Goal: Information Seeking & Learning: Learn about a topic

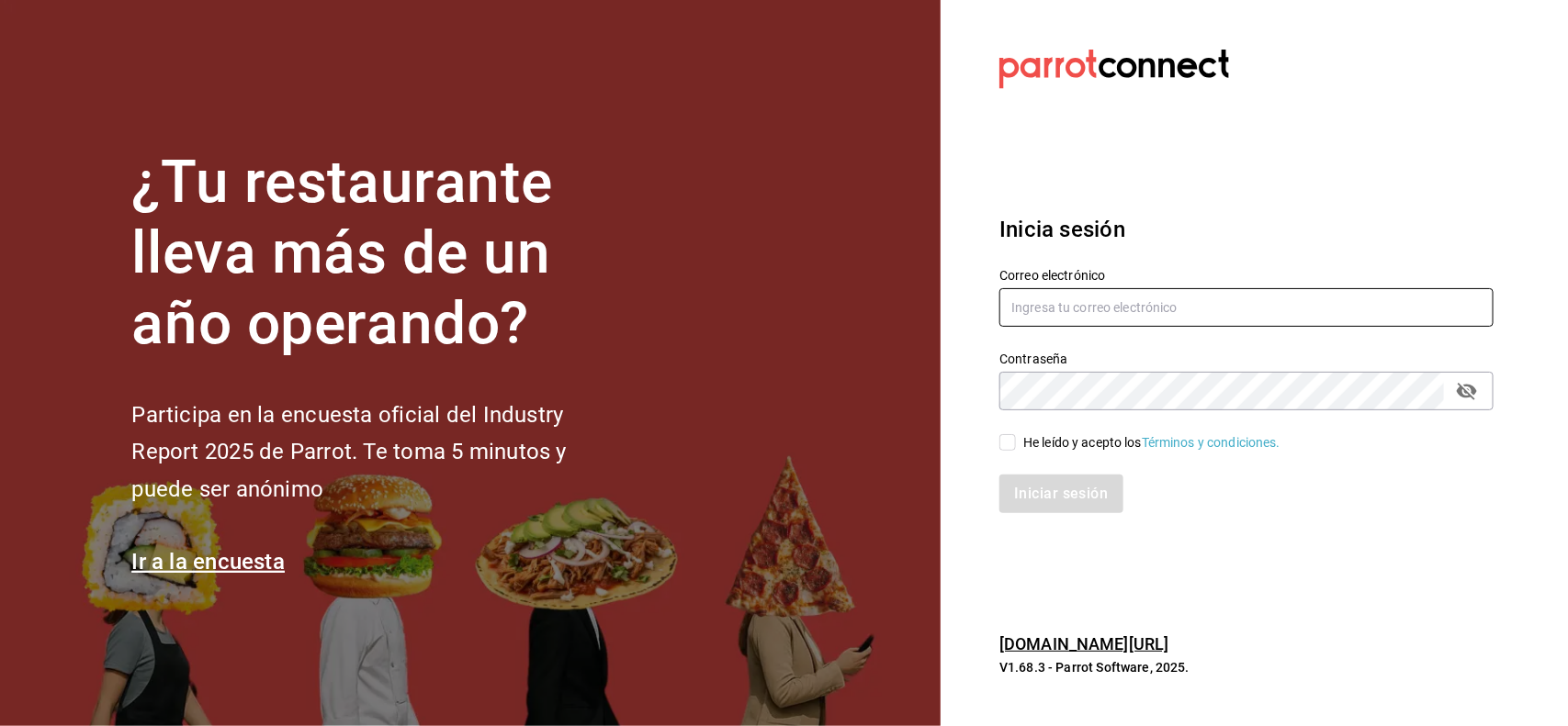
type input "[PERSON_NAME][EMAIL_ADDRESS][PERSON_NAME][DOMAIN_NAME]"
drag, startPoint x: 1018, startPoint y: 442, endPoint x: 1048, endPoint y: 448, distance: 30.6
click at [1022, 442] on span "He leído y acepto los Términos y condiciones." at bounding box center [1148, 442] width 264 height 19
click at [1016, 442] on input "He leído y acepto los Términos y condiciones." at bounding box center [1007, 442] width 17 height 17
checkbox input "true"
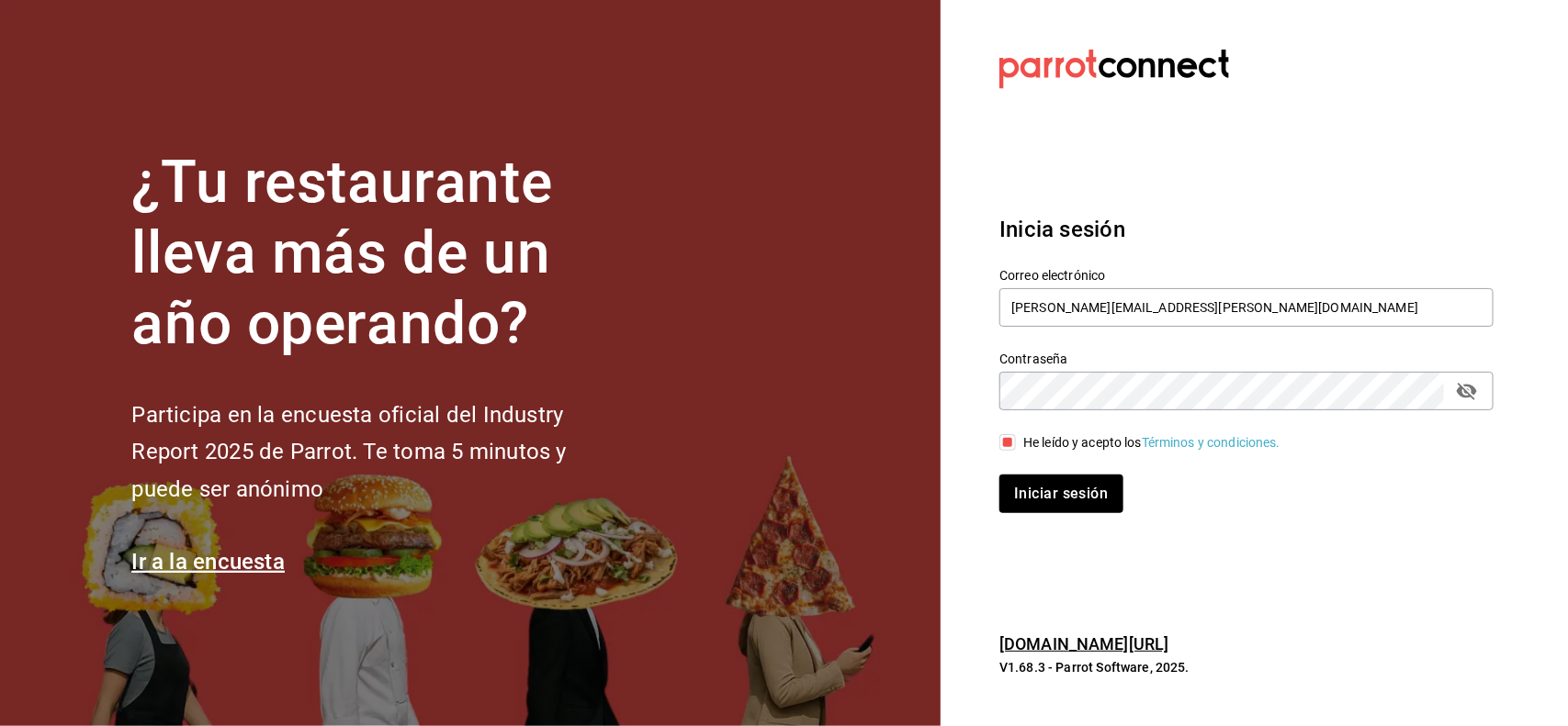
click at [1059, 470] on div "Iniciar sesión" at bounding box center [1236, 483] width 516 height 60
click at [1057, 483] on button "Iniciar sesión" at bounding box center [1061, 494] width 125 height 39
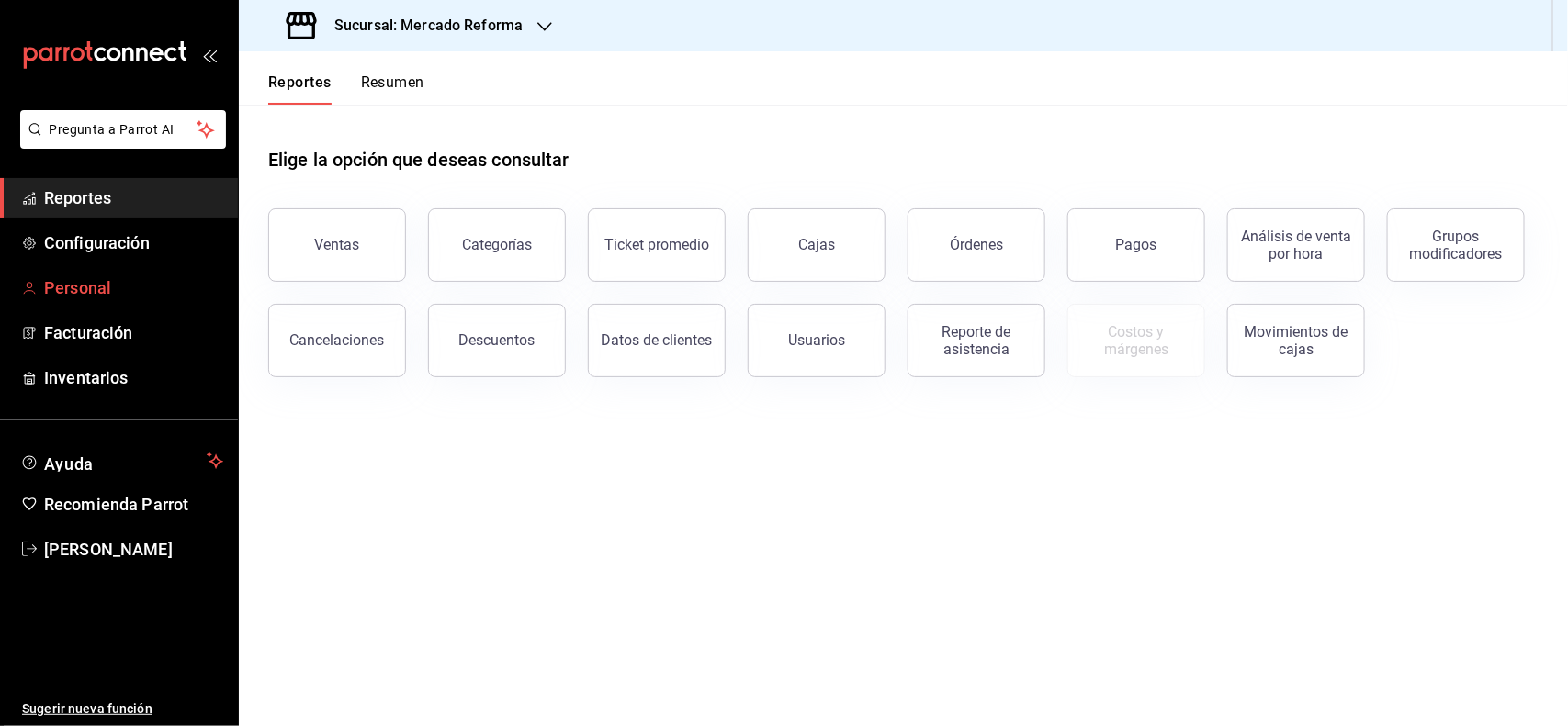
click at [53, 286] on span "Personal" at bounding box center [134, 287] width 179 height 25
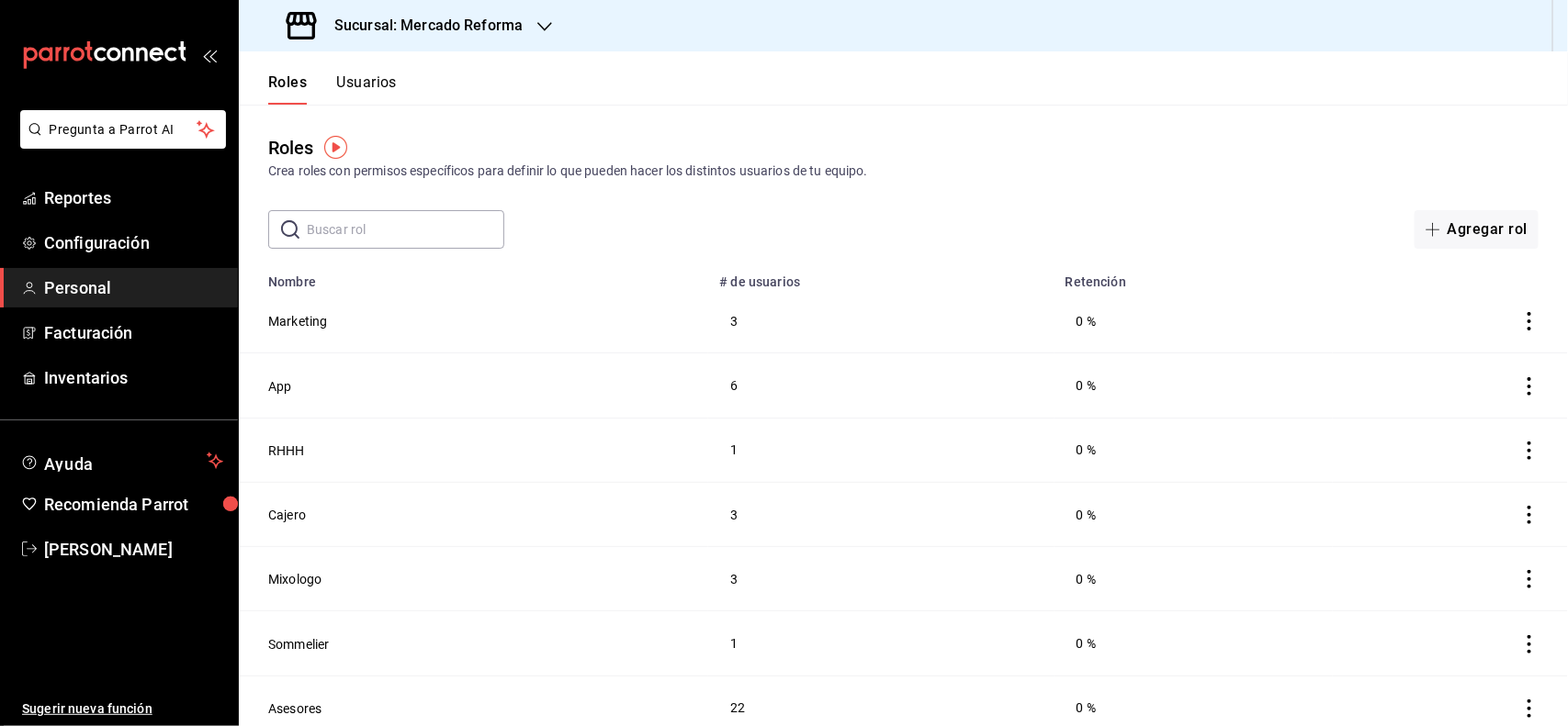
click at [992, 204] on div "Roles Crea roles con permisos específicos para definir lo que pueden hacer los …" at bounding box center [902, 177] width 1329 height 144
click at [350, 78] on button "Usuarios" at bounding box center [366, 89] width 60 height 32
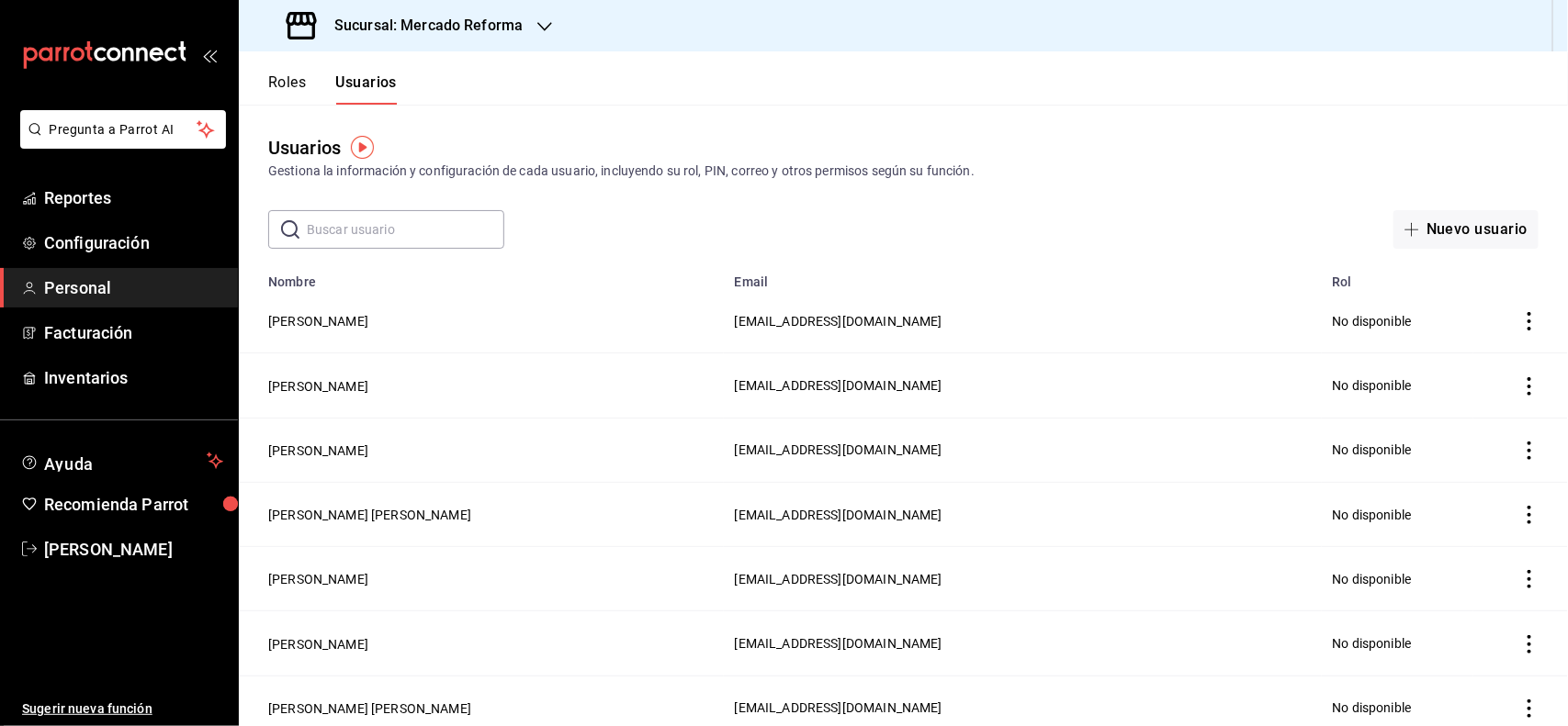
click at [378, 223] on input "text" at bounding box center [406, 229] width 198 height 37
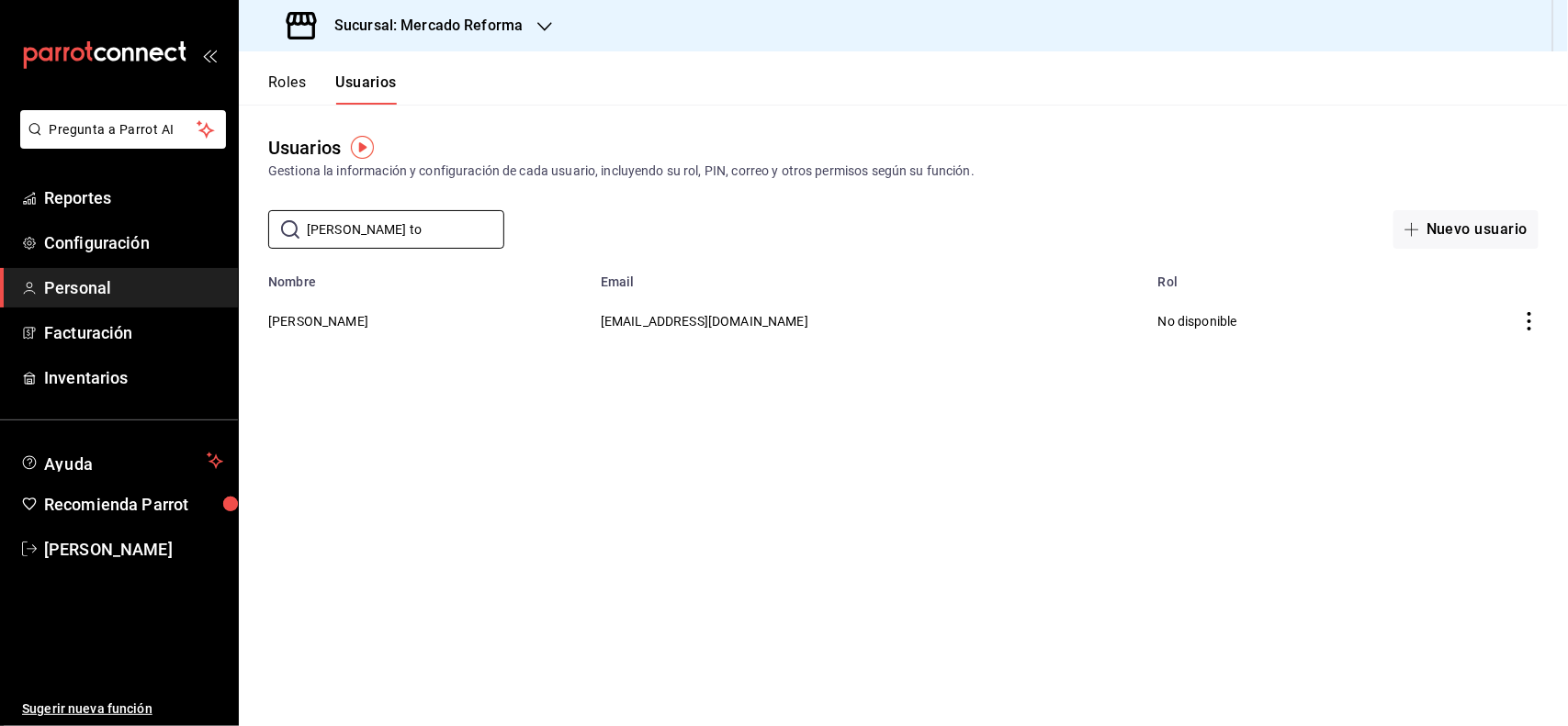
type input "david to"
click at [1535, 326] on icon "actions" at bounding box center [1528, 321] width 19 height 19
click at [480, 321] on div at bounding box center [784, 363] width 1568 height 726
click at [272, 333] on td "David Torres" at bounding box center [414, 320] width 351 height 63
click at [274, 326] on button "David Torres" at bounding box center [318, 321] width 100 height 19
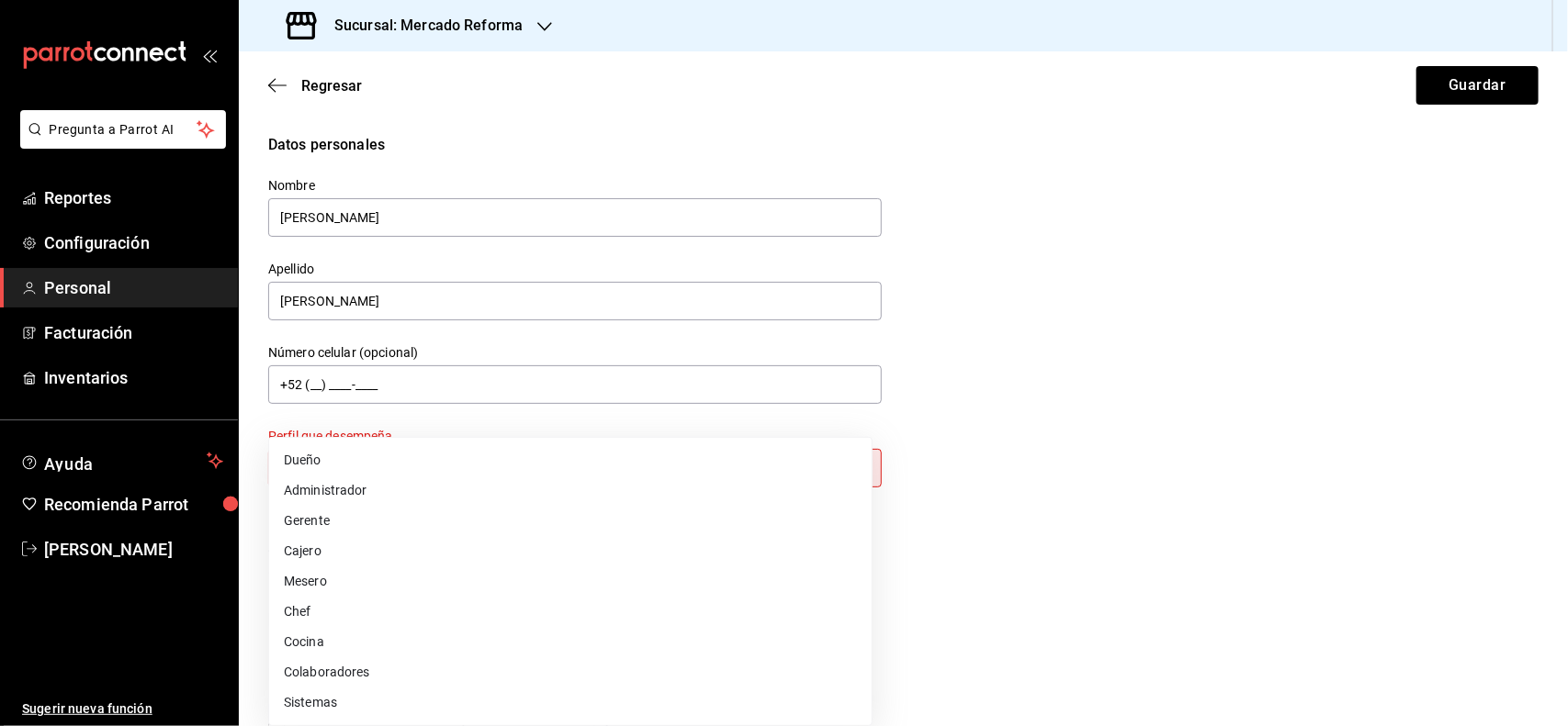
click at [442, 471] on body "Pregunta a Parrot AI Reportes Configuración Personal Facturación Inventarios Ay…" at bounding box center [784, 363] width 1568 height 726
click at [341, 530] on li "Gerente" at bounding box center [570, 520] width 602 height 31
type input "MANAGER"
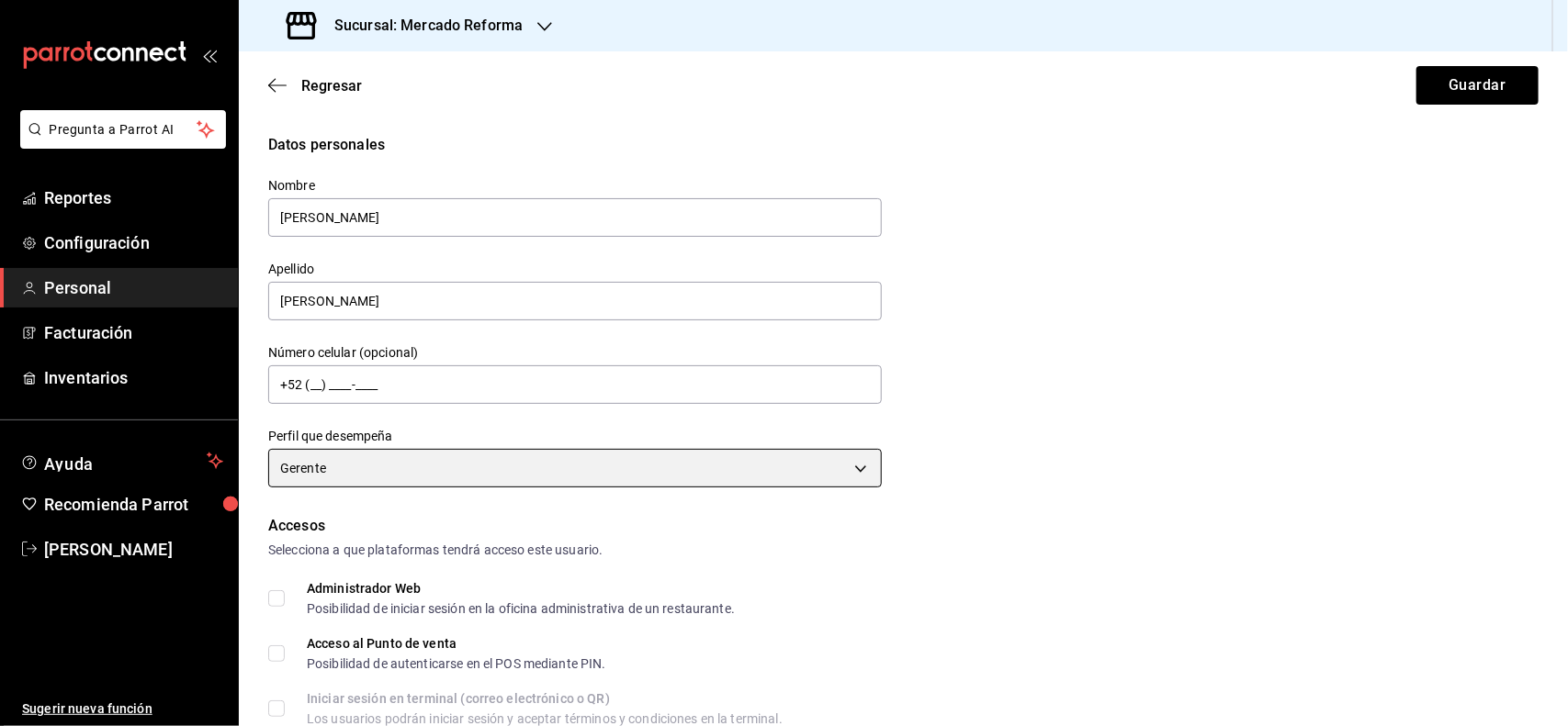
scroll to position [115, 0]
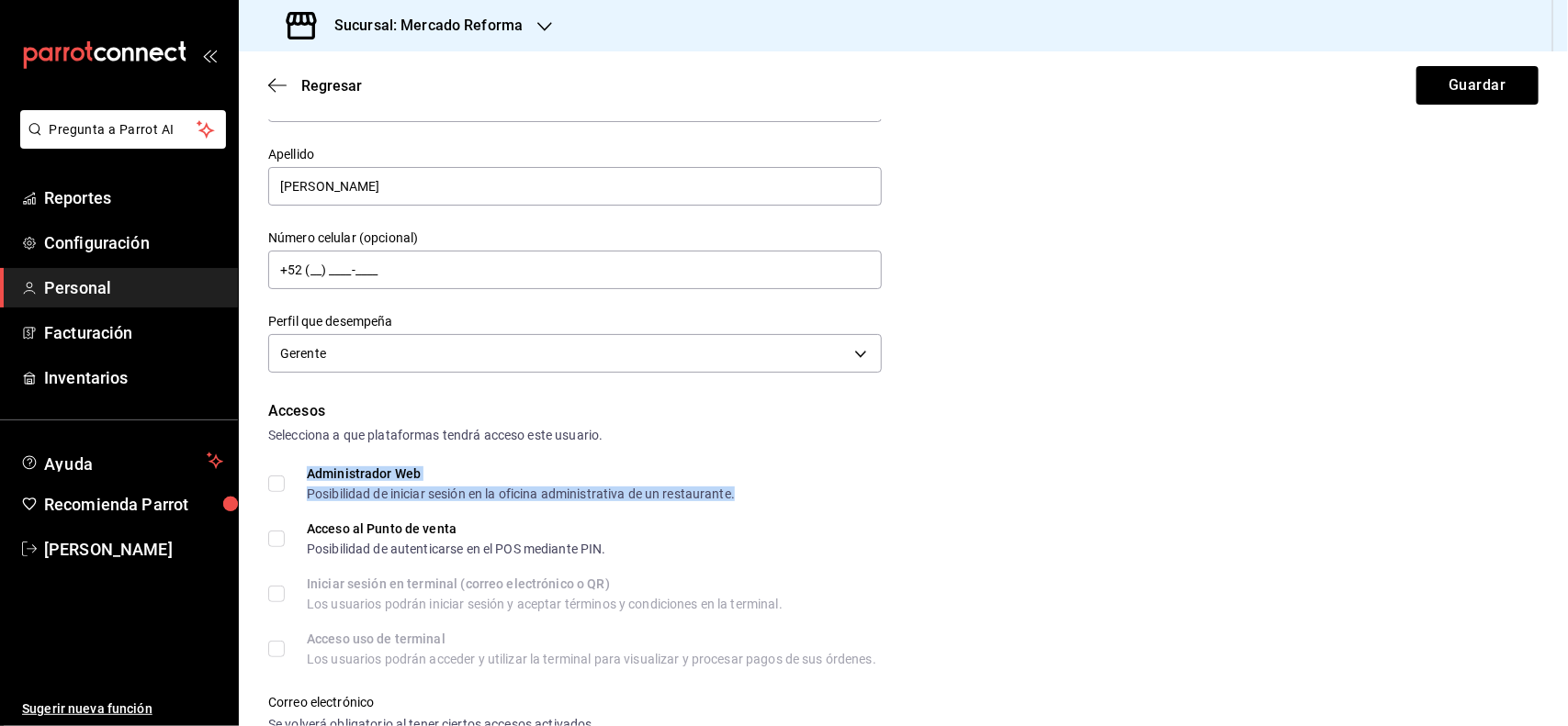
click at [391, 490] on div "Posibilidad de iniciar sesión en la oficina administrativa de un restaurante." at bounding box center [520, 494] width 428 height 13
click at [282, 478] on input "Administrador Web Posibilidad de iniciar sesión en la oficina administrativa de…" at bounding box center [276, 484] width 17 height 17
checkbox input "true"
click at [283, 544] on input "Acceso al Punto de venta Posibilidad de autenticarse en el POS mediante PIN." at bounding box center [276, 539] width 17 height 17
checkbox input "true"
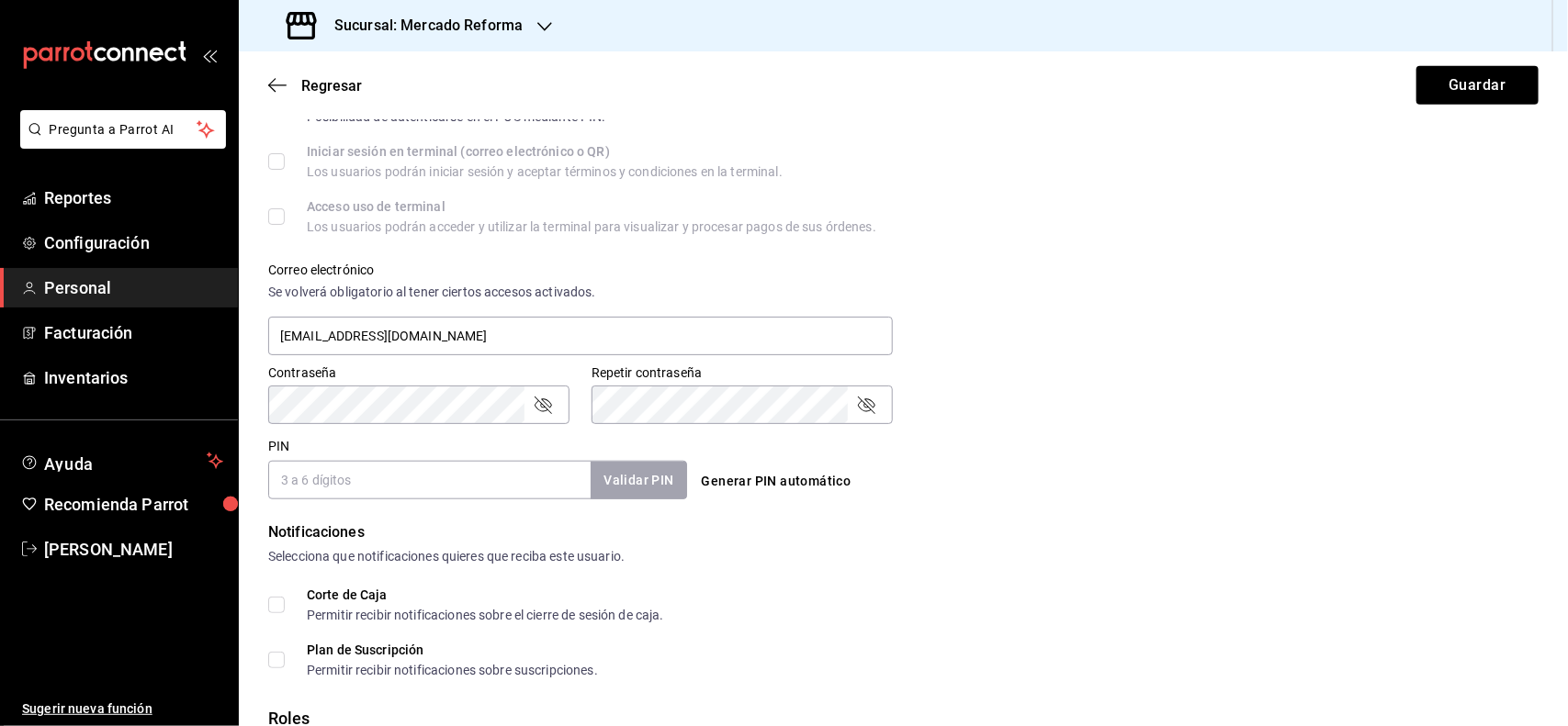
scroll to position [574, 0]
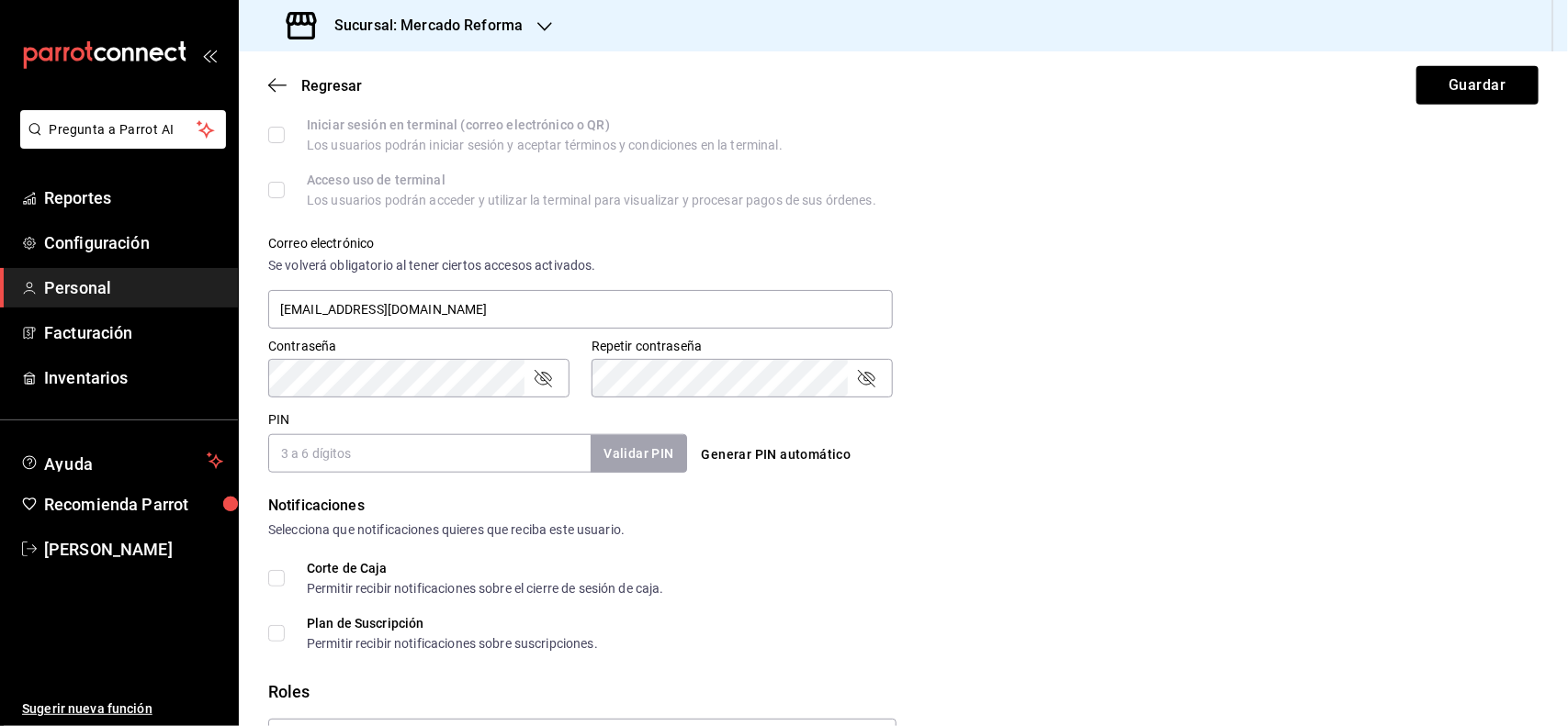
click at [269, 580] on input "Corte de Caja Permitir recibir notificaciones sobre el cierre de sesión de caja." at bounding box center [276, 578] width 17 height 17
checkbox input "true"
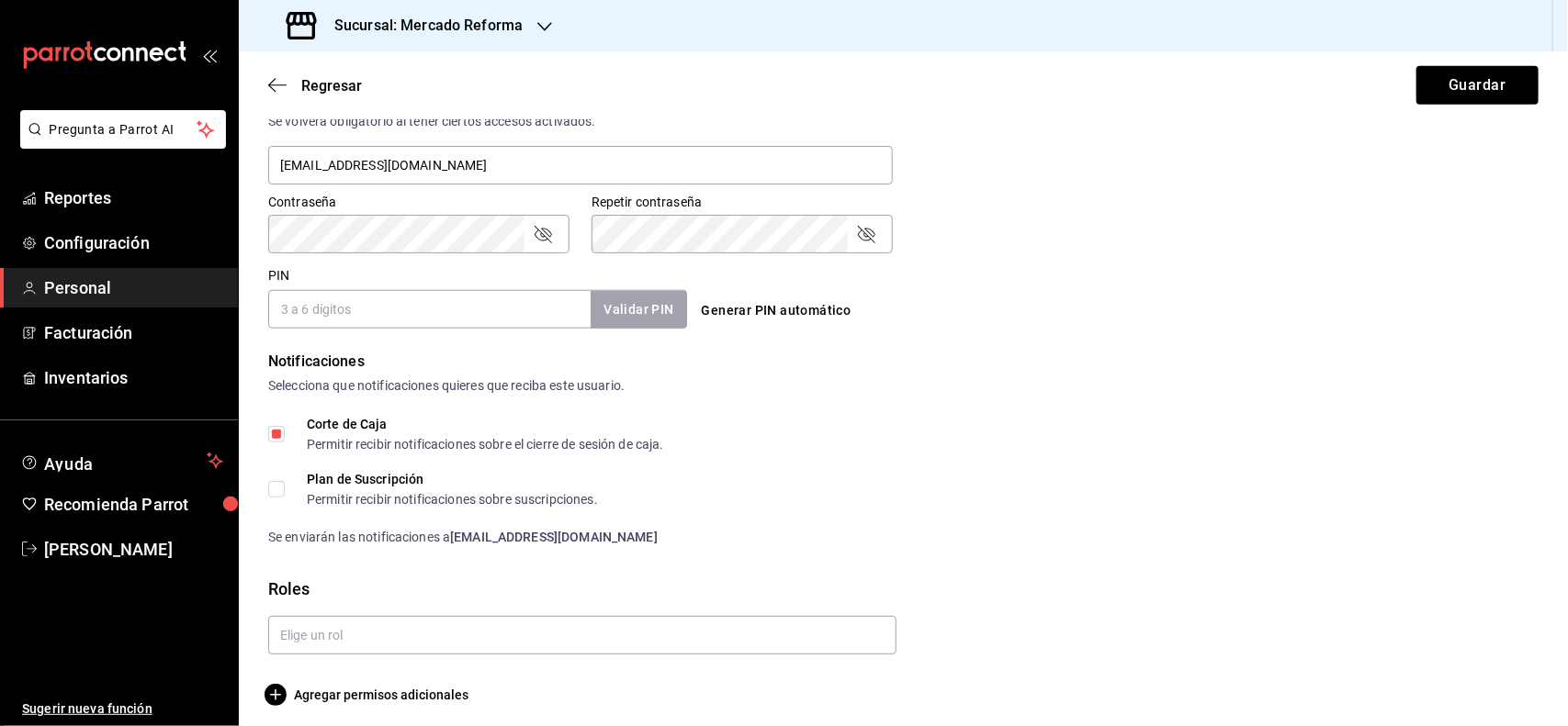
scroll to position [726, 0]
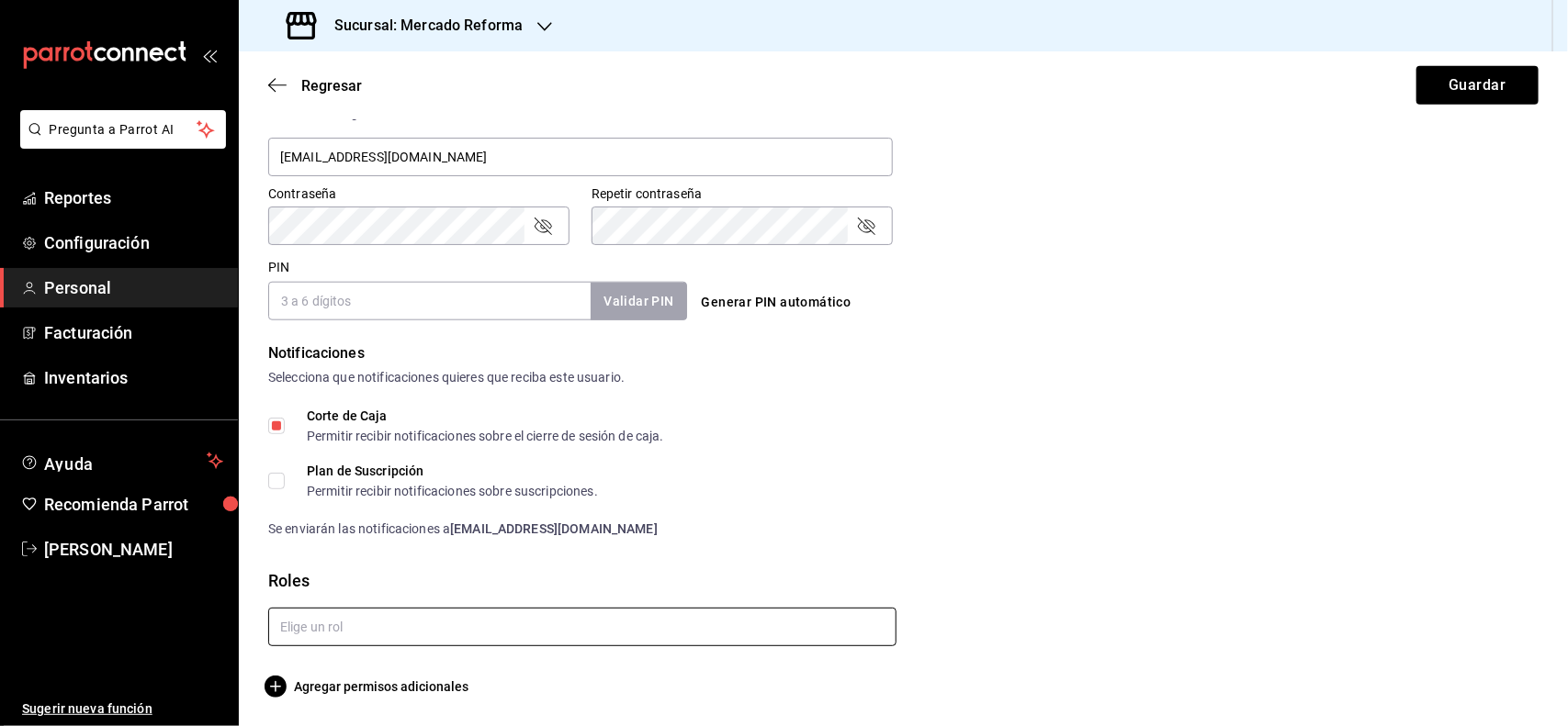
click at [475, 608] on input "text" at bounding box center [582, 627] width 628 height 39
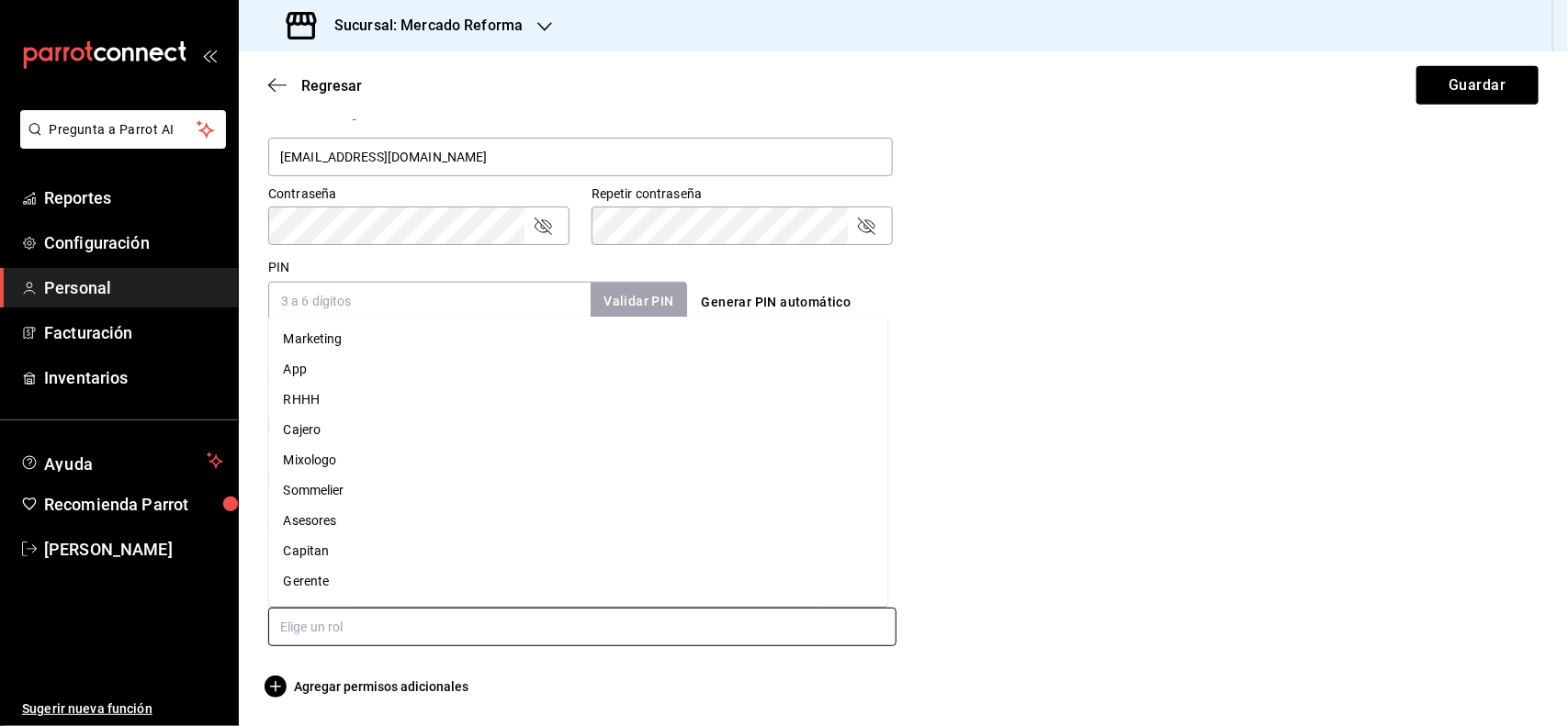
click at [410, 549] on li "Capitan" at bounding box center [579, 551] width 619 height 31
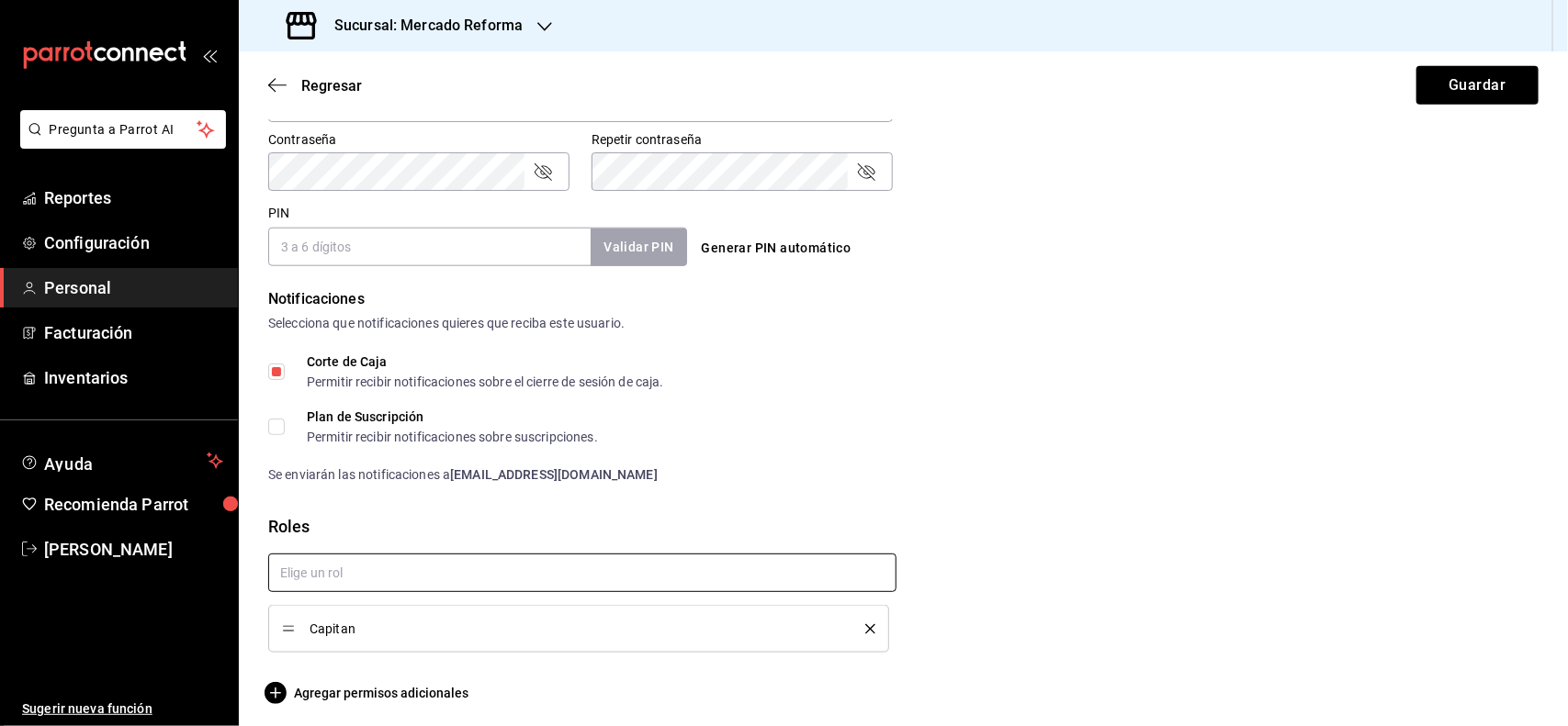
scroll to position [787, 0]
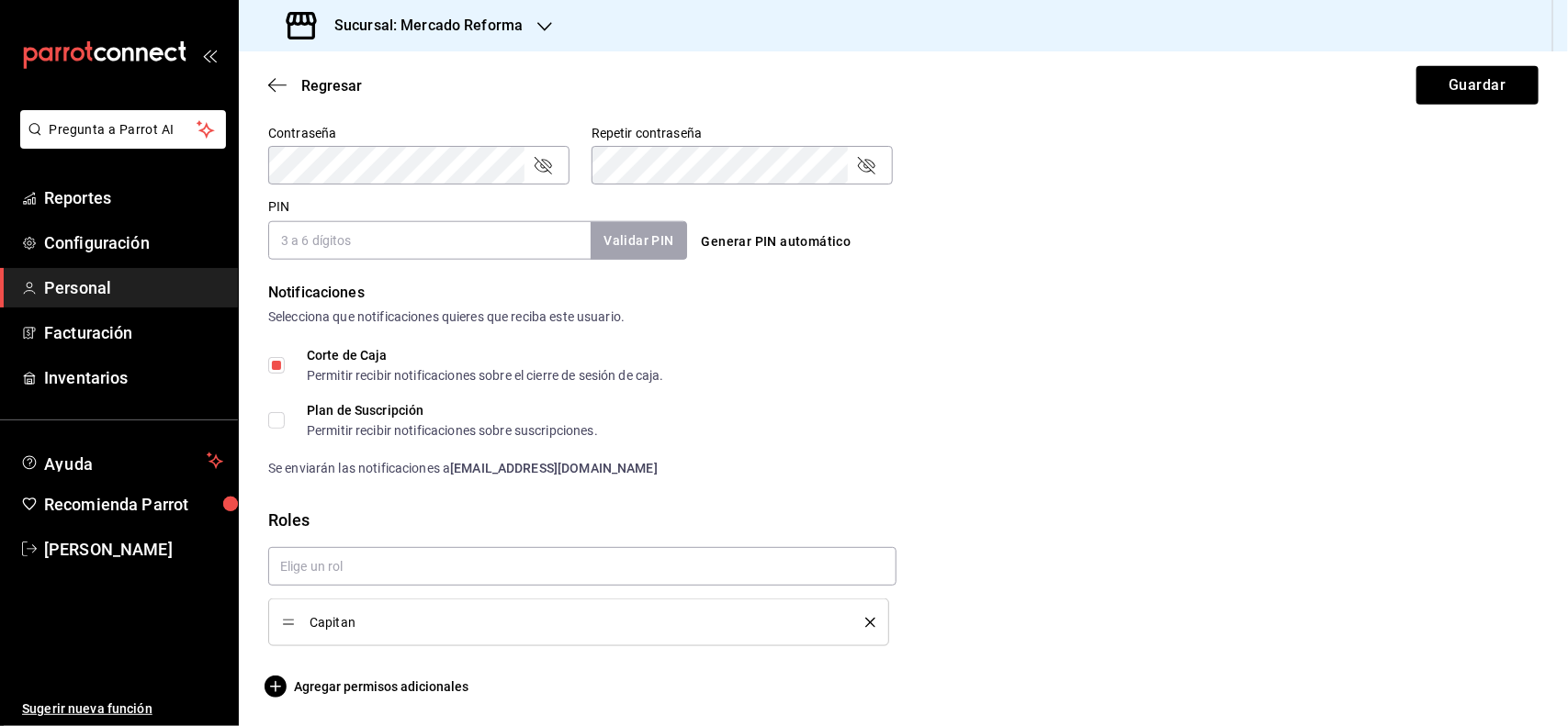
click at [424, 622] on span "Capitan" at bounding box center [574, 622] width 528 height 13
click at [402, 686] on span "Agregar permisos adicionales" at bounding box center [368, 686] width 200 height 22
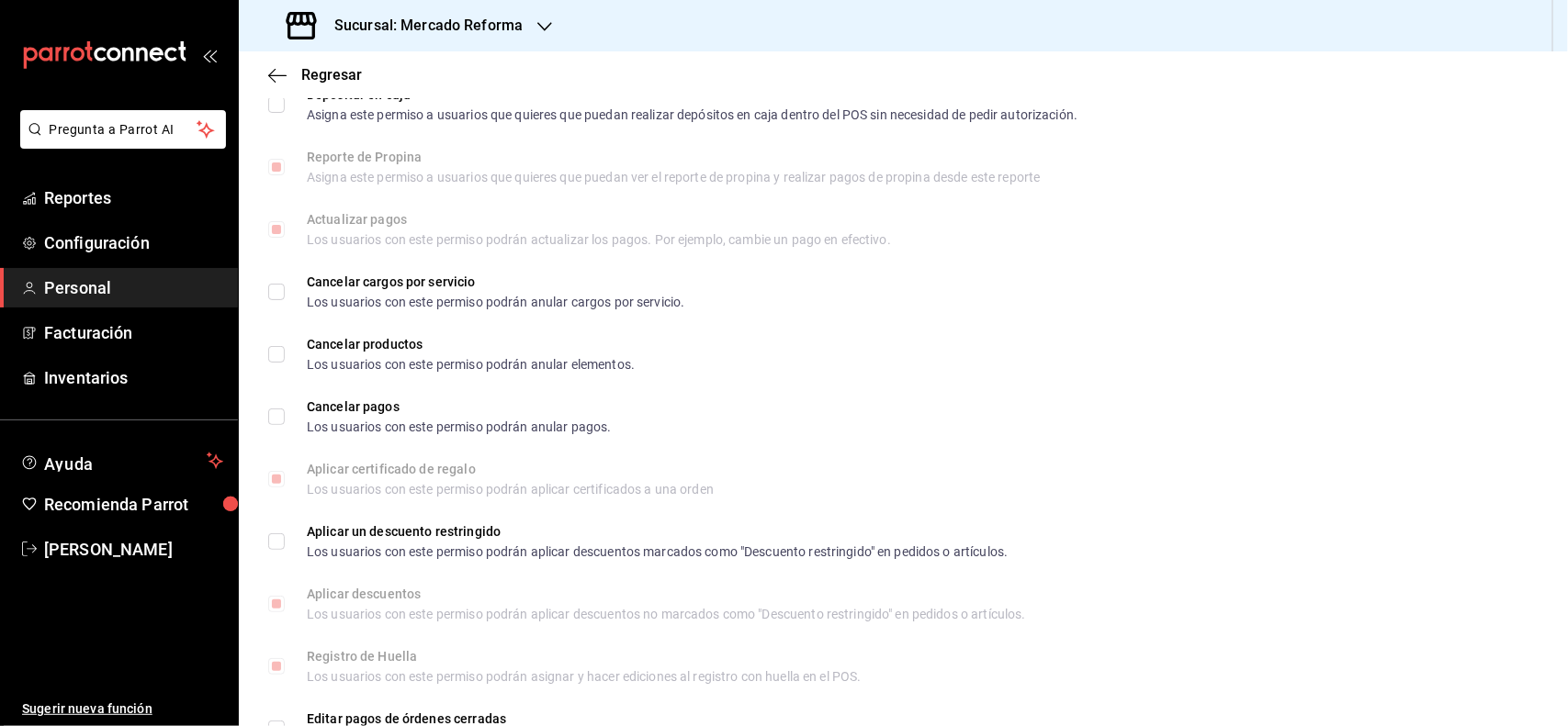
scroll to position [1506, 0]
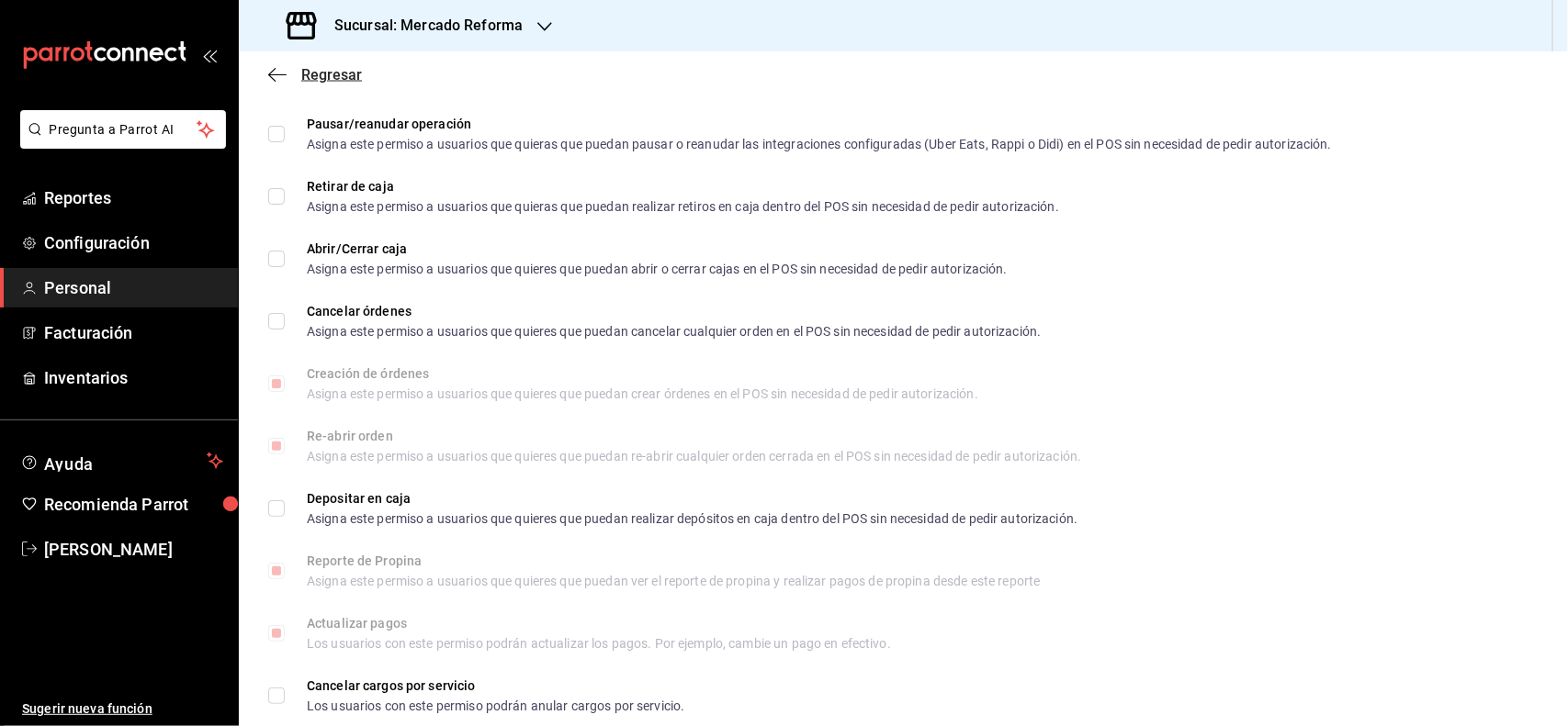
click at [282, 67] on icon "button" at bounding box center [277, 75] width 19 height 17
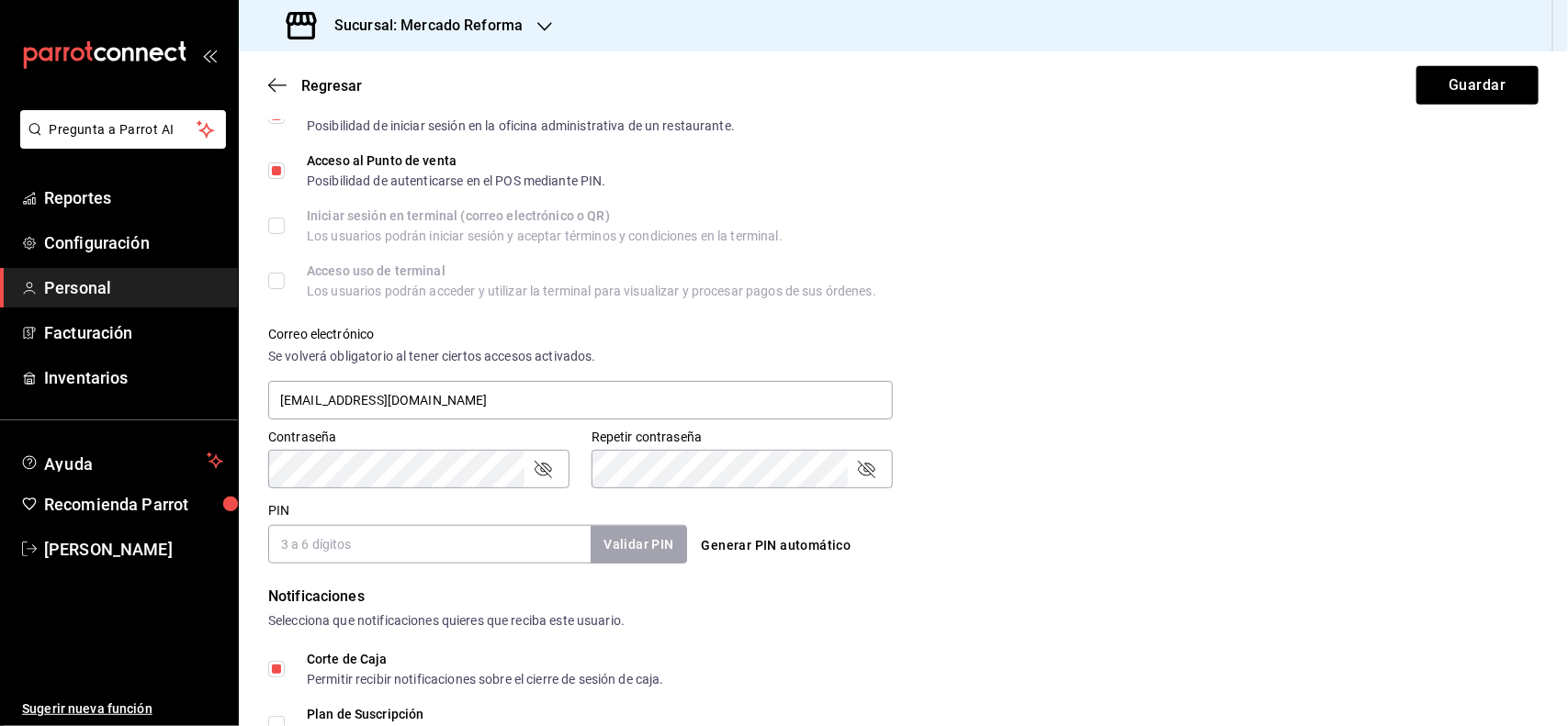
scroll to position [442, 0]
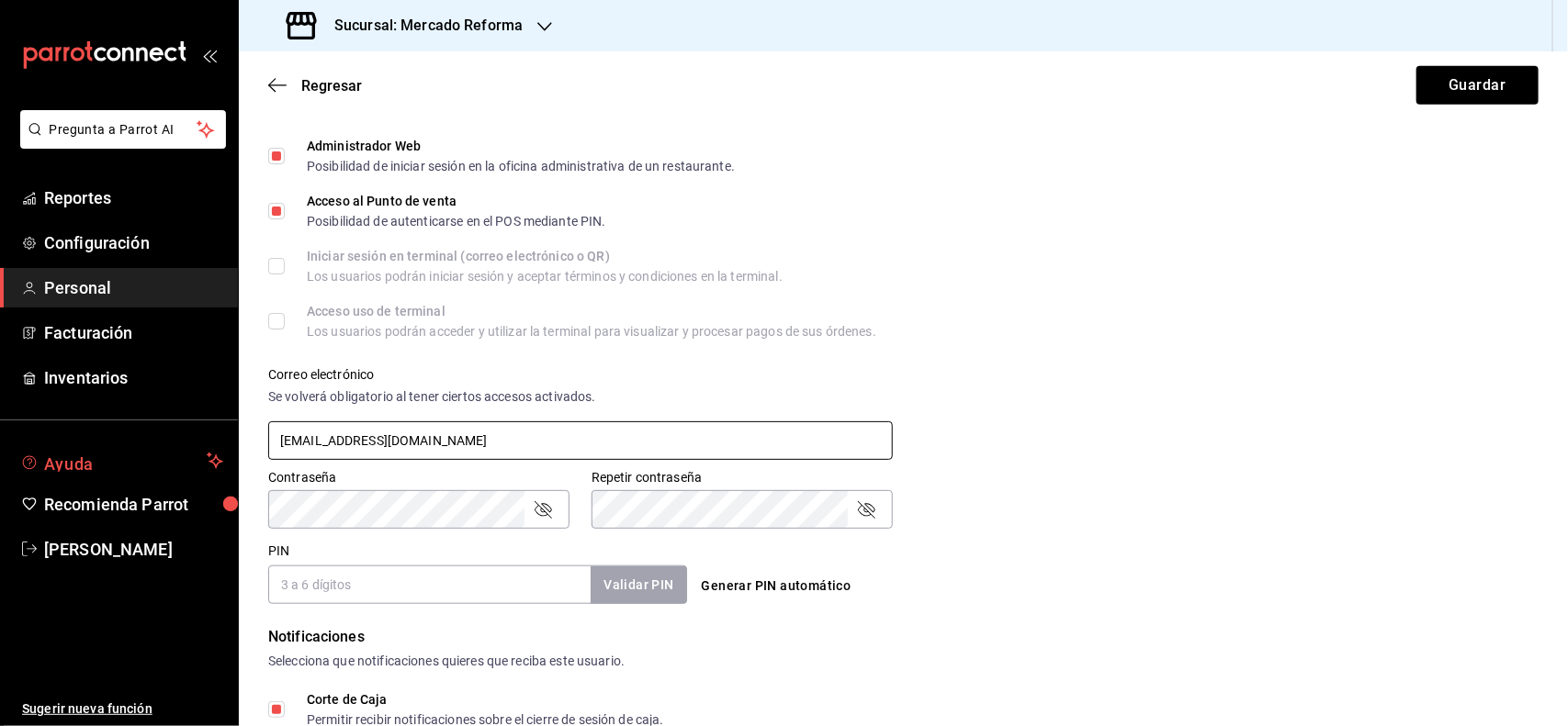
drag, startPoint x: 612, startPoint y: 442, endPoint x: 124, endPoint y: 450, distance: 488.1
click at [124, 450] on div "Pregunta a Parrot AI Reportes Configuración Personal Facturación Inventarios Ay…" at bounding box center [784, 363] width 1568 height 726
type input "david.torres@costeno.com"
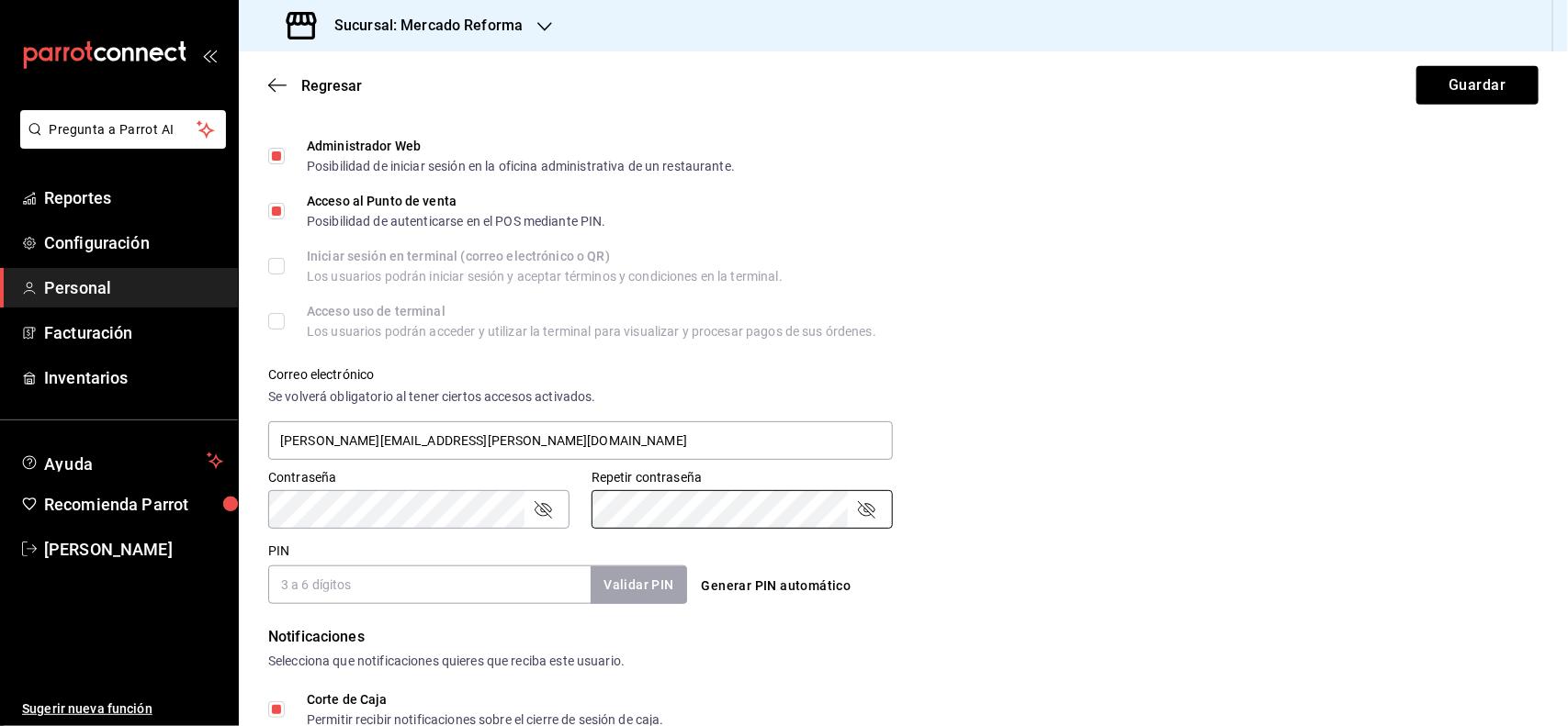
click at [547, 496] on div "Contraseña" at bounding box center [418, 509] width 301 height 39
click at [537, 514] on icon "passwordField" at bounding box center [542, 509] width 22 height 22
click at [493, 439] on input "david.torres@costeno.com" at bounding box center [580, 440] width 624 height 39
click at [425, 582] on input "PIN" at bounding box center [429, 585] width 323 height 39
type input "1510"
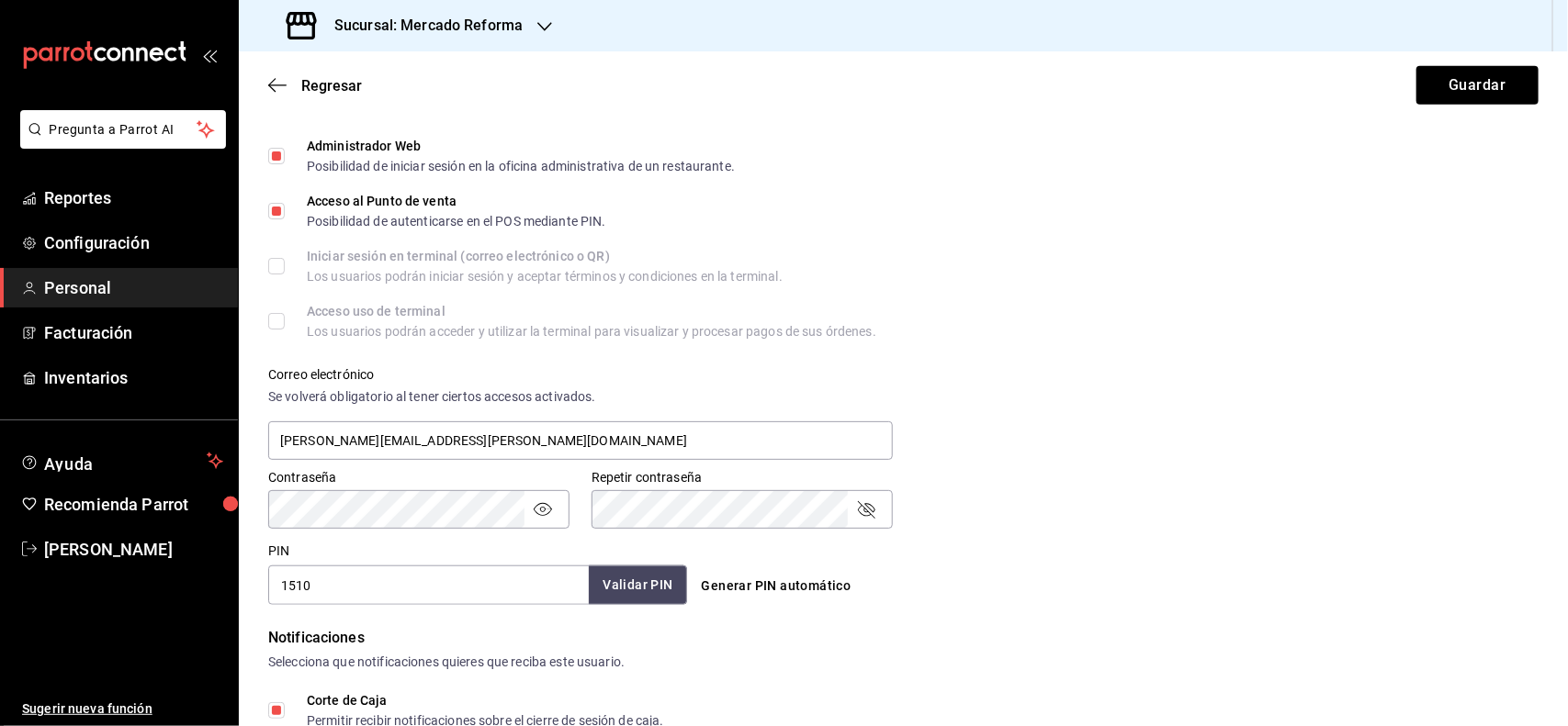
click at [615, 583] on button "Validar PIN" at bounding box center [637, 586] width 97 height 40
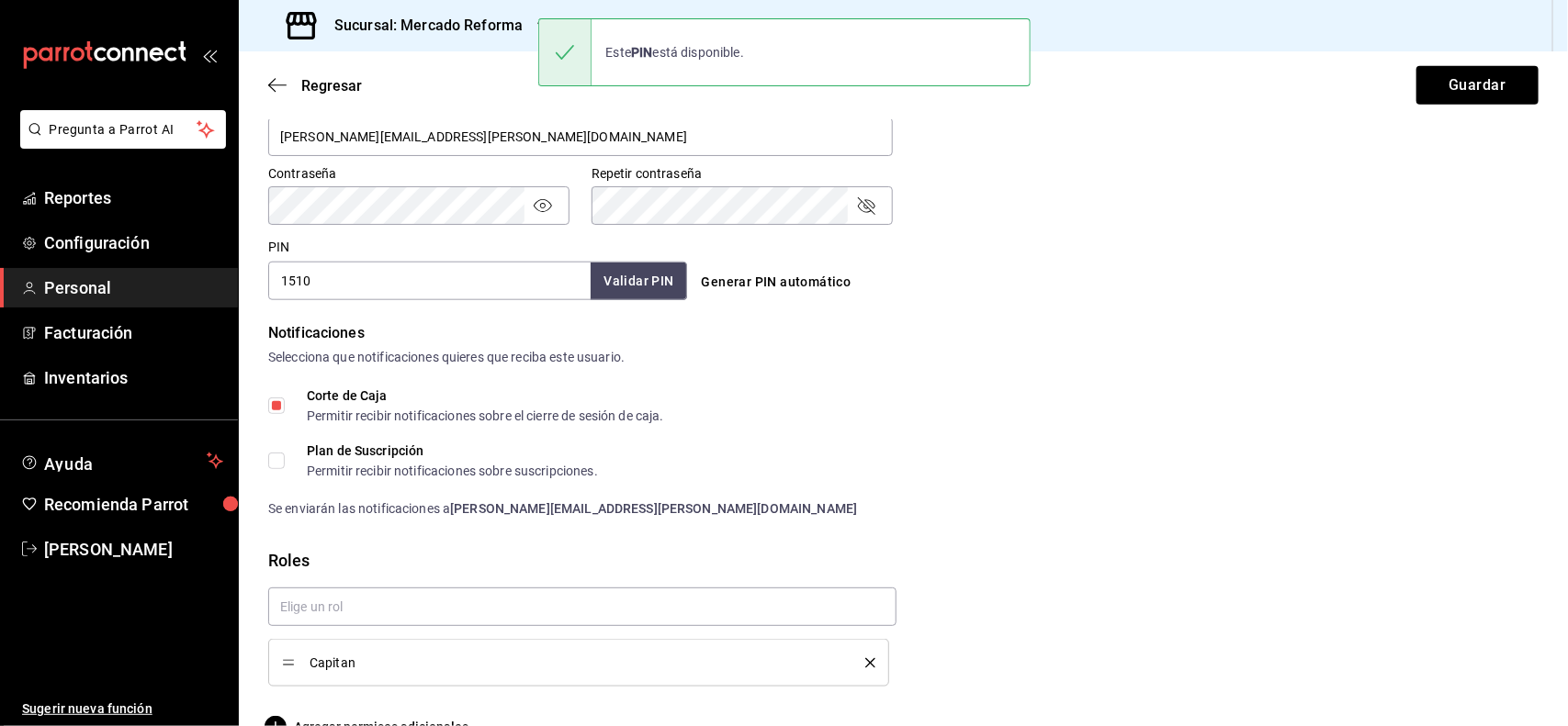
scroll to position [787, 0]
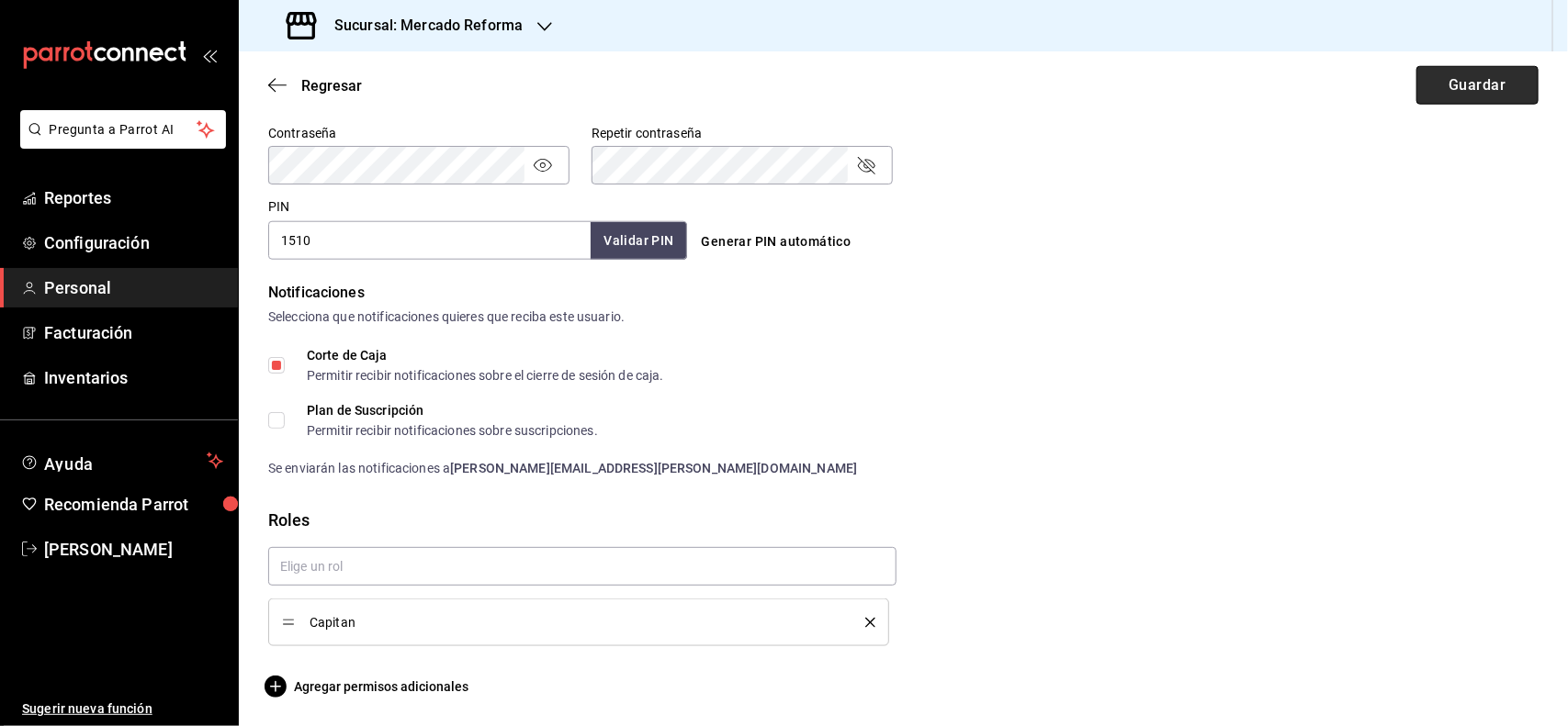
click at [1430, 85] on button "Guardar" at bounding box center [1476, 85] width 122 height 39
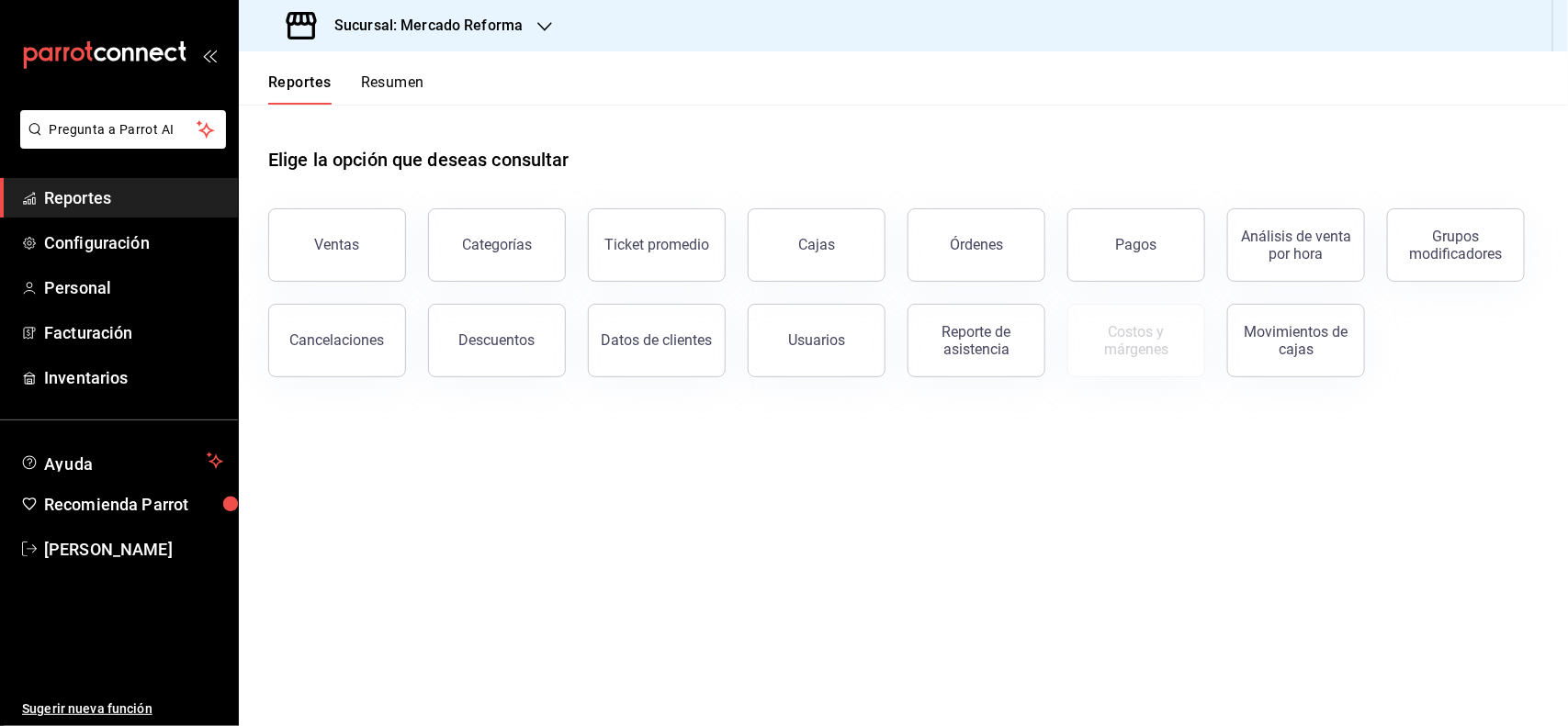
click at [135, 203] on span "Reportes" at bounding box center [134, 198] width 179 height 25
click at [836, 347] on div "Usuarios" at bounding box center [816, 340] width 57 height 18
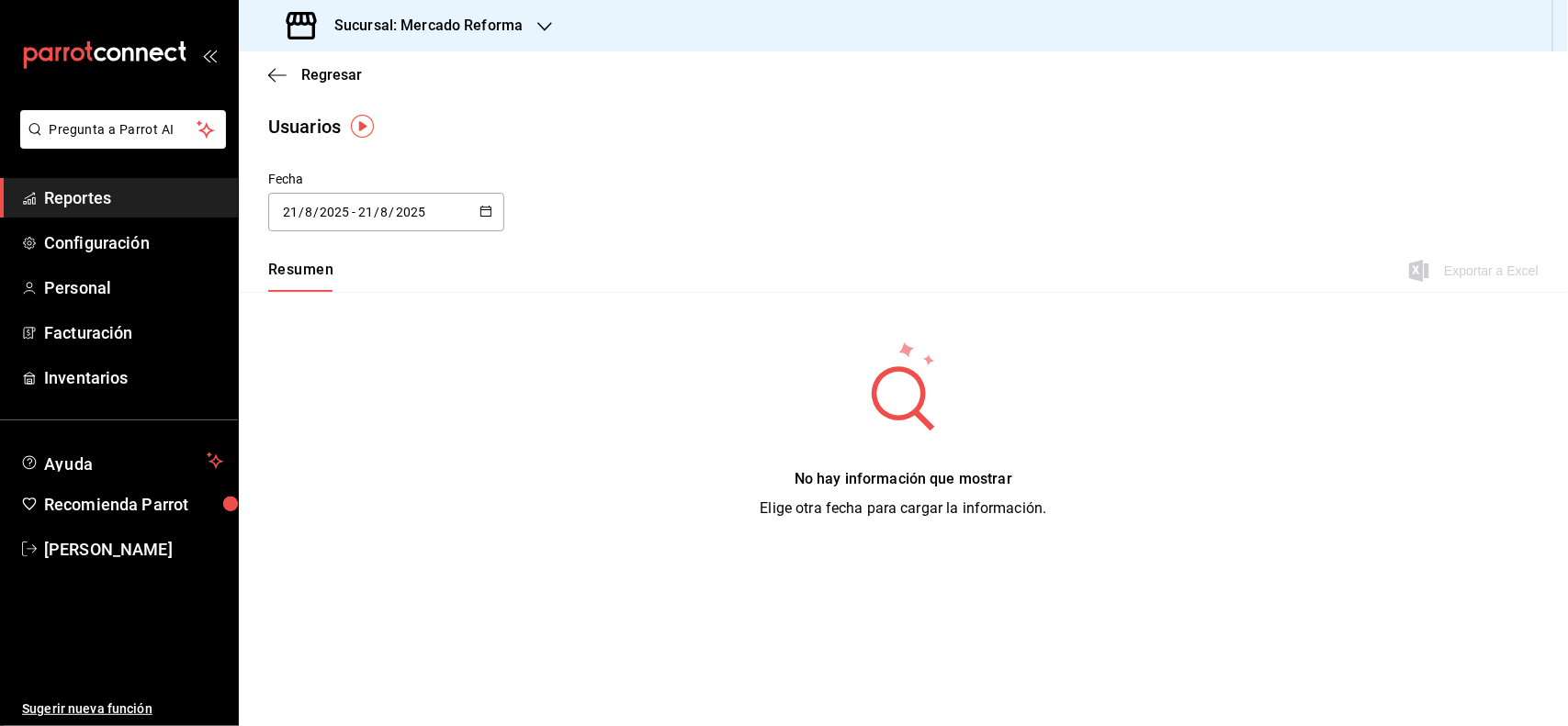
click at [60, 195] on span "Reportes" at bounding box center [134, 198] width 179 height 25
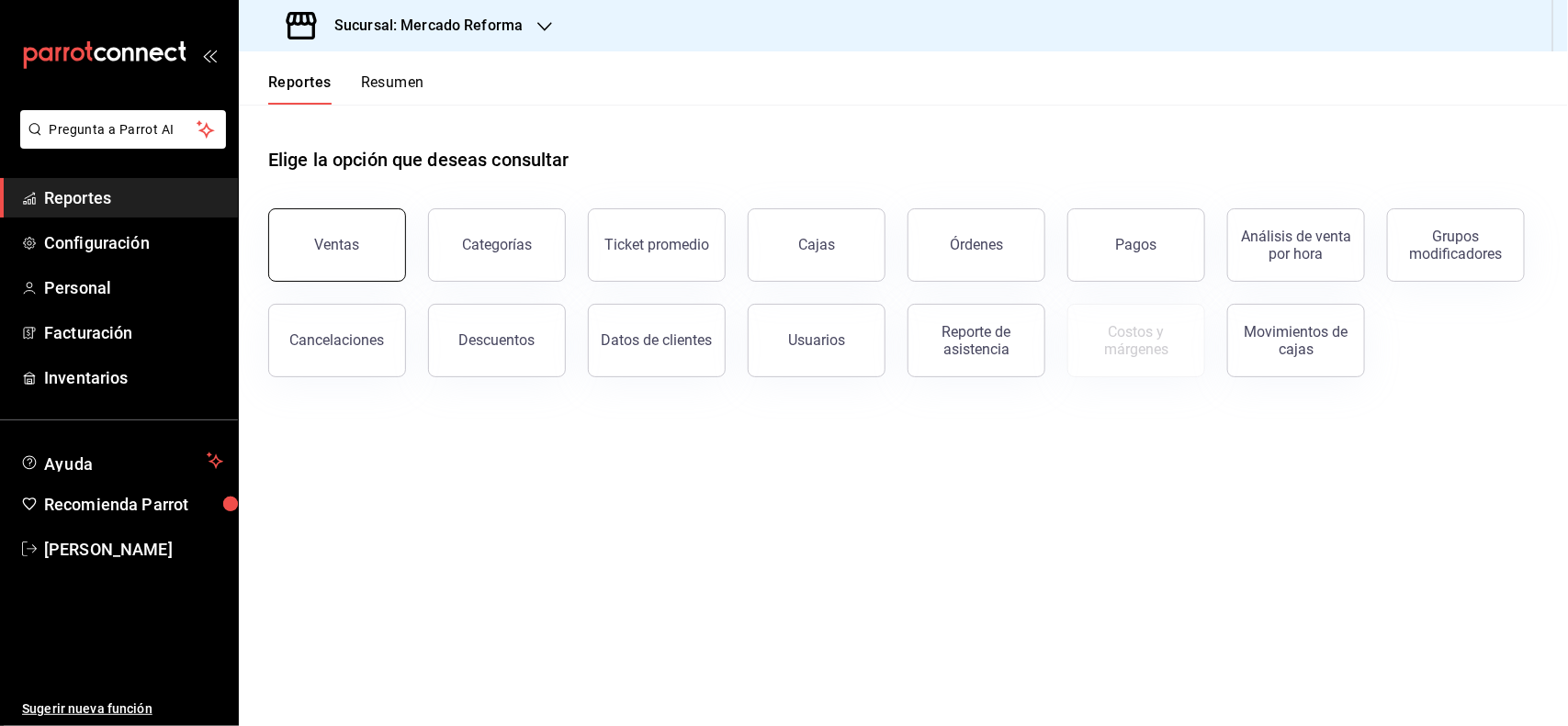
click at [318, 241] on div "Ventas" at bounding box center [336, 245] width 45 height 18
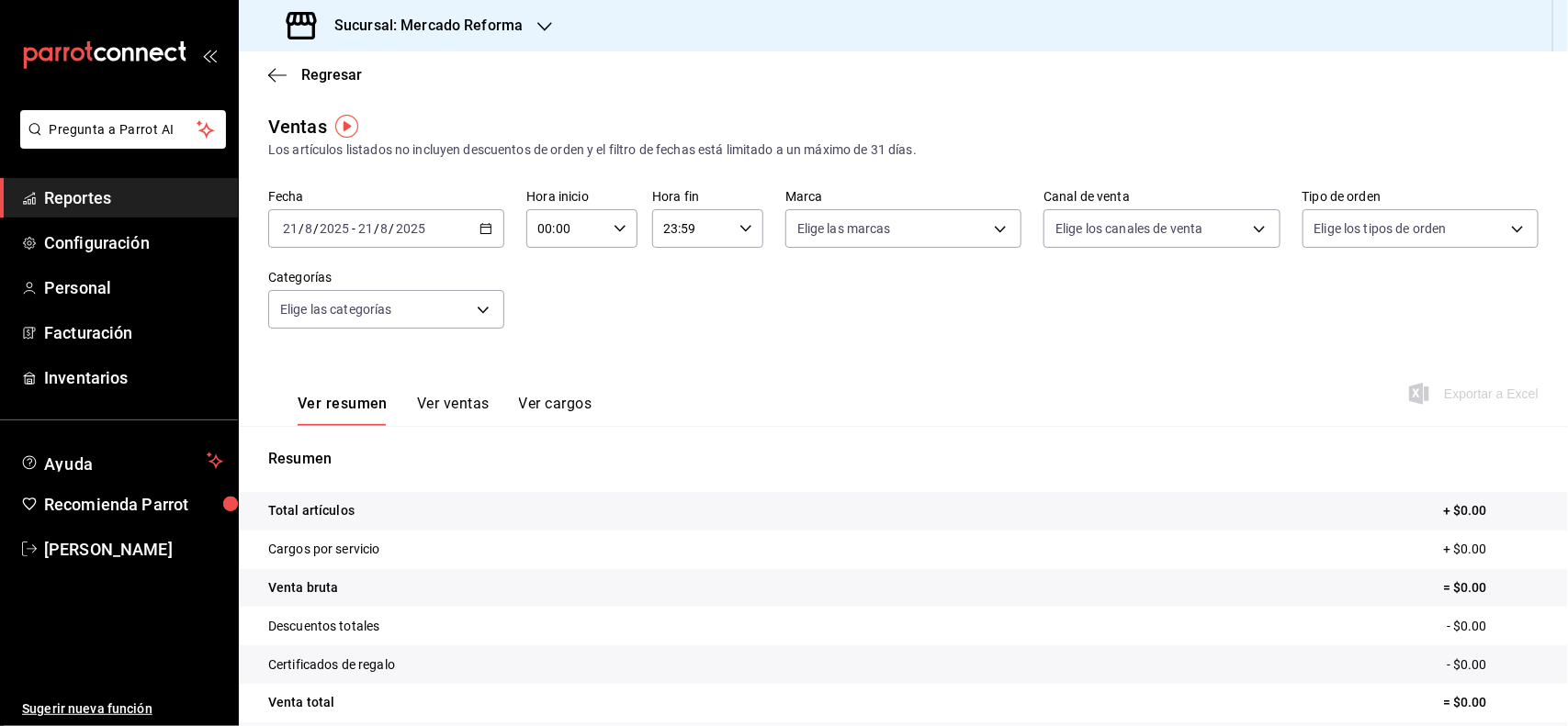
click at [489, 221] on div "2025-08-21 21 / 8 / 2025 - 2025-08-21 21 / 8 / 2025" at bounding box center [386, 228] width 236 height 39
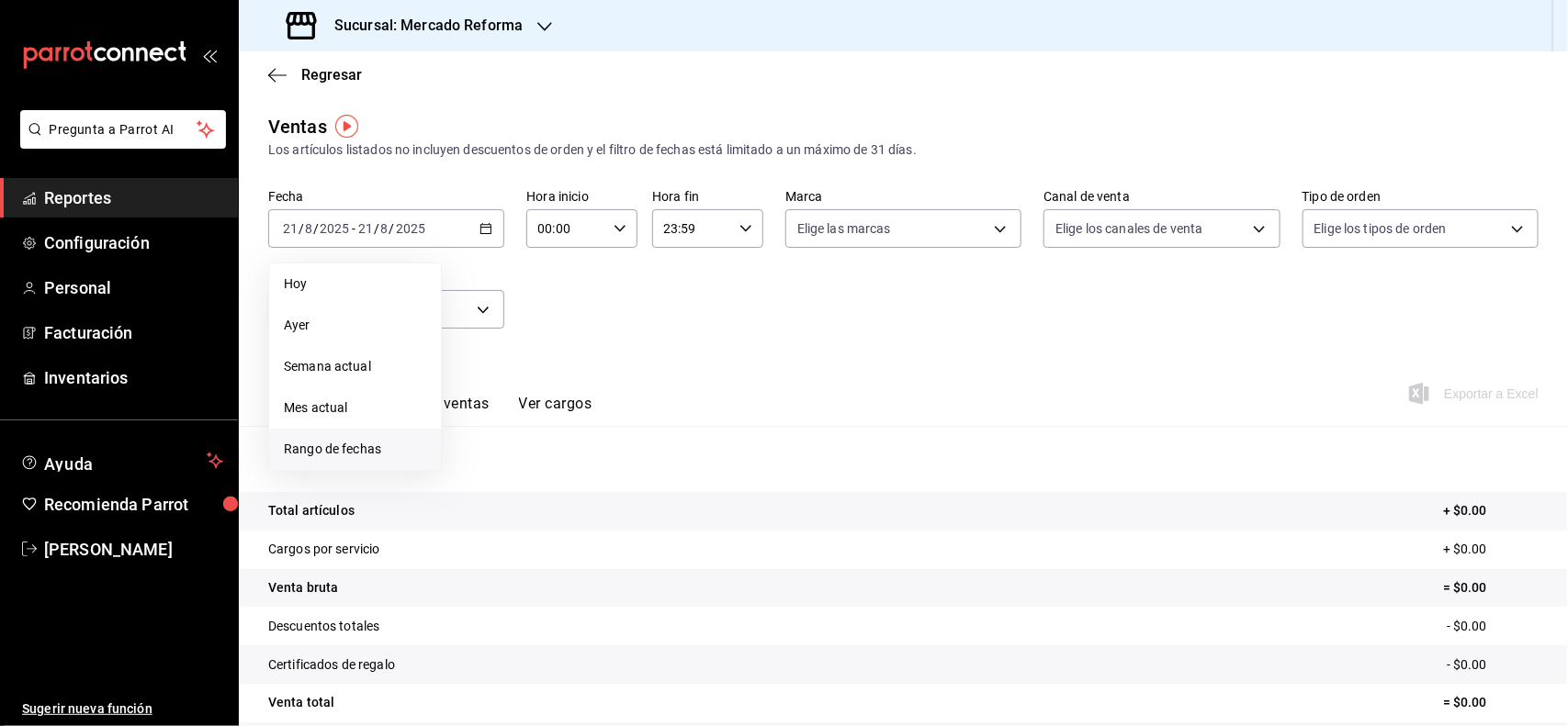
click at [356, 456] on span "Rango de fechas" at bounding box center [355, 449] width 142 height 19
click at [571, 461] on button "21" at bounding box center [577, 471] width 32 height 33
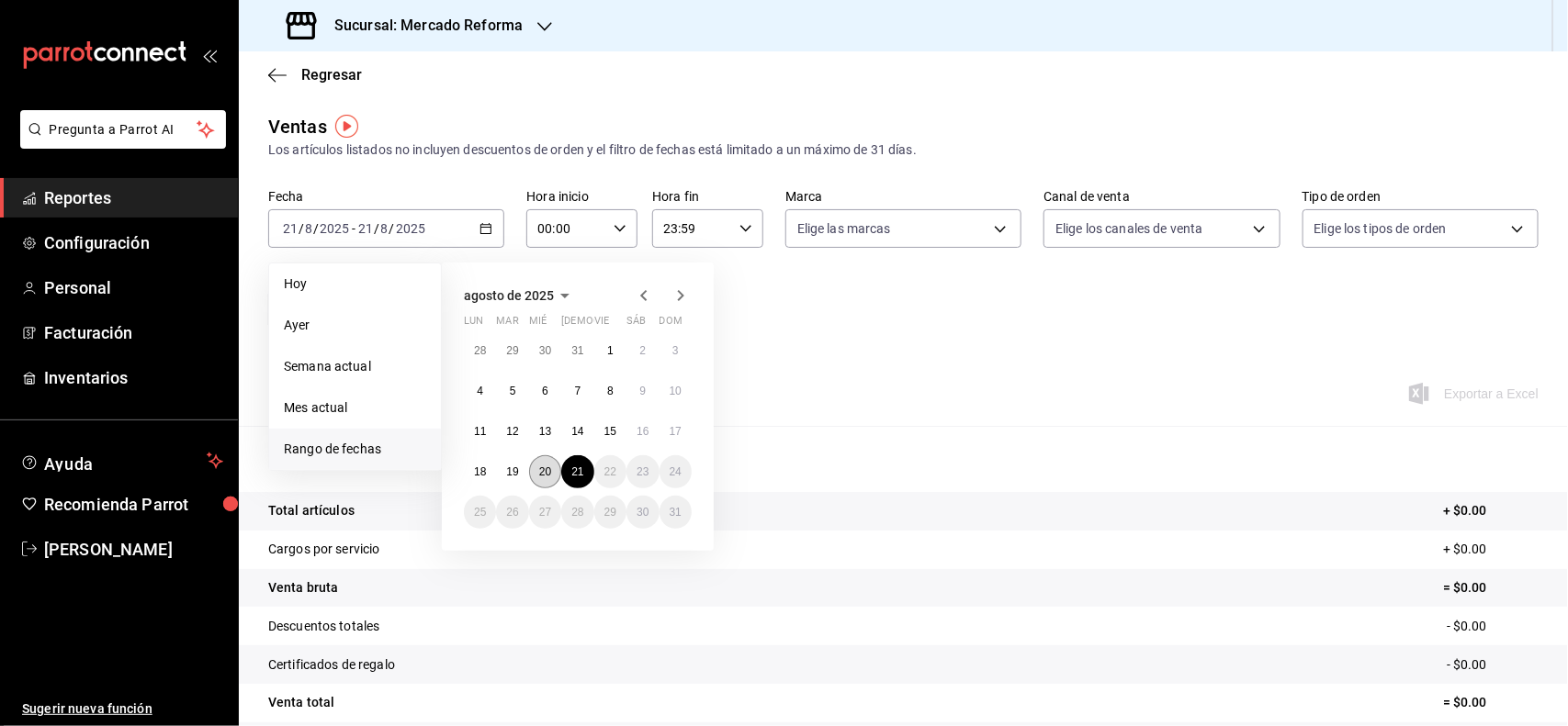
click at [544, 474] on abbr "20" at bounding box center [545, 472] width 12 height 13
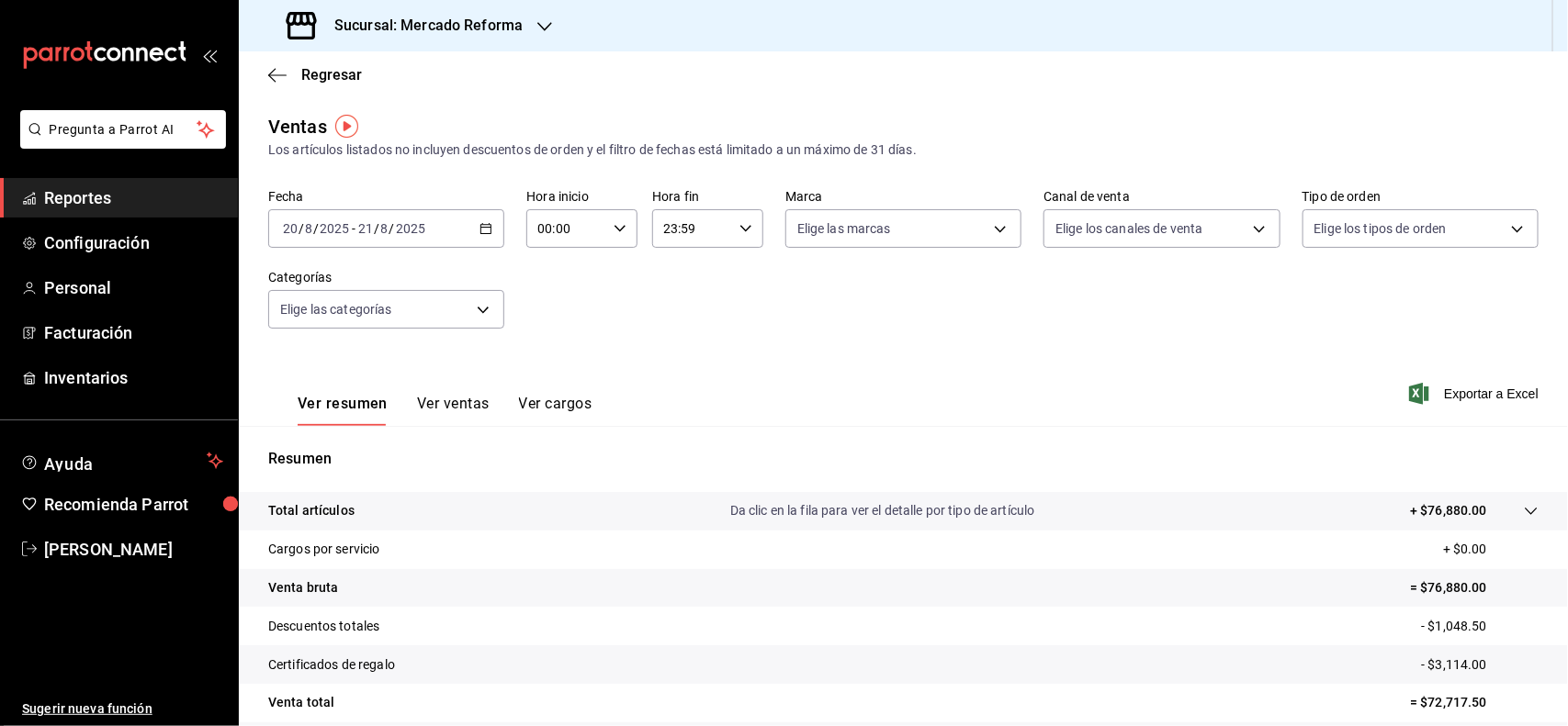
click at [493, 231] on div "2025-08-20 20 / 8 / 2025 - 2025-08-21 21 / 8 / 2025" at bounding box center [386, 228] width 236 height 39
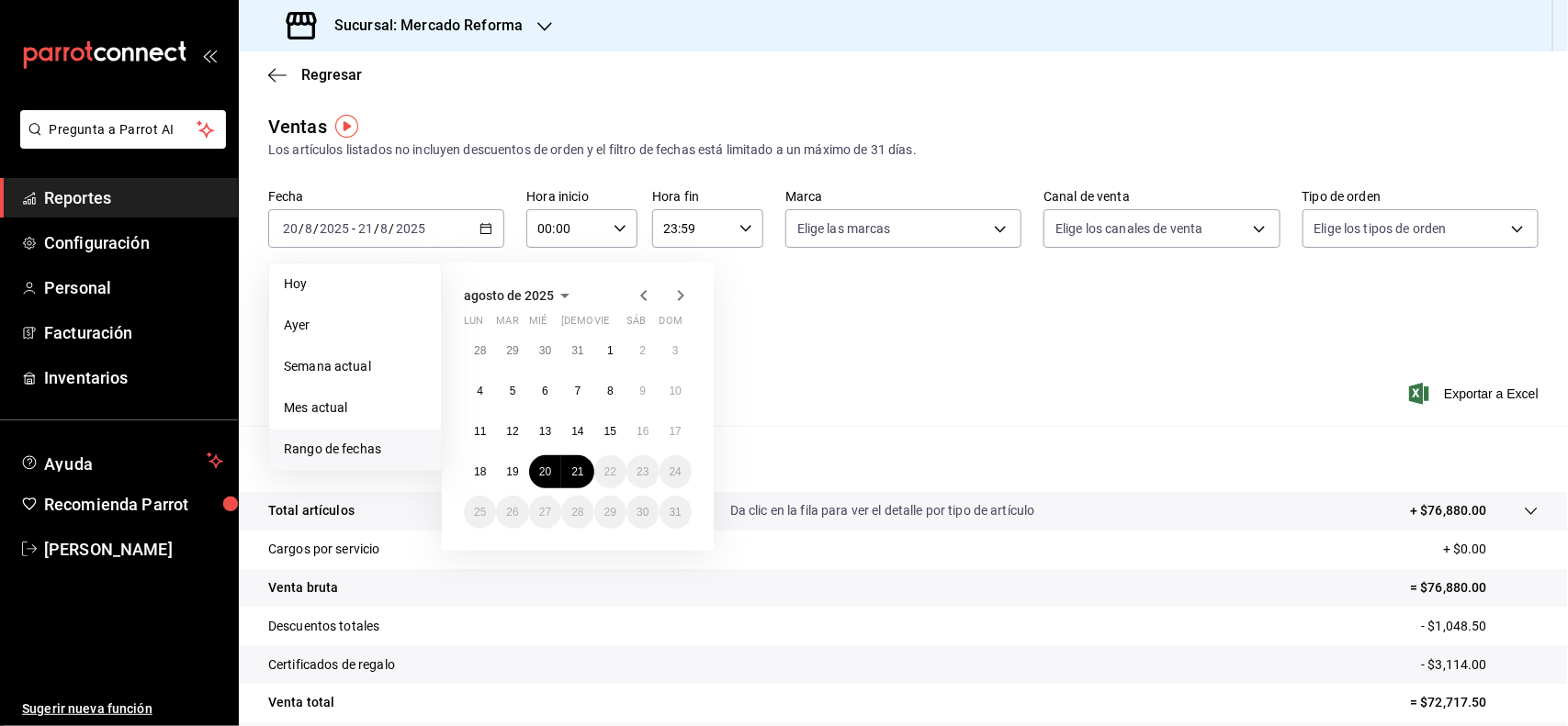
click at [865, 358] on div "Ver resumen Ver ventas Ver cargos Exportar a Excel" at bounding box center [902, 389] width 1329 height 75
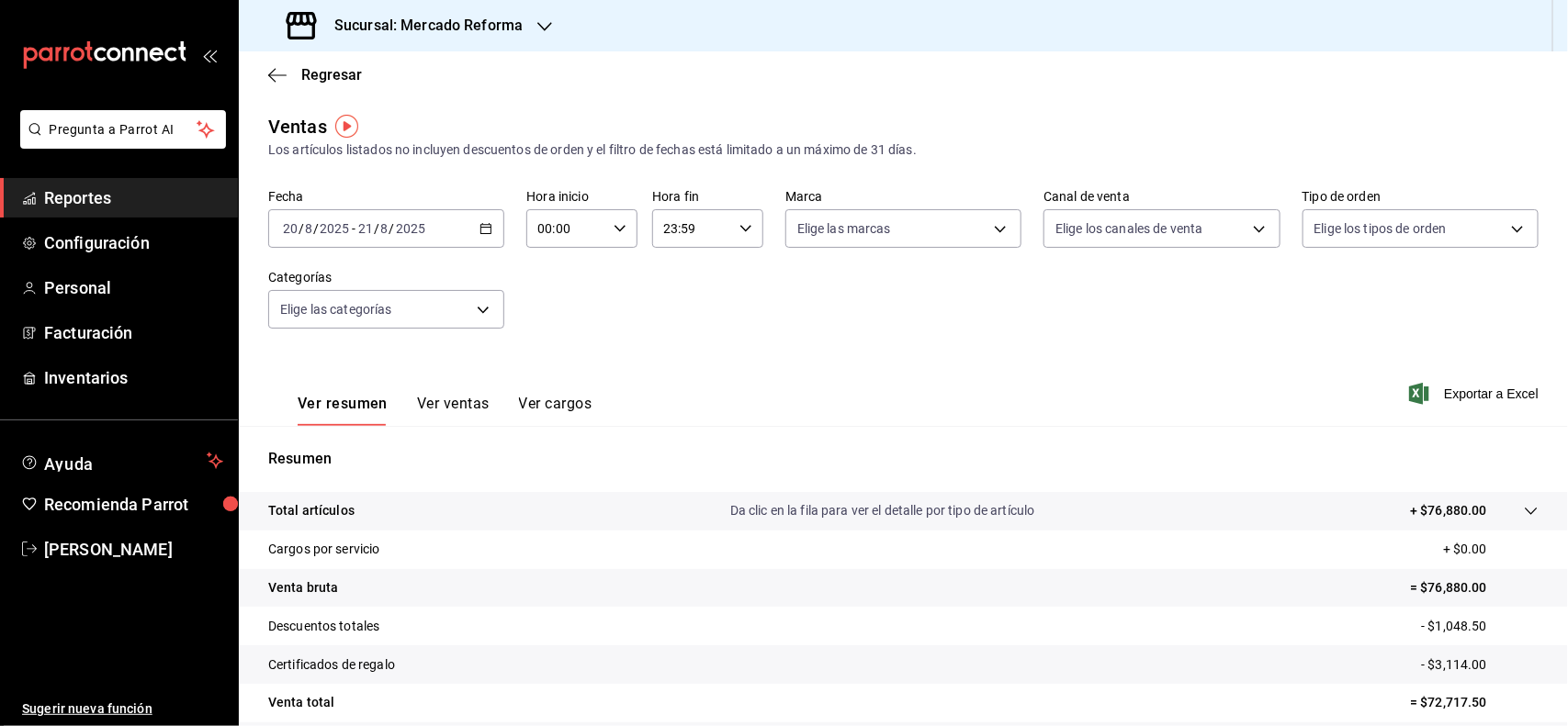
click at [613, 224] on icon "button" at bounding box center [619, 228] width 13 height 13
click at [556, 322] on button "04" at bounding box center [551, 336] width 47 height 37
type input "04:00"
click at [739, 335] on div at bounding box center [784, 363] width 1568 height 726
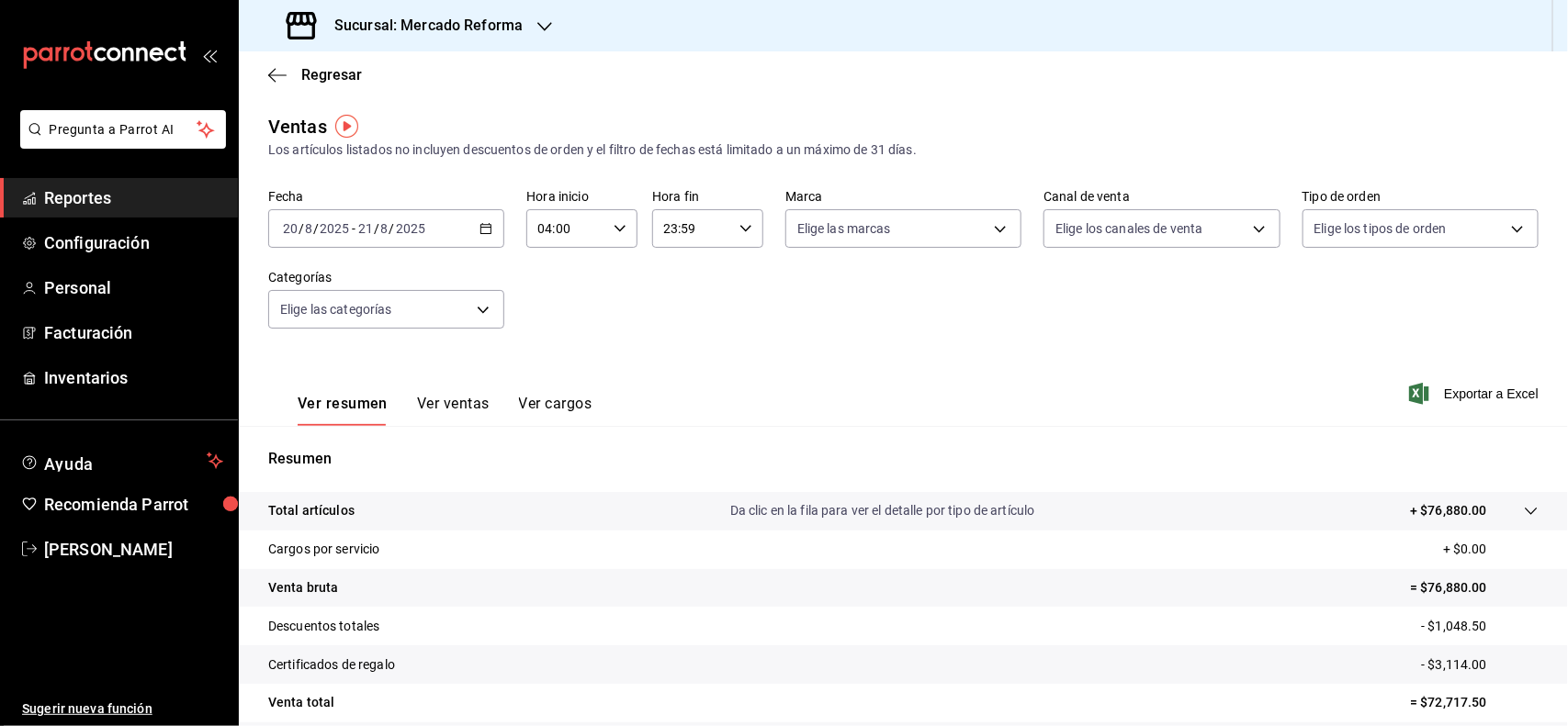
click at [487, 226] on icon "button" at bounding box center [486, 228] width 13 height 13
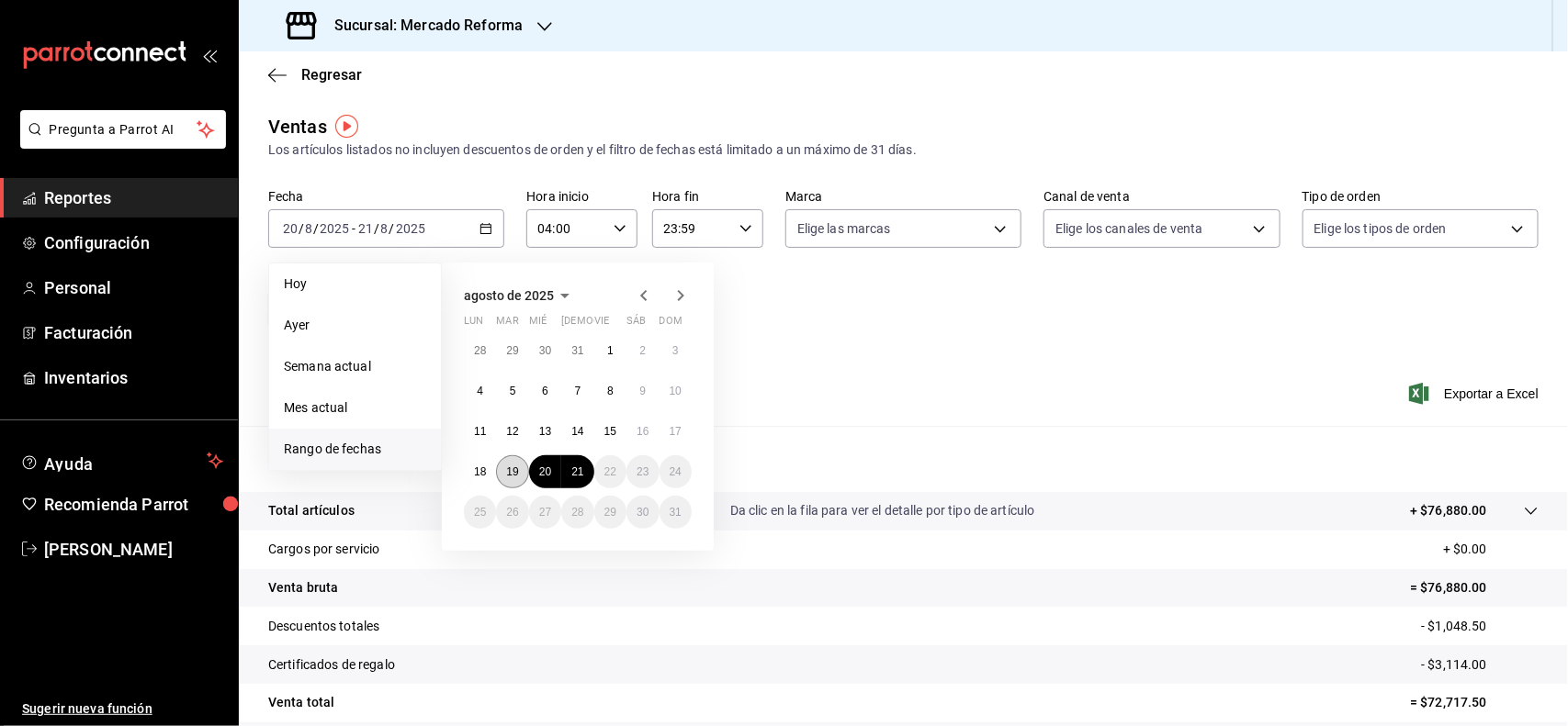
click at [524, 468] on button "19" at bounding box center [511, 471] width 32 height 33
click at [544, 466] on abbr "20" at bounding box center [545, 472] width 12 height 13
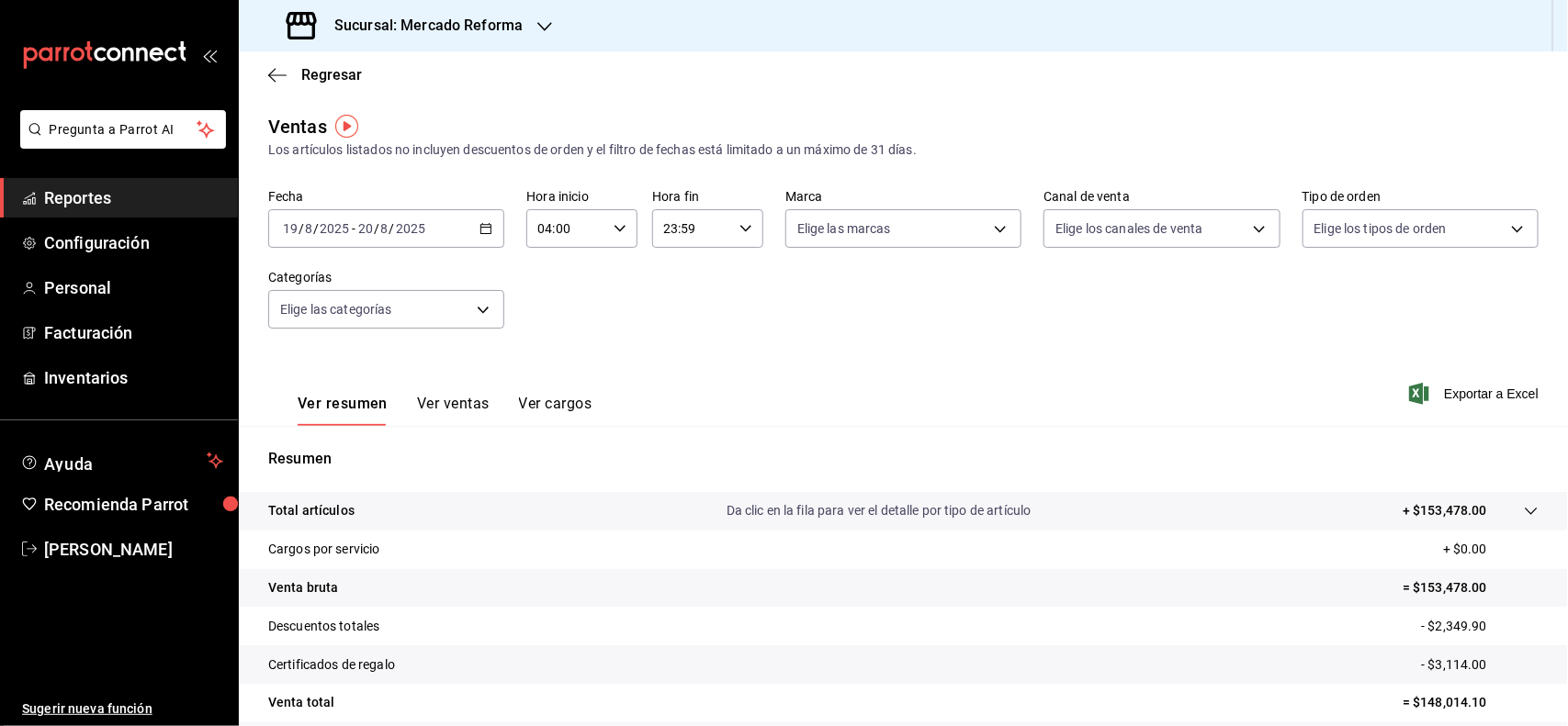
click at [483, 225] on icon "button" at bounding box center [486, 228] width 13 height 13
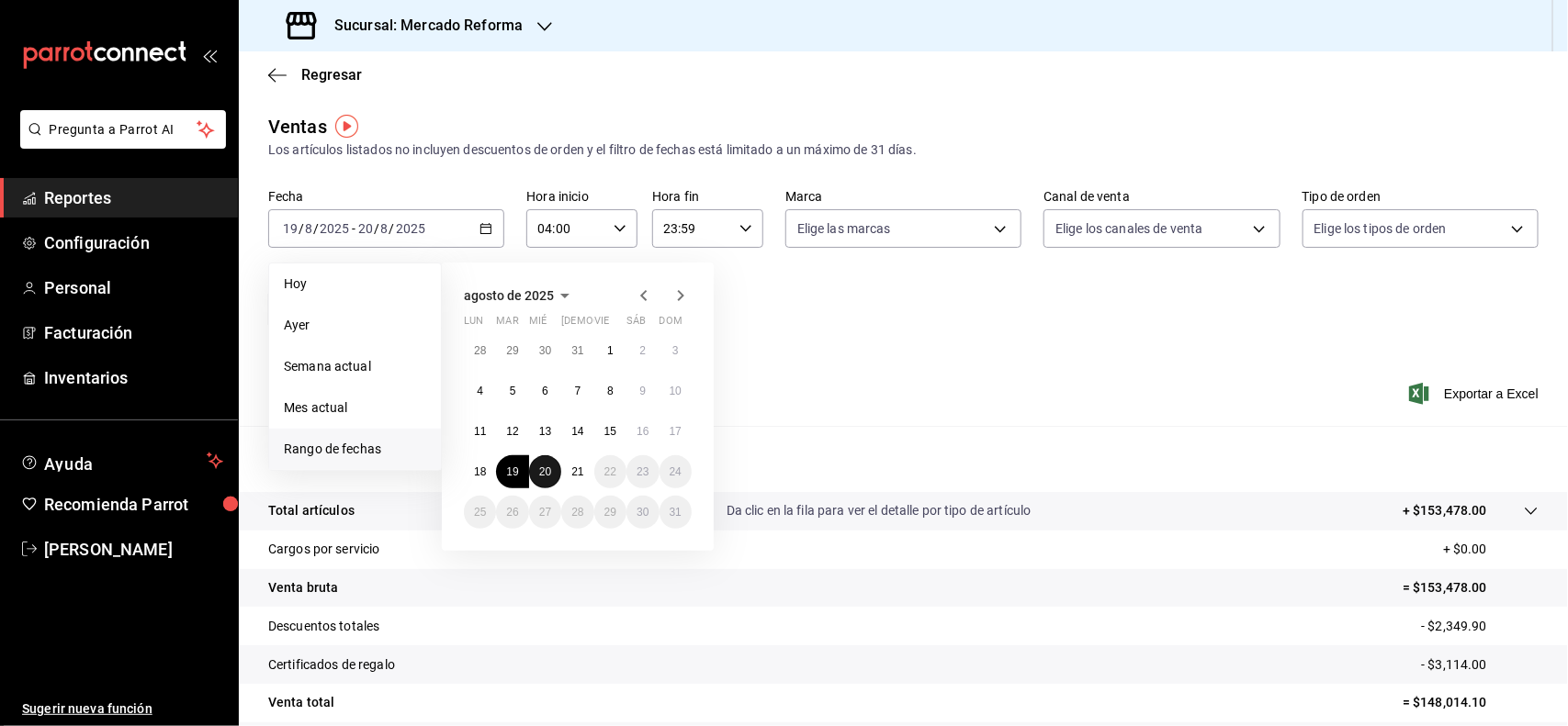
click at [549, 466] on abbr "20" at bounding box center [545, 472] width 12 height 13
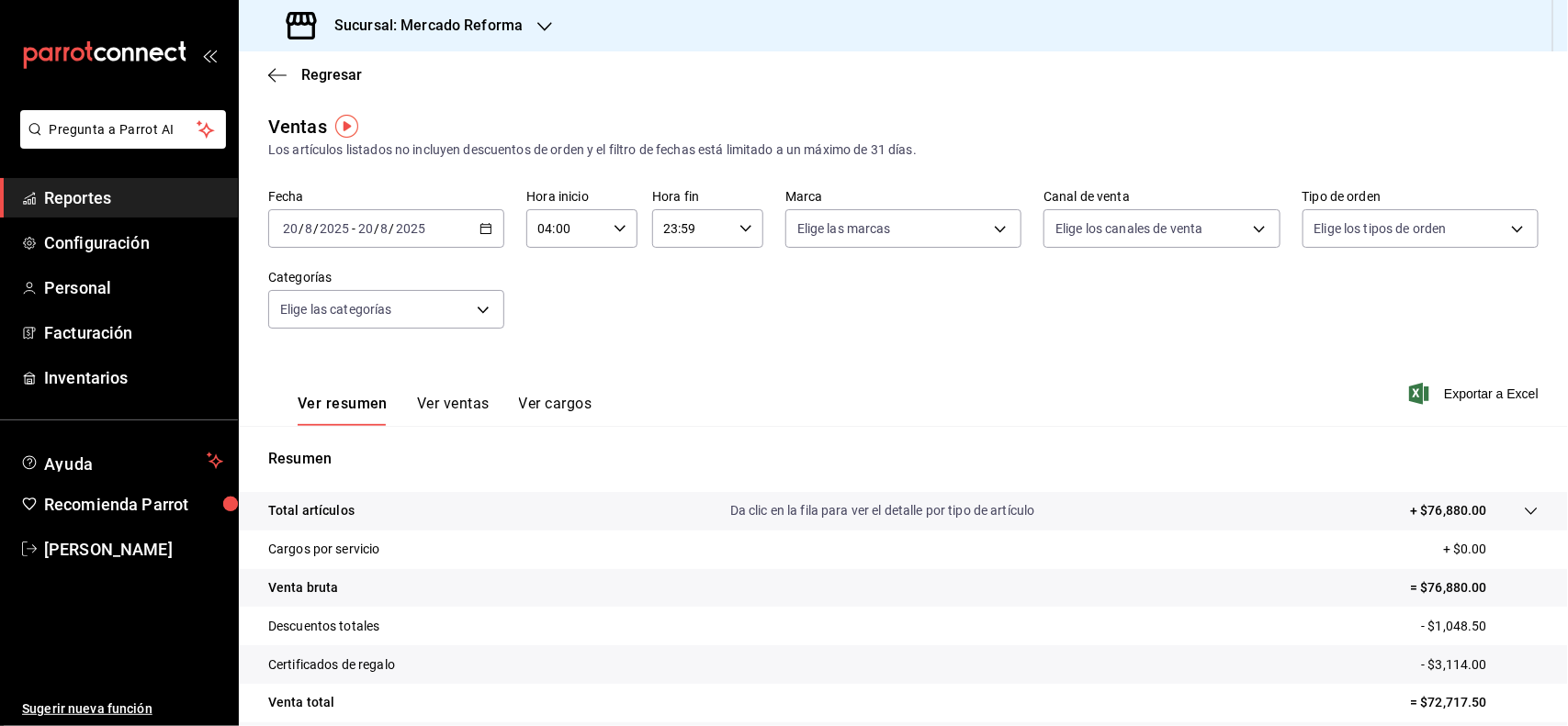
click at [482, 217] on div "2025-08-20 20 / 8 / 2025 - 2025-08-20 20 / 8 / 2025" at bounding box center [386, 228] width 236 height 39
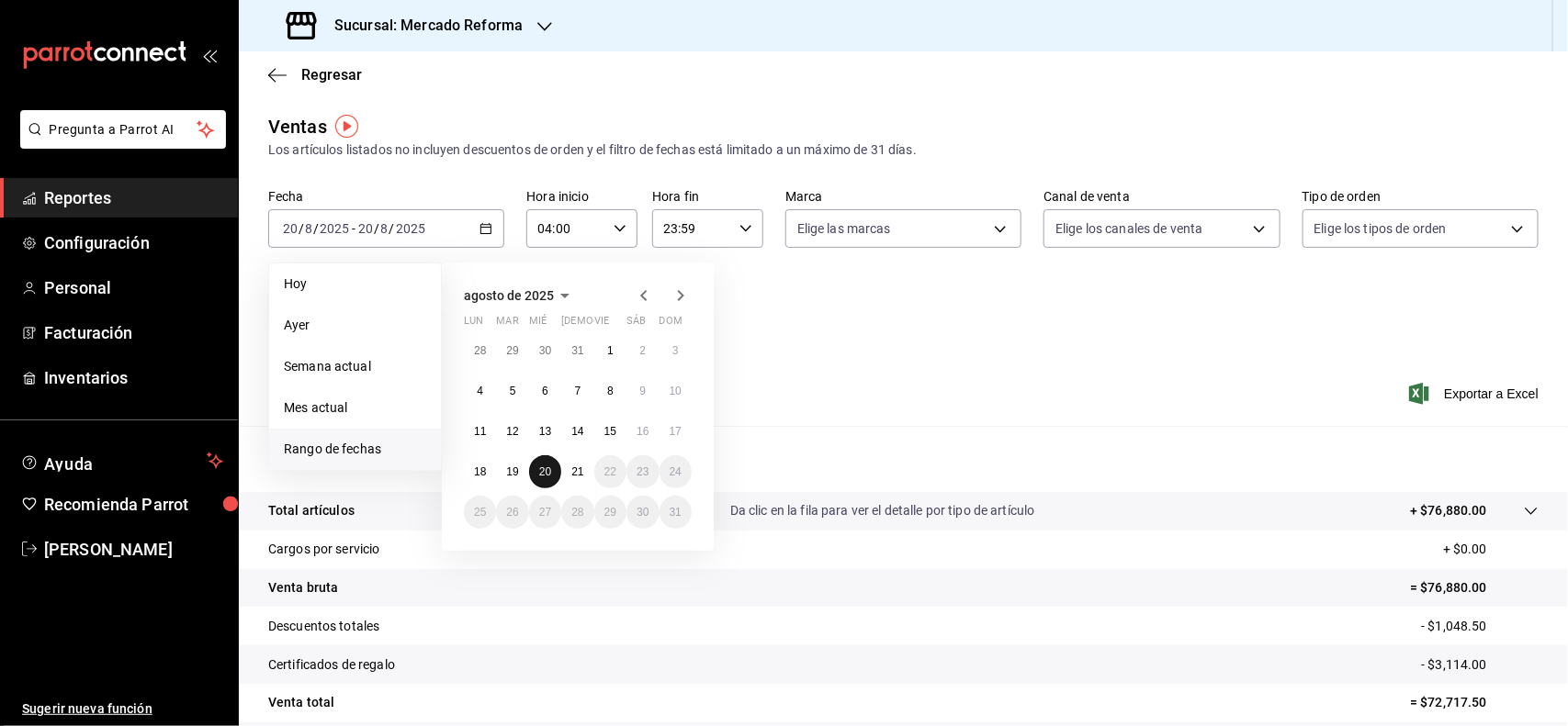
click at [546, 459] on button "20" at bounding box center [545, 471] width 32 height 33
click at [562, 462] on button "21" at bounding box center [577, 471] width 32 height 33
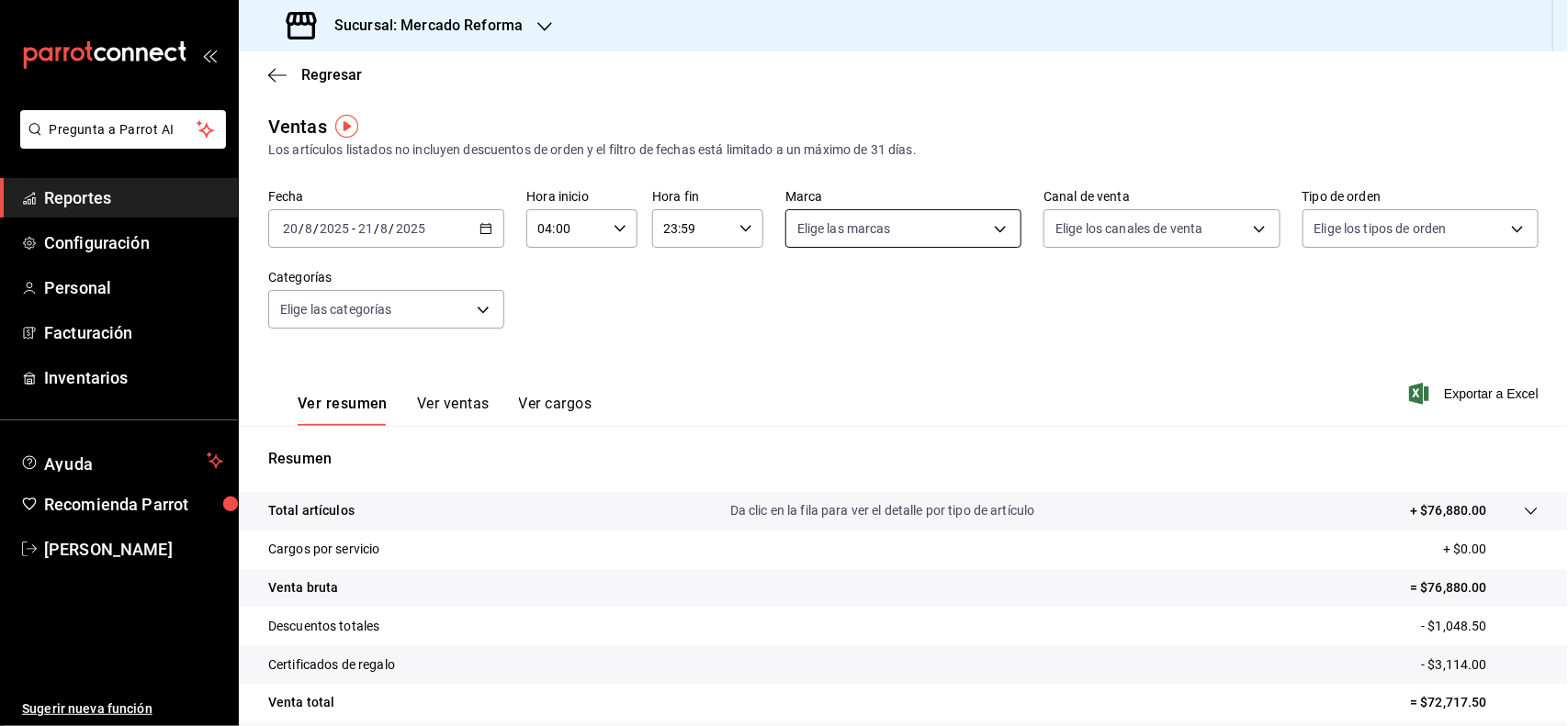
click at [990, 218] on body "Pregunta a Parrot AI Reportes Configuración Personal Facturación Inventarios Ay…" at bounding box center [784, 363] width 1568 height 726
click at [870, 290] on span "Ver todas" at bounding box center [856, 299] width 56 height 19
type input "ae828a00-f9e9-46fb-a95c-bc024de736cf"
checkbox input "true"
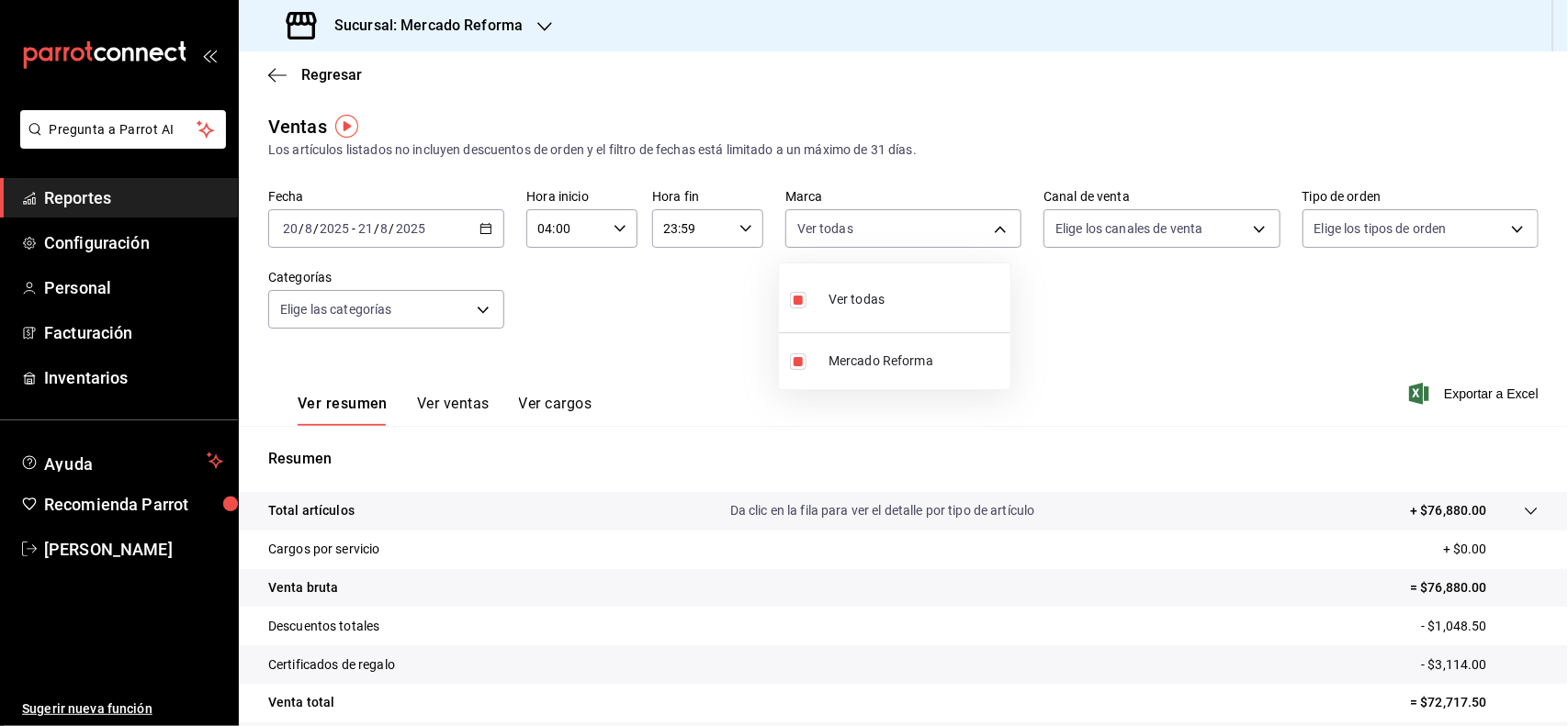
click at [1210, 239] on div at bounding box center [784, 363] width 1568 height 726
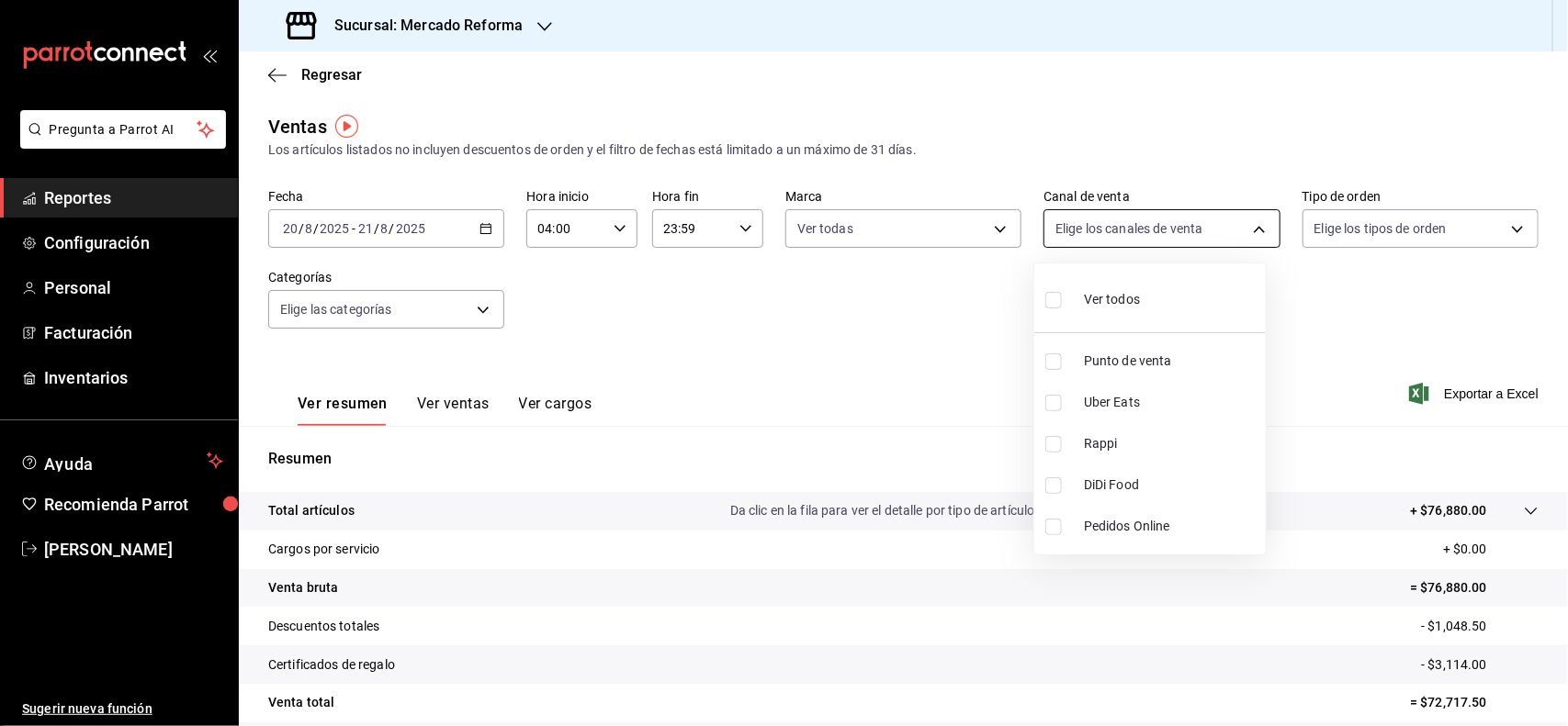
click at [1209, 236] on body "Pregunta a Parrot AI Reportes Configuración Personal Facturación Inventarios Ay…" at bounding box center [784, 363] width 1568 height 726
click at [1065, 310] on label at bounding box center [1057, 300] width 24 height 27
click at [1061, 309] on input "checkbox" at bounding box center [1053, 300] width 17 height 17
checkbox input "false"
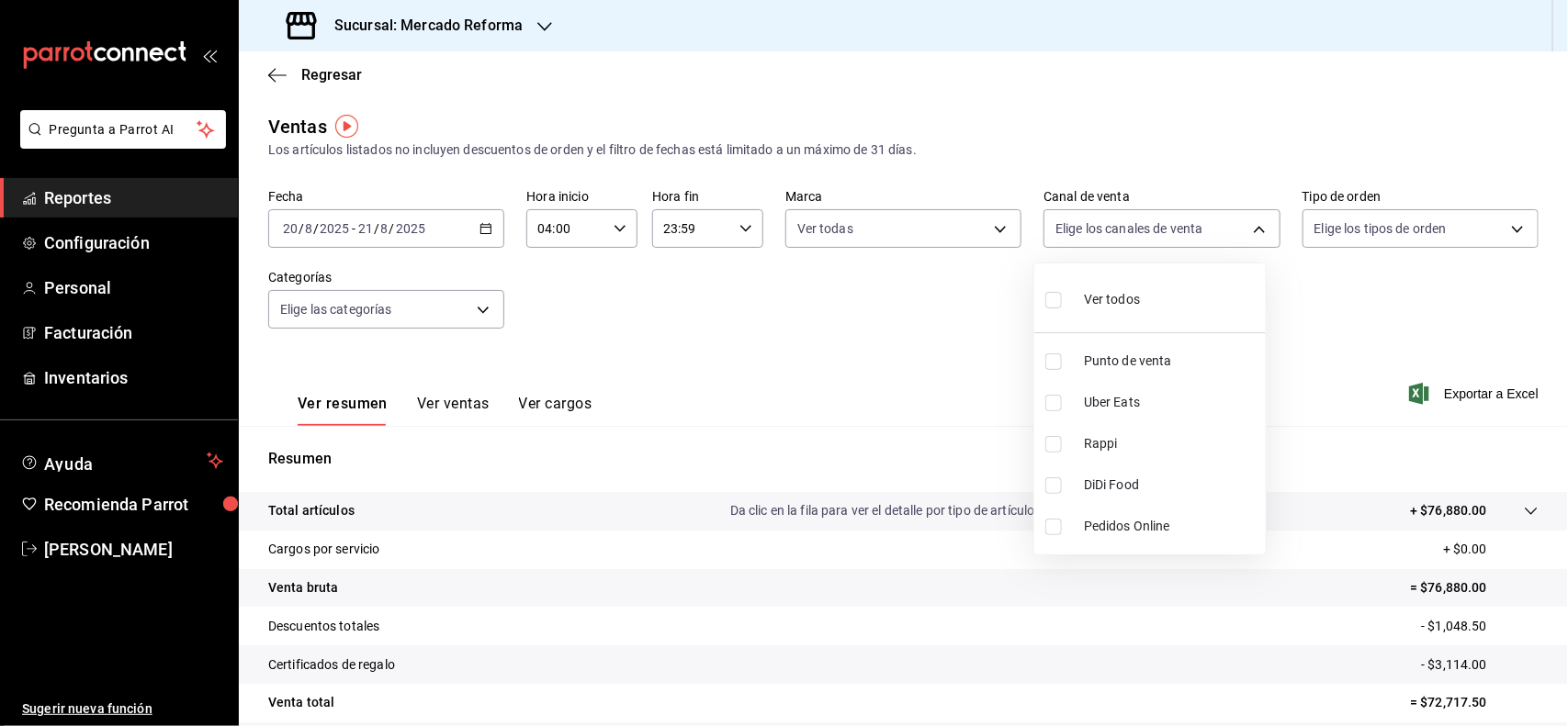
checkbox input "false"
click at [1063, 311] on label at bounding box center [1057, 300] width 24 height 27
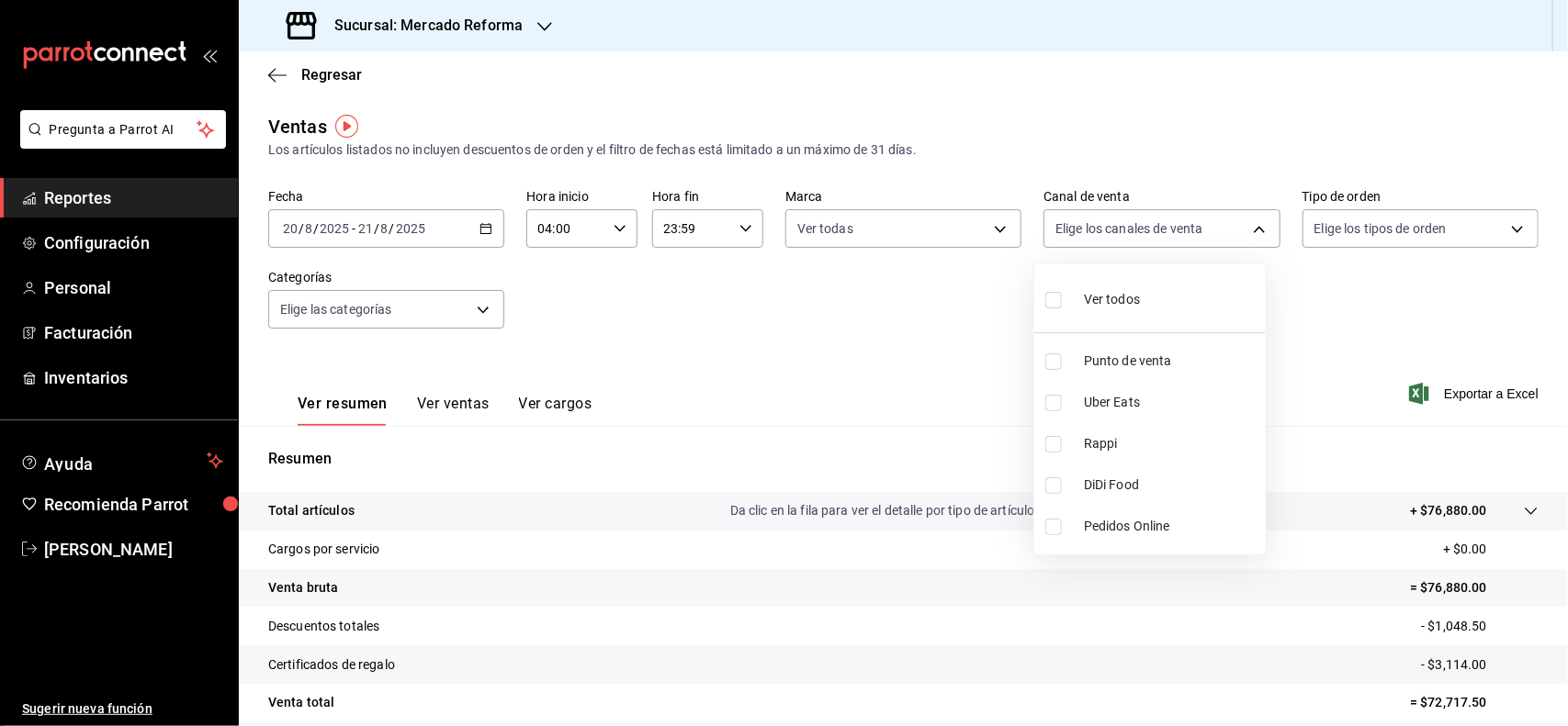
click at [1061, 309] on input "checkbox" at bounding box center [1053, 300] width 17 height 17
checkbox input "false"
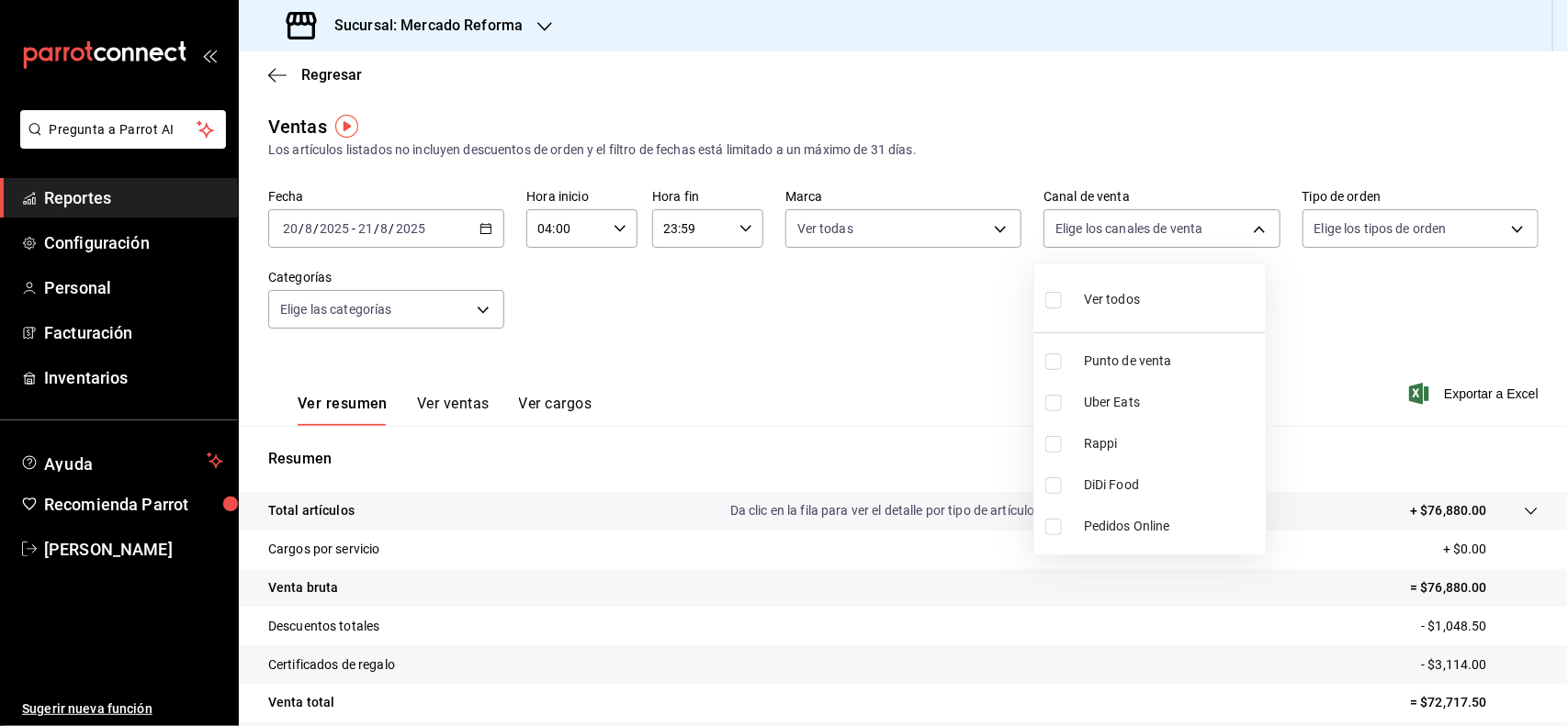
checkbox input "false"
click at [1057, 301] on input "checkbox" at bounding box center [1053, 300] width 17 height 17
checkbox input "true"
type input "PARROT,UBER_EATS,RAPPI,DIDI_FOOD,ONLINE"
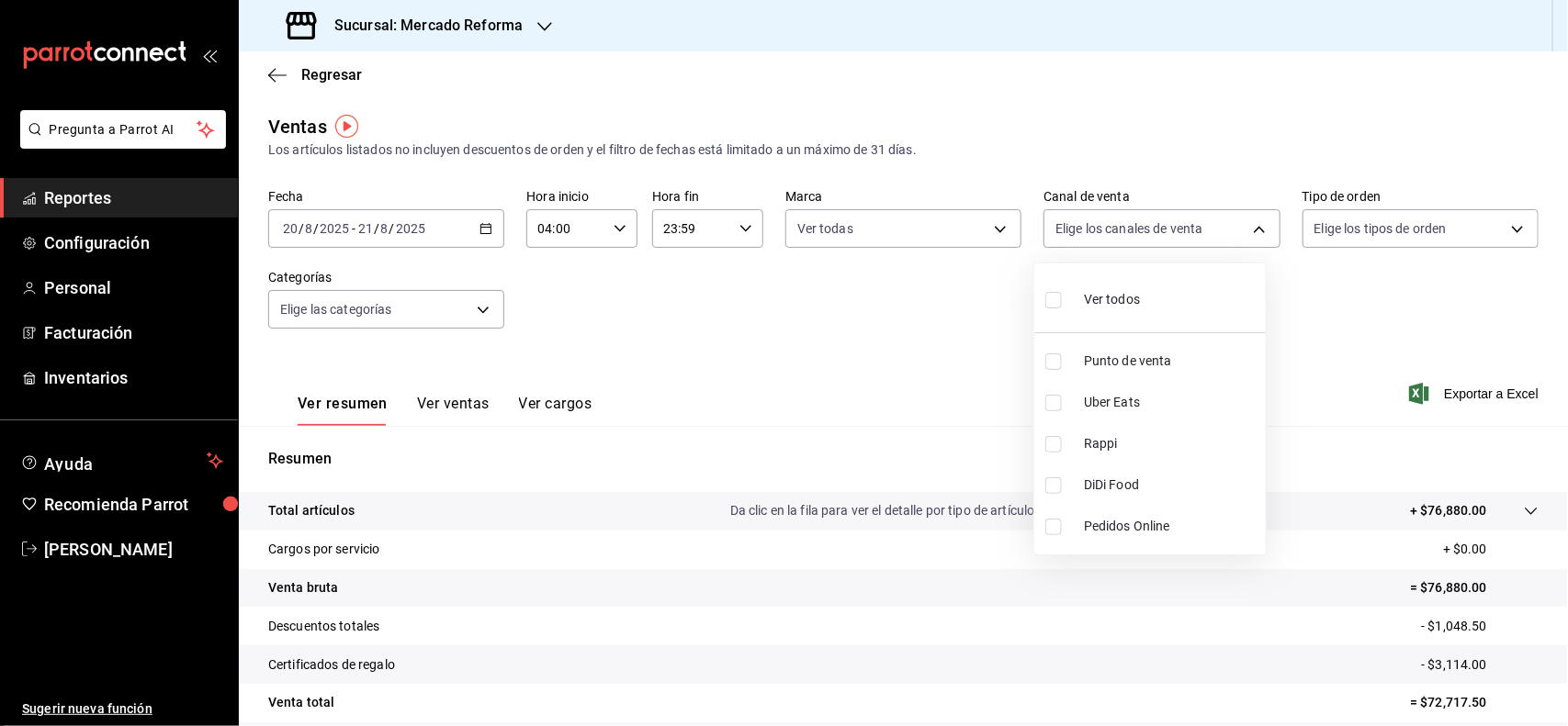
checkbox input "true"
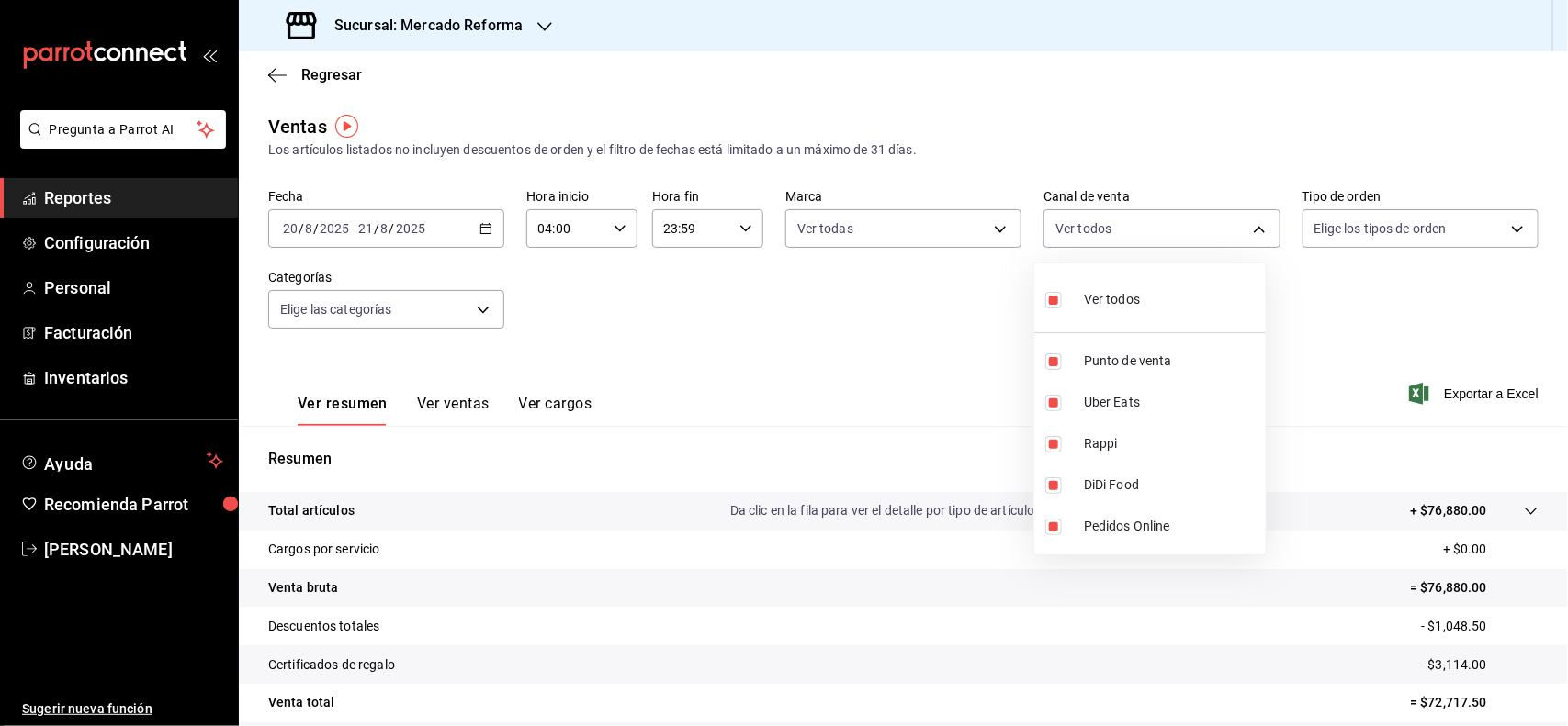
click at [1466, 269] on div at bounding box center [784, 363] width 1568 height 726
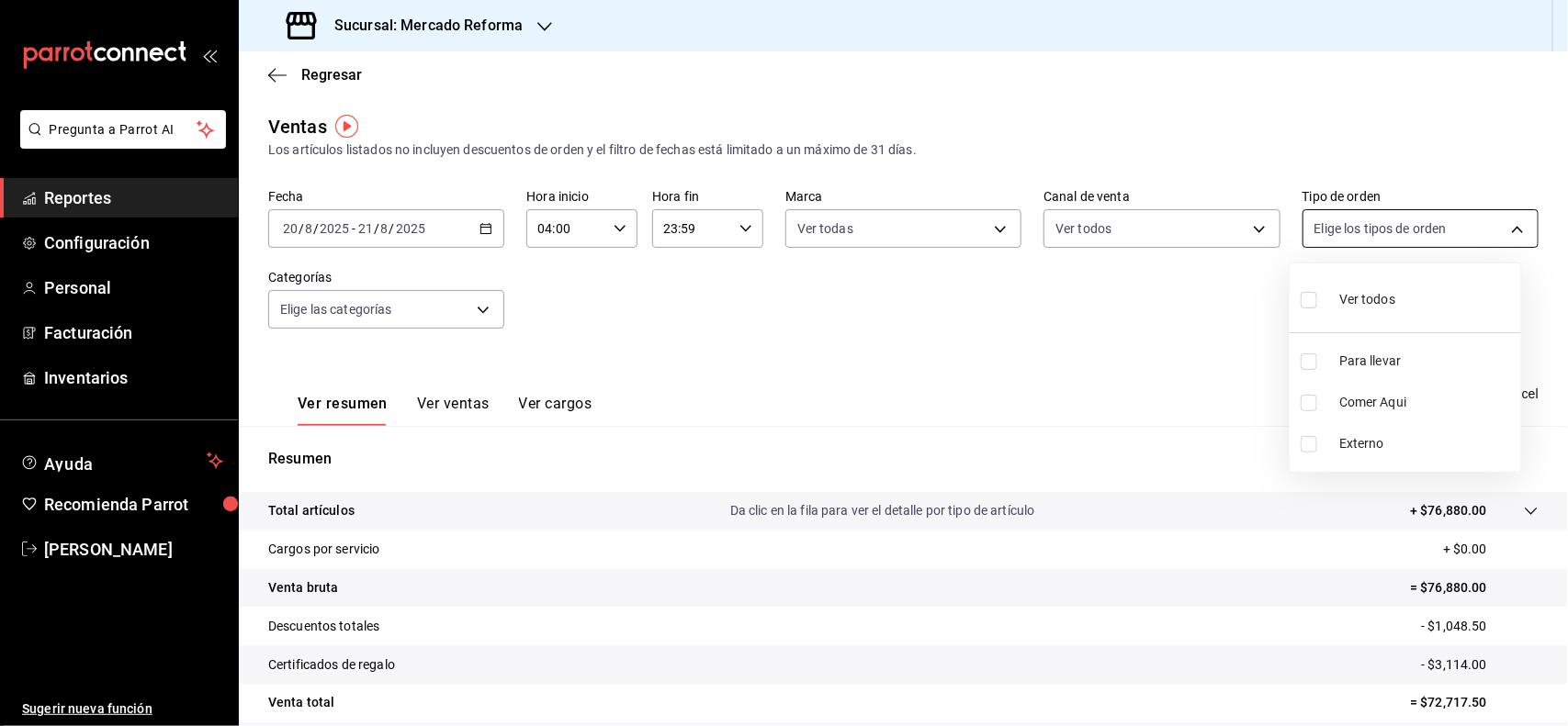
click at [1505, 234] on body "Pregunta a Parrot AI Reportes Configuración Personal Facturación Inventarios Ay…" at bounding box center [784, 363] width 1568 height 726
click at [1309, 305] on input "checkbox" at bounding box center [1308, 300] width 17 height 17
checkbox input "true"
type input "543b6f55-63b3-4283-b38a-1c71103a1357,8967f16d-2e4d-4984-8791-673d8c0d58d4,EXTER…"
checkbox input "true"
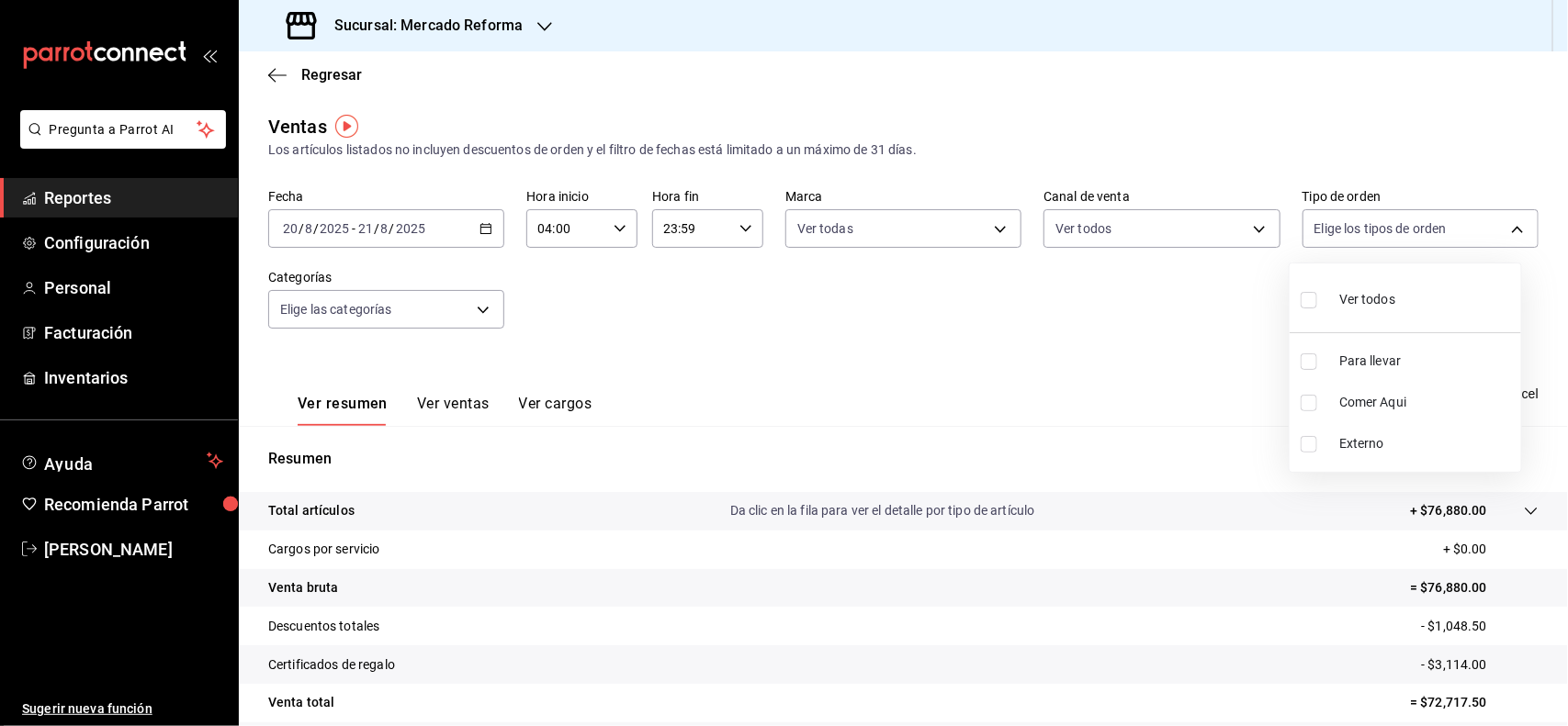
checkbox input "true"
click at [480, 306] on div at bounding box center [784, 363] width 1568 height 726
click at [480, 306] on body "Pregunta a Parrot AI Reportes Configuración Personal Facturación Inventarios Ay…" at bounding box center [784, 363] width 1568 height 726
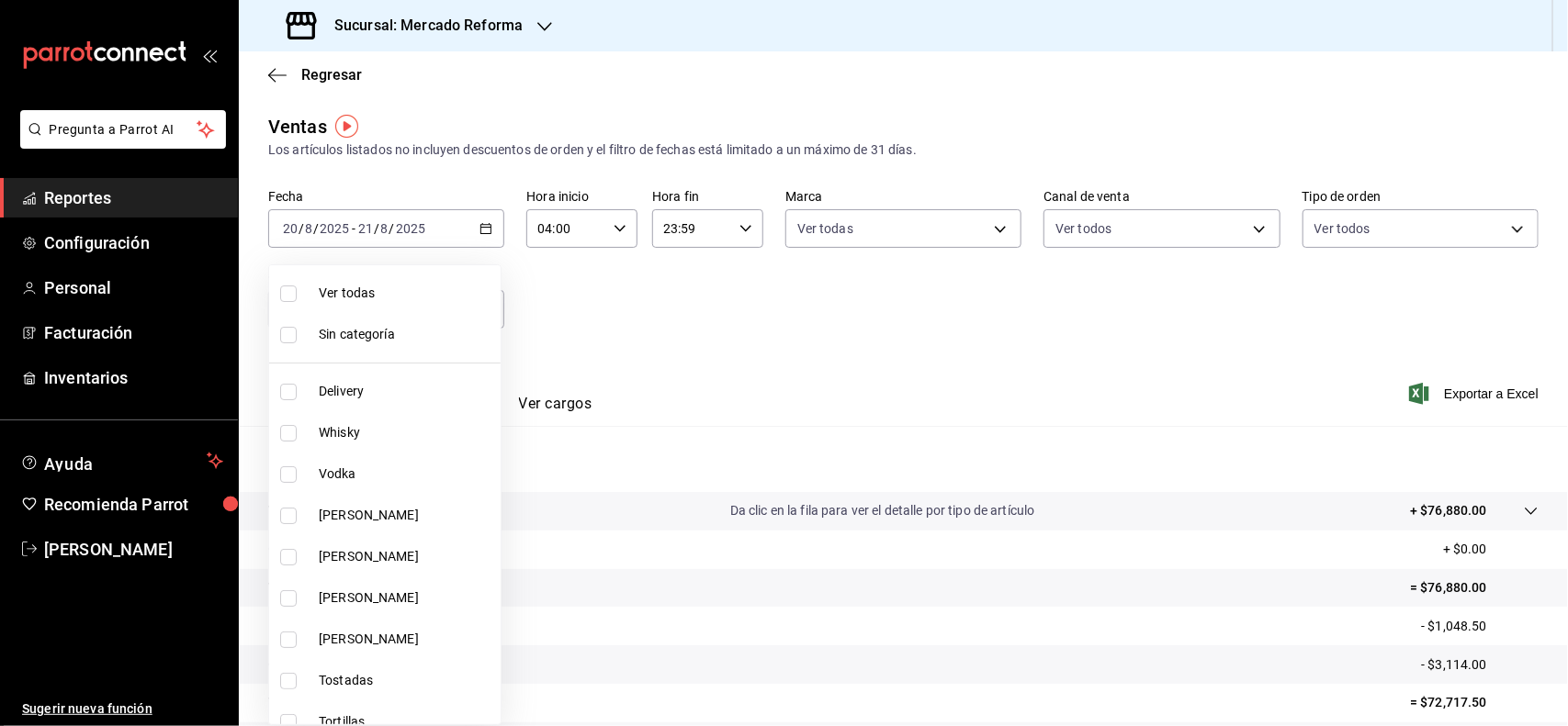
click at [367, 275] on li "Ver todas" at bounding box center [385, 294] width 231 height 42
type input "92dc4cae-9c42-48a5-aa63-f50684ad7fd1,15a18657-e758-4947-b740-bbb2adede7dd,e517e…"
checkbox input "true"
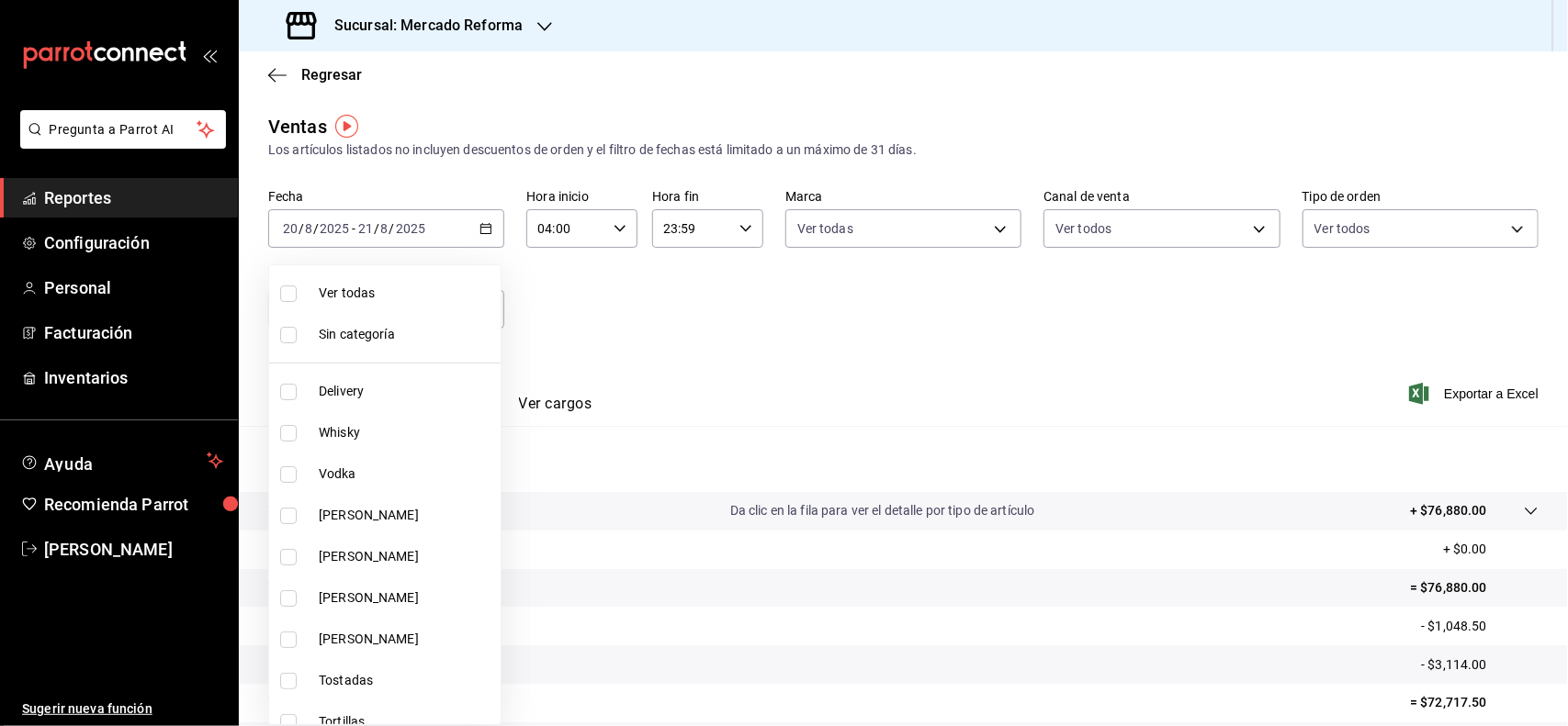
checkbox input "true"
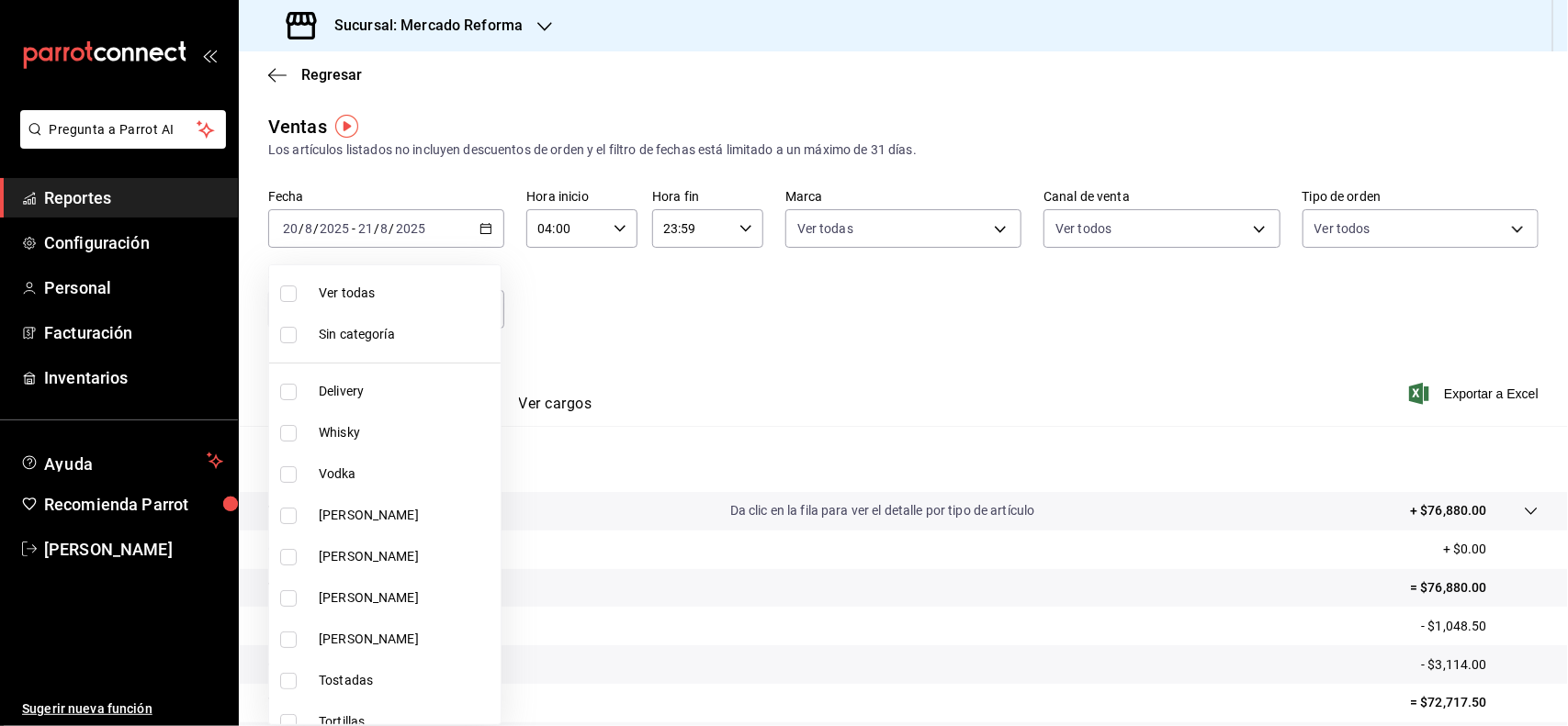
checkbox input "true"
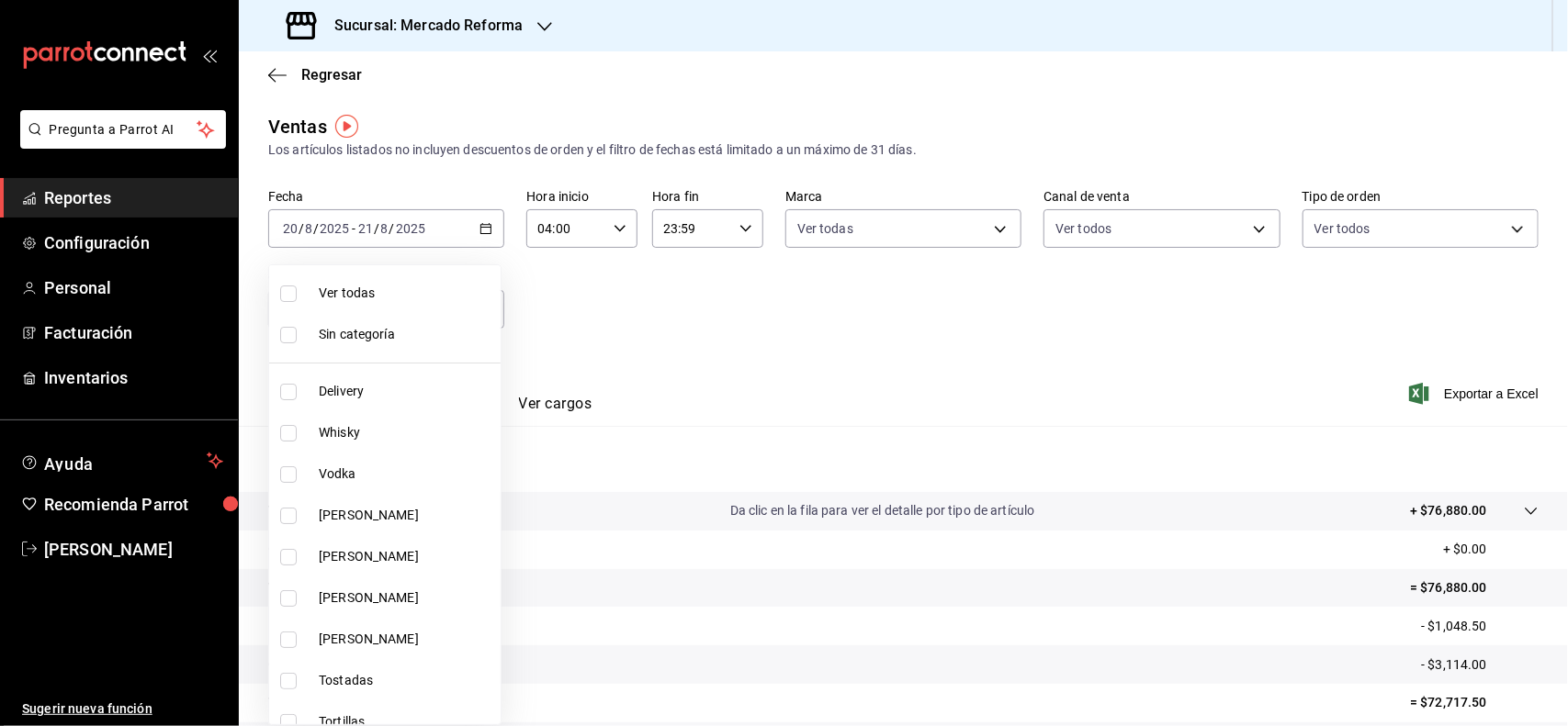
checkbox input "true"
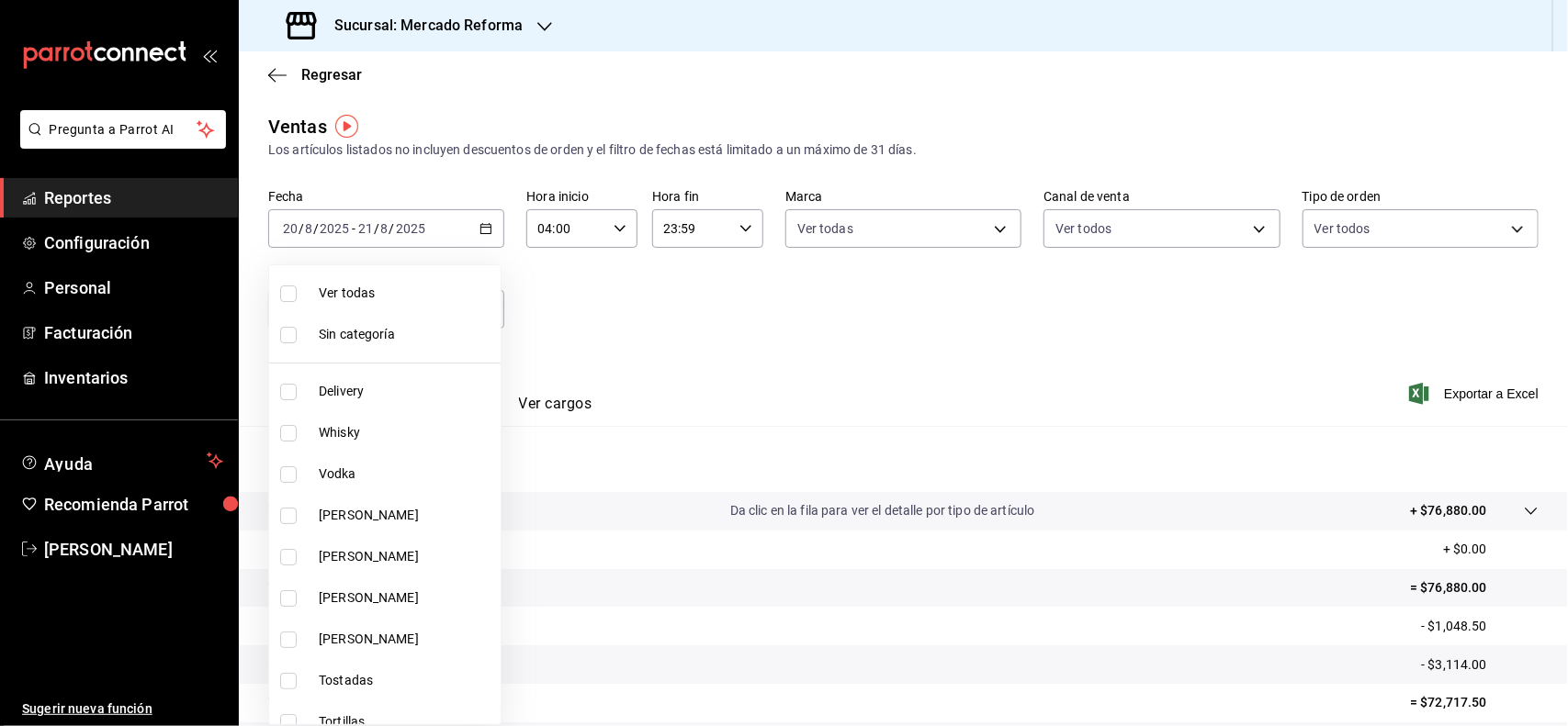
checkbox input "true"
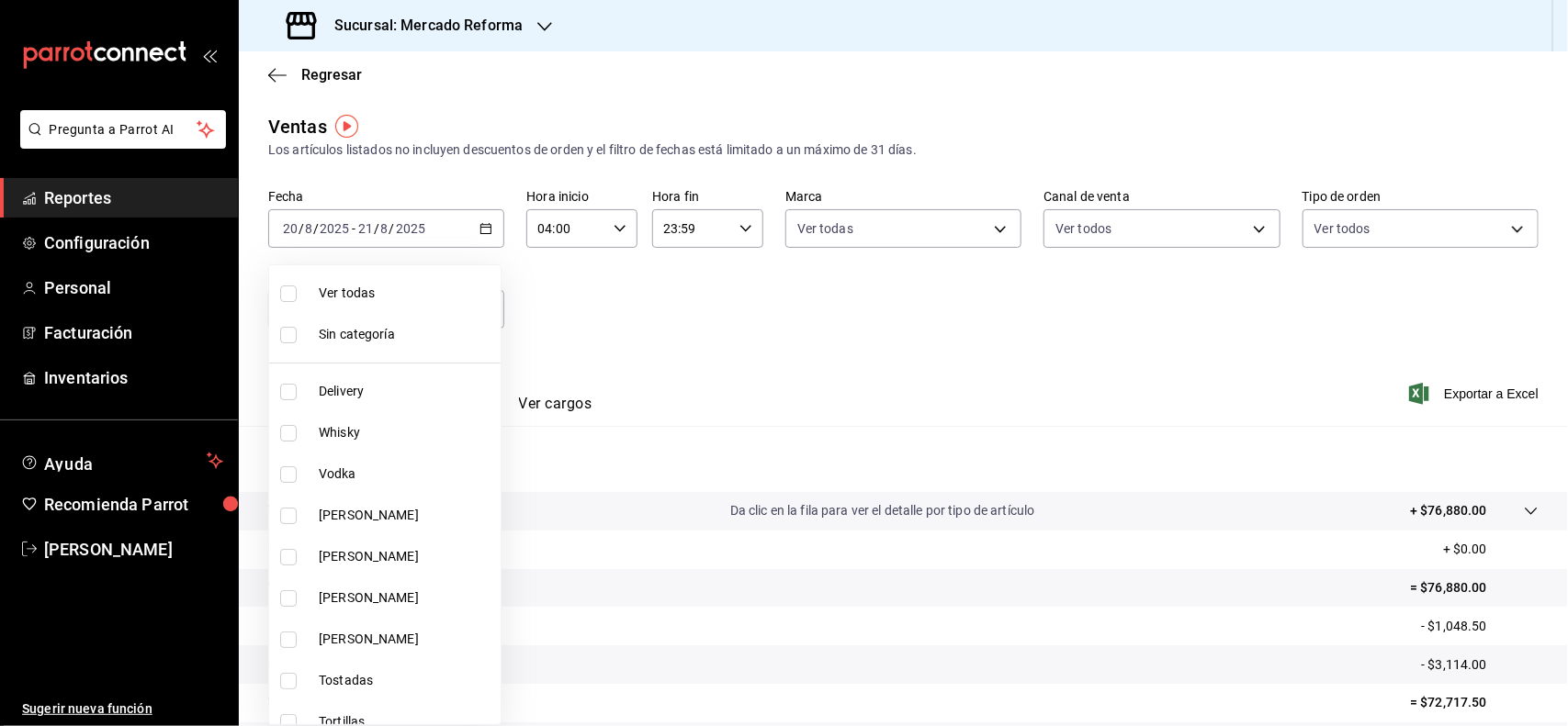
checkbox input "true"
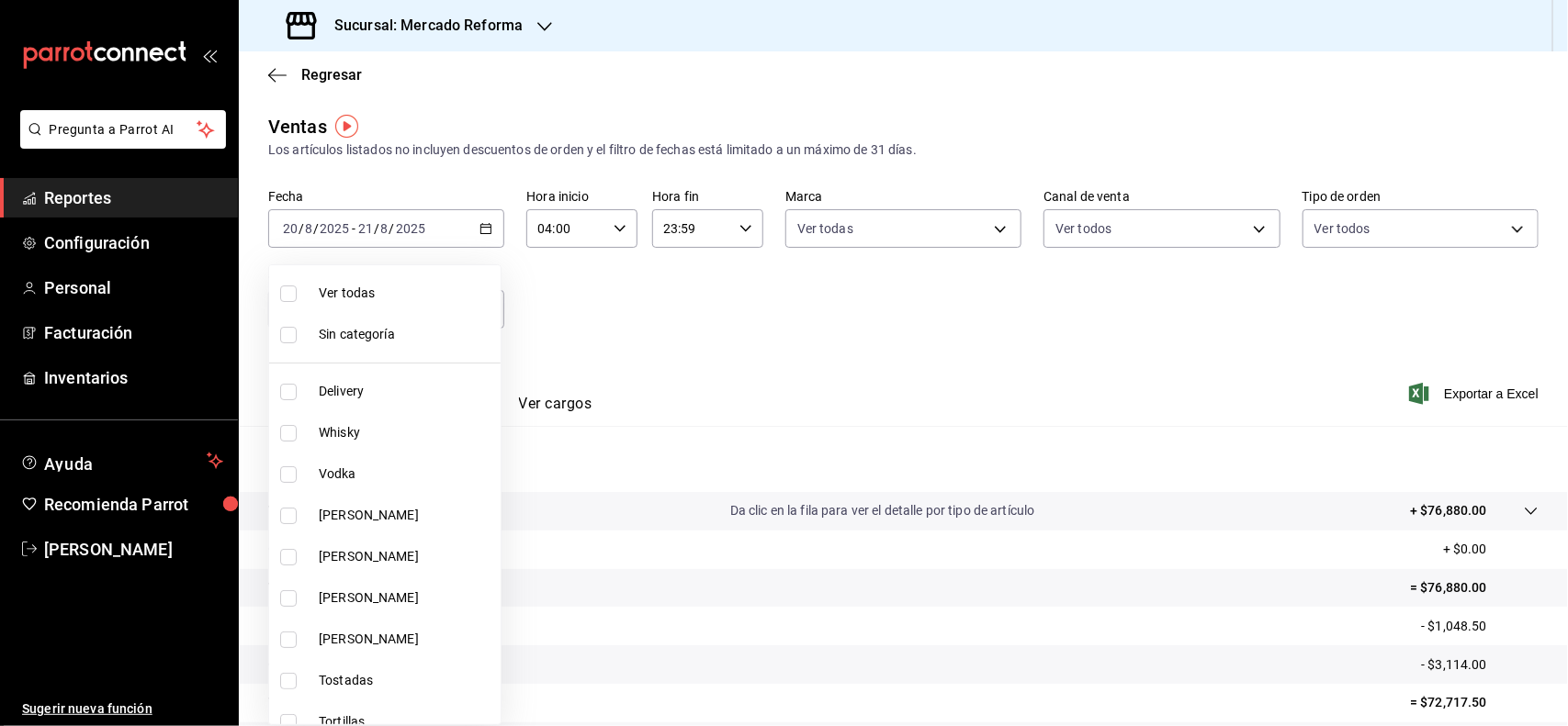
checkbox input "true"
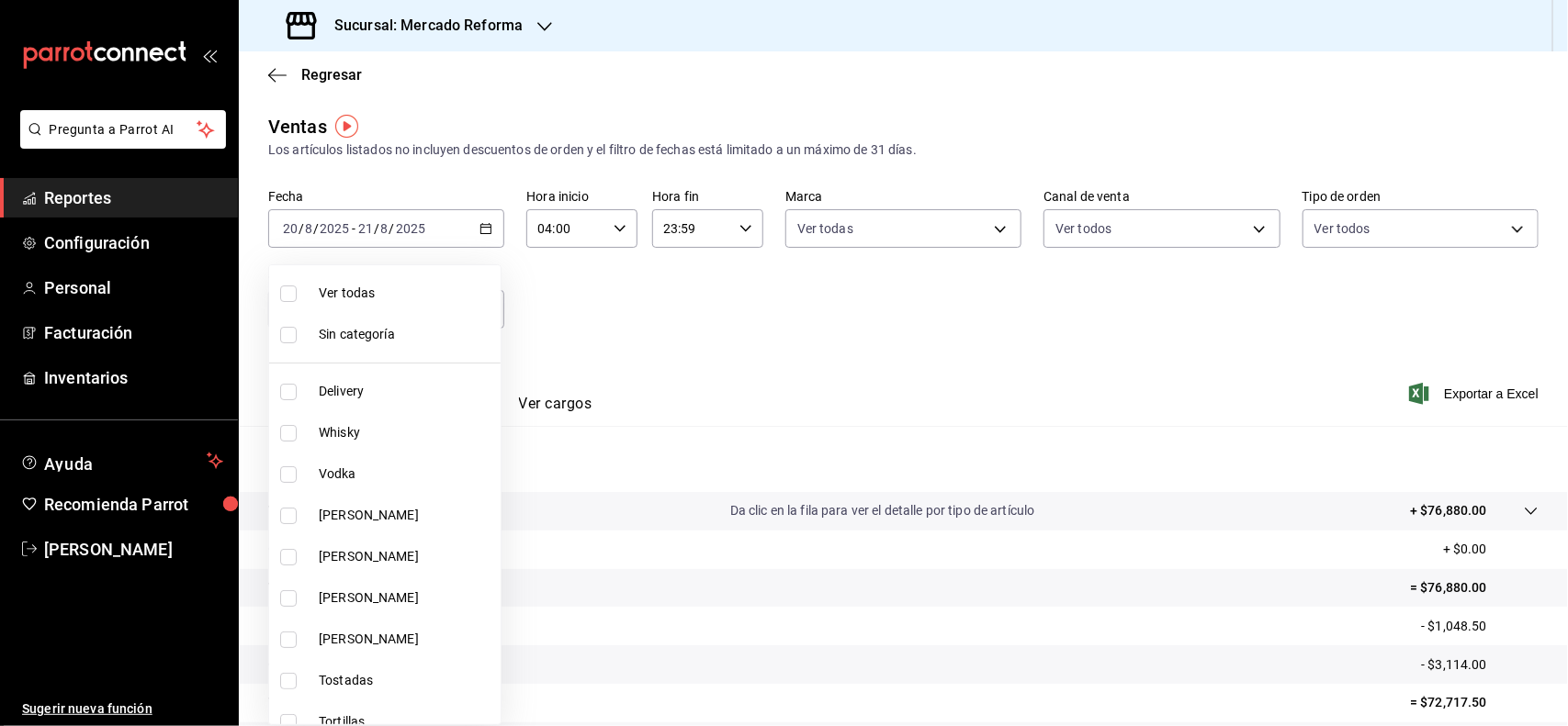
checkbox input "true"
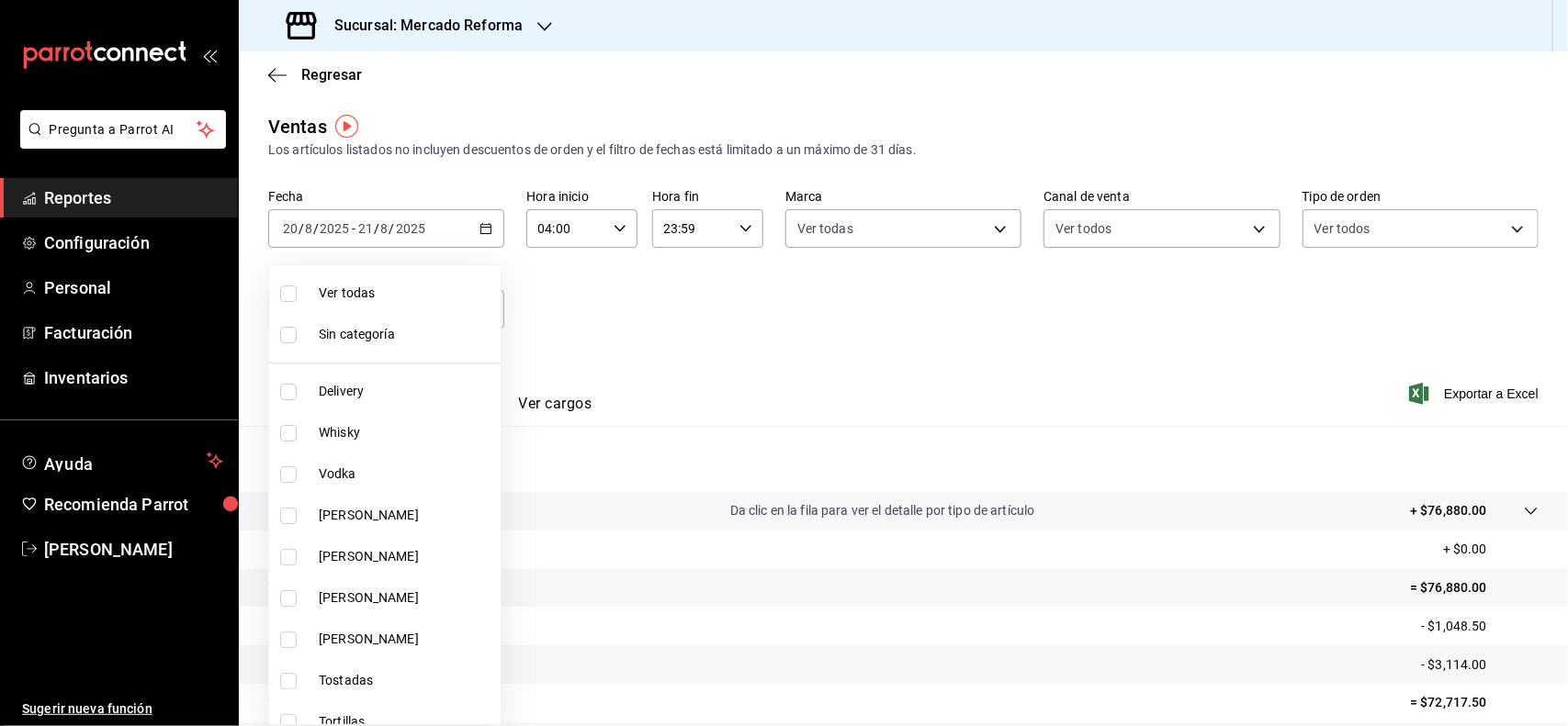
checkbox input "true"
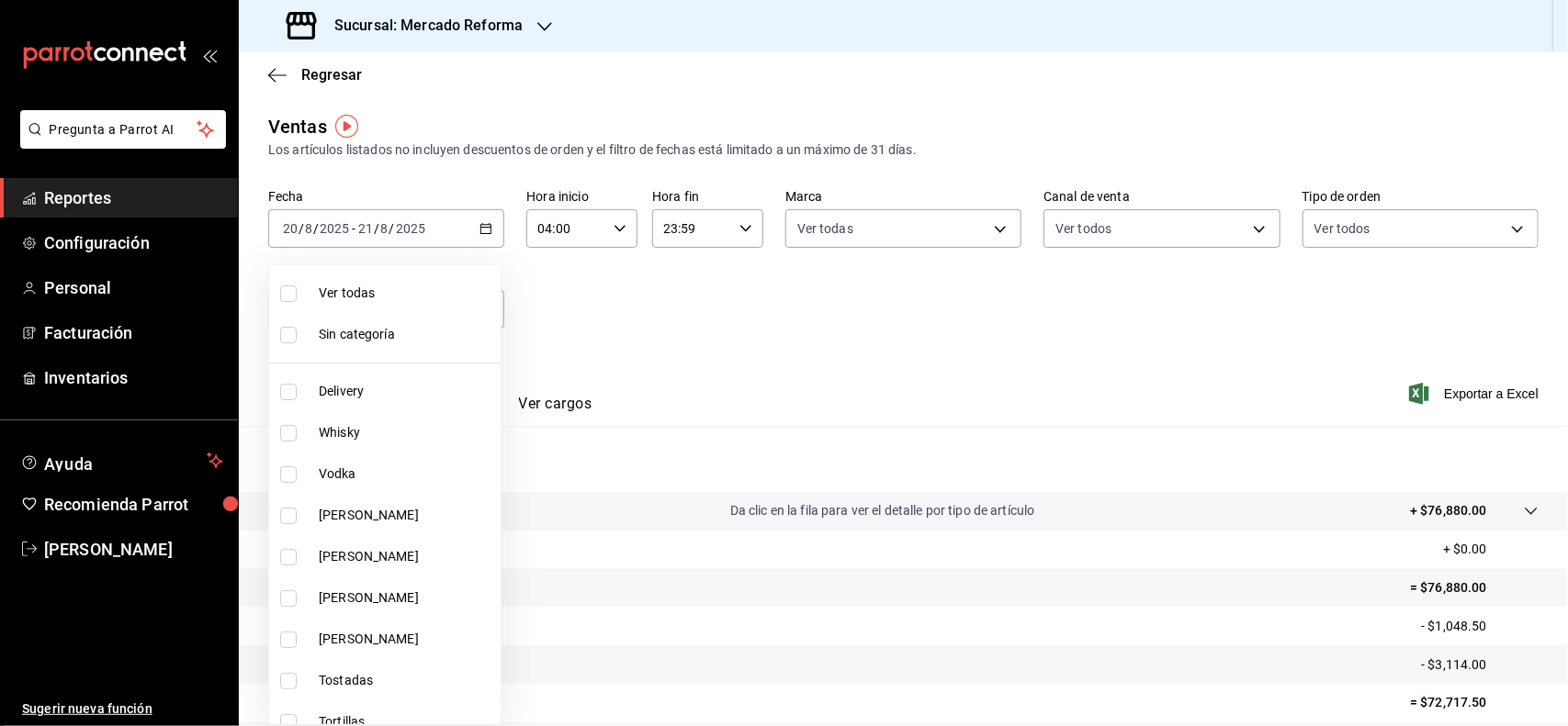
checkbox input "true"
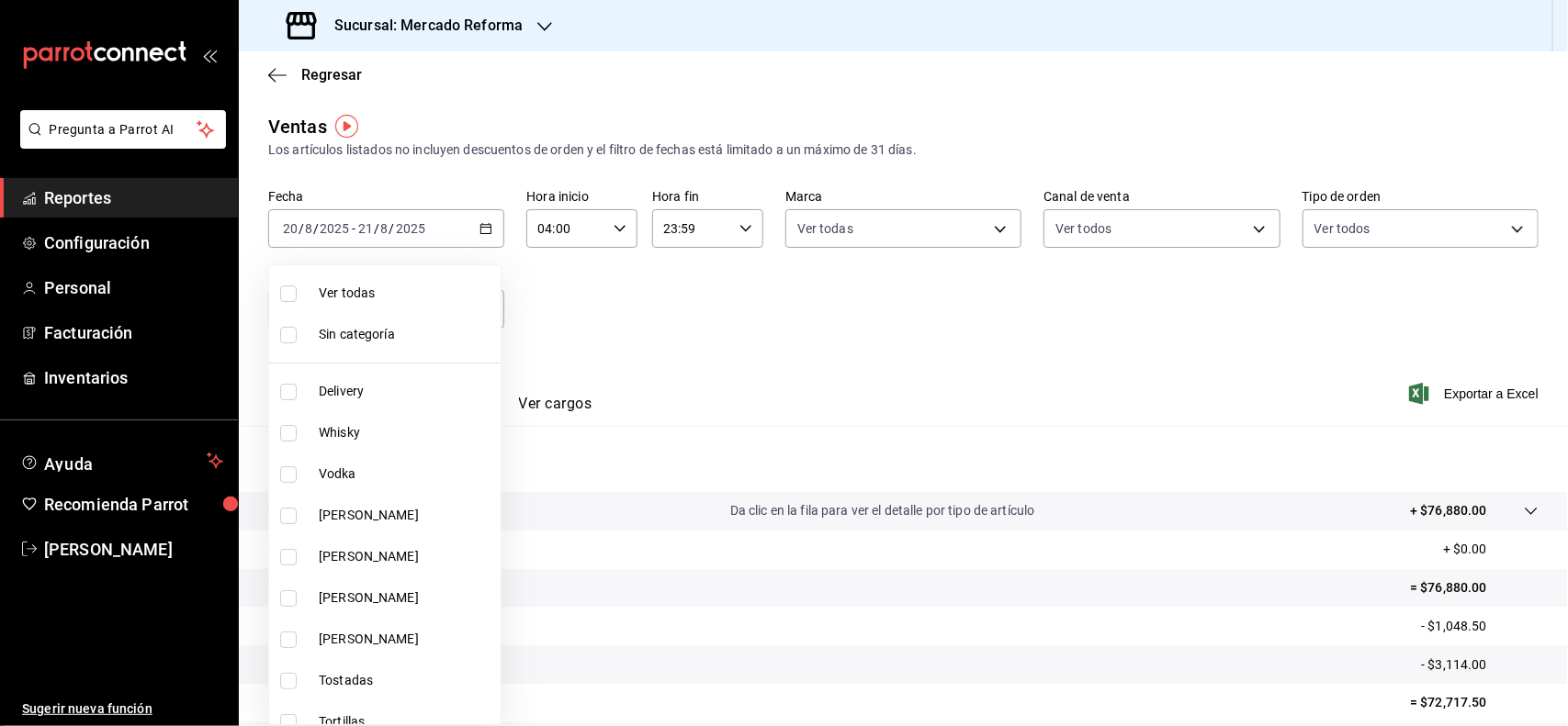
checkbox input "true"
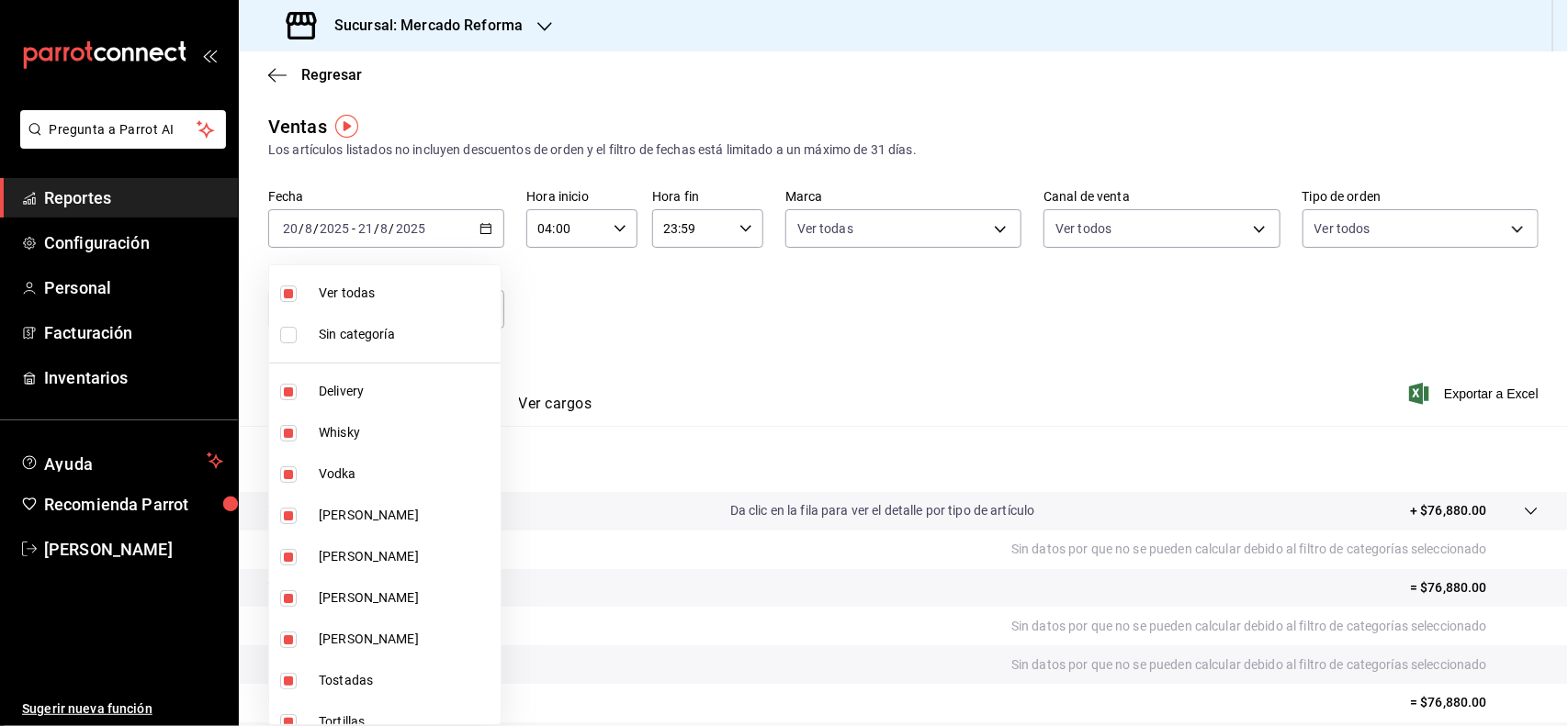
click at [1086, 338] on div at bounding box center [784, 363] width 1568 height 726
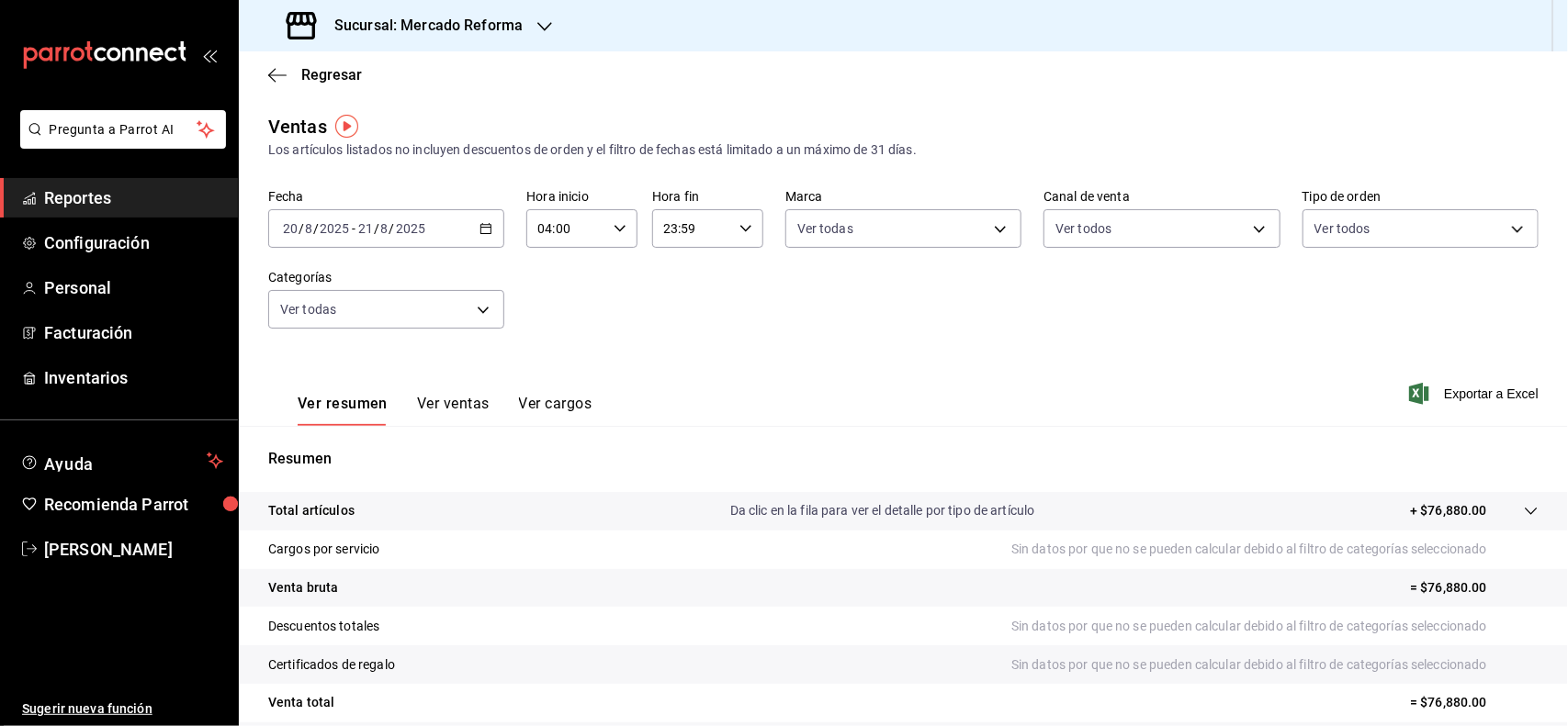
click at [493, 229] on div "2025-08-20 20 / 8 / 2025 - 2025-08-21 21 / 8 / 2025" at bounding box center [386, 228] width 236 height 39
click at [904, 405] on div "Ver resumen Ver ventas Ver cargos Exportar a Excel" at bounding box center [902, 389] width 1329 height 75
click at [479, 238] on div "2025-08-20 20 / 8 / 2025 - 2025-08-21 21 / 8 / 2025" at bounding box center [386, 228] width 236 height 39
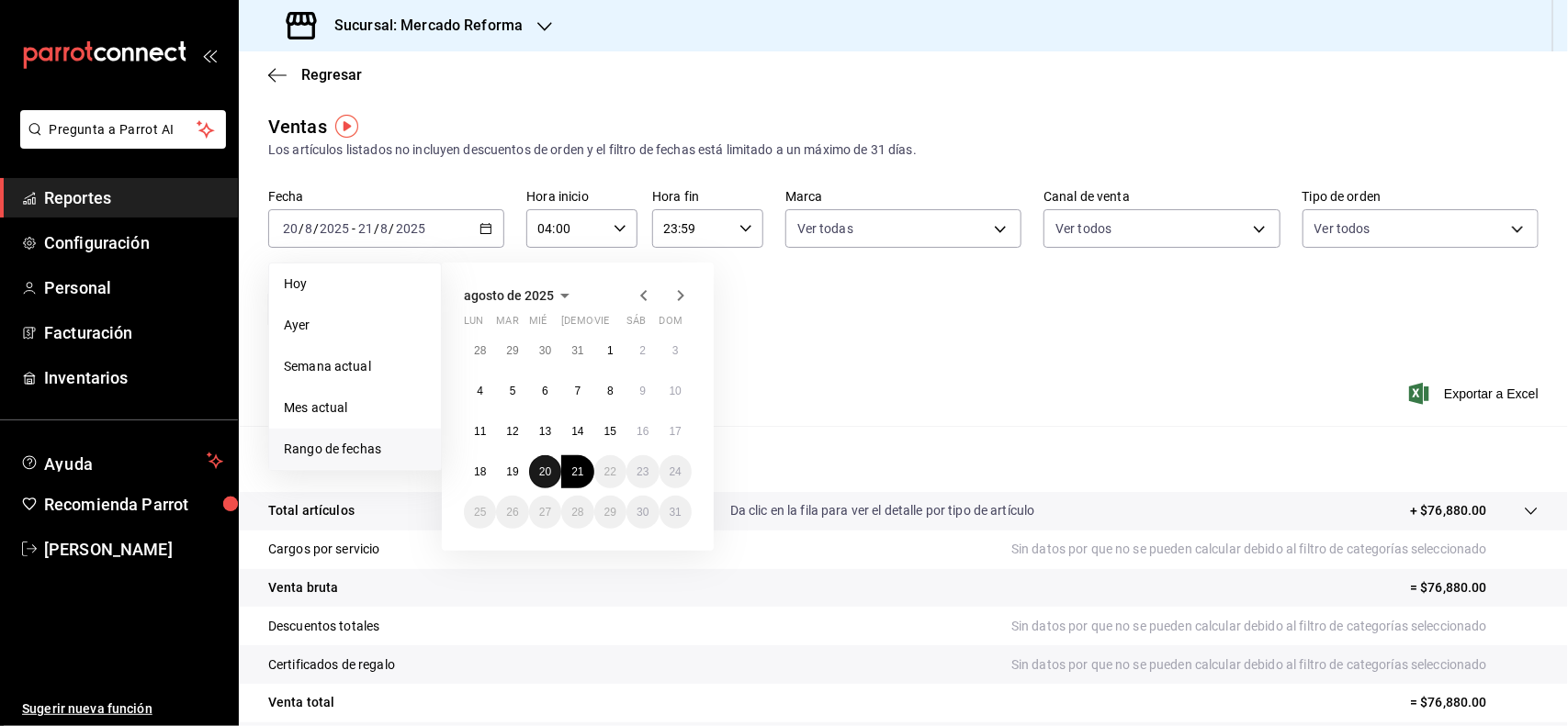
click at [540, 461] on button "20" at bounding box center [545, 471] width 32 height 33
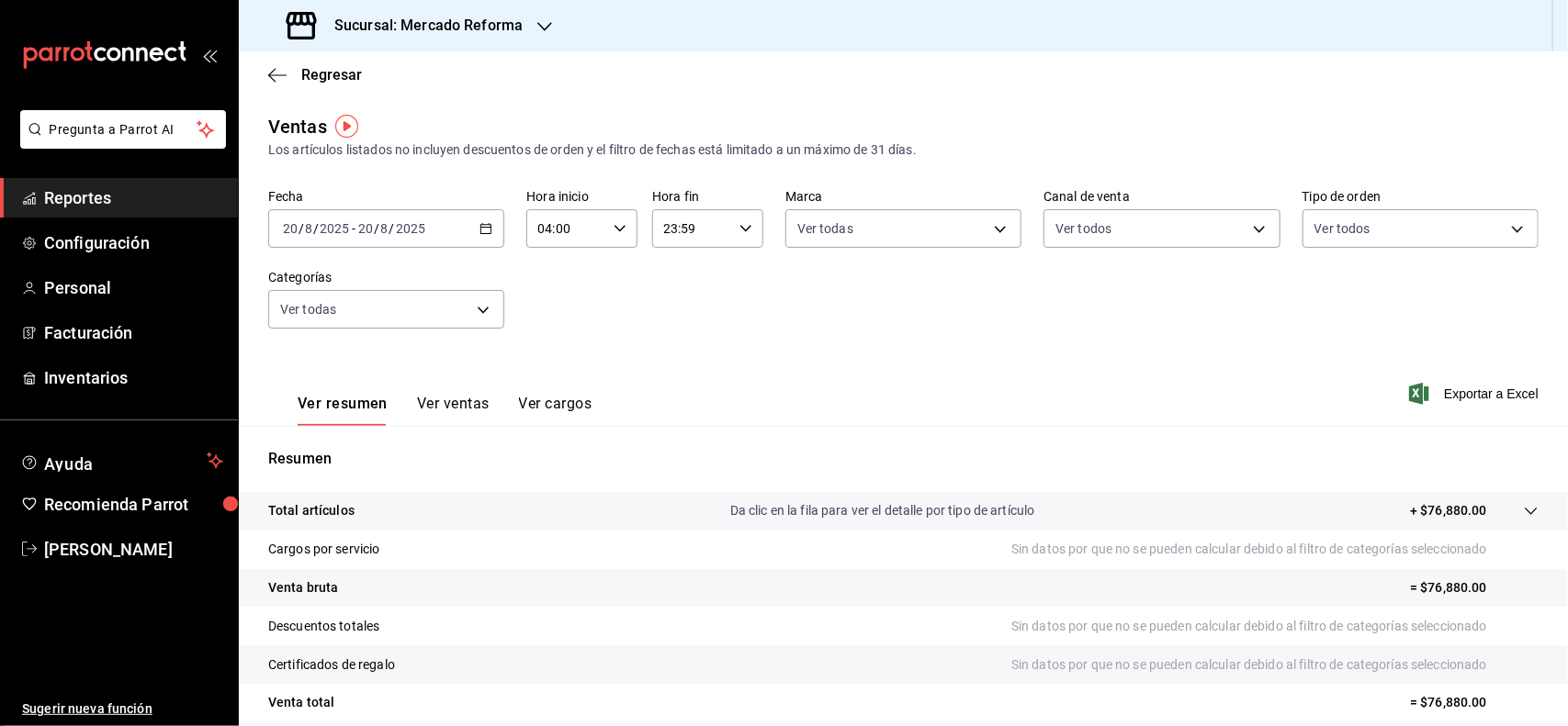
click at [467, 226] on div "2025-08-20 20 / 8 / 2025 - 2025-08-20 20 / 8 / 2025" at bounding box center [386, 228] width 236 height 39
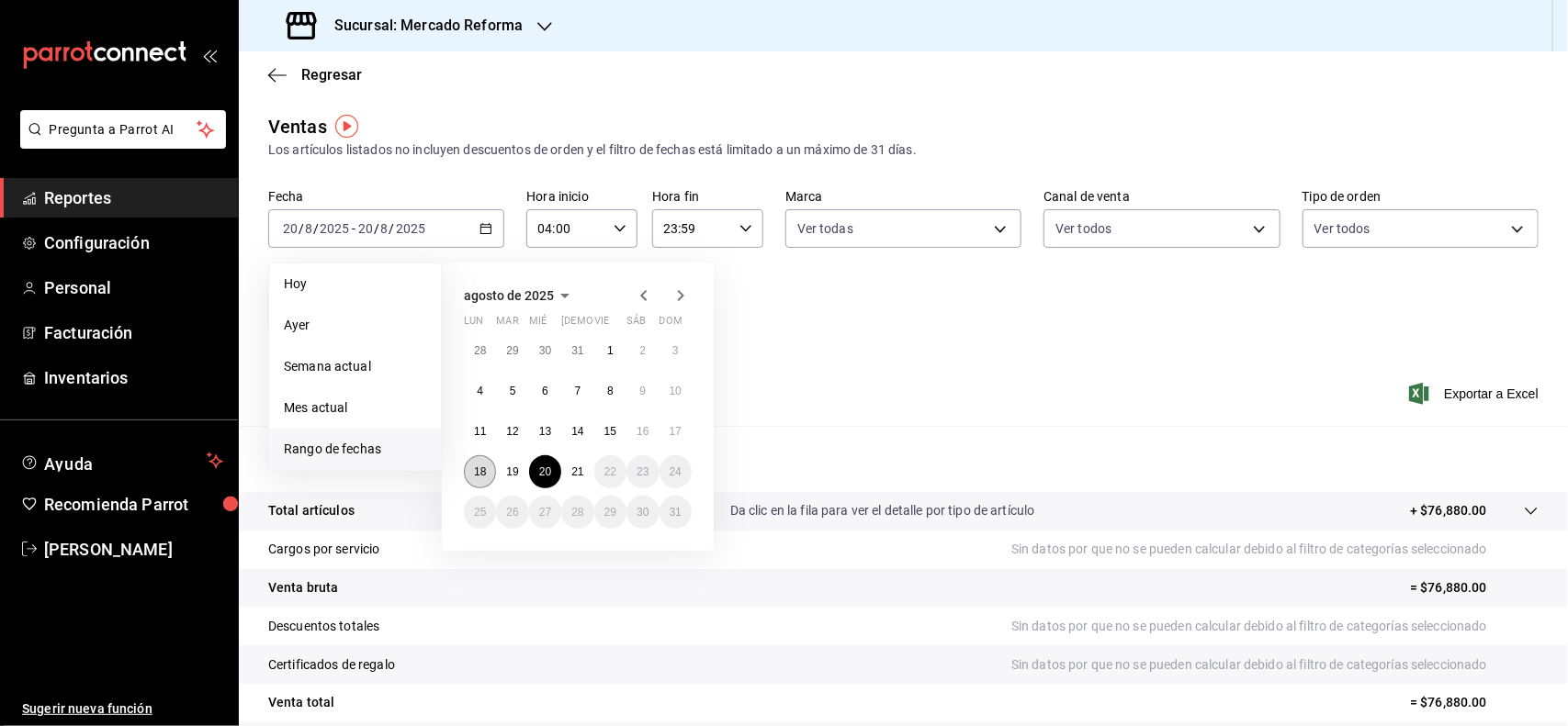
click at [483, 484] on button "18" at bounding box center [480, 471] width 32 height 33
click at [493, 471] on button "18" at bounding box center [480, 471] width 32 height 33
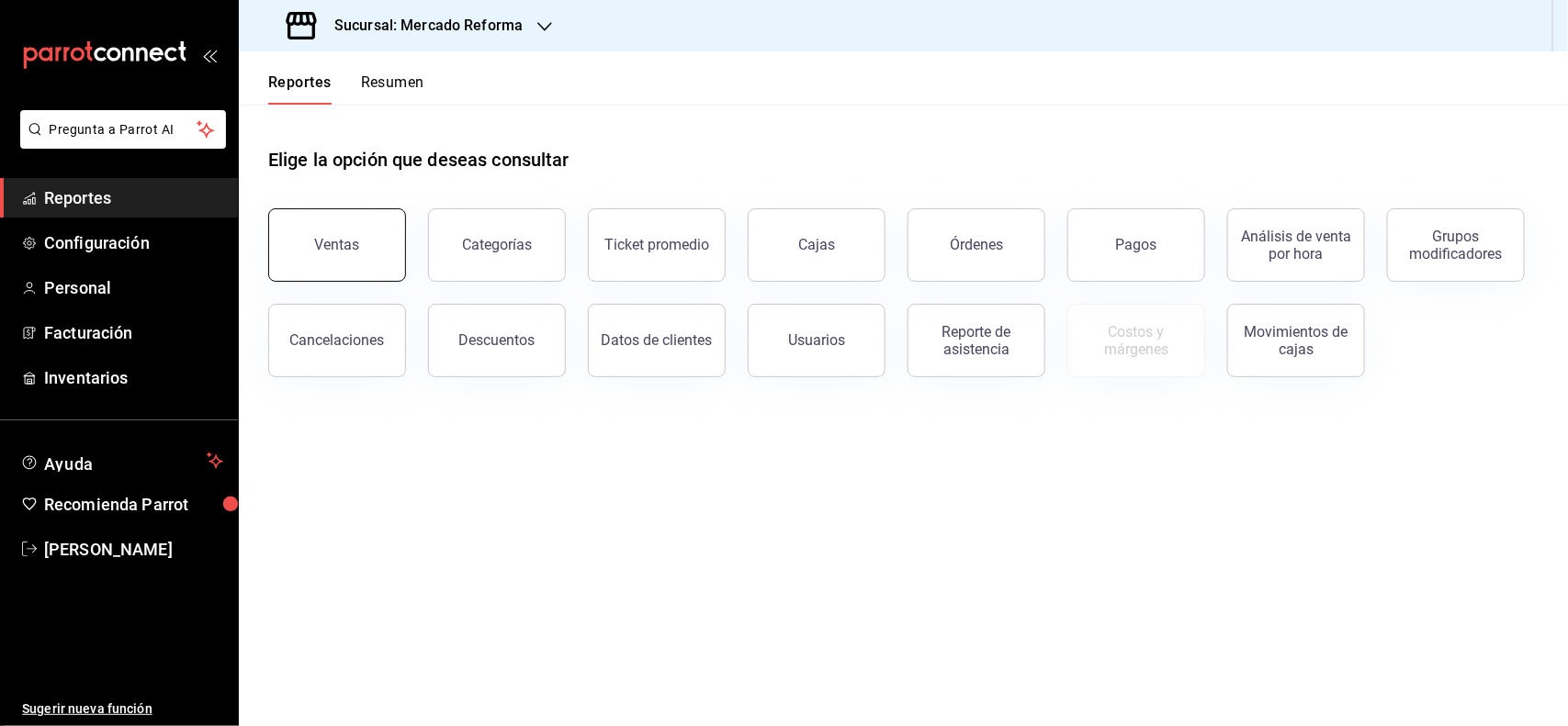
click at [372, 240] on button "Ventas" at bounding box center [336, 245] width 138 height 73
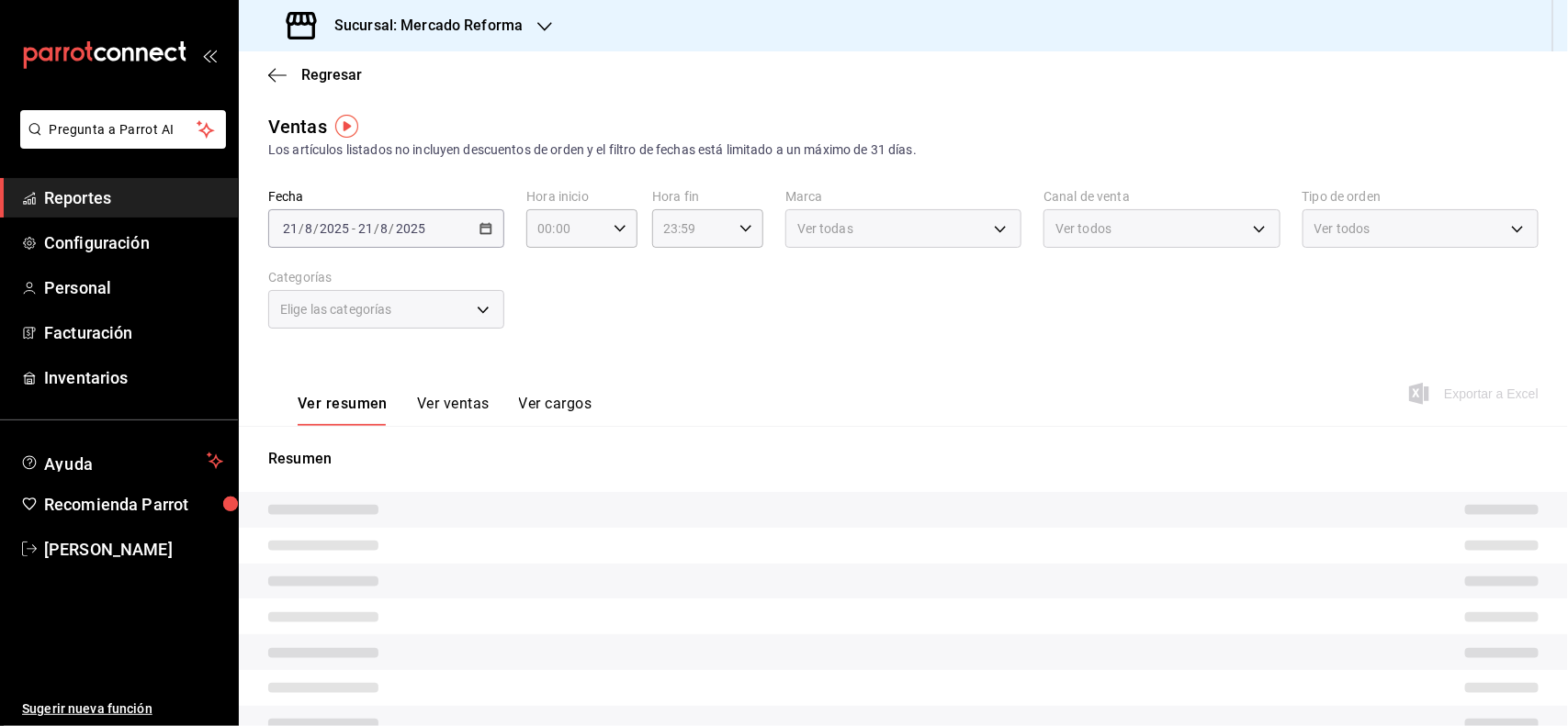
type input "04:00"
type input "PARROT,UBER_EATS,RAPPI,DIDI_FOOD,ONLINE"
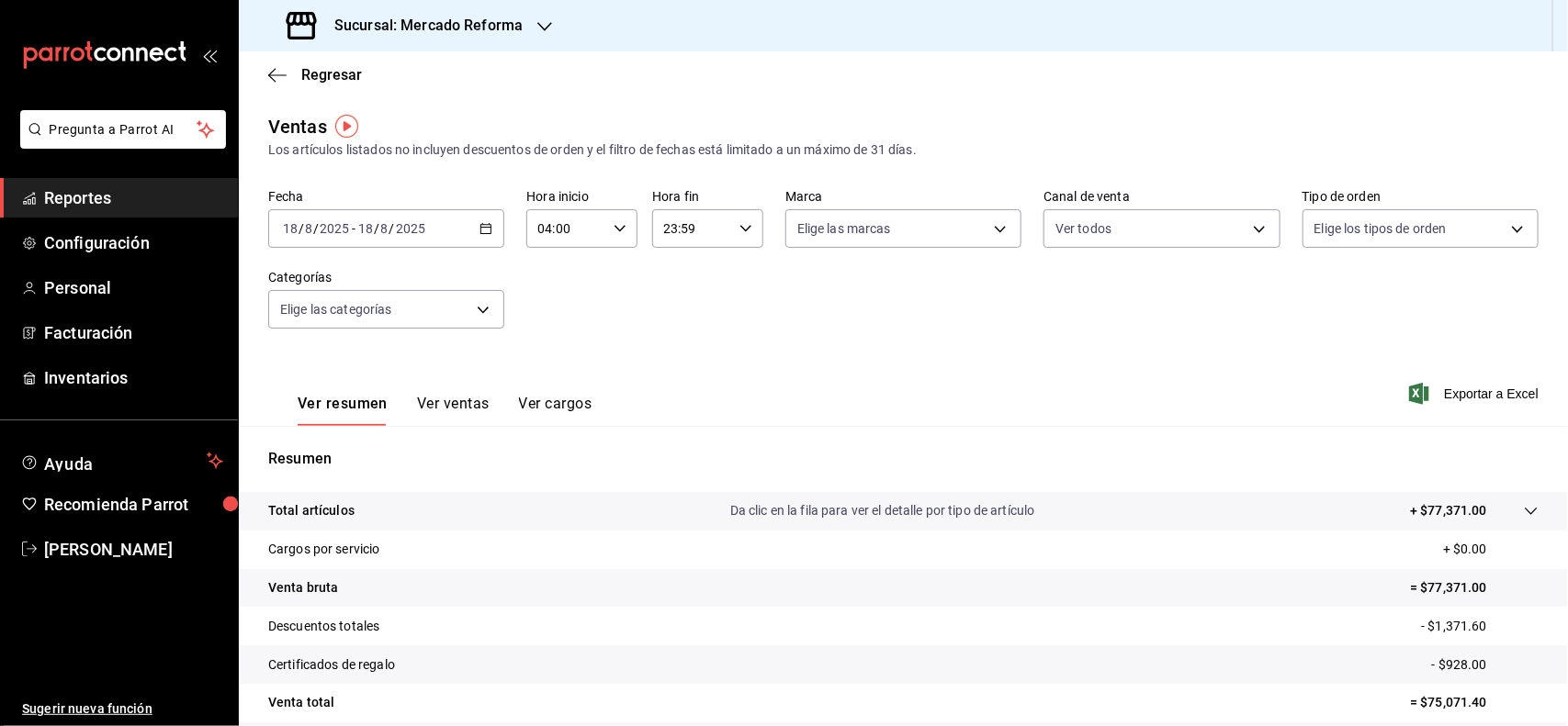
click at [480, 232] on \(Stroke\) "button" at bounding box center [485, 229] width 11 height 10
click at [406, 272] on li "Hoy" at bounding box center [355, 284] width 172 height 42
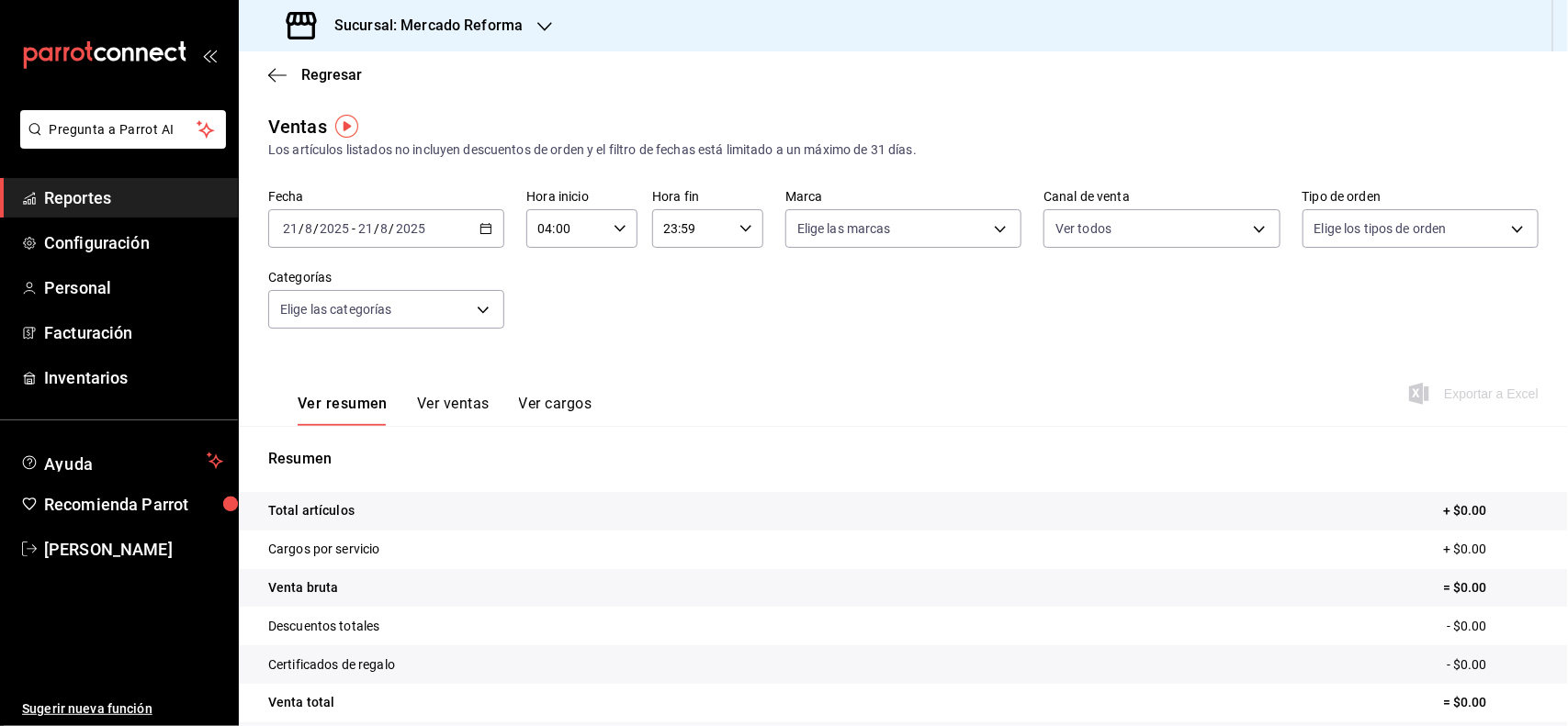
click at [487, 223] on icon "button" at bounding box center [486, 228] width 13 height 13
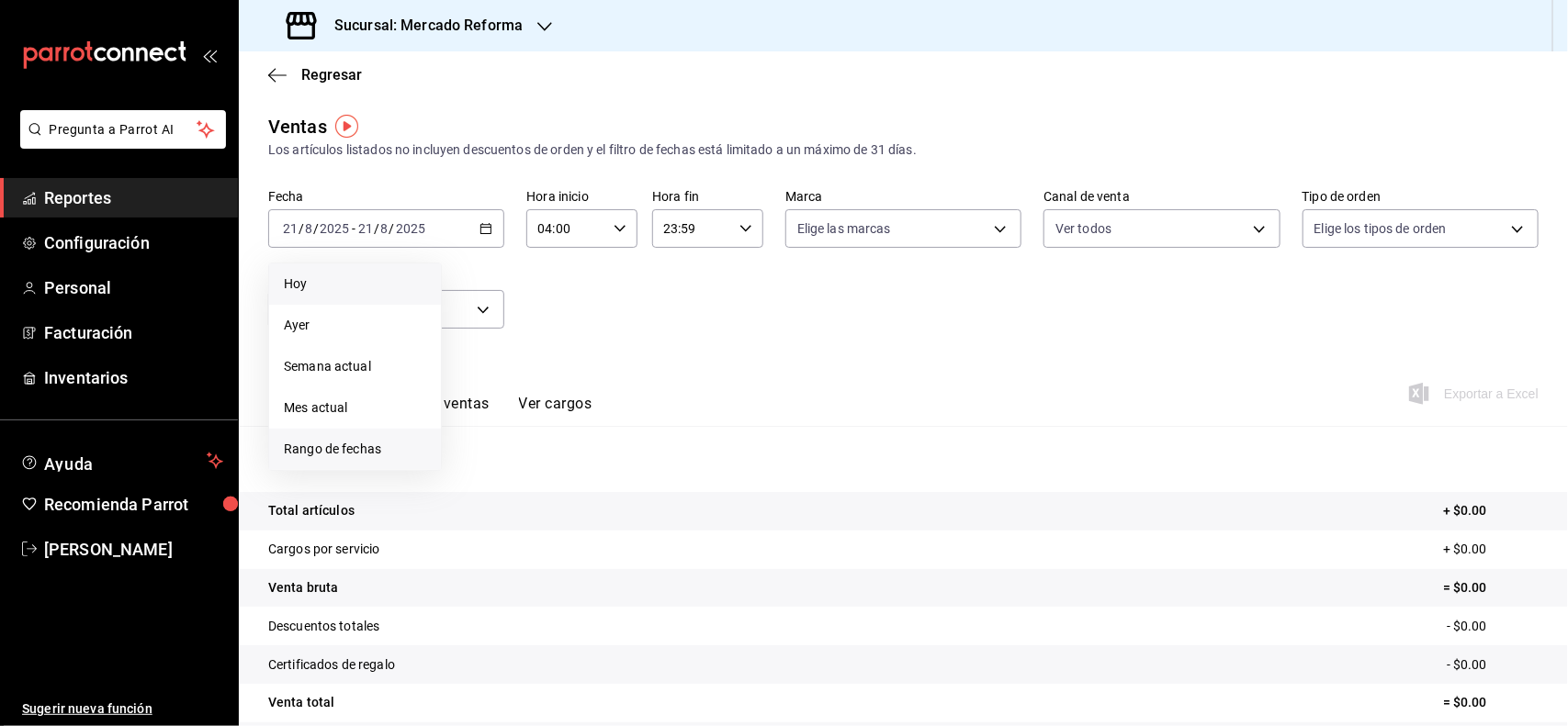
click at [355, 450] on span "Rango de fechas" at bounding box center [355, 449] width 142 height 19
click at [554, 465] on button "20" at bounding box center [545, 471] width 32 height 33
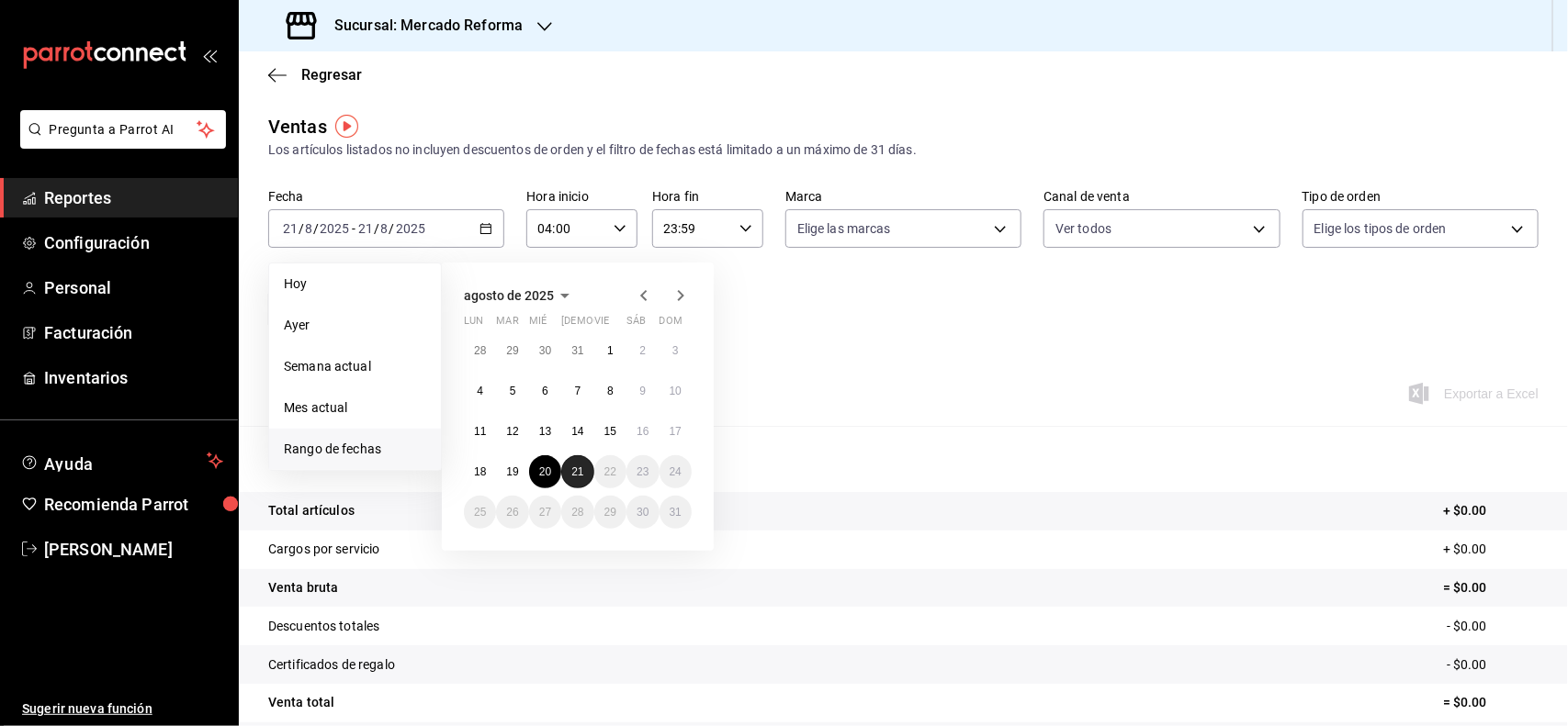
click at [570, 467] on button "21" at bounding box center [577, 471] width 32 height 33
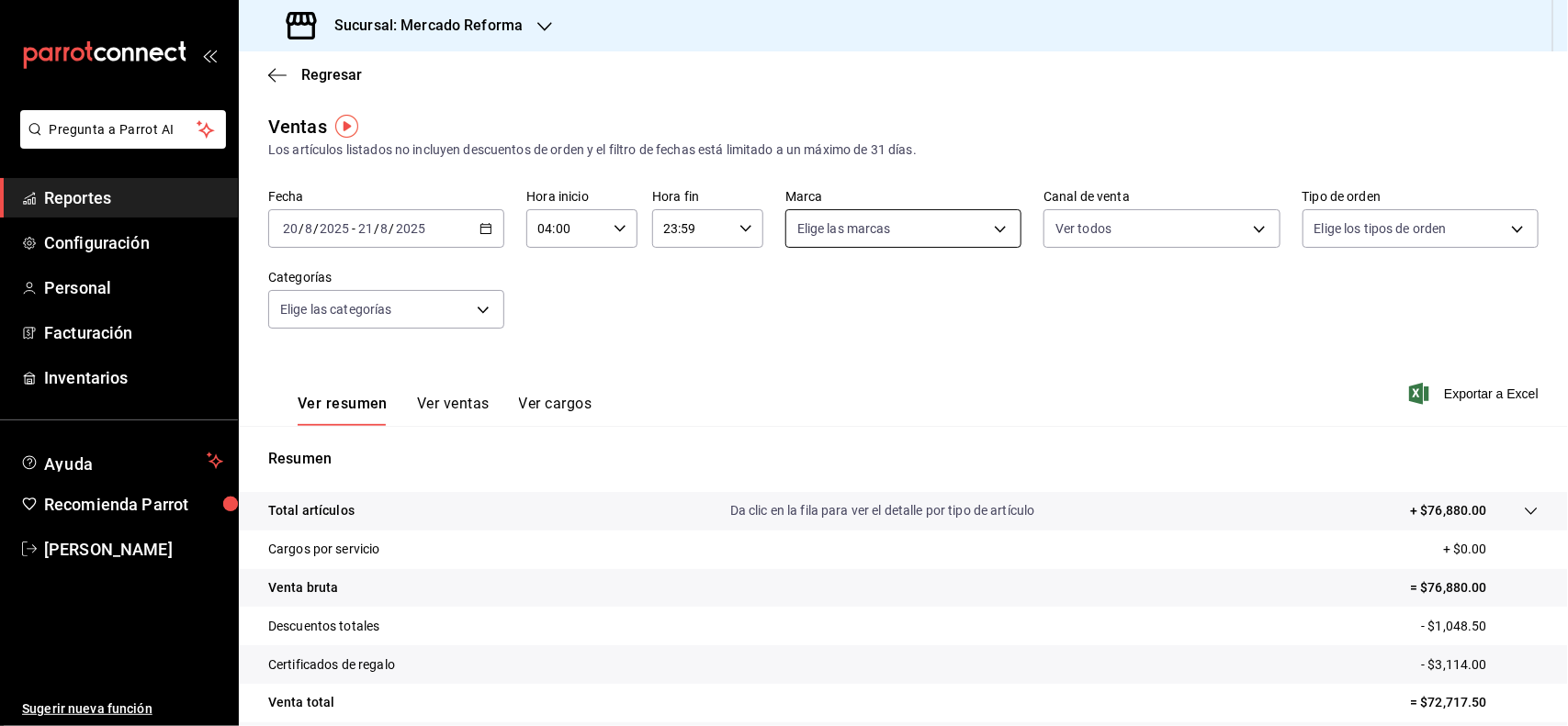
click at [989, 232] on body "Pregunta a Parrot AI Reportes Configuración Personal Facturación Inventarios Ay…" at bounding box center [784, 363] width 1568 height 726
click at [868, 296] on span "Ver todas" at bounding box center [856, 299] width 56 height 19
type input "ae828a00-f9e9-46fb-a95c-bc024de736cf"
checkbox input "true"
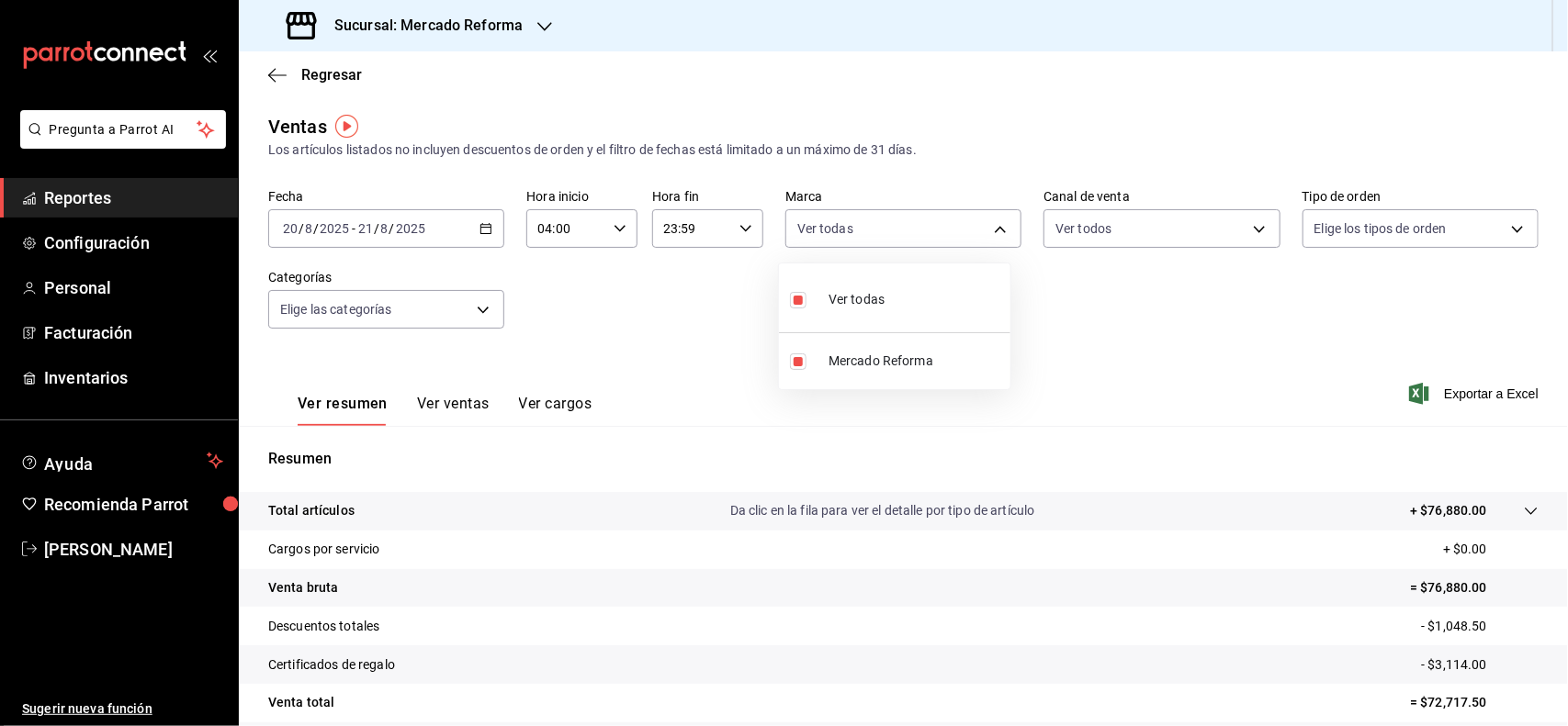
click at [1475, 203] on div at bounding box center [784, 363] width 1568 height 726
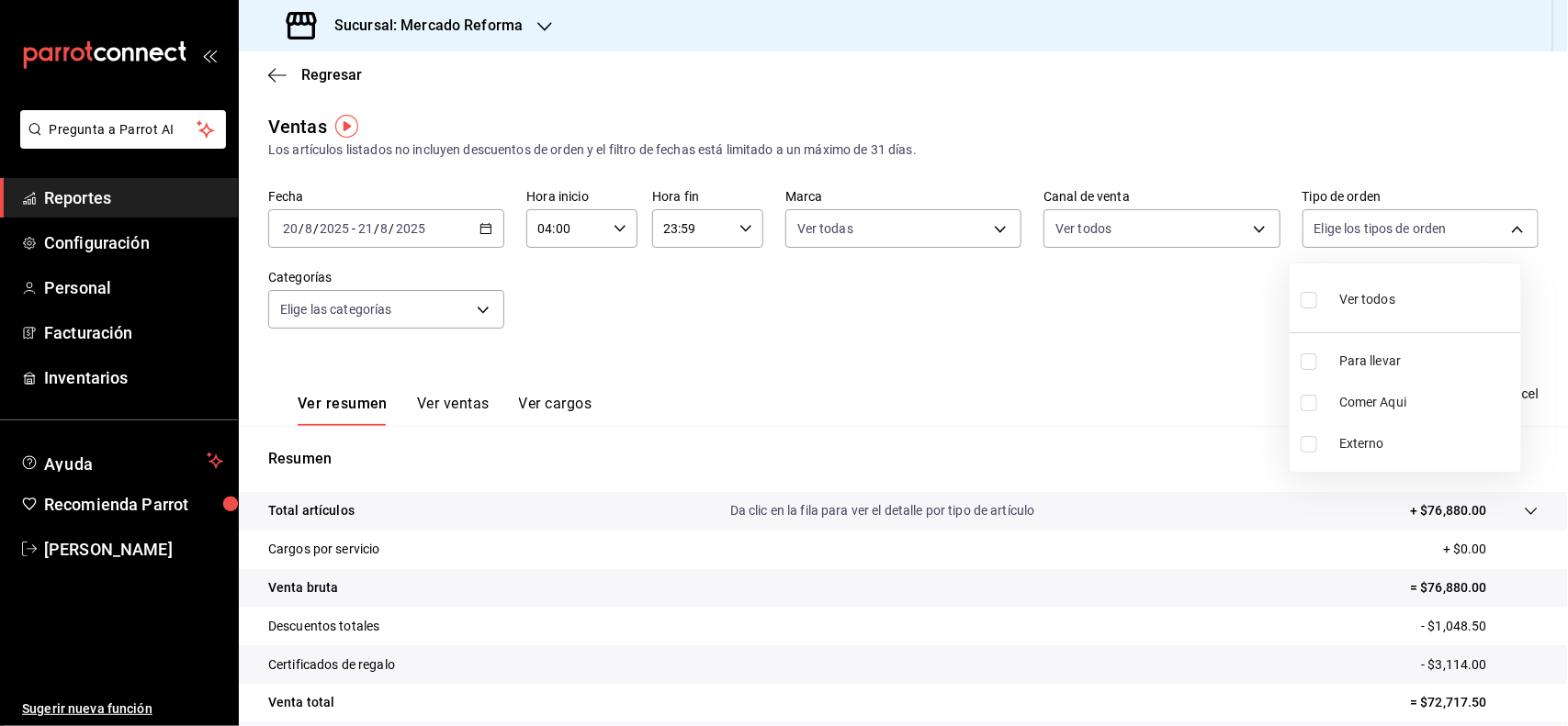
click at [1415, 231] on body "Pregunta a Parrot AI Reportes Configuración Personal Facturación Inventarios Ay…" at bounding box center [784, 363] width 1568 height 726
click at [1316, 299] on input "checkbox" at bounding box center [1308, 300] width 17 height 17
checkbox input "true"
type input "543b6f55-63b3-4283-b38a-1c71103a1357,8967f16d-2e4d-4984-8791-673d8c0d58d4,EXTER…"
checkbox input "true"
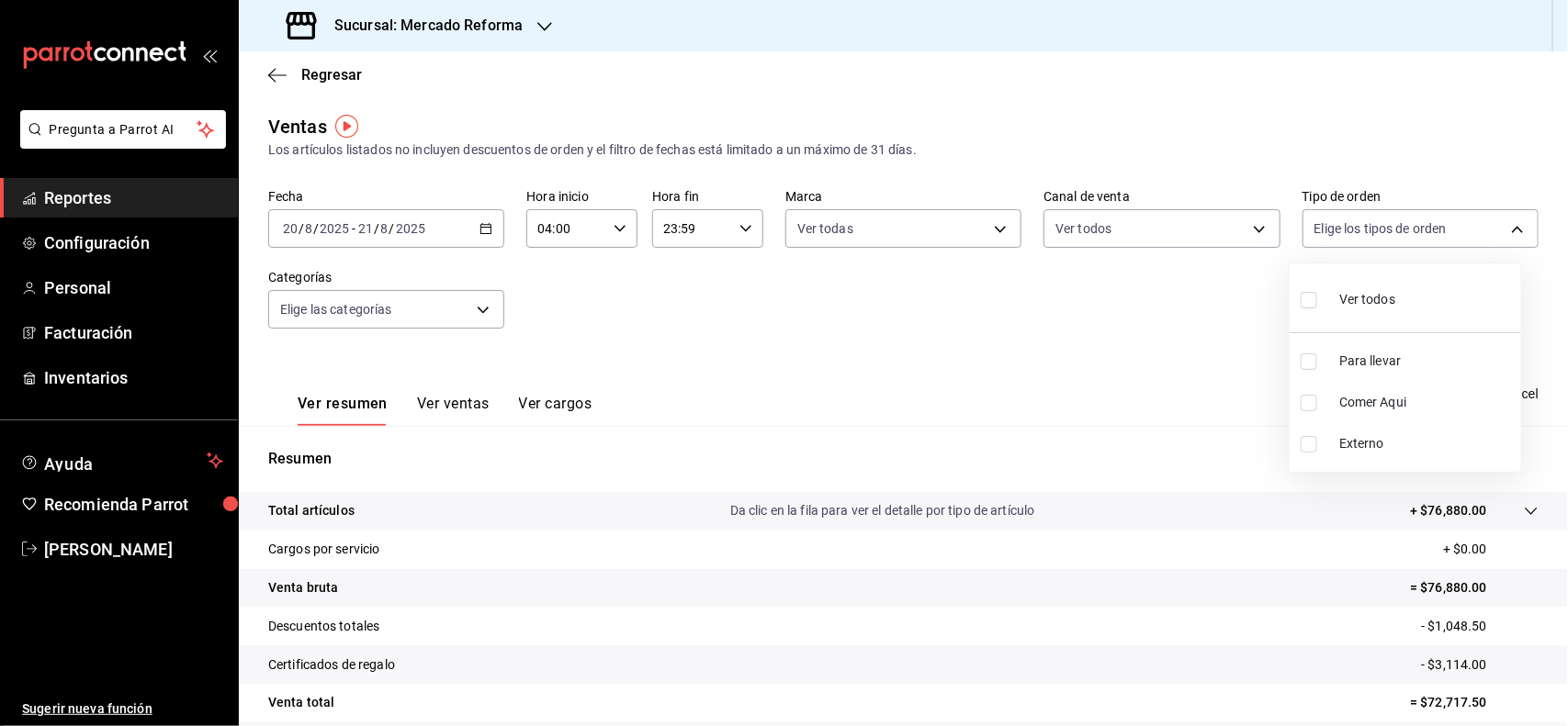
checkbox input "true"
click at [480, 300] on div at bounding box center [784, 363] width 1568 height 726
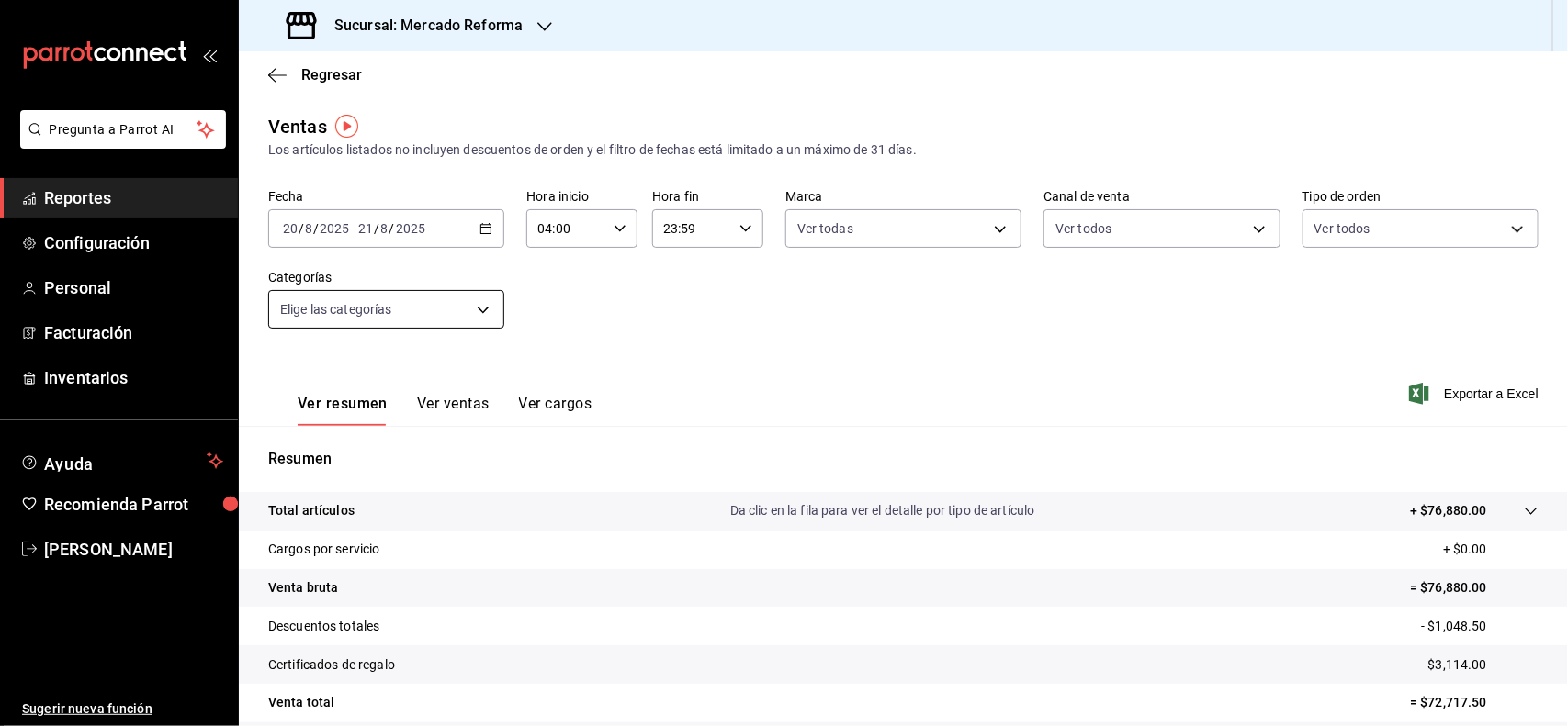
click at [490, 300] on body "Pregunta a Parrot AI Reportes Configuración Personal Facturación Inventarios Ay…" at bounding box center [784, 363] width 1568 height 726
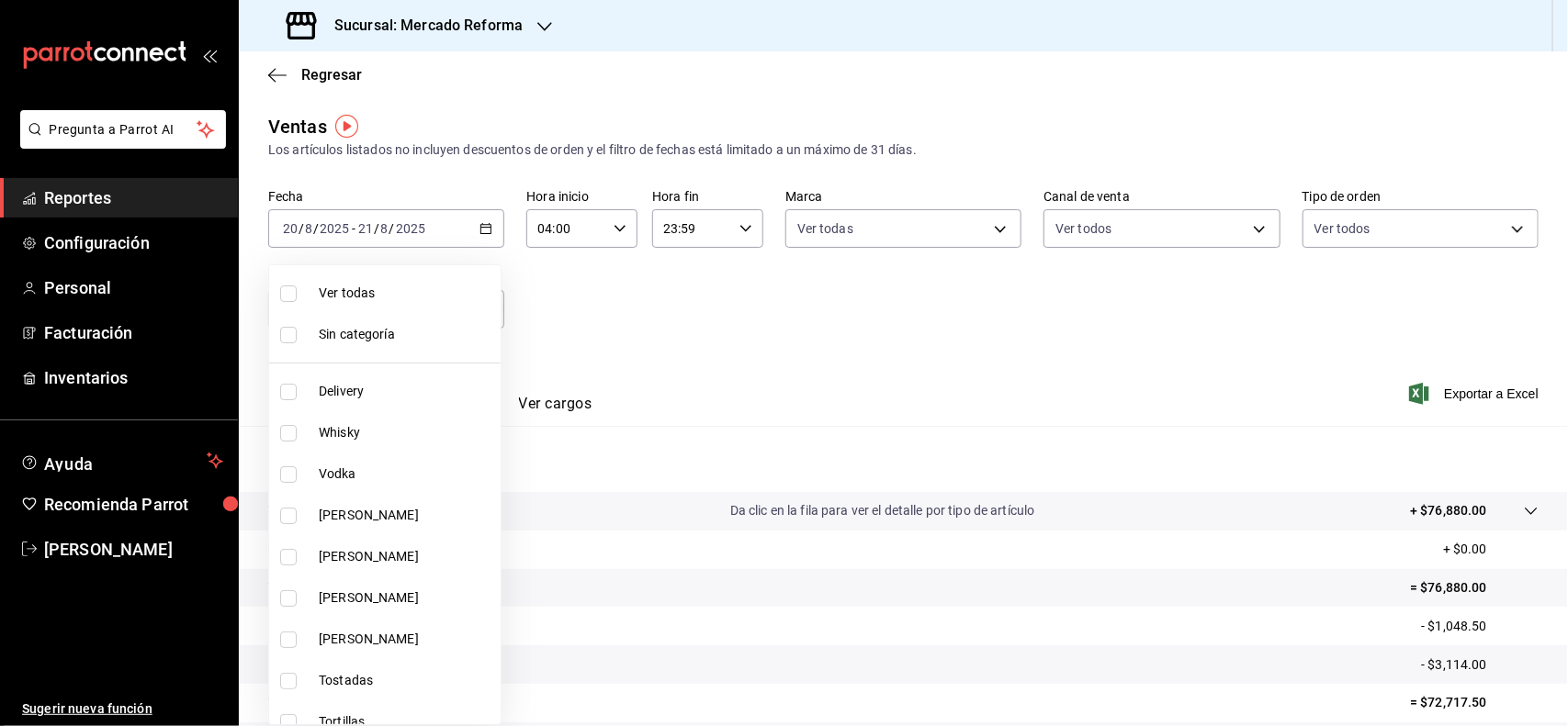
click at [416, 288] on span "Ver todas" at bounding box center [406, 293] width 174 height 19
type input "92dc4cae-9c42-48a5-aa63-f50684ad7fd1,15a18657-e758-4947-b740-bbb2adede7dd,e517e…"
checkbox input "true"
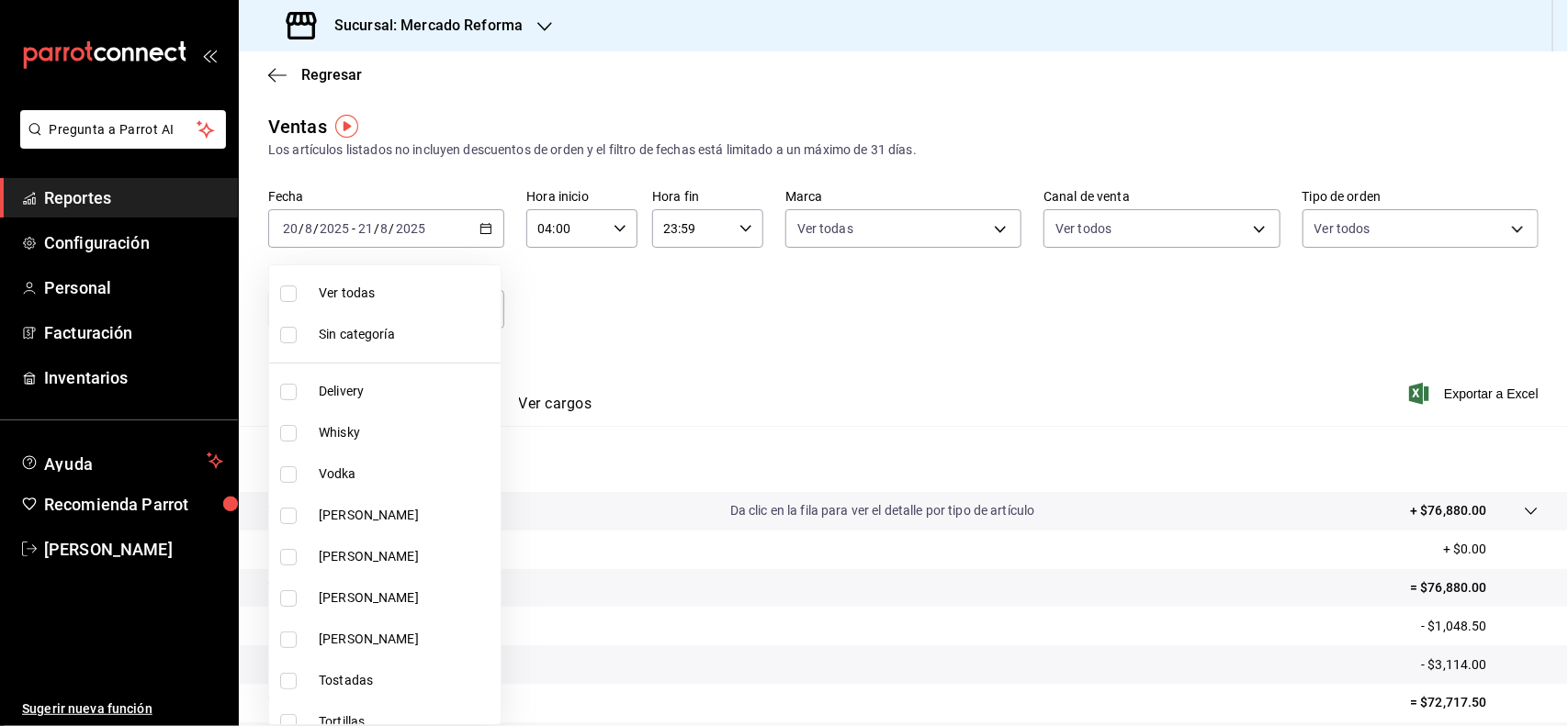
checkbox input "true"
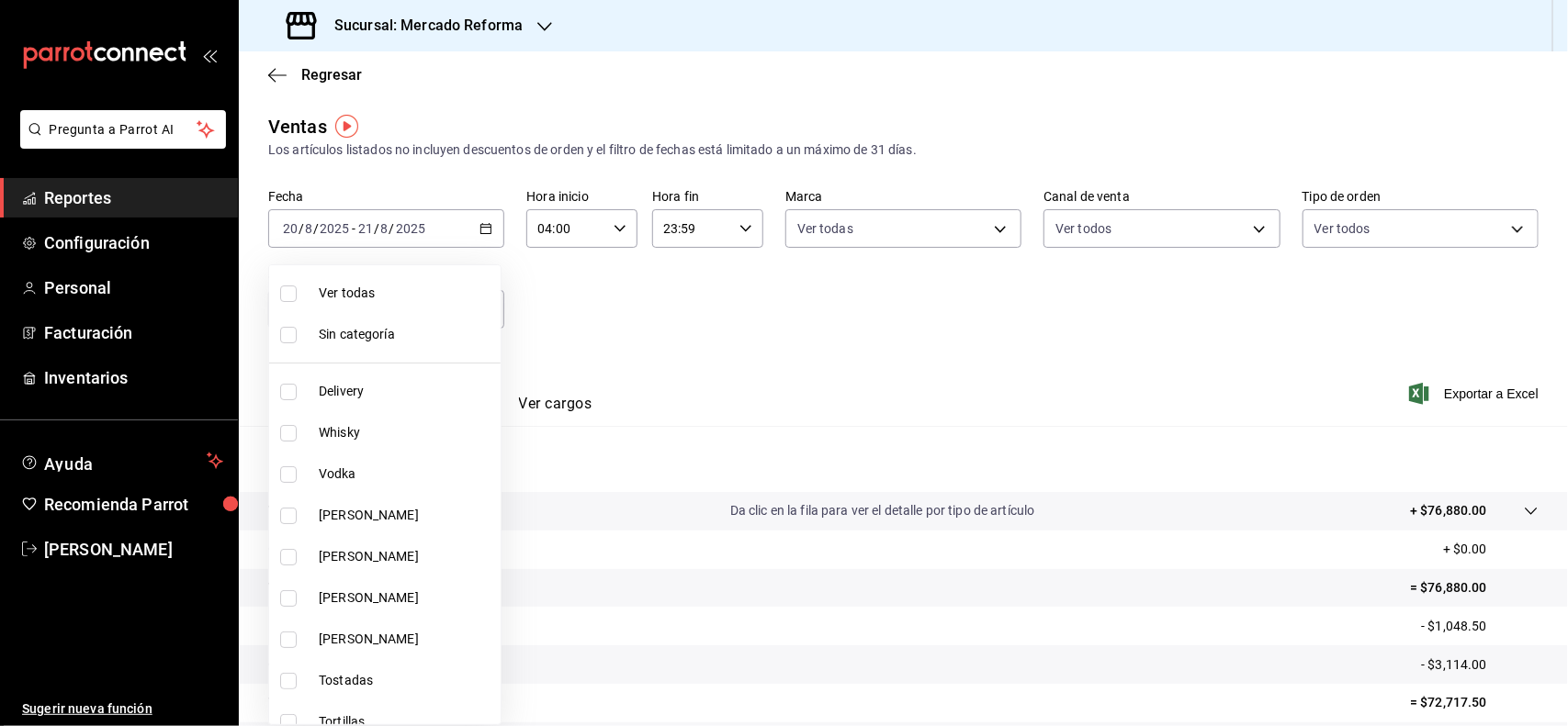
checkbox input "true"
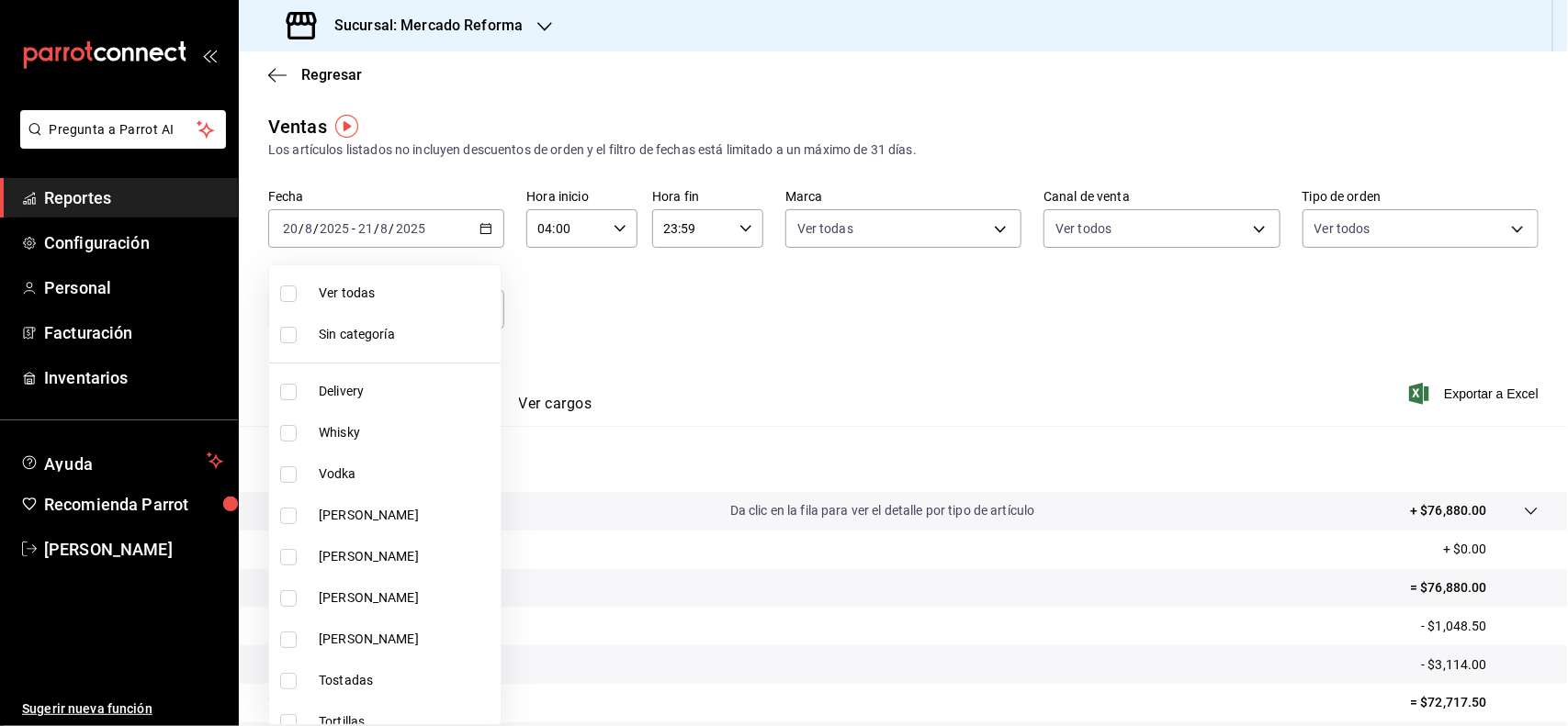
checkbox input "true"
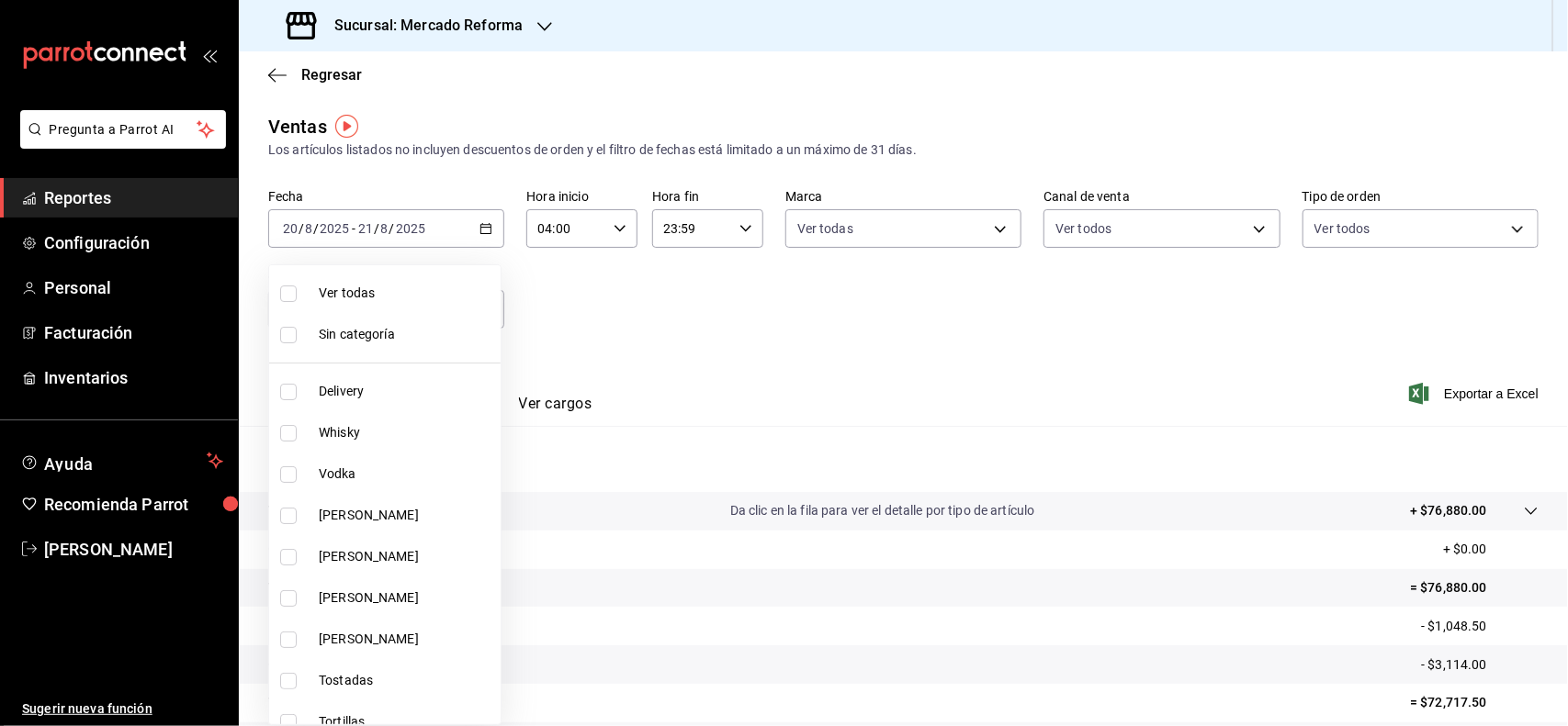
checkbox input "true"
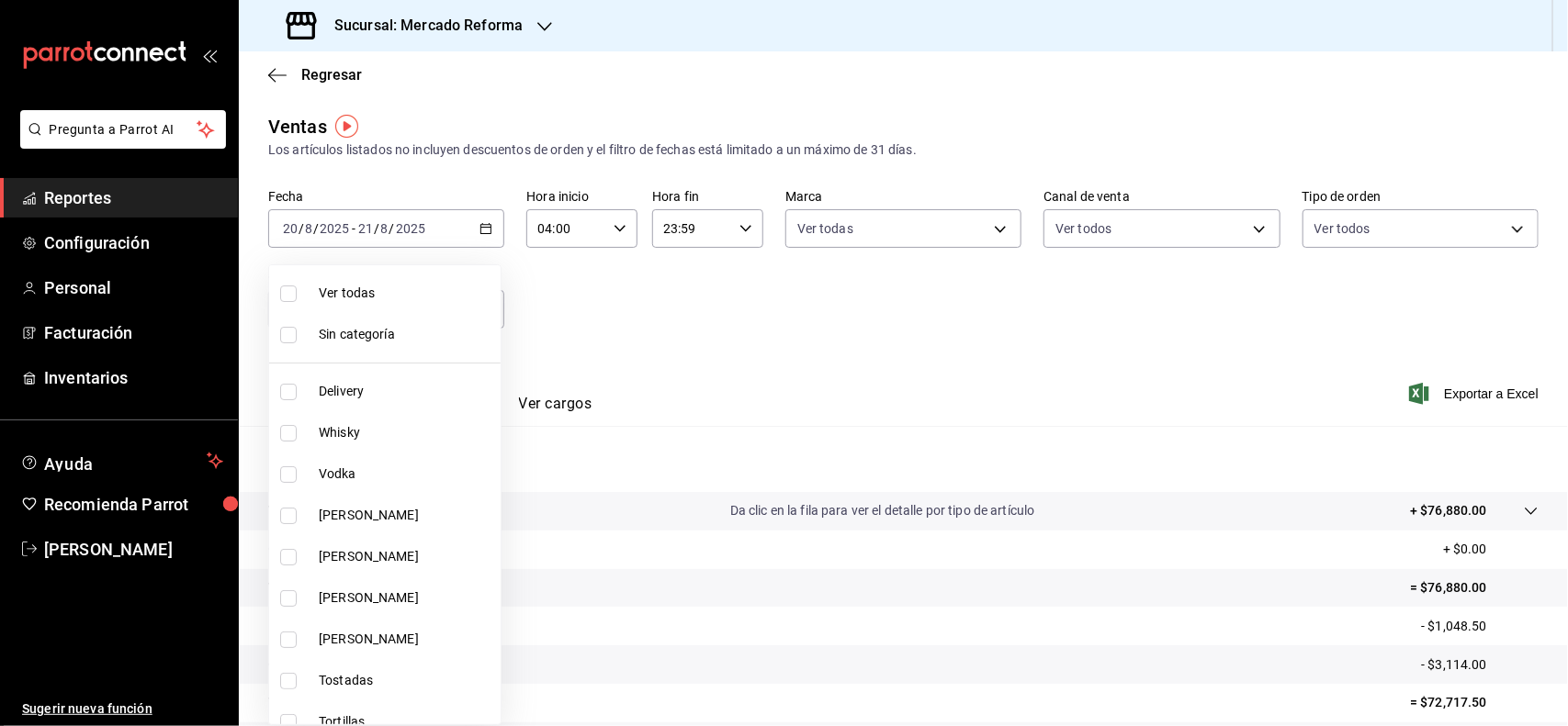
checkbox input "true"
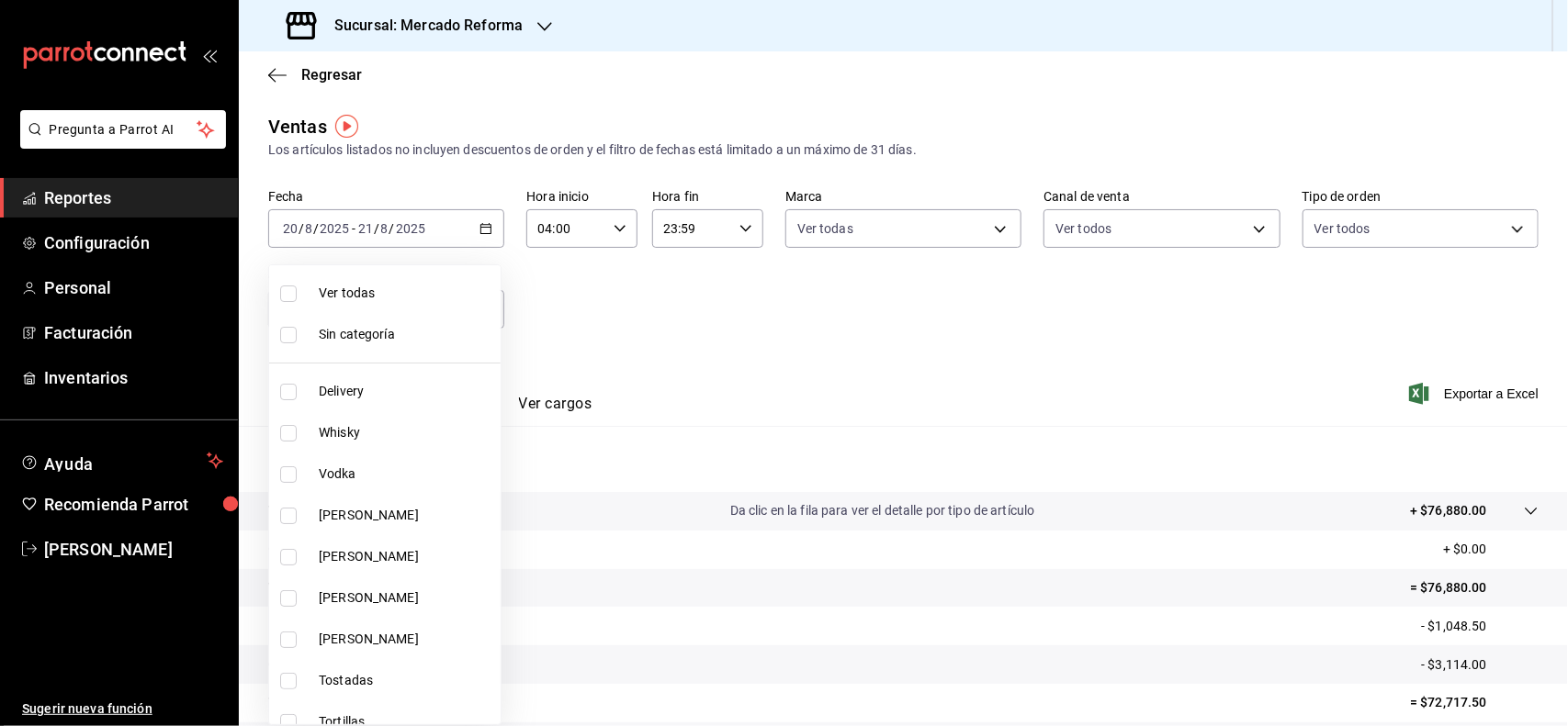
checkbox input "true"
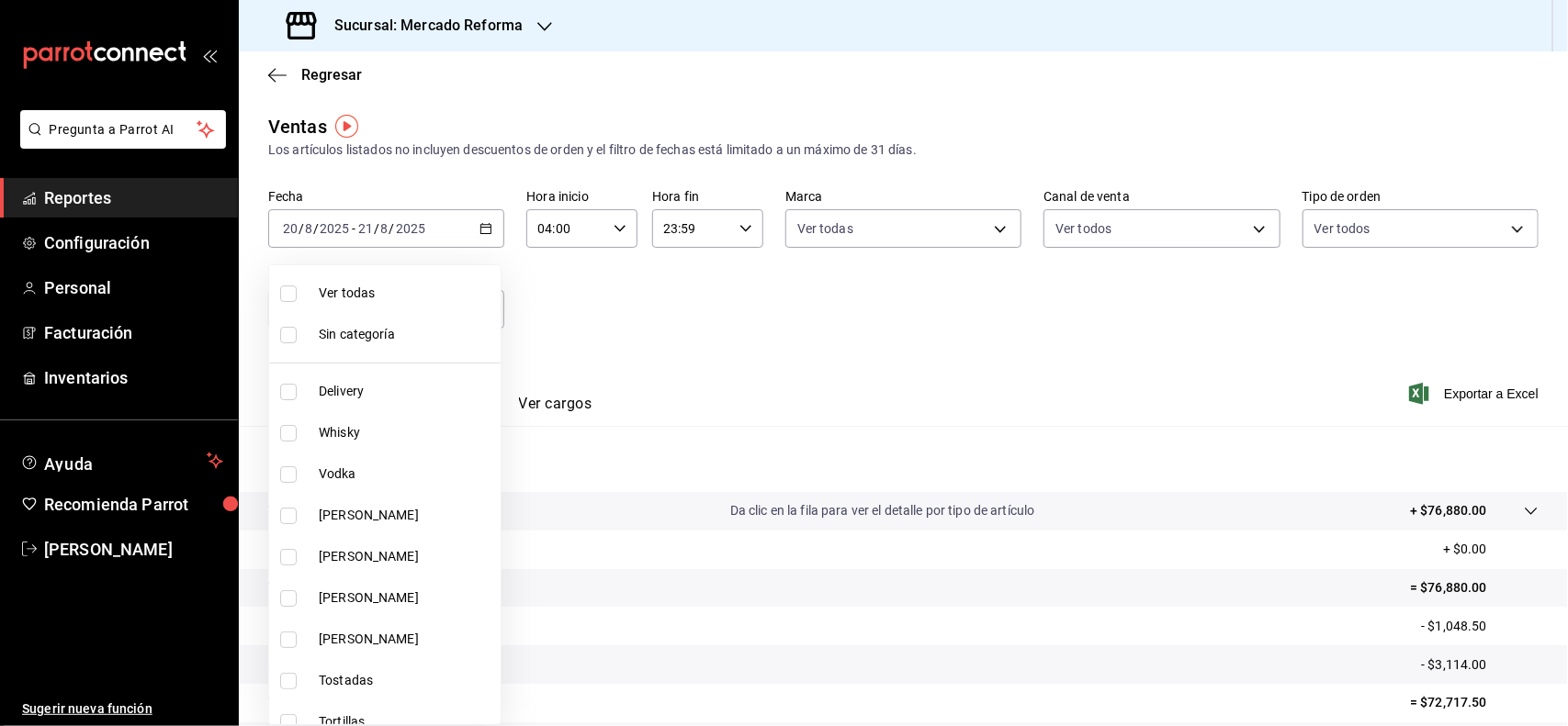
checkbox input "true"
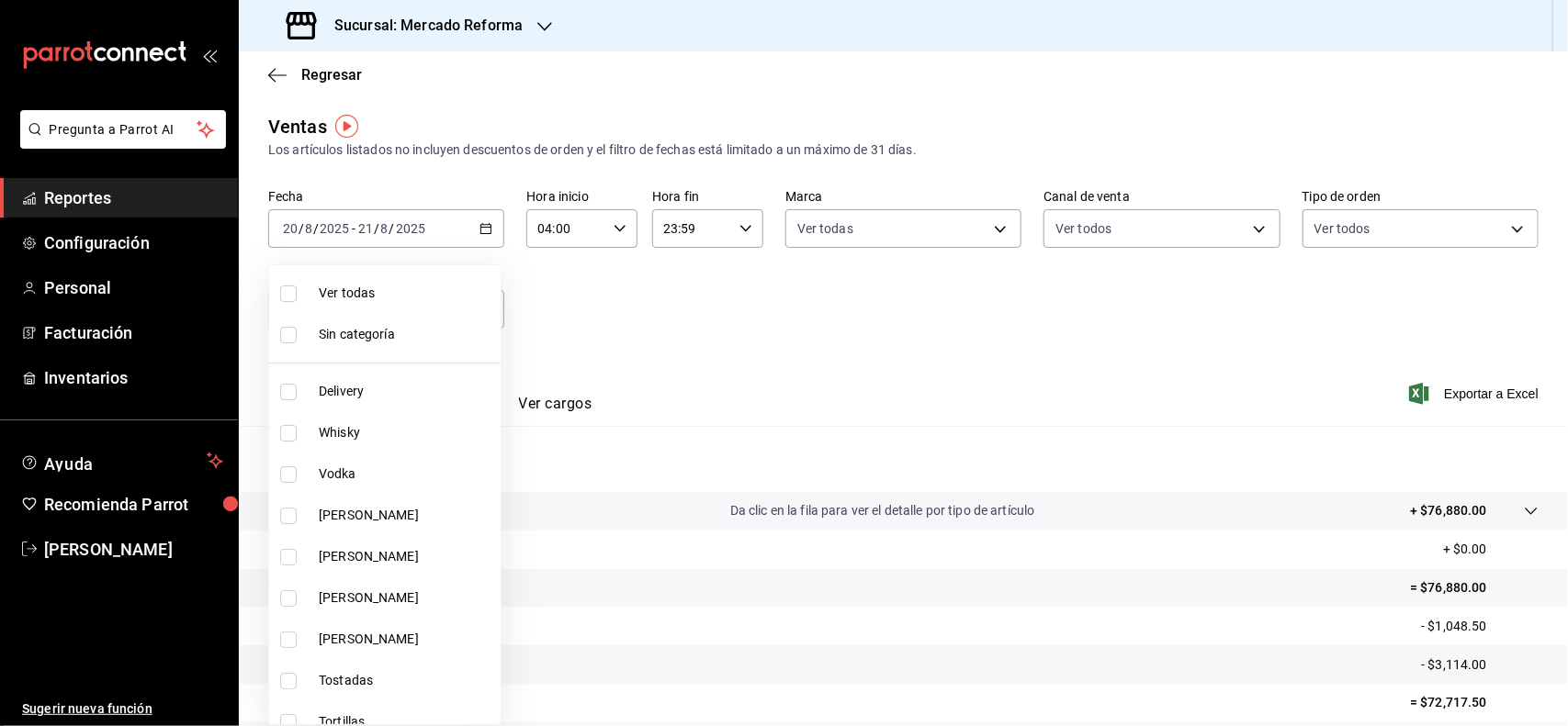
checkbox input "true"
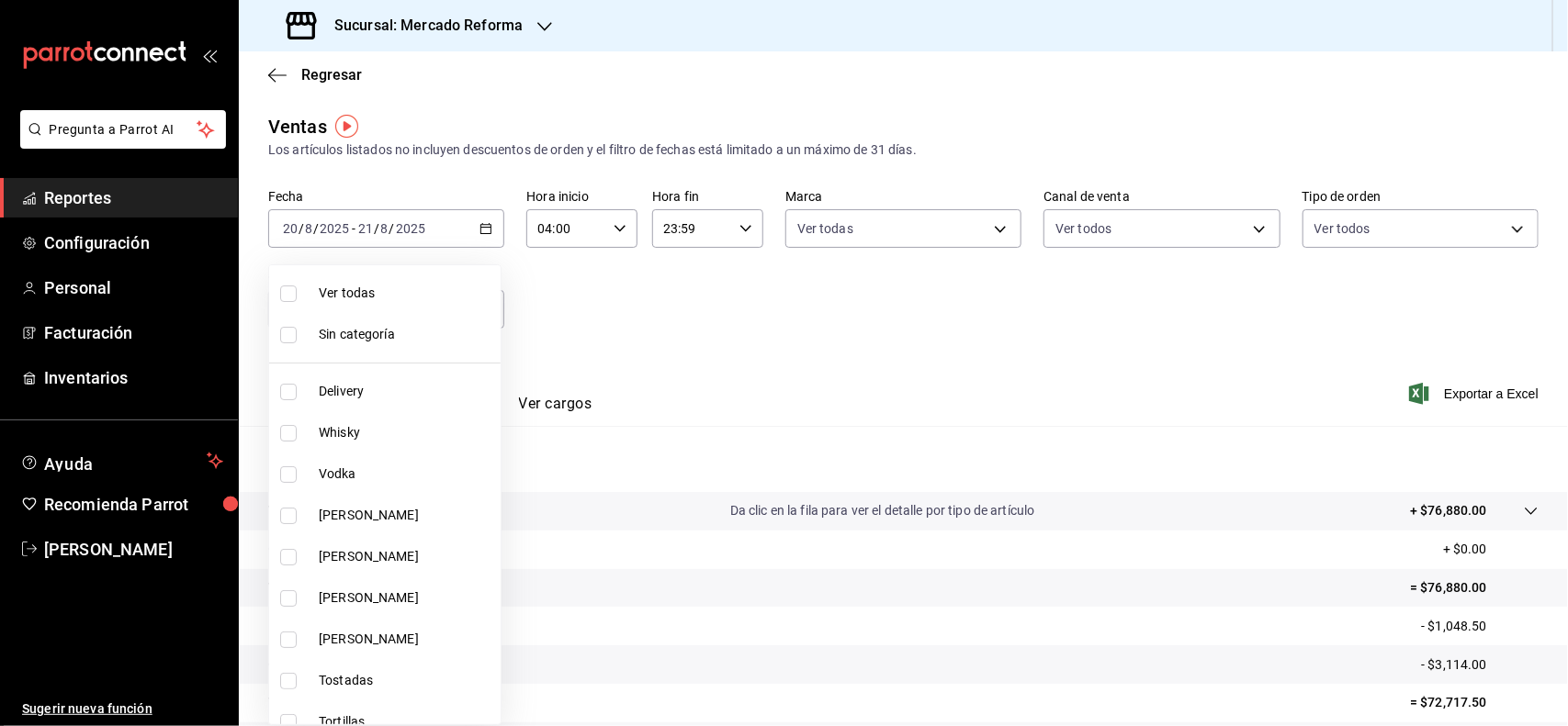
checkbox input "true"
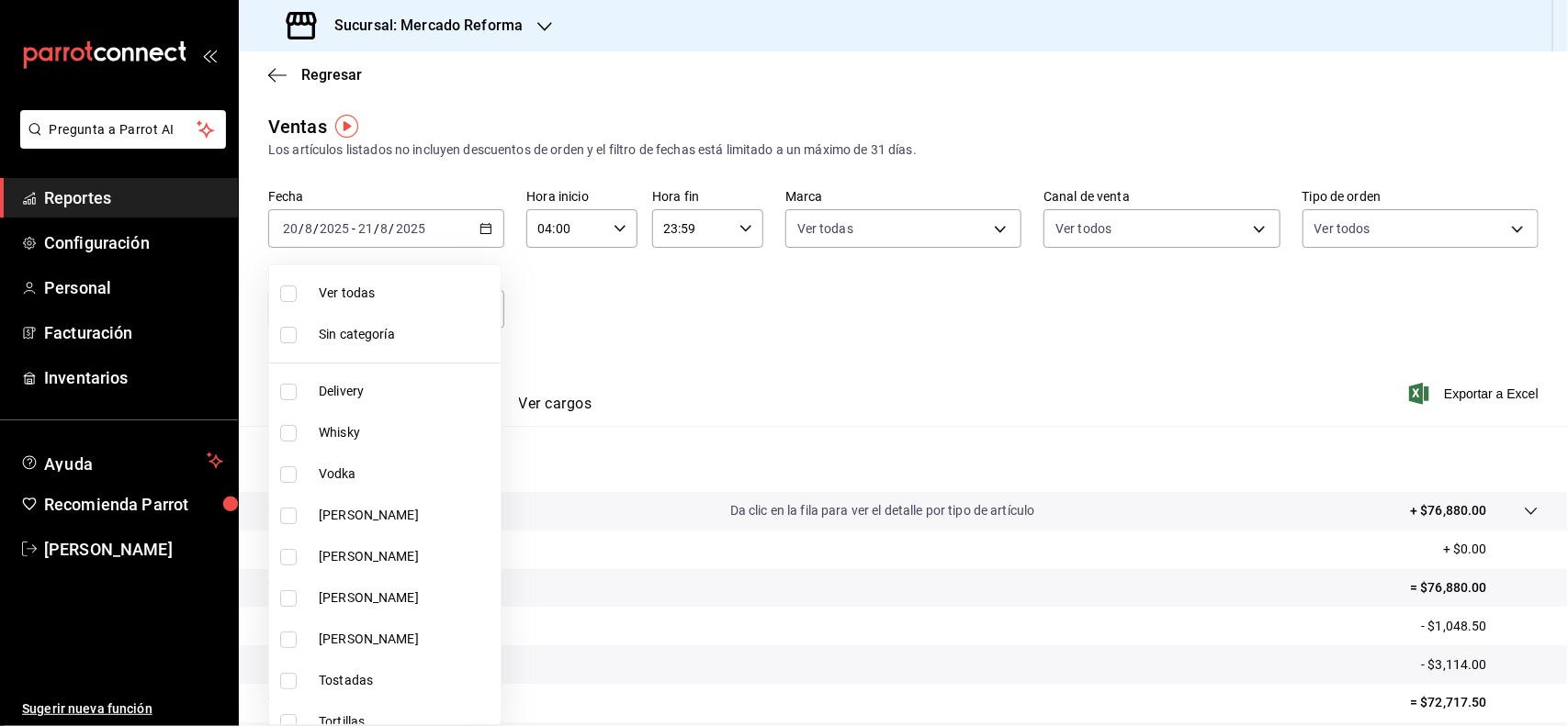
checkbox input "true"
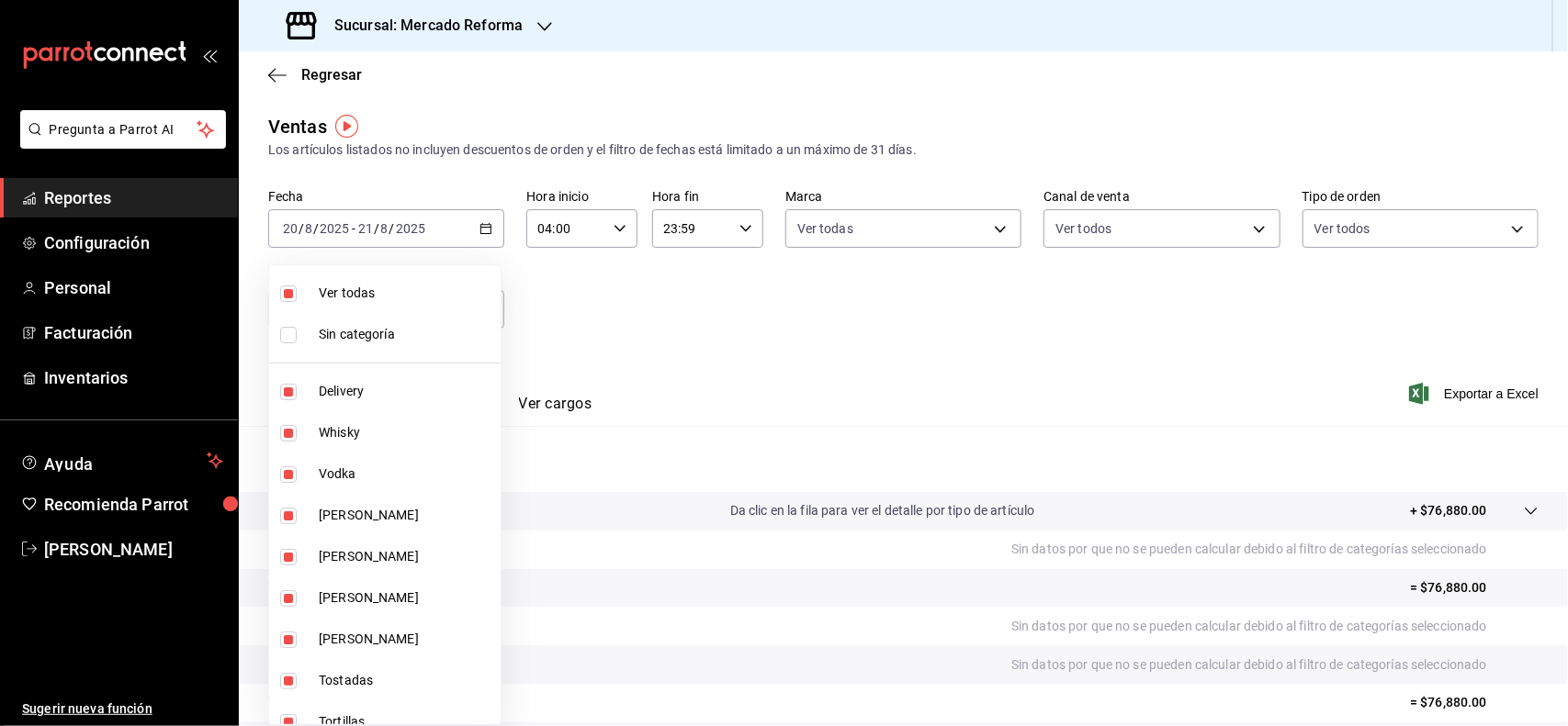
click at [634, 333] on div at bounding box center [784, 363] width 1568 height 726
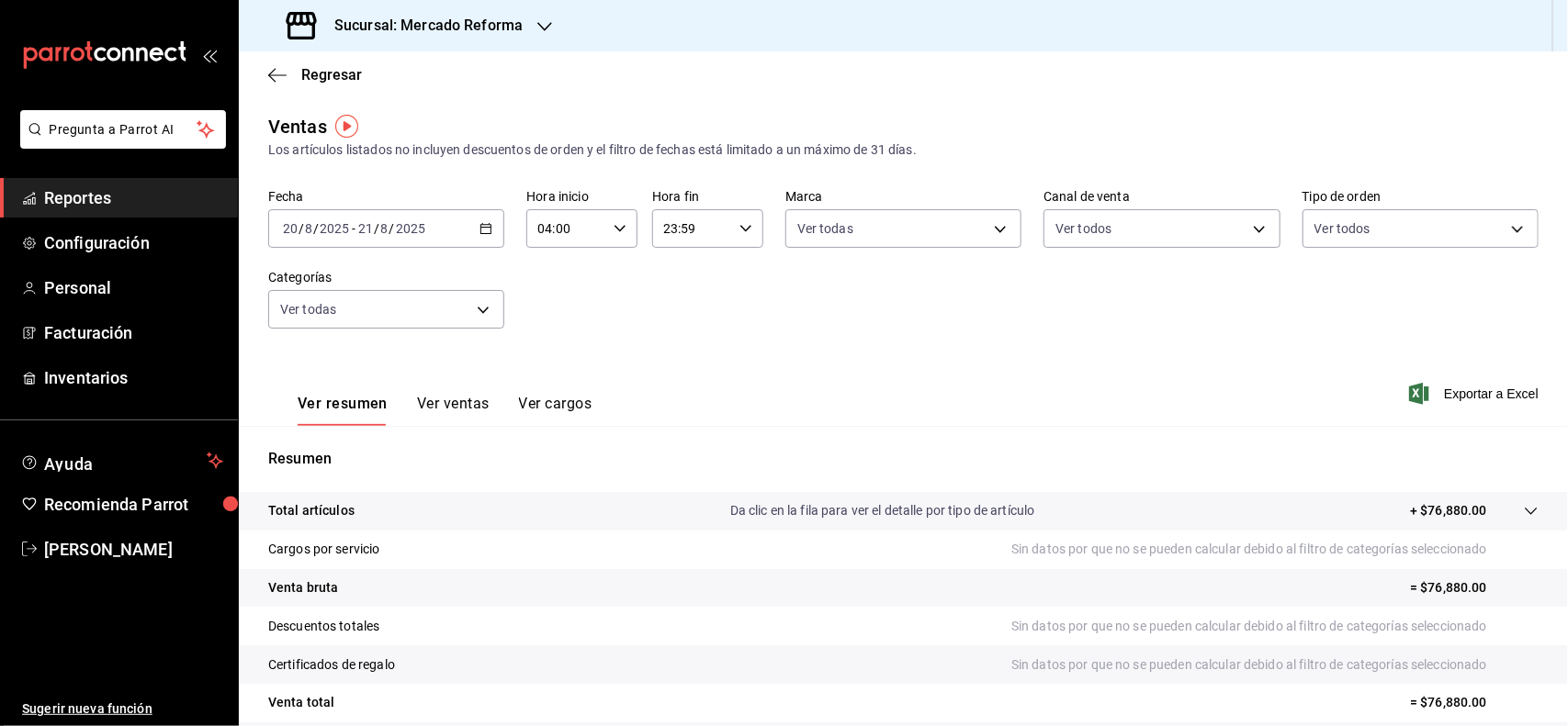
click at [437, 373] on div "Ver resumen Ver ventas Ver cargos" at bounding box center [429, 400] width 323 height 53
click at [487, 411] on button "Ver ventas" at bounding box center [452, 410] width 72 height 32
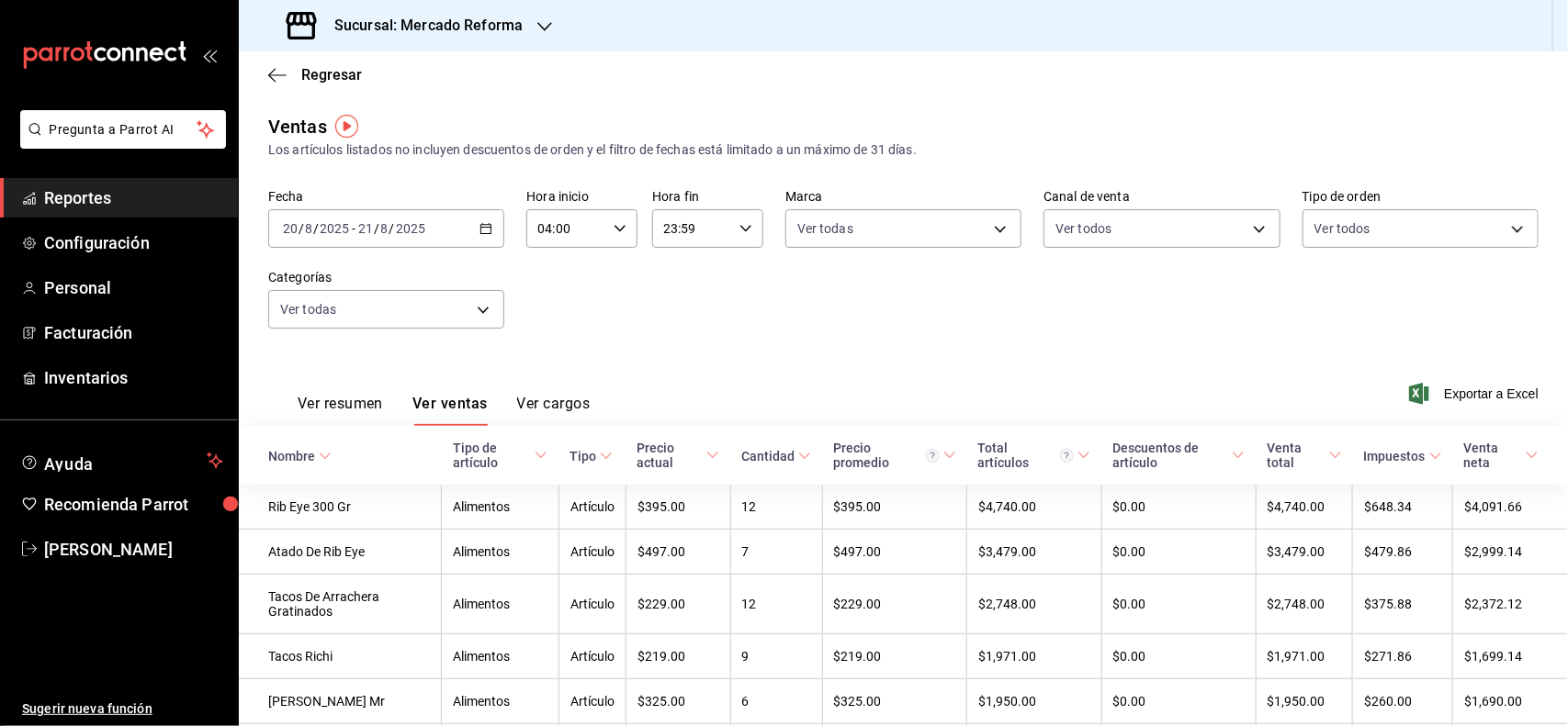
click at [572, 417] on button "Ver cargos" at bounding box center [554, 410] width 73 height 32
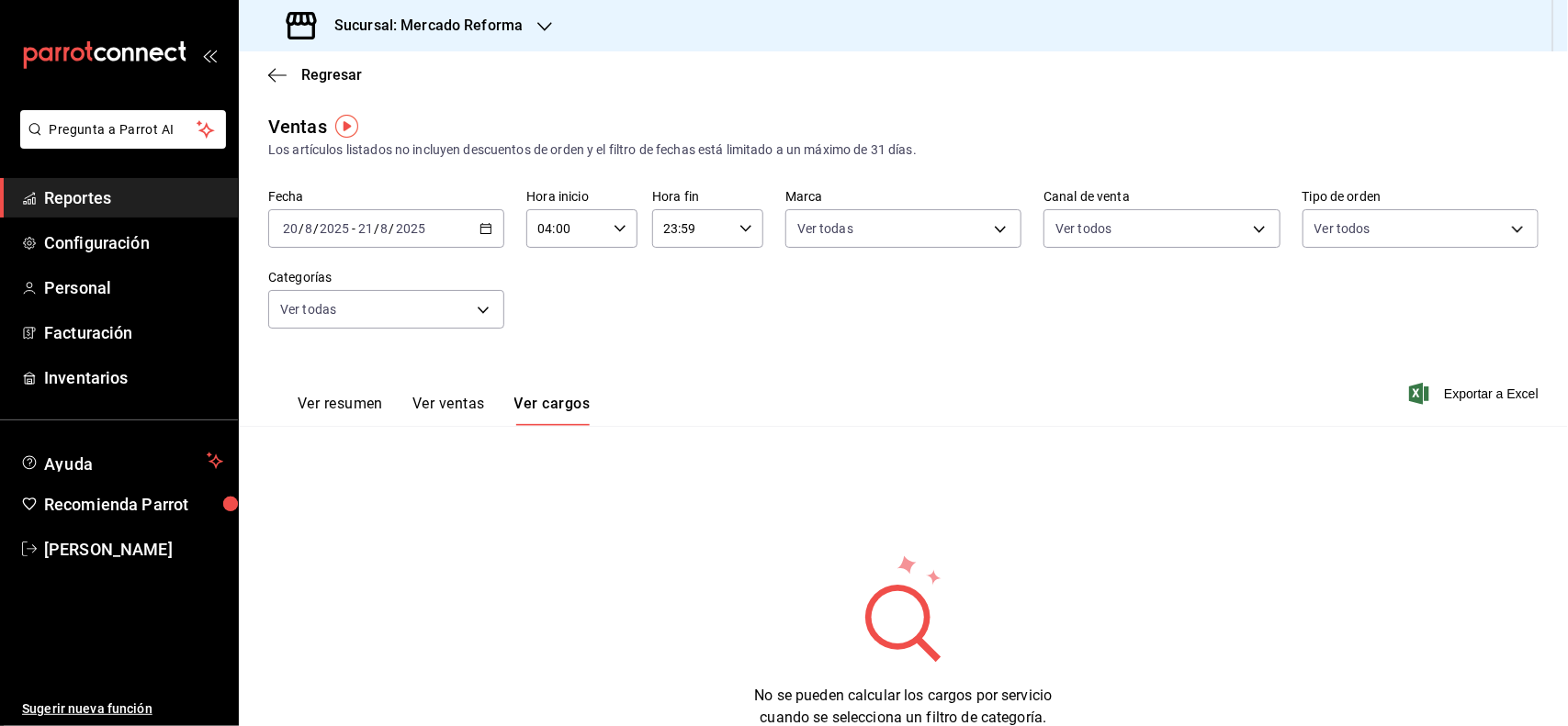
click at [122, 204] on span "Reportes" at bounding box center [134, 198] width 179 height 25
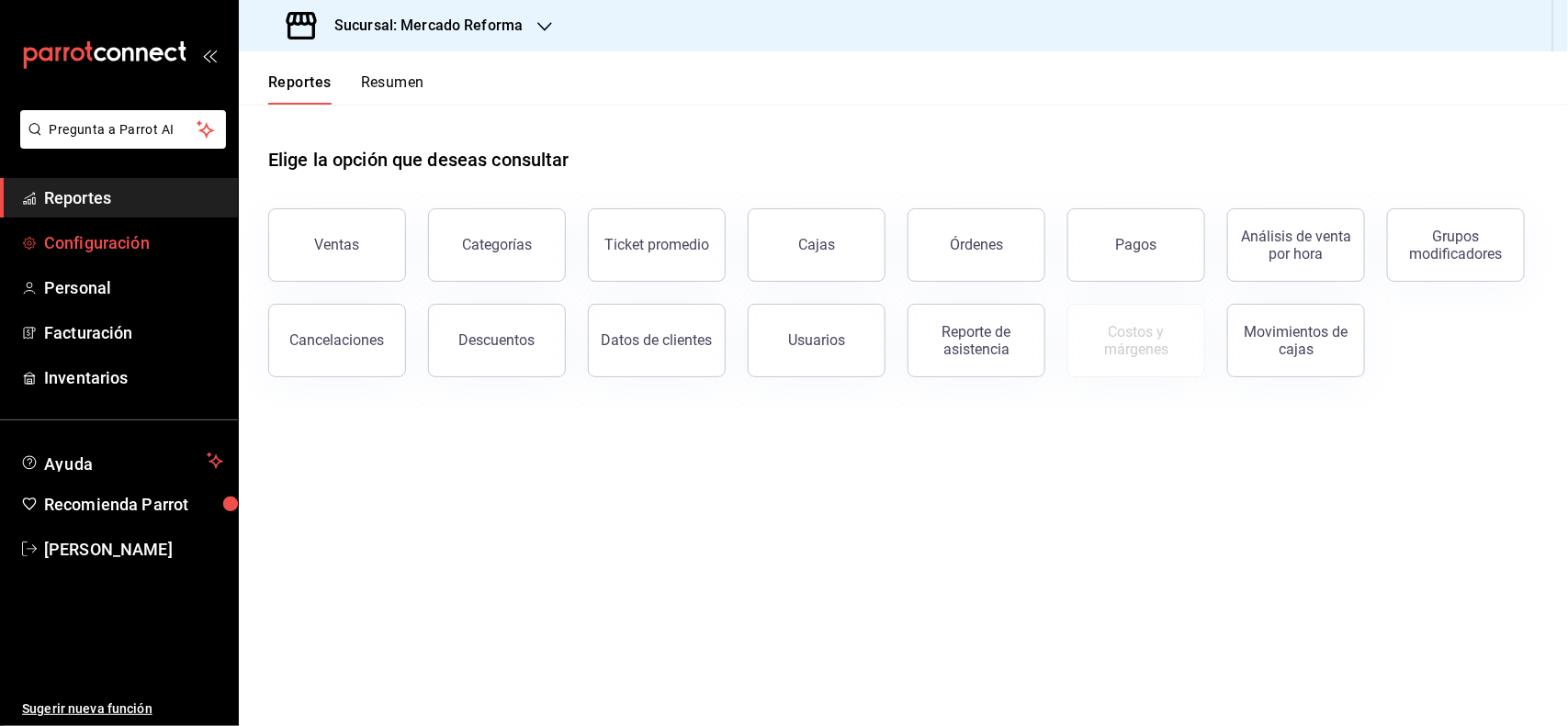
click at [142, 250] on span "Configuración" at bounding box center [134, 242] width 179 height 25
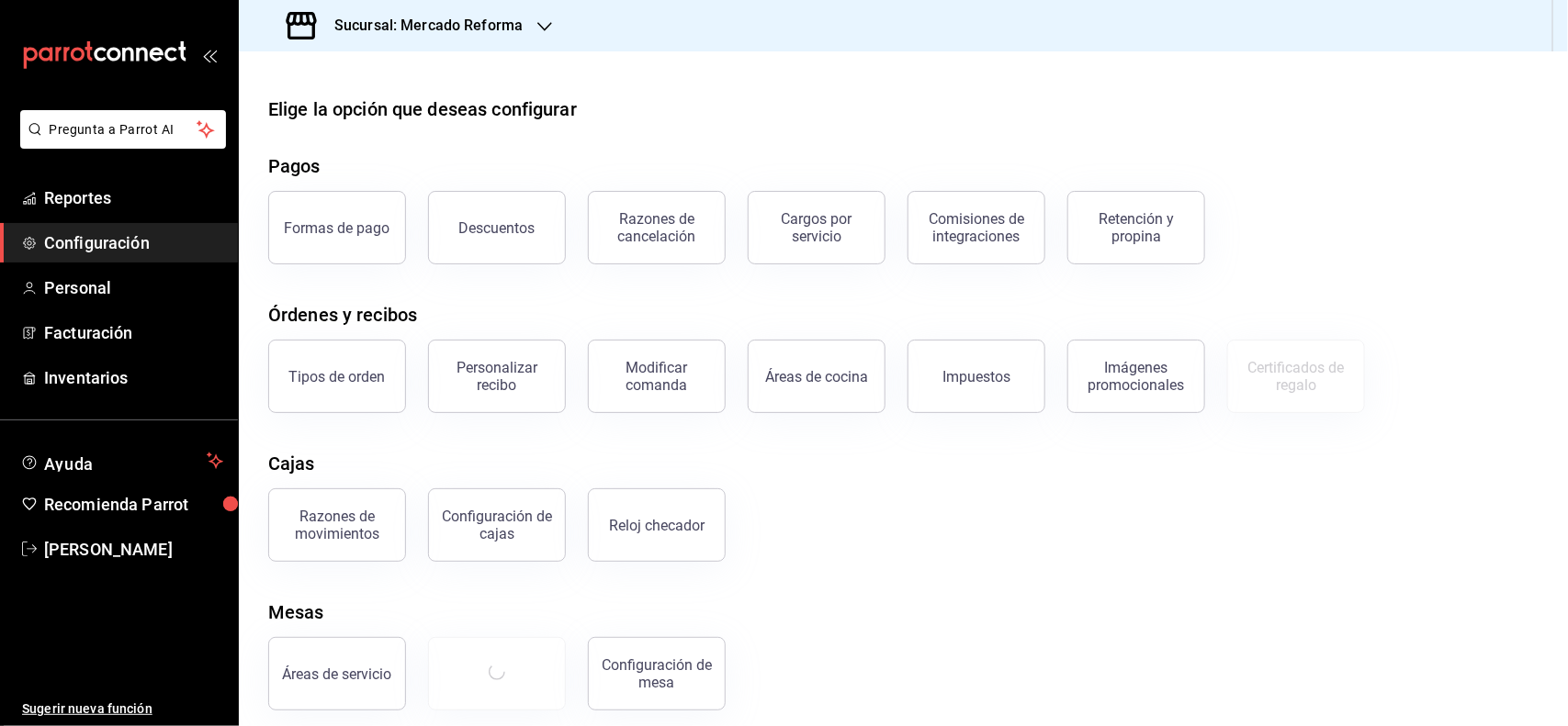
click at [37, 176] on li "Pregunta a Parrot AI" at bounding box center [119, 143] width 224 height 68
click at [70, 188] on span "Reportes" at bounding box center [134, 198] width 179 height 25
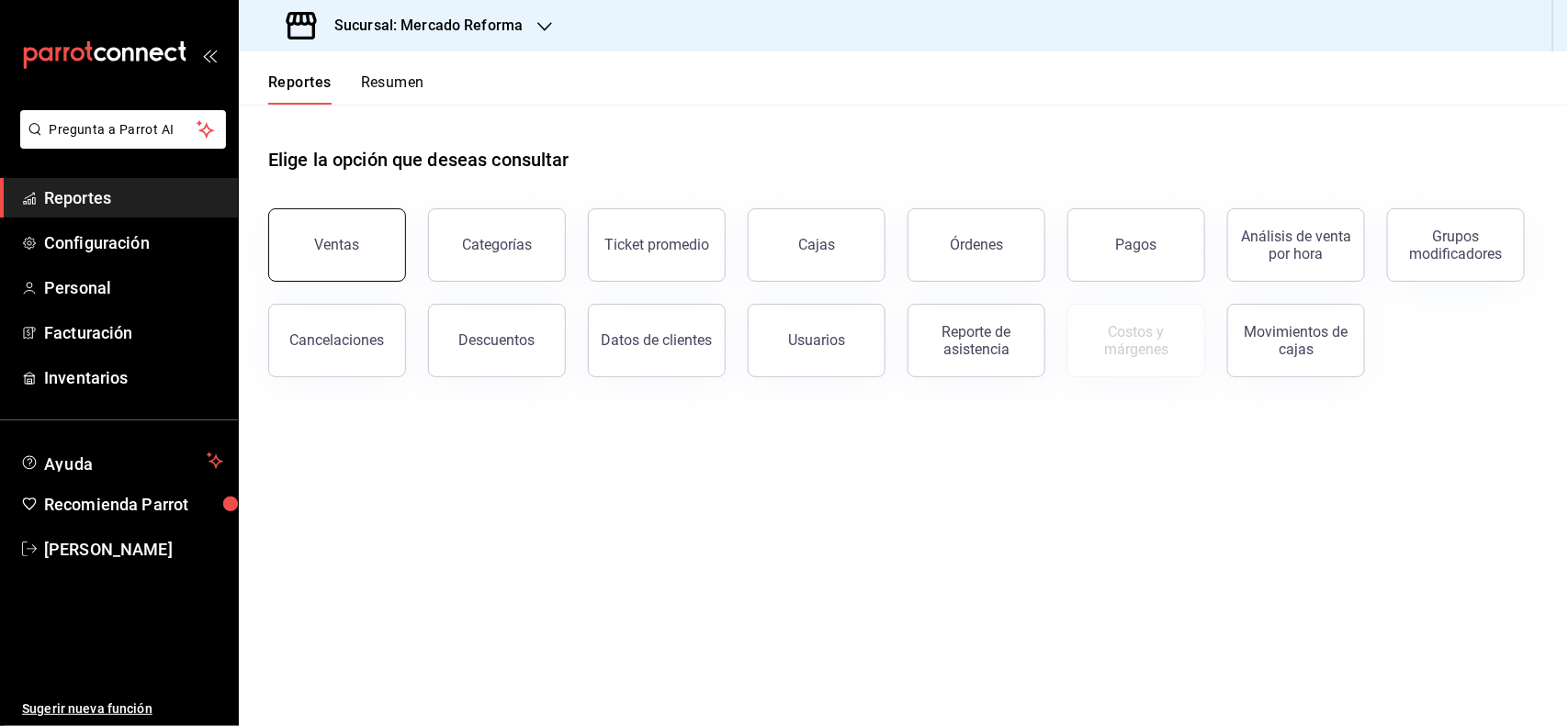
click at [340, 238] on div "Ventas" at bounding box center [336, 245] width 45 height 18
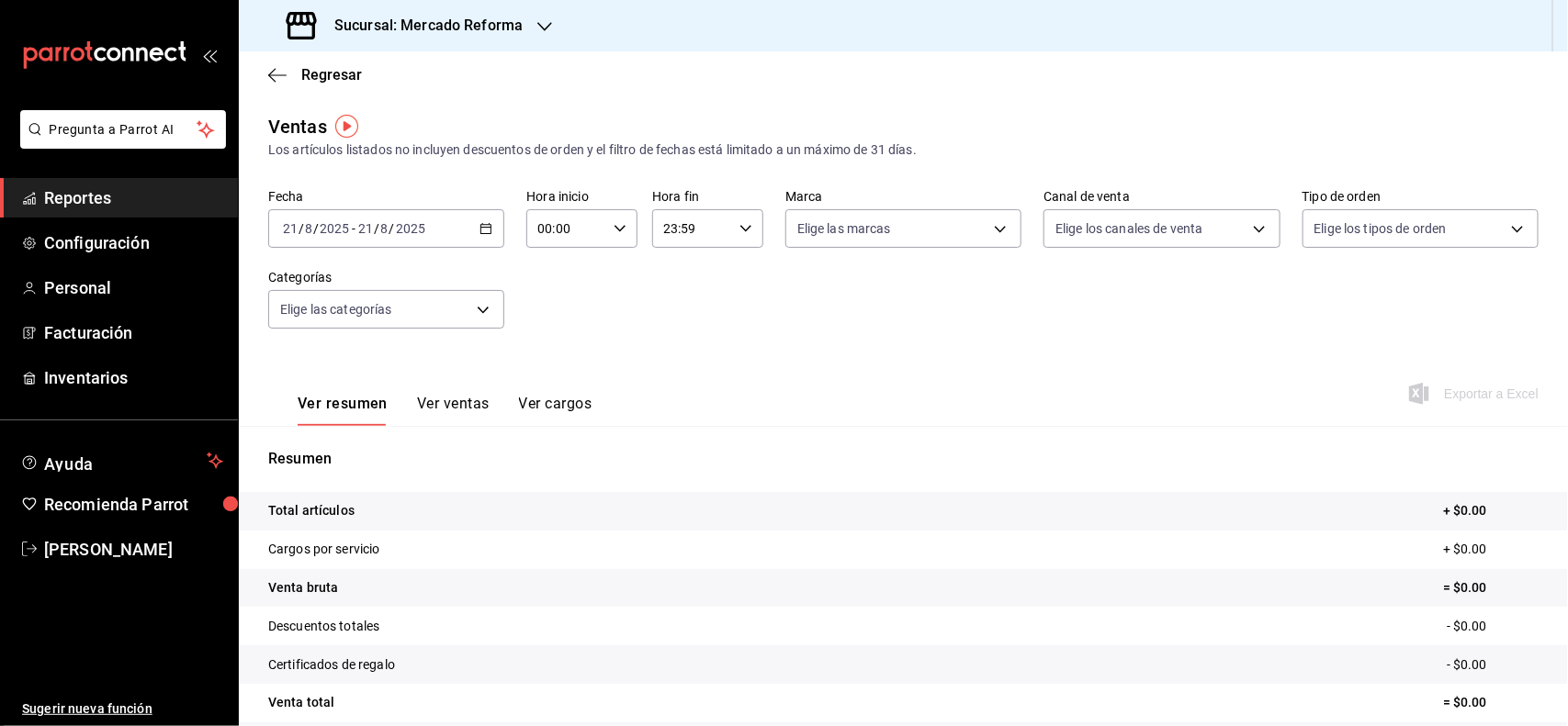
click at [515, 219] on div "Fecha 2025-08-21 21 / 8 / 2025 - 2025-08-21 21 / 8 / 2025 Hora inicio 00:00 Hor…" at bounding box center [903, 269] width 1270 height 161
click at [487, 236] on div "2025-08-21 21 / 8 / 2025 - 2025-08-21 21 / 8 / 2025" at bounding box center [386, 228] width 236 height 39
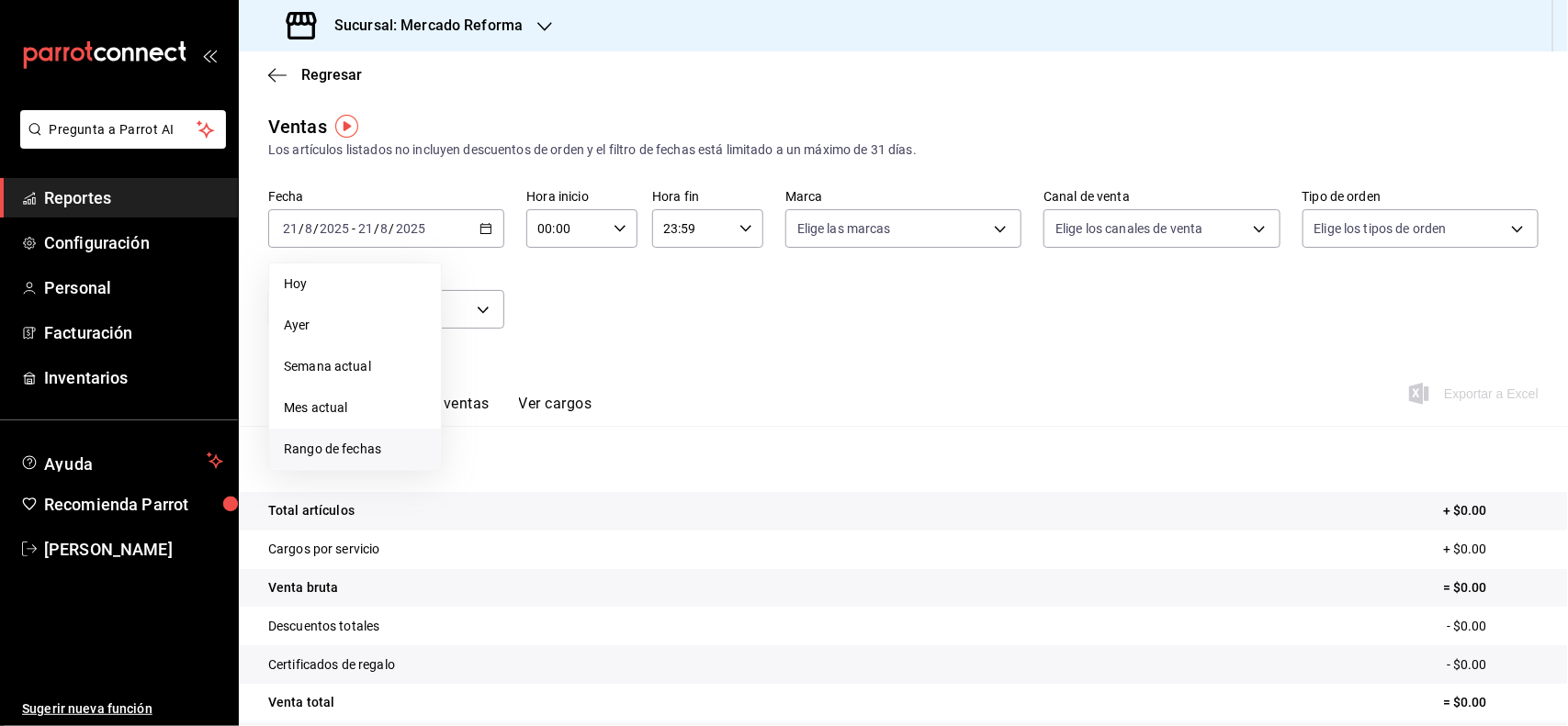
click at [388, 441] on span "Rango de fechas" at bounding box center [355, 449] width 142 height 19
click at [544, 476] on abbr "20" at bounding box center [545, 472] width 12 height 13
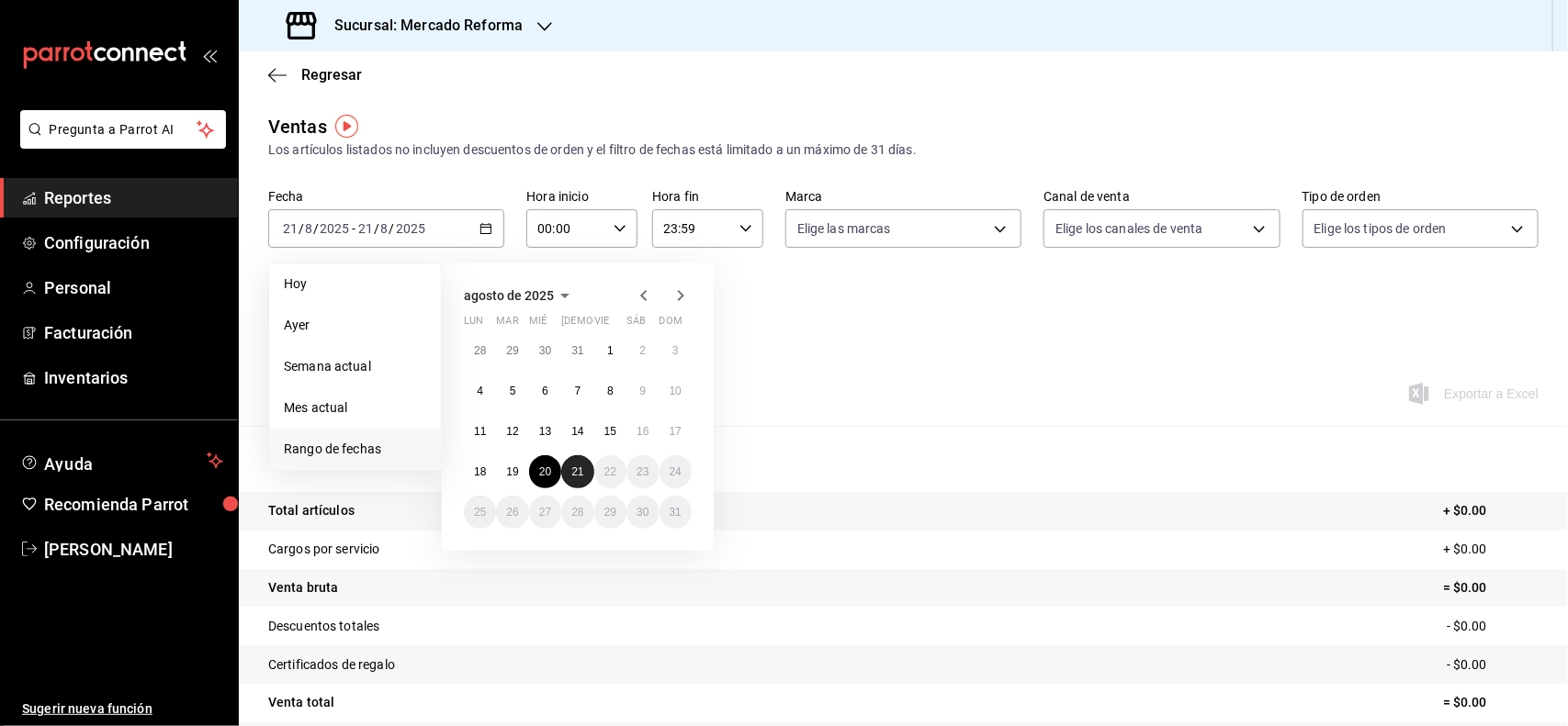
click at [565, 470] on button "21" at bounding box center [577, 471] width 32 height 33
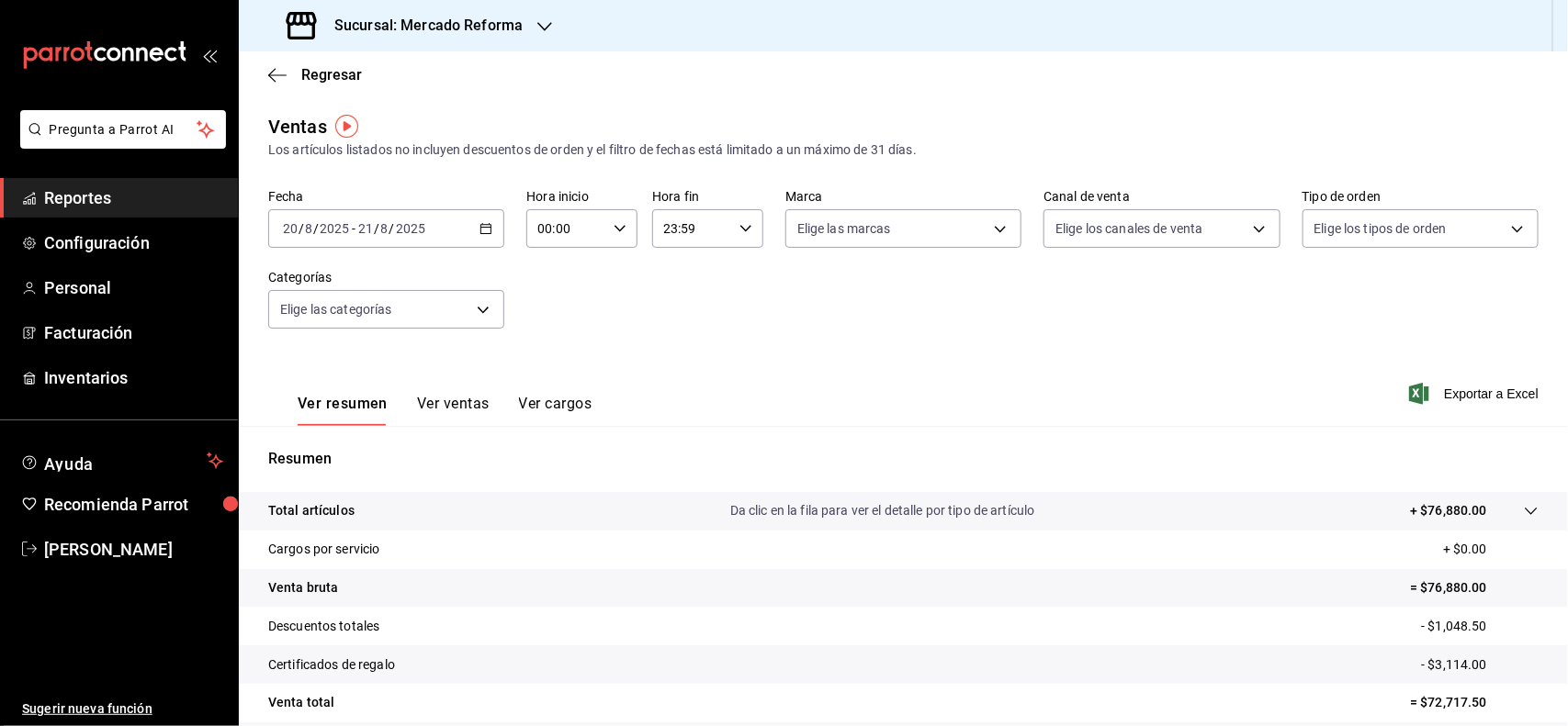
click at [606, 223] on div "00:00 Hora inicio" at bounding box center [582, 228] width 111 height 39
click at [544, 318] on button "06" at bounding box center [551, 310] width 47 height 37
type input "06:00"
click at [717, 336] on div at bounding box center [784, 363] width 1568 height 726
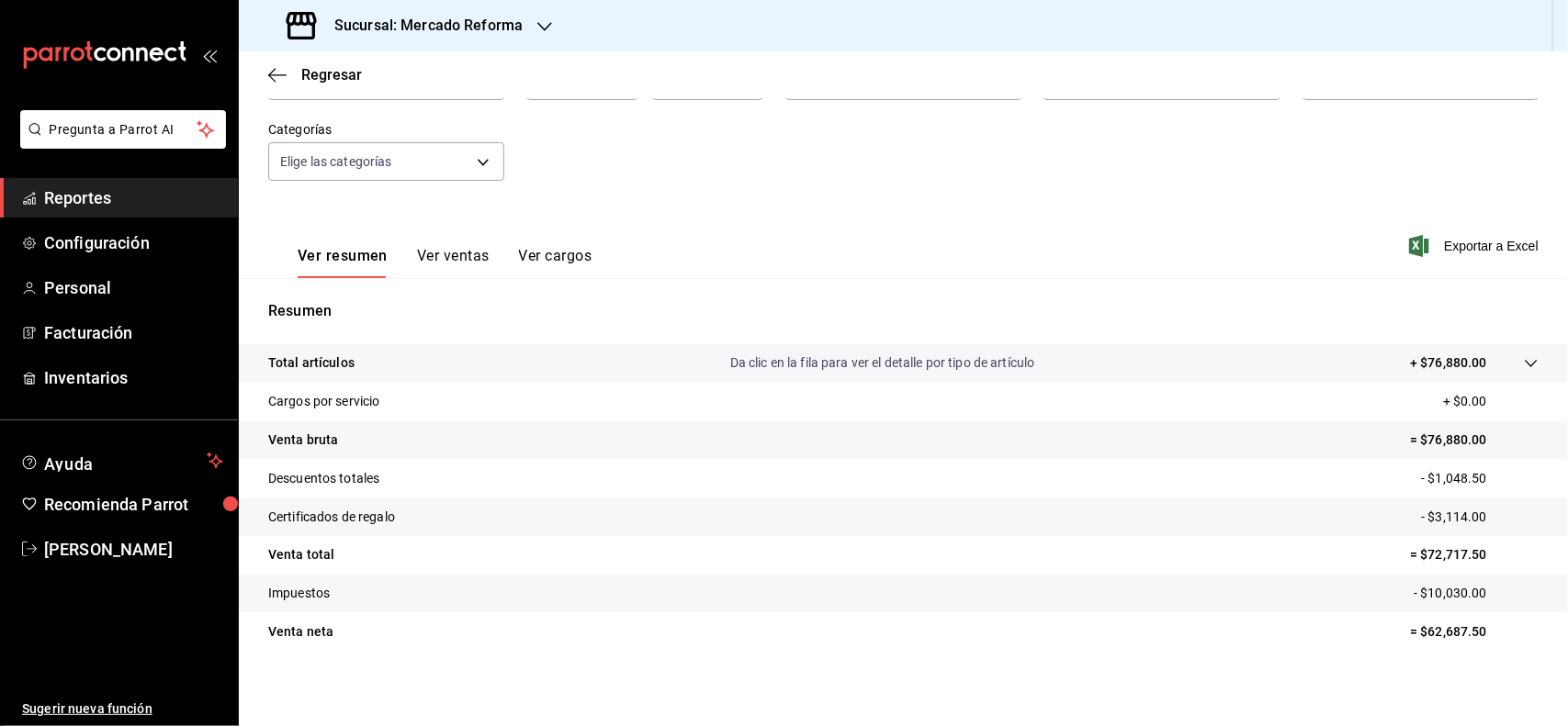
scroll to position [152, 0]
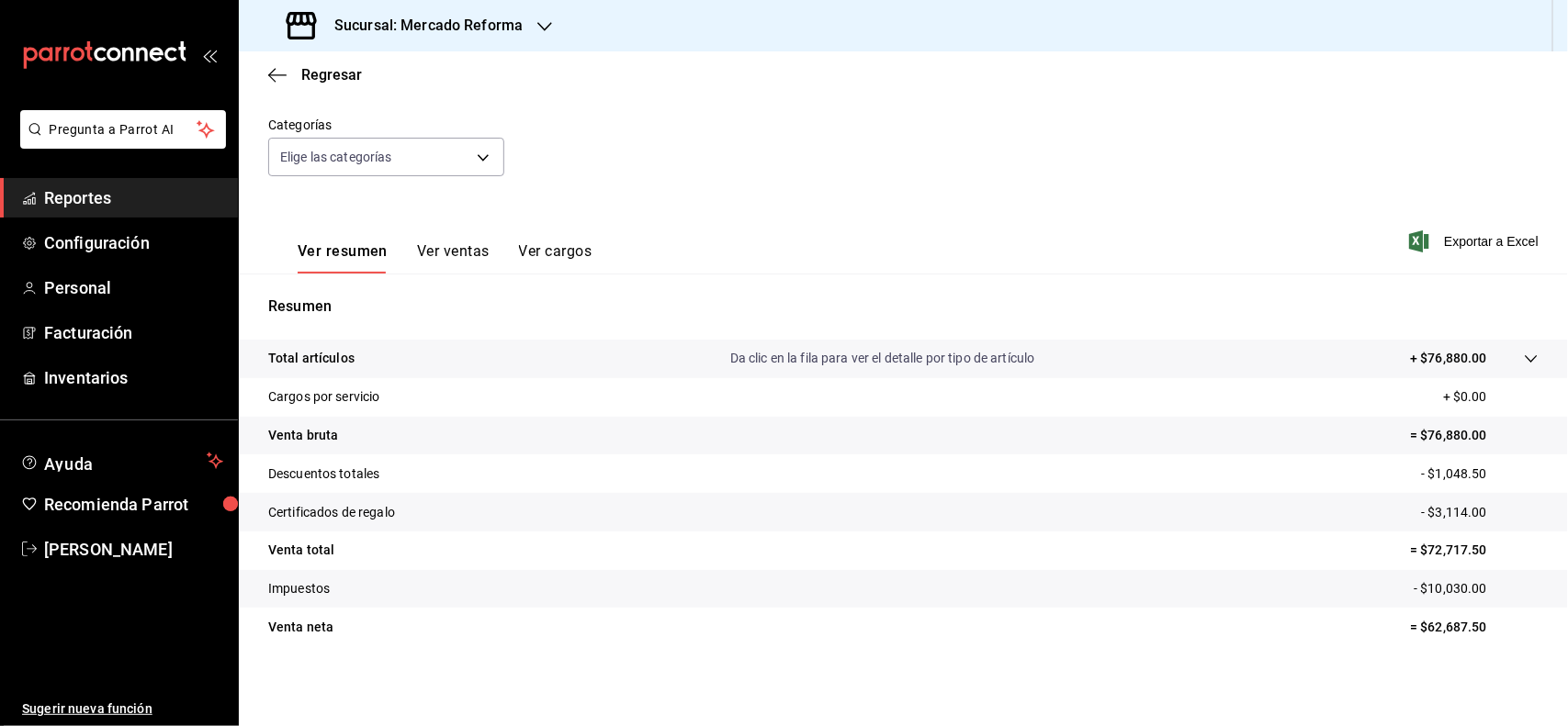
click at [478, 20] on h3 "Sucursal: Mercado Reforma" at bounding box center [420, 26] width 203 height 22
click at [434, 124] on div "Mochomos (Chihuahua)" at bounding box center [376, 120] width 246 height 19
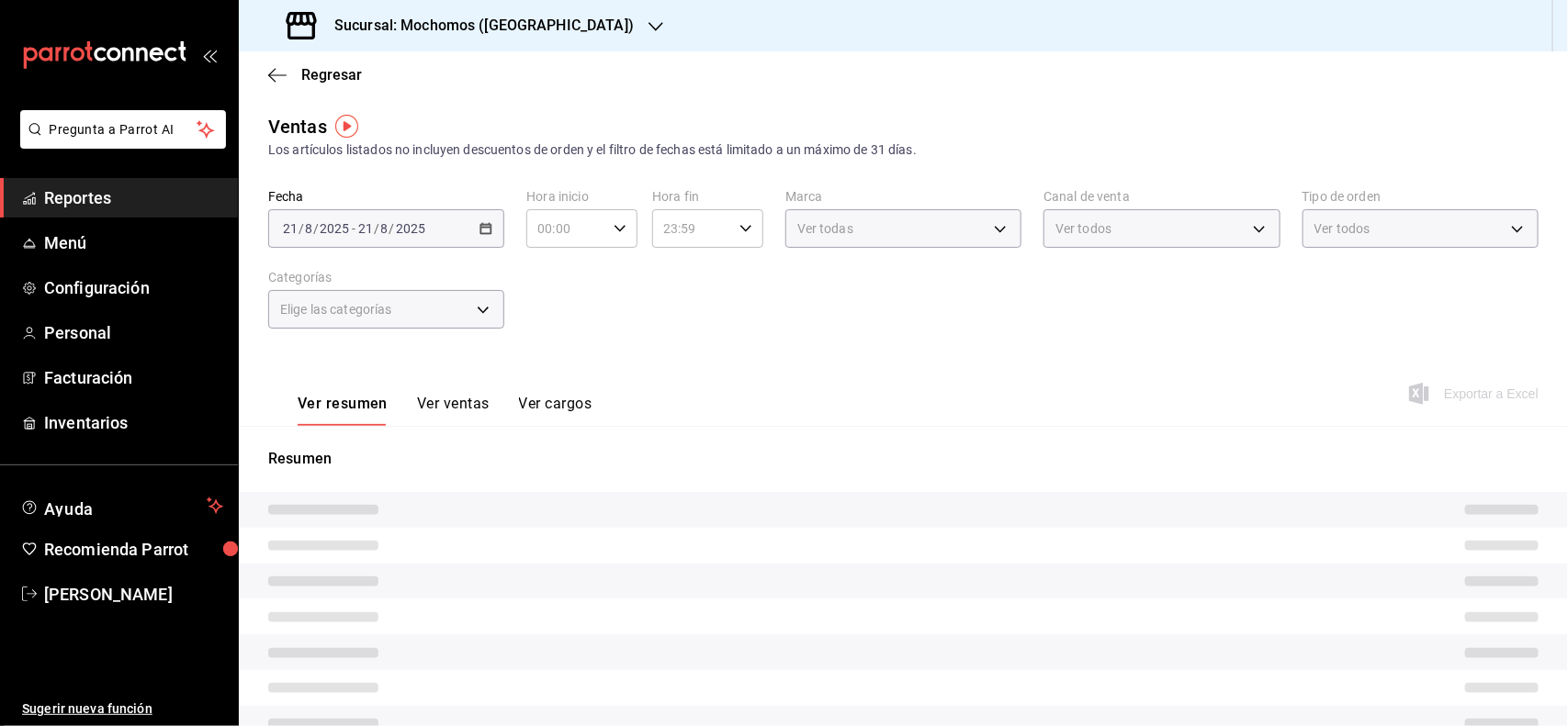
type input "06:00"
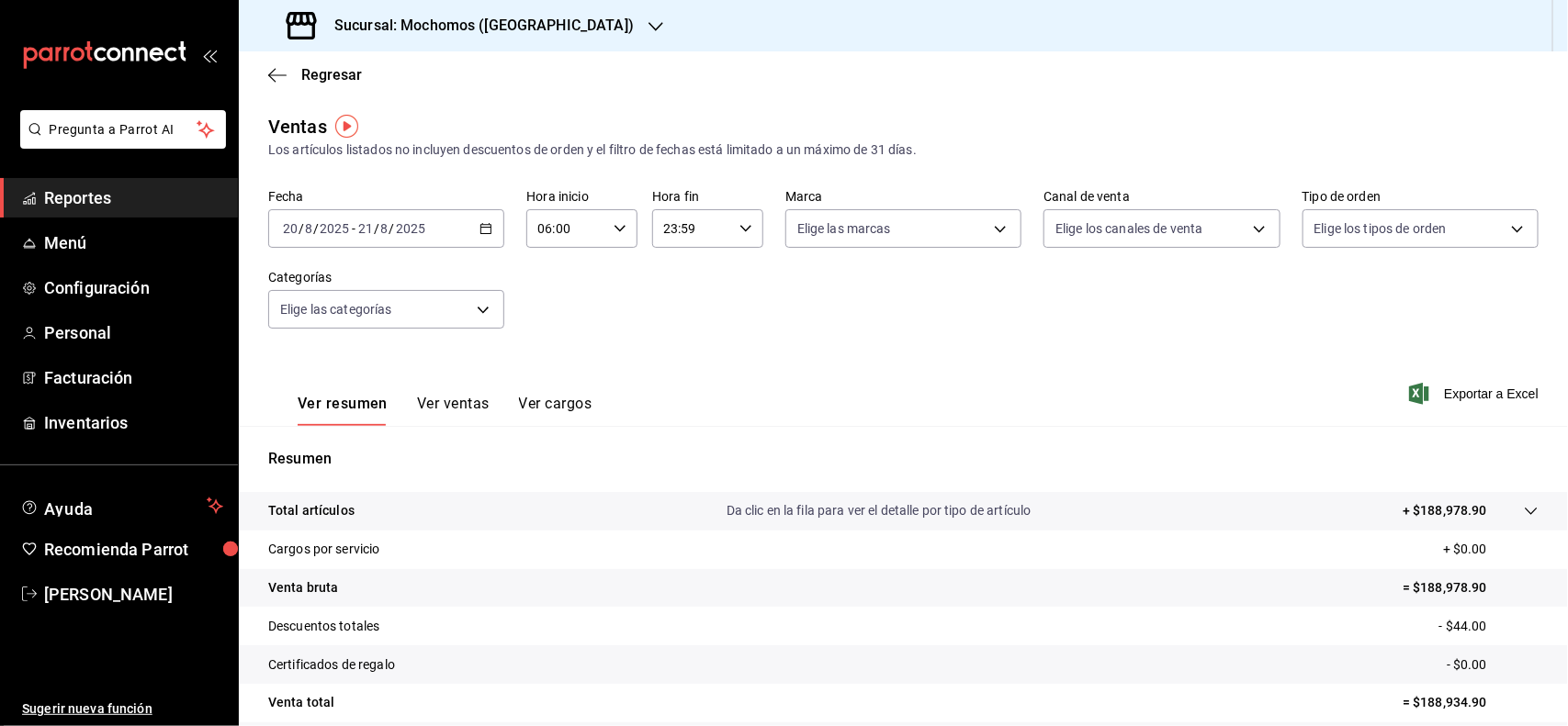
click at [170, 178] on link "Reportes" at bounding box center [119, 198] width 237 height 40
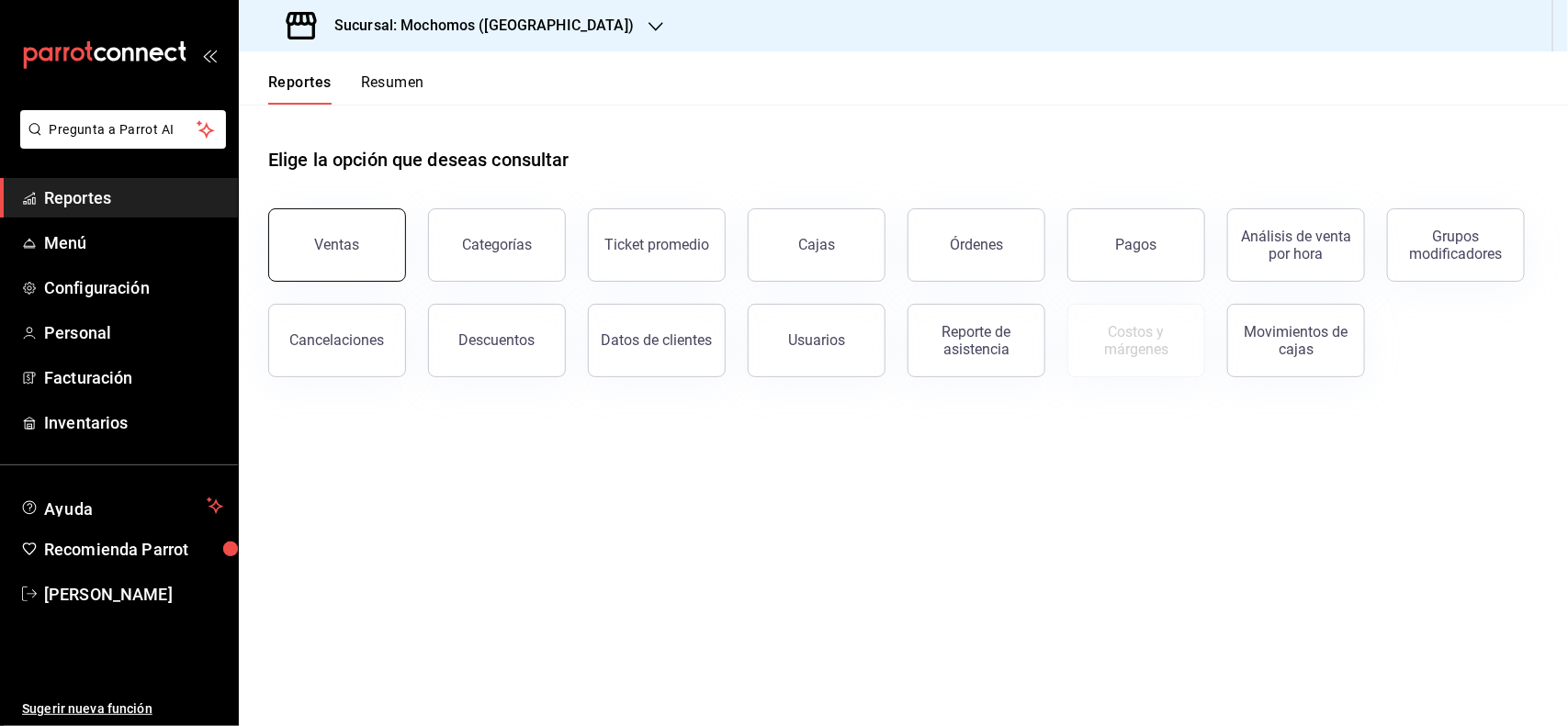
click at [328, 225] on button "Ventas" at bounding box center [336, 245] width 138 height 73
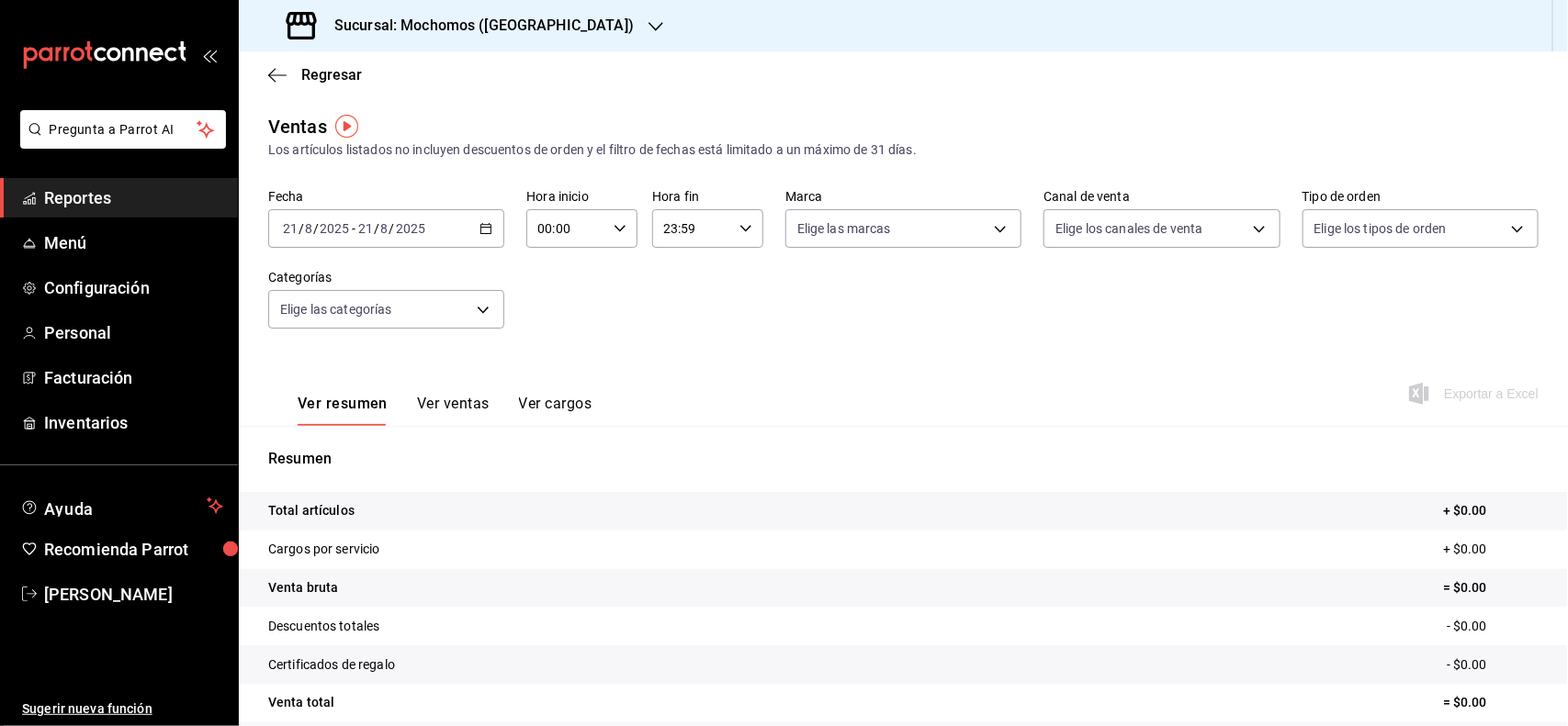
click at [484, 213] on div "2025-08-21 21 / 8 / 2025 - 2025-08-21 21 / 8 / 2025" at bounding box center [386, 228] width 236 height 39
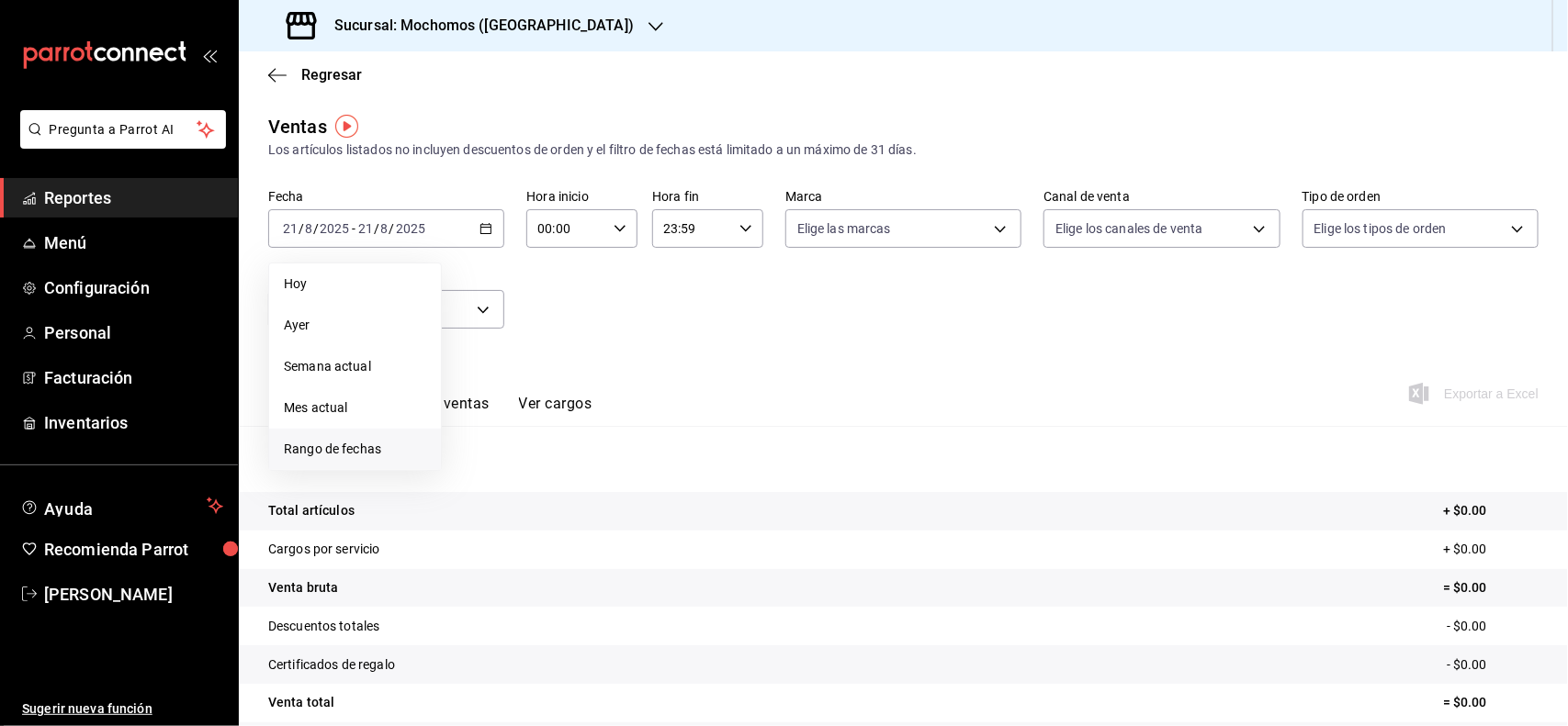
click at [417, 440] on span "Rango de fechas" at bounding box center [355, 449] width 142 height 19
click at [540, 468] on abbr "20" at bounding box center [545, 472] width 12 height 13
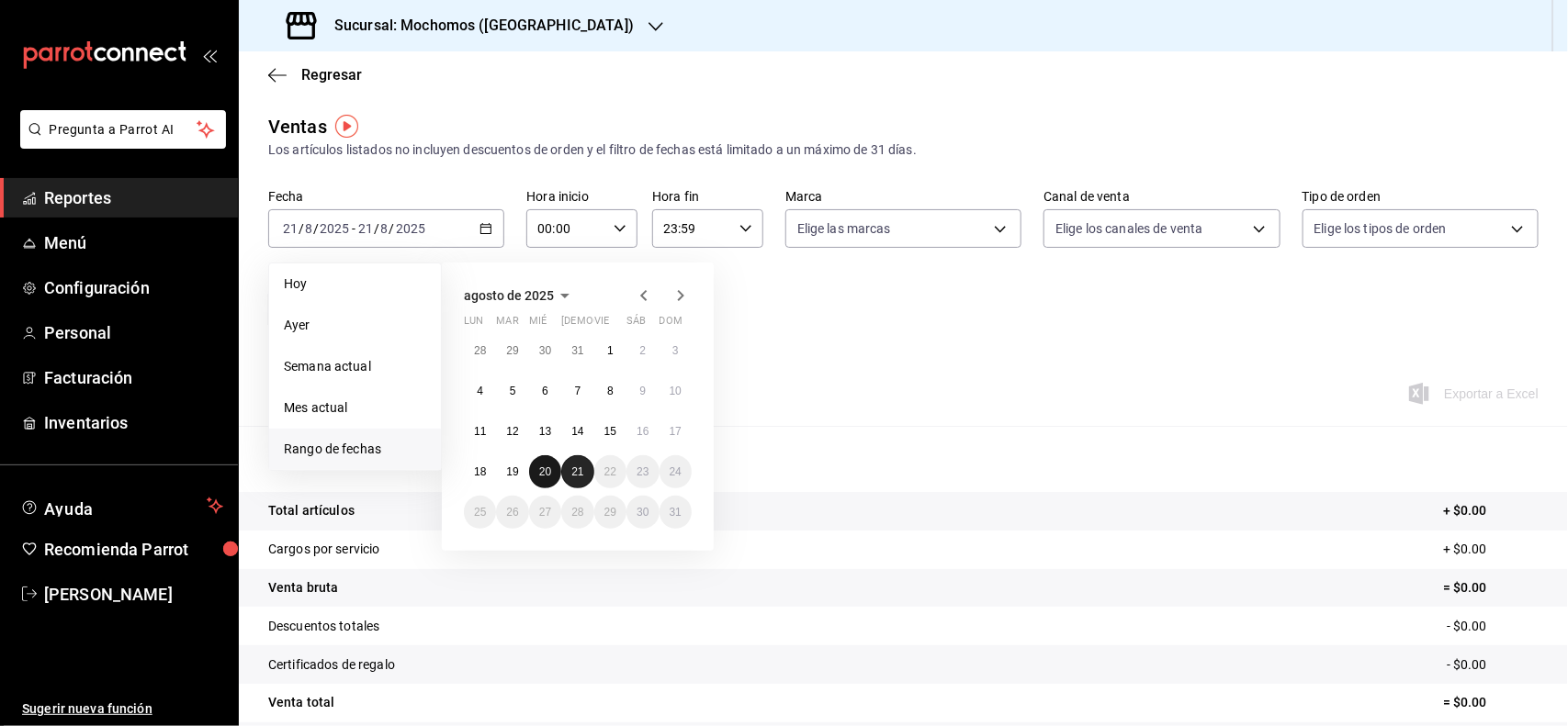
drag, startPoint x: 562, startPoint y: 473, endPoint x: 571, endPoint y: 474, distance: 9.1
click at [571, 474] on div "28 29 30 31 1 2 3 4 5 6 7 8 9 10 11 12 13 14 15 16 17 18 19 20 21 22 23 24 25 2…" at bounding box center [578, 431] width 228 height 195
click at [580, 466] on abbr "21" at bounding box center [577, 472] width 12 height 13
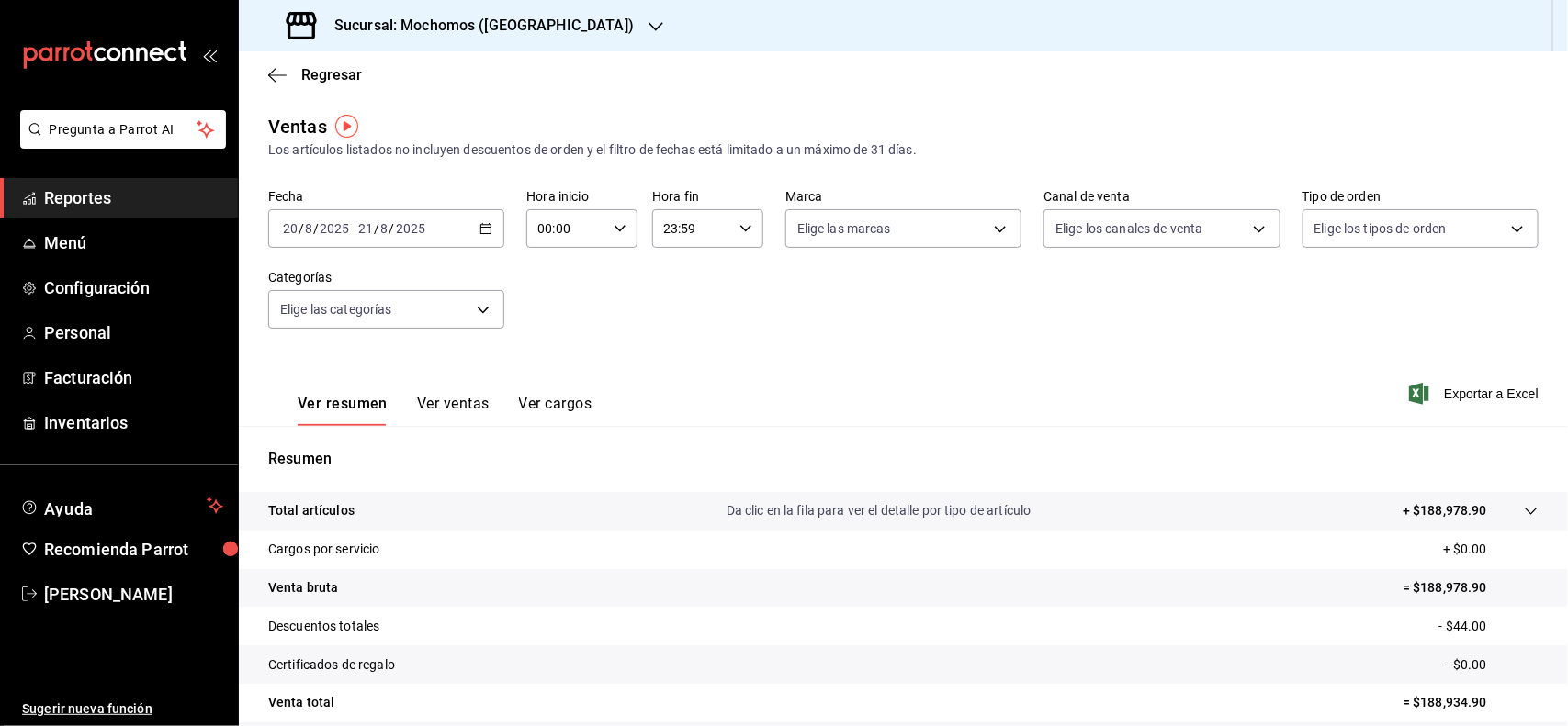
click at [603, 225] on div "00:00 Hora inicio" at bounding box center [582, 228] width 111 height 39
click at [572, 332] on button "04" at bounding box center [551, 336] width 47 height 37
type input "04:00"
click at [940, 338] on div at bounding box center [784, 363] width 1568 height 726
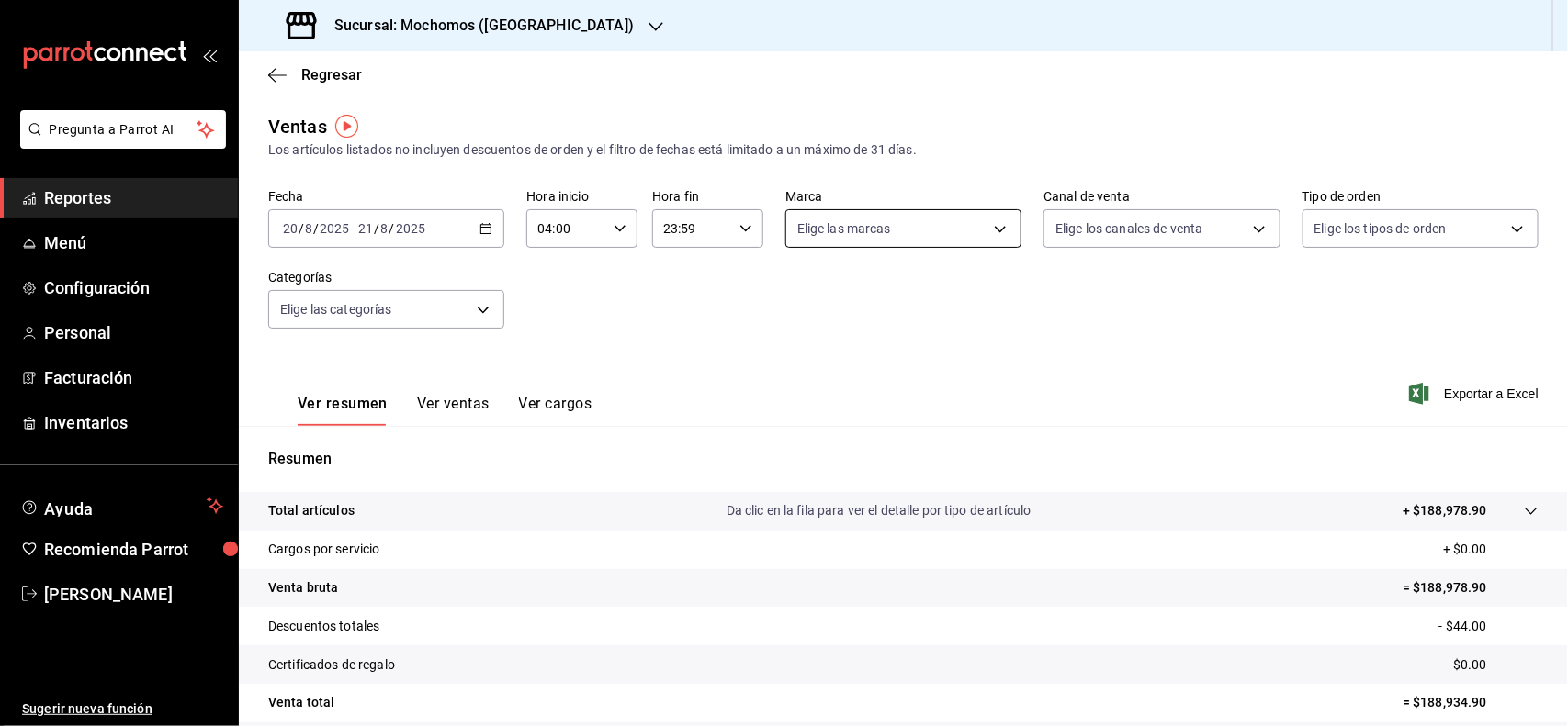
click at [969, 227] on body "Pregunta a Parrot AI Reportes Menú Configuración Personal Facturación Inventari…" at bounding box center [784, 363] width 1568 height 726
click at [828, 297] on span "Ver todas" at bounding box center [856, 299] width 56 height 19
type input "562d5b5b-21a2-4ace-a941-66278f4a6c49"
checkbox input "true"
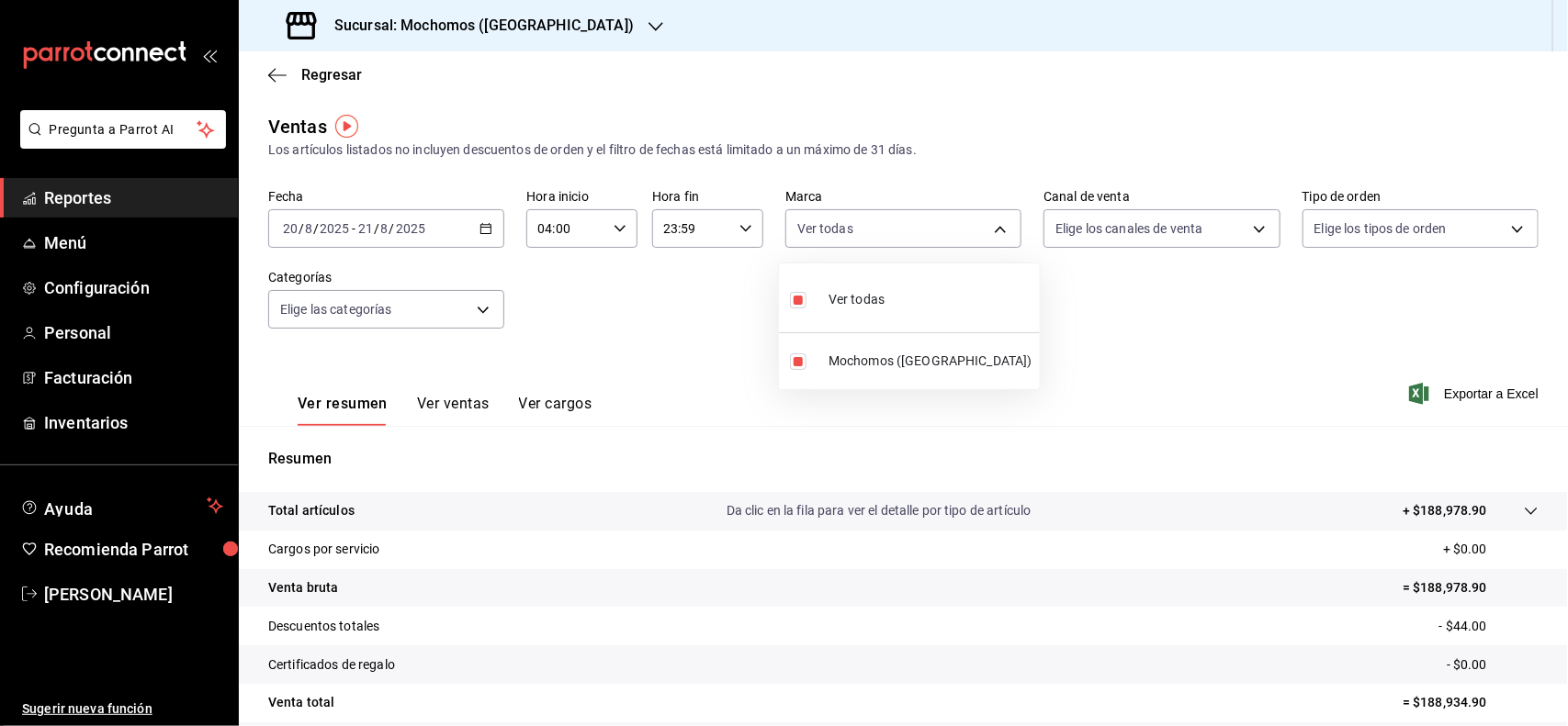
click at [1146, 232] on div at bounding box center [784, 363] width 1568 height 726
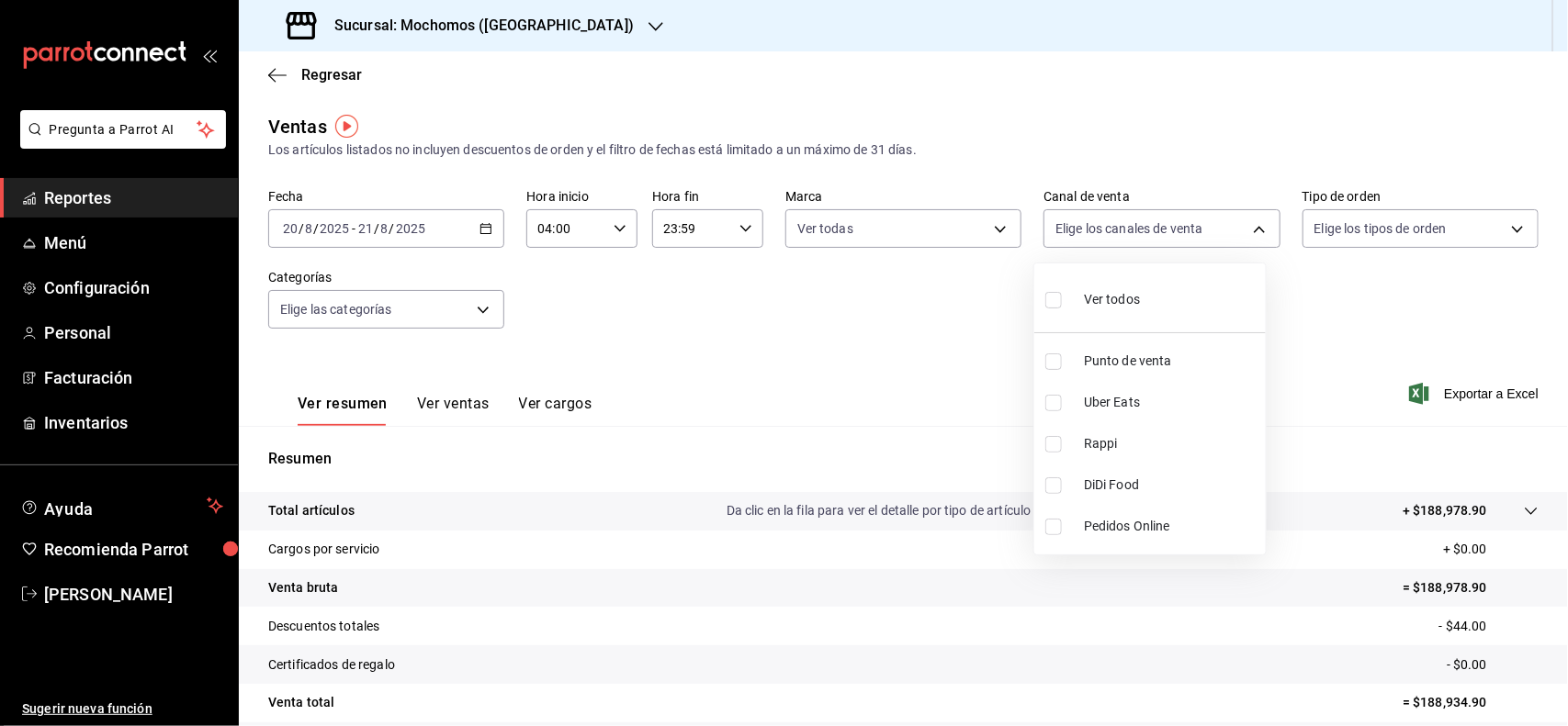
click at [1153, 232] on body "Pregunta a Parrot AI Reportes Menú Configuración Personal Facturación Inventari…" at bounding box center [784, 363] width 1568 height 726
click at [1105, 300] on span "Ver todos" at bounding box center [1111, 299] width 56 height 19
type input "PARROT,UBER_EATS,RAPPI,DIDI_FOOD,ONLINE"
checkbox input "true"
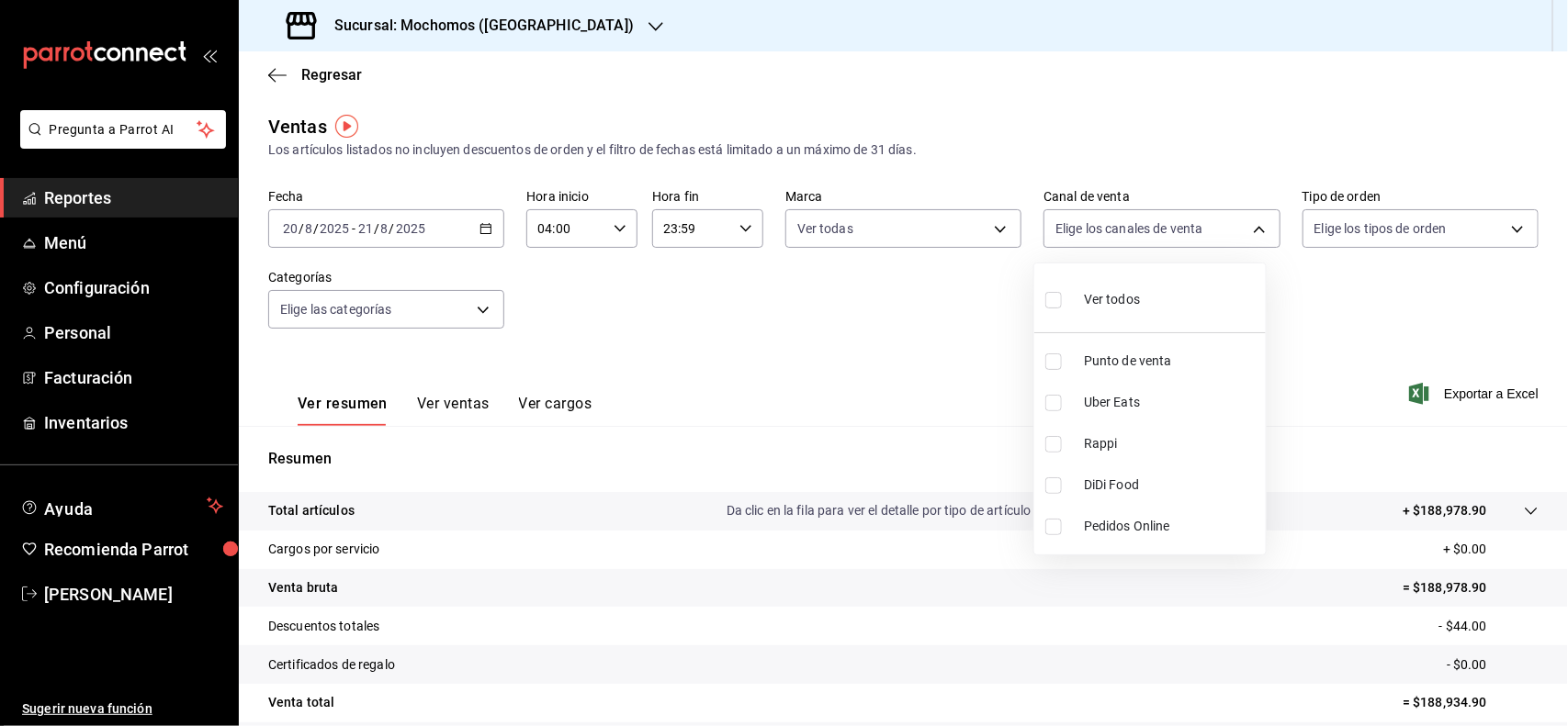
checkbox input "true"
click at [1348, 236] on div at bounding box center [784, 363] width 1568 height 726
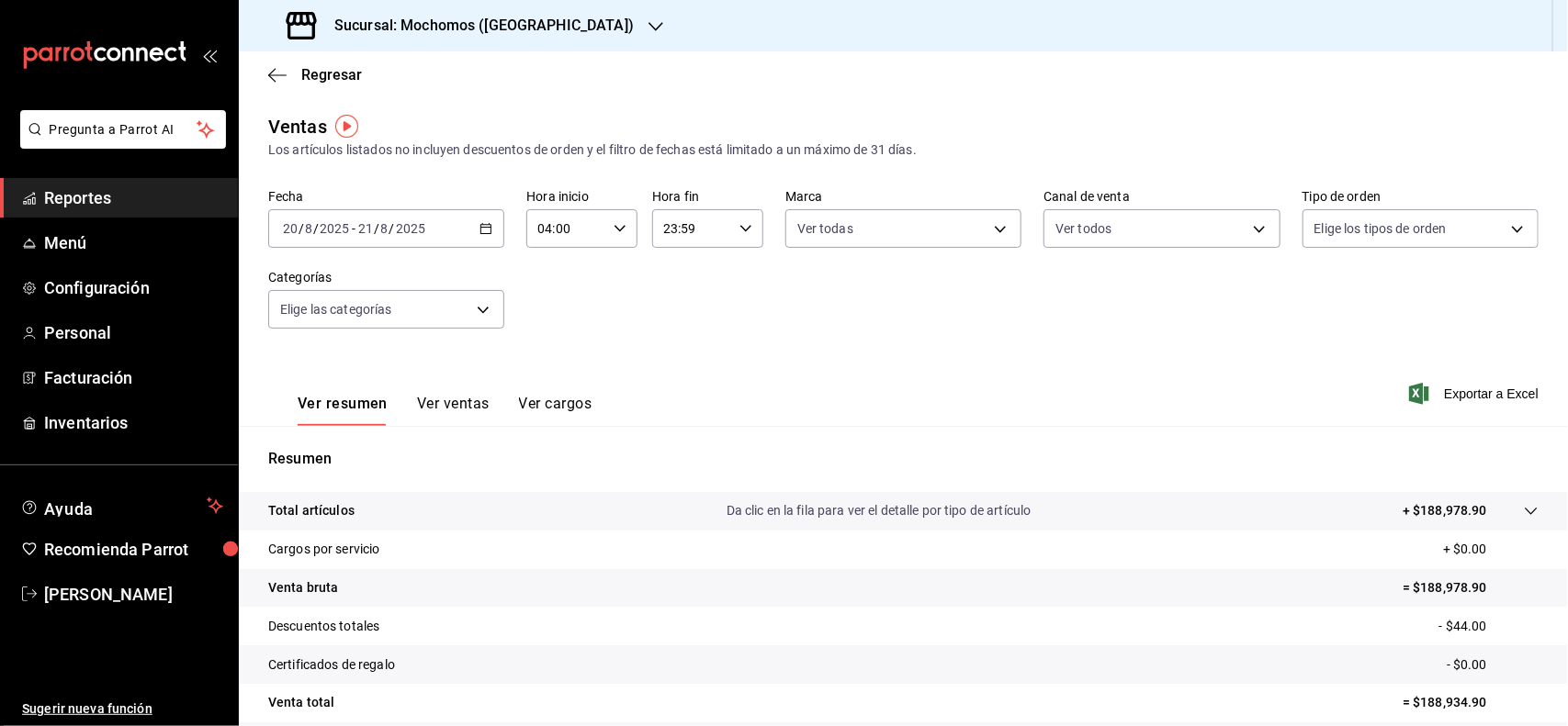
drag, startPoint x: 1320, startPoint y: 262, endPoint x: 1328, endPoint y: 248, distance: 16.1
click at [1320, 259] on div "Fecha 2025-08-20 20 / 8 / 2025 - 2025-08-21 21 / 8 / 2025 Hora inicio 04:00 Hor…" at bounding box center [903, 269] width 1270 height 161
click at [1334, 238] on body "Pregunta a Parrot AI Reportes Menú Configuración Personal Facturación Inventari…" at bounding box center [784, 363] width 1568 height 726
click at [1327, 308] on div "Ver todos" at bounding box center [1347, 298] width 95 height 40
type input "3511826e-d0de-4296-8152-2ac5d1de6c07,baed2e38-a444-4c8b-baeb-c256ad15bf0c,e2b47…"
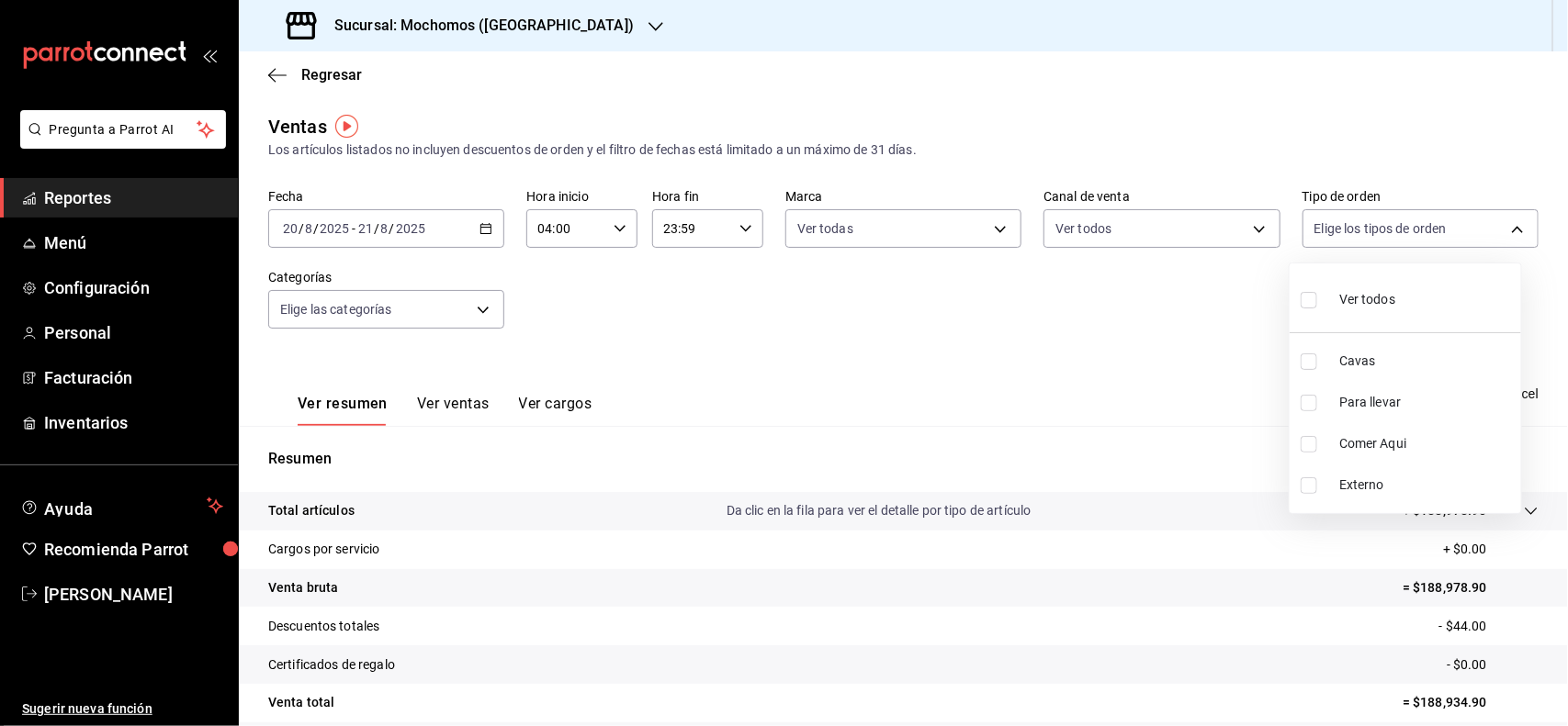
checkbox input "true"
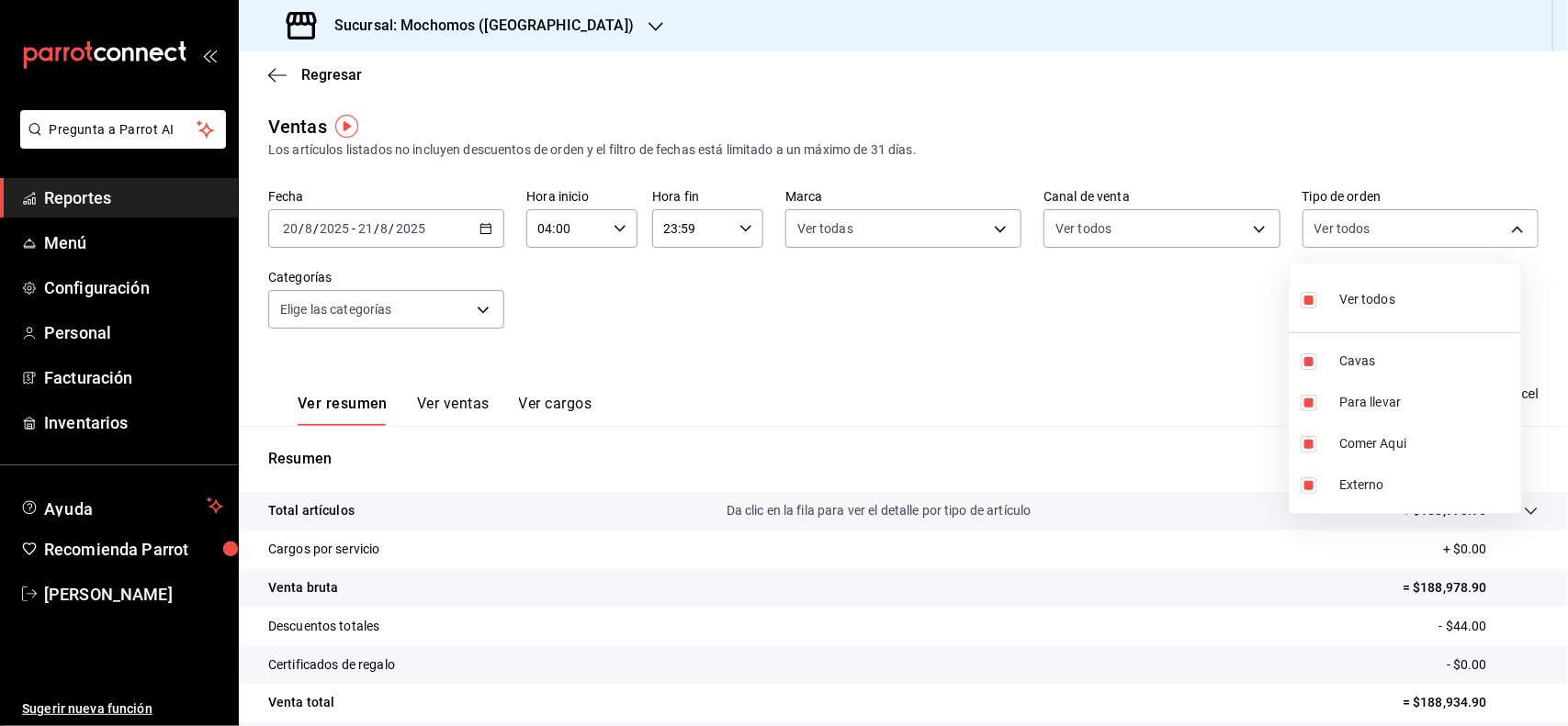
click at [464, 304] on div at bounding box center [784, 363] width 1568 height 726
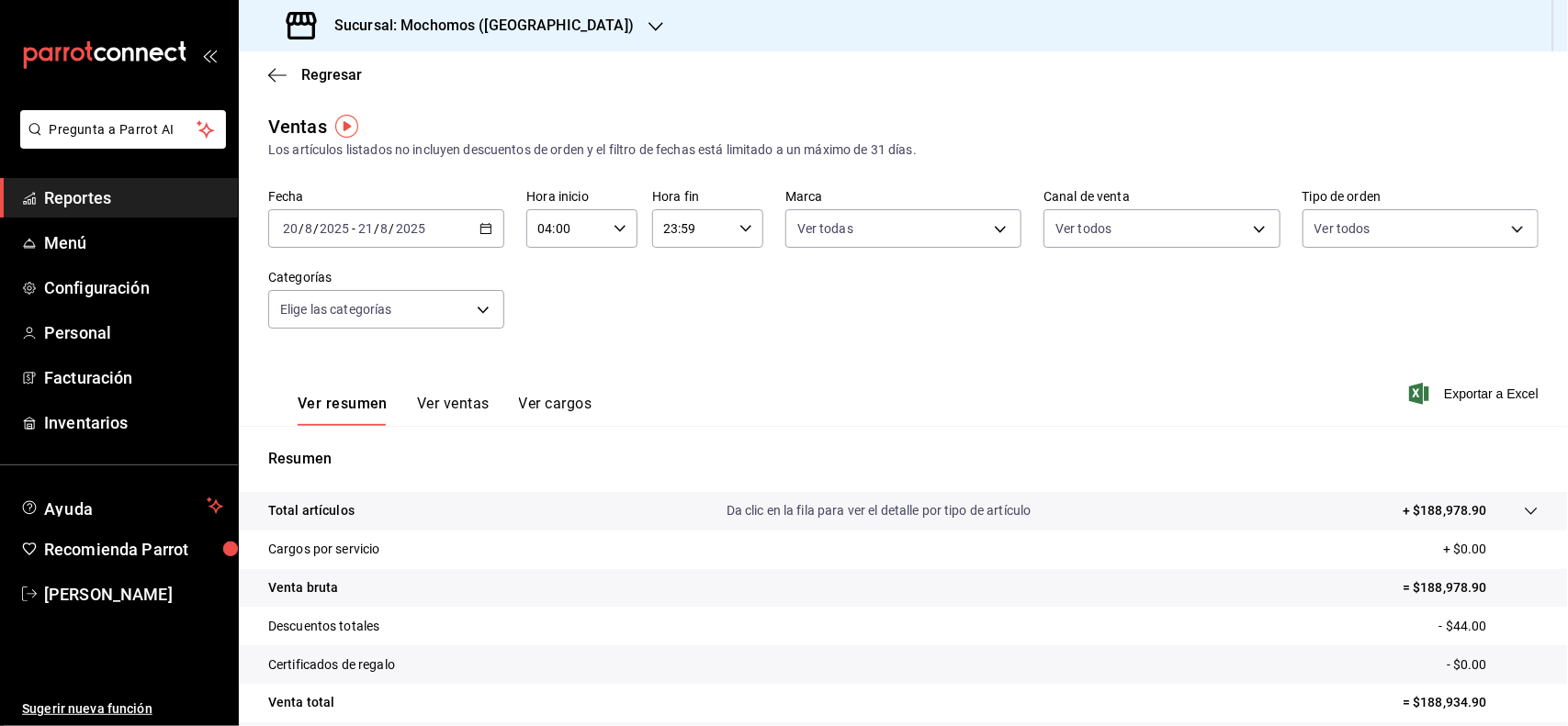
click at [503, 324] on div "Fecha 2025-08-20 20 / 8 / 2025 - 2025-08-21 21 / 8 / 2025 Hora inicio 04:00 Hor…" at bounding box center [903, 269] width 1270 height 161
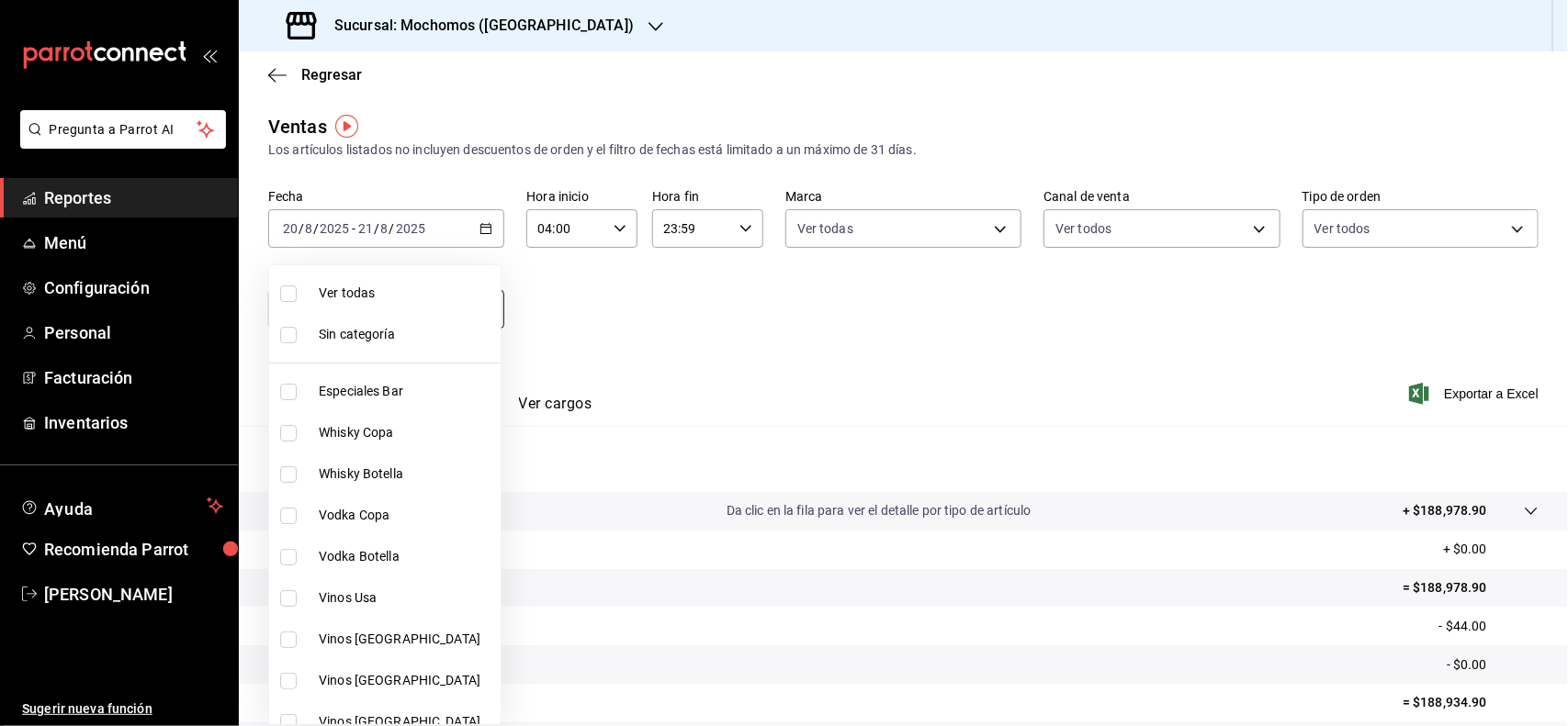
click at [498, 321] on body "Pregunta a Parrot AI Reportes Menú Configuración Personal Facturación Inventari…" at bounding box center [784, 363] width 1568 height 726
click at [322, 276] on li "Ver todas" at bounding box center [385, 294] width 231 height 42
type input "2d195258-a112-483e-9c41-0e6351594330,d48f3e9a-3ab1-4b8f-8ab3-d3938f1810f2,a94d4…"
checkbox input "true"
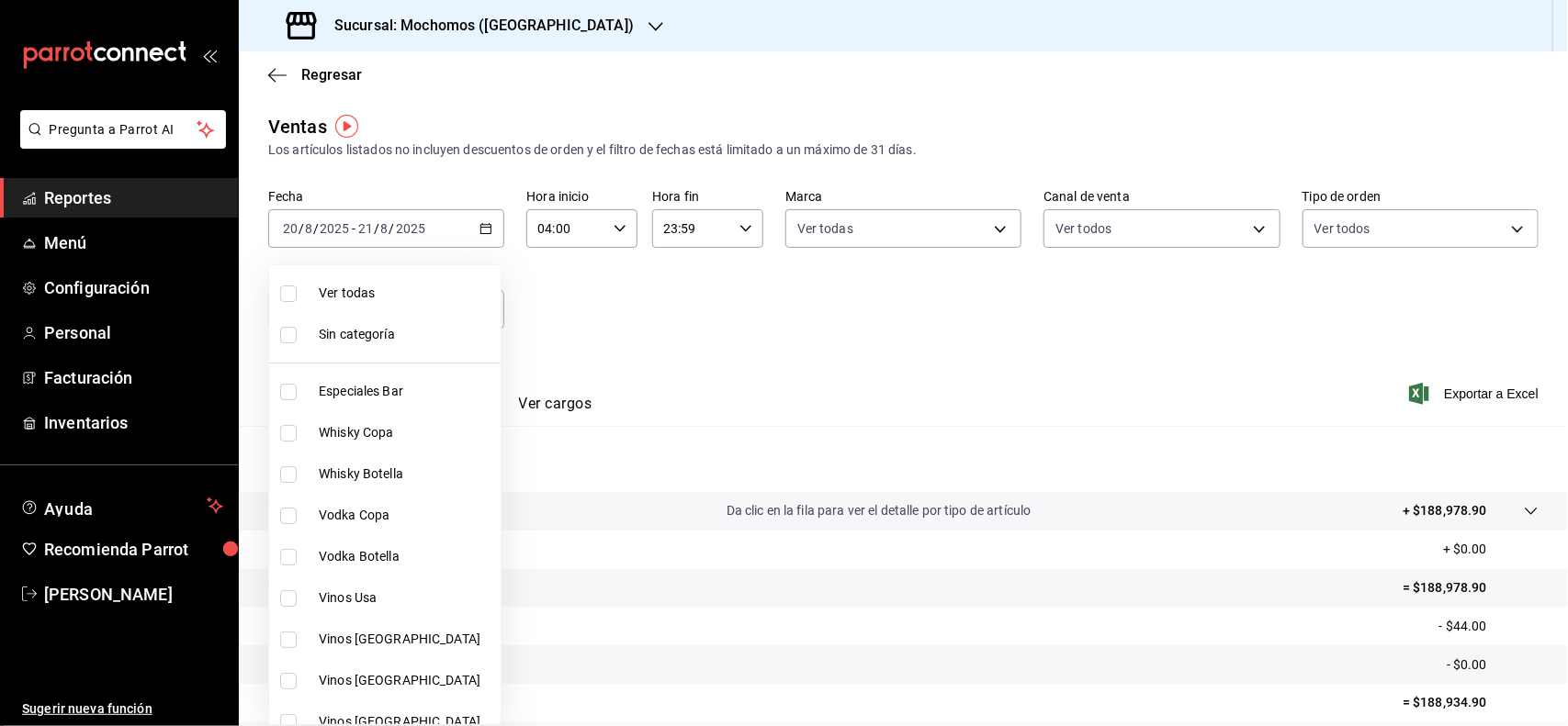
checkbox input "true"
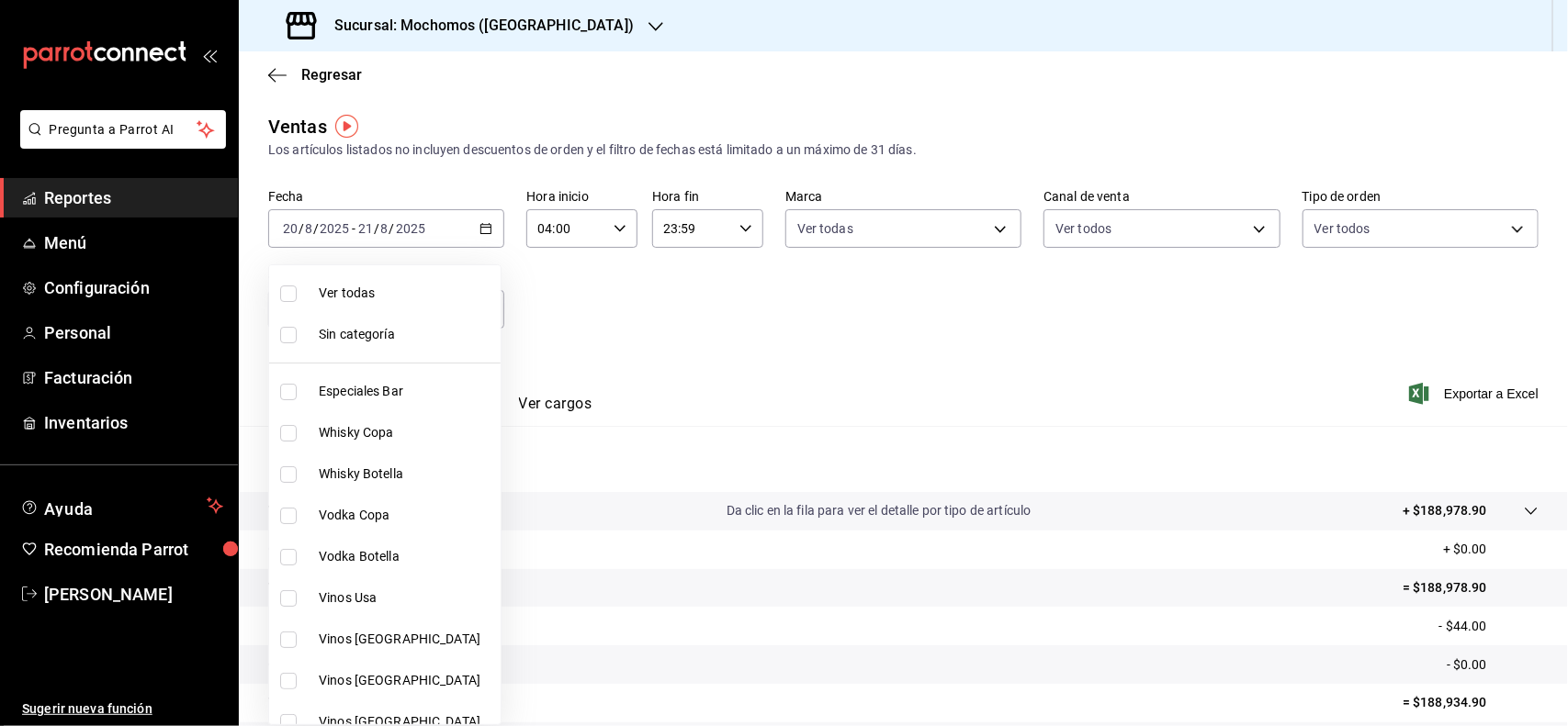
checkbox input "true"
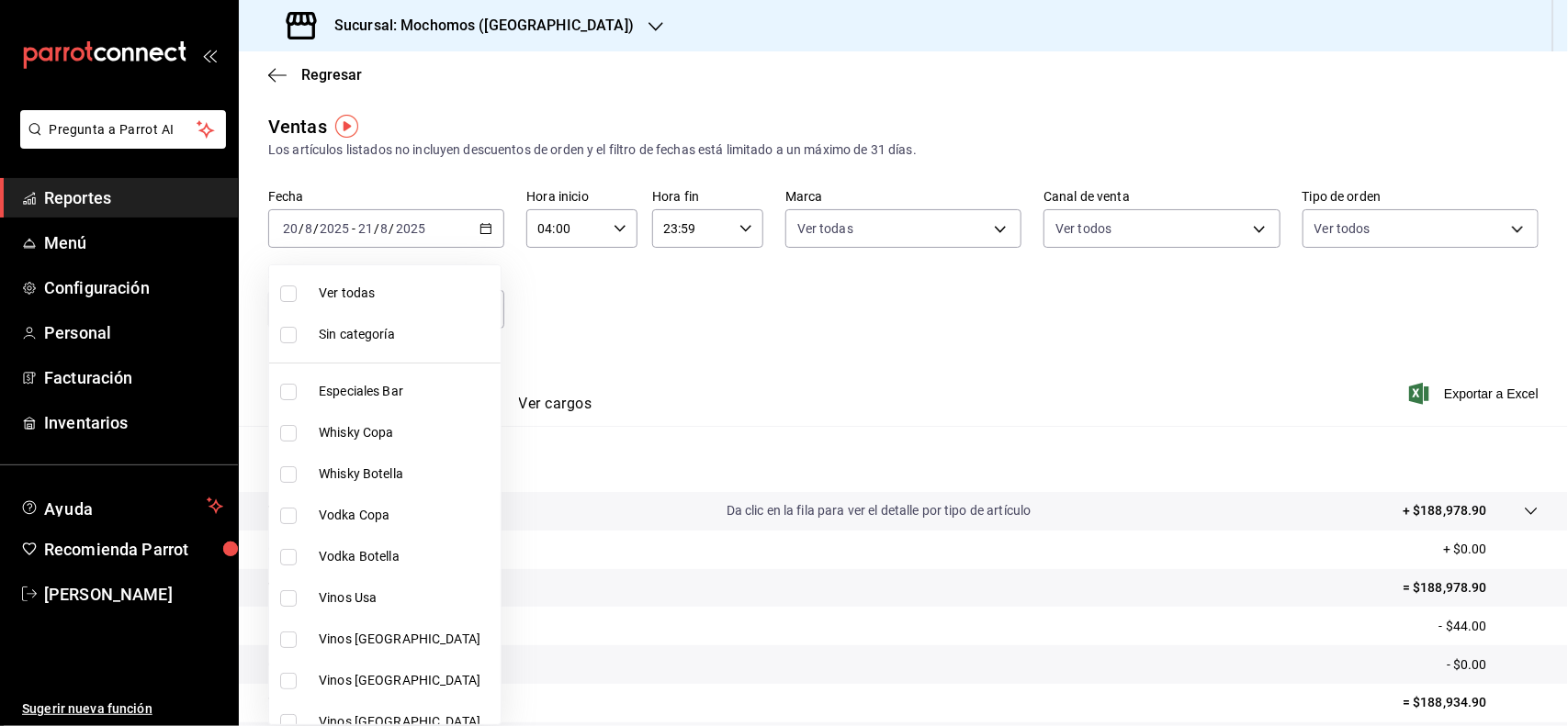
checkbox input "true"
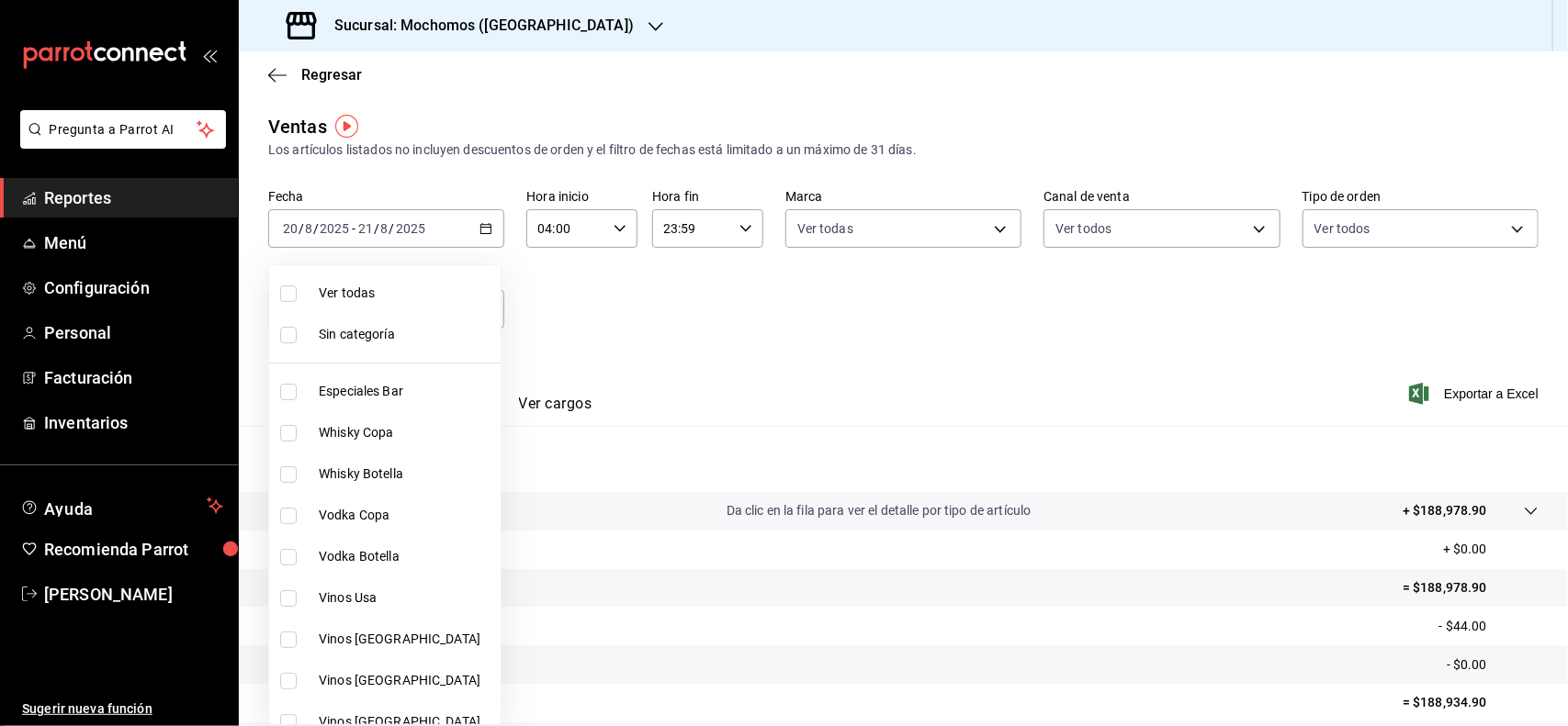
checkbox input "true"
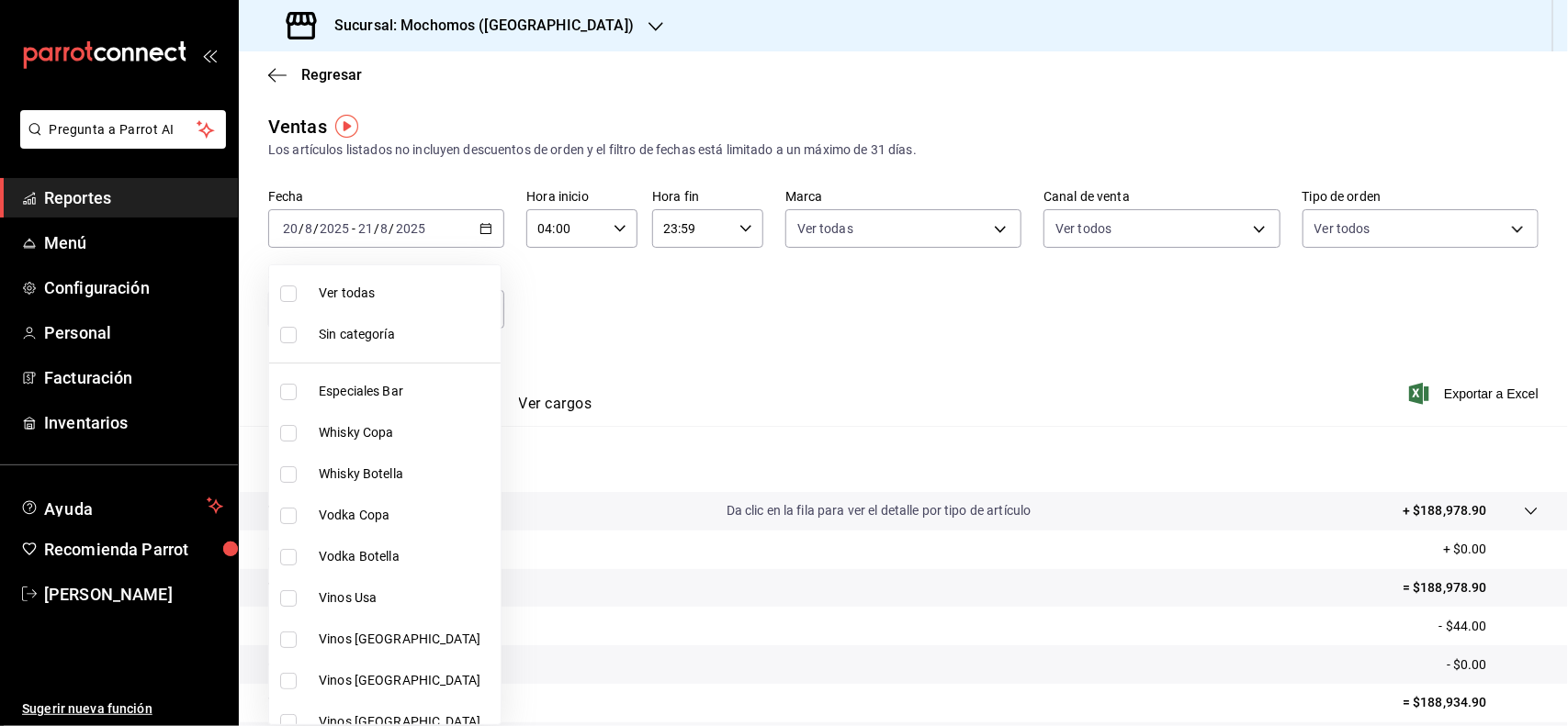
checkbox input "true"
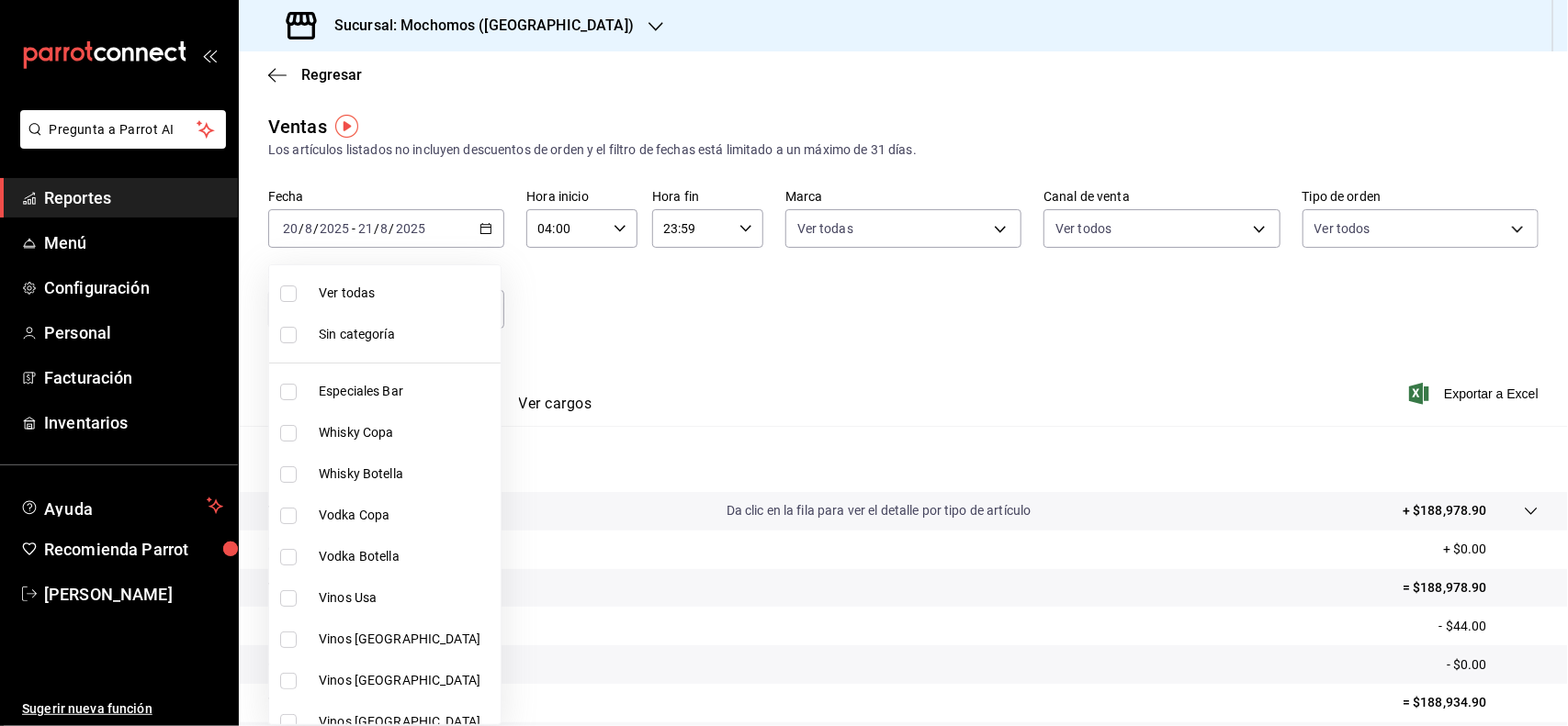
checkbox input "true"
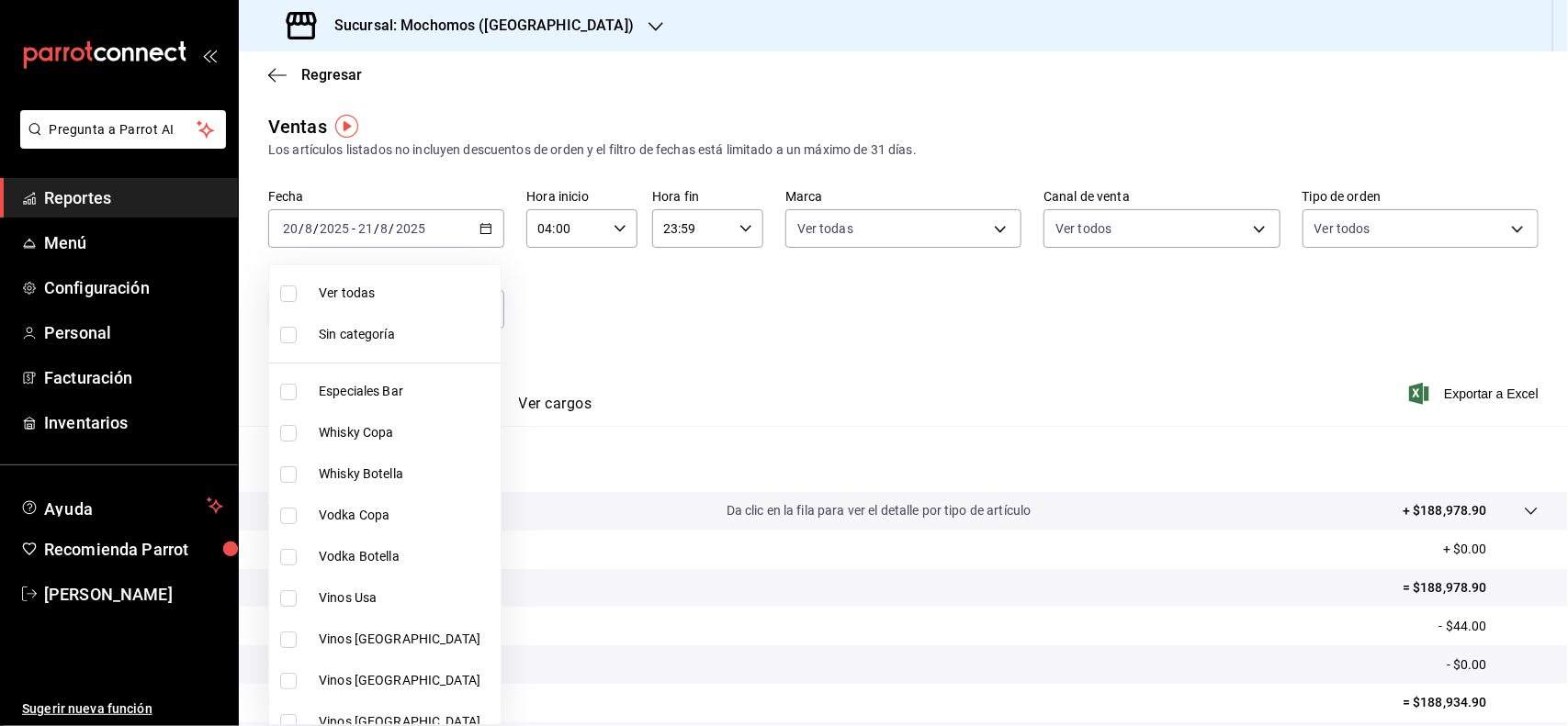
checkbox input "true"
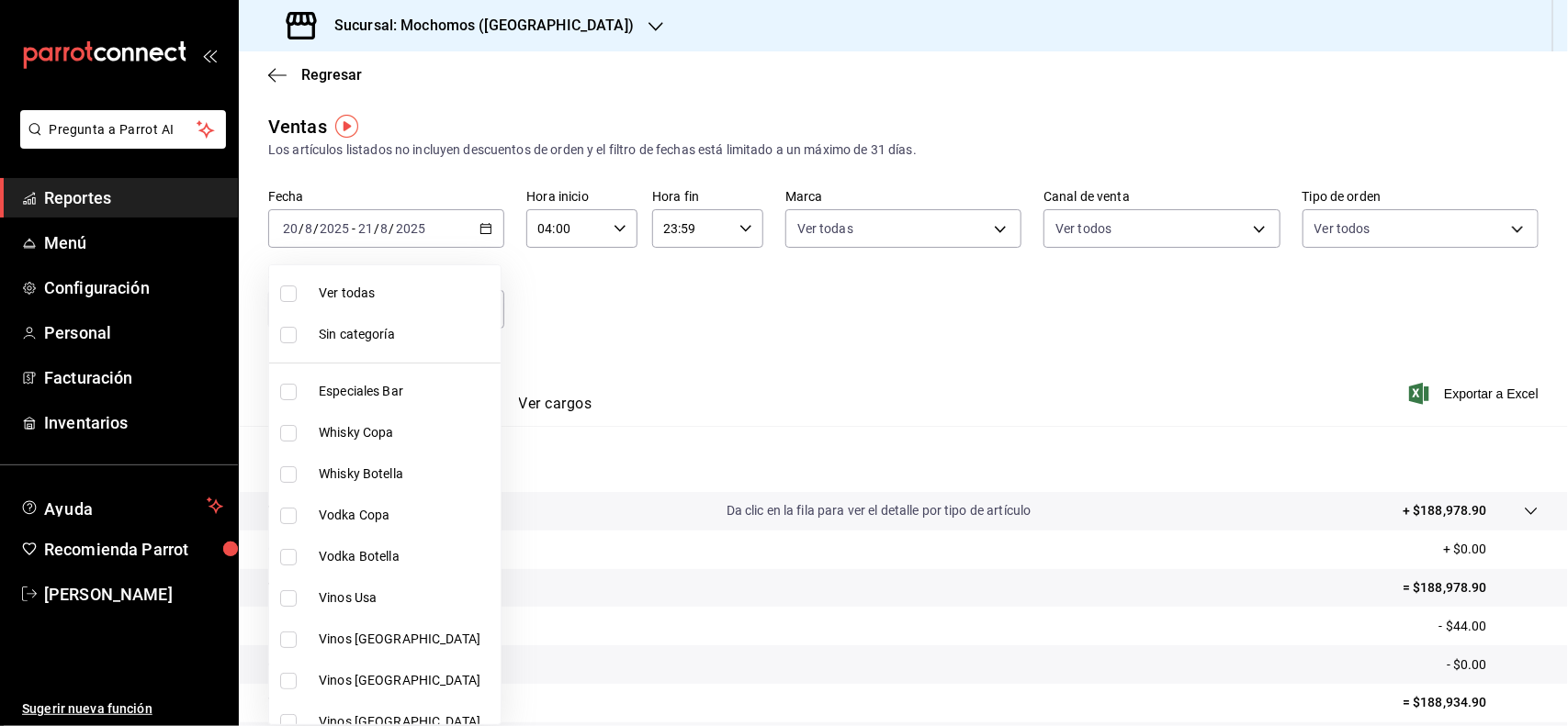
checkbox input "true"
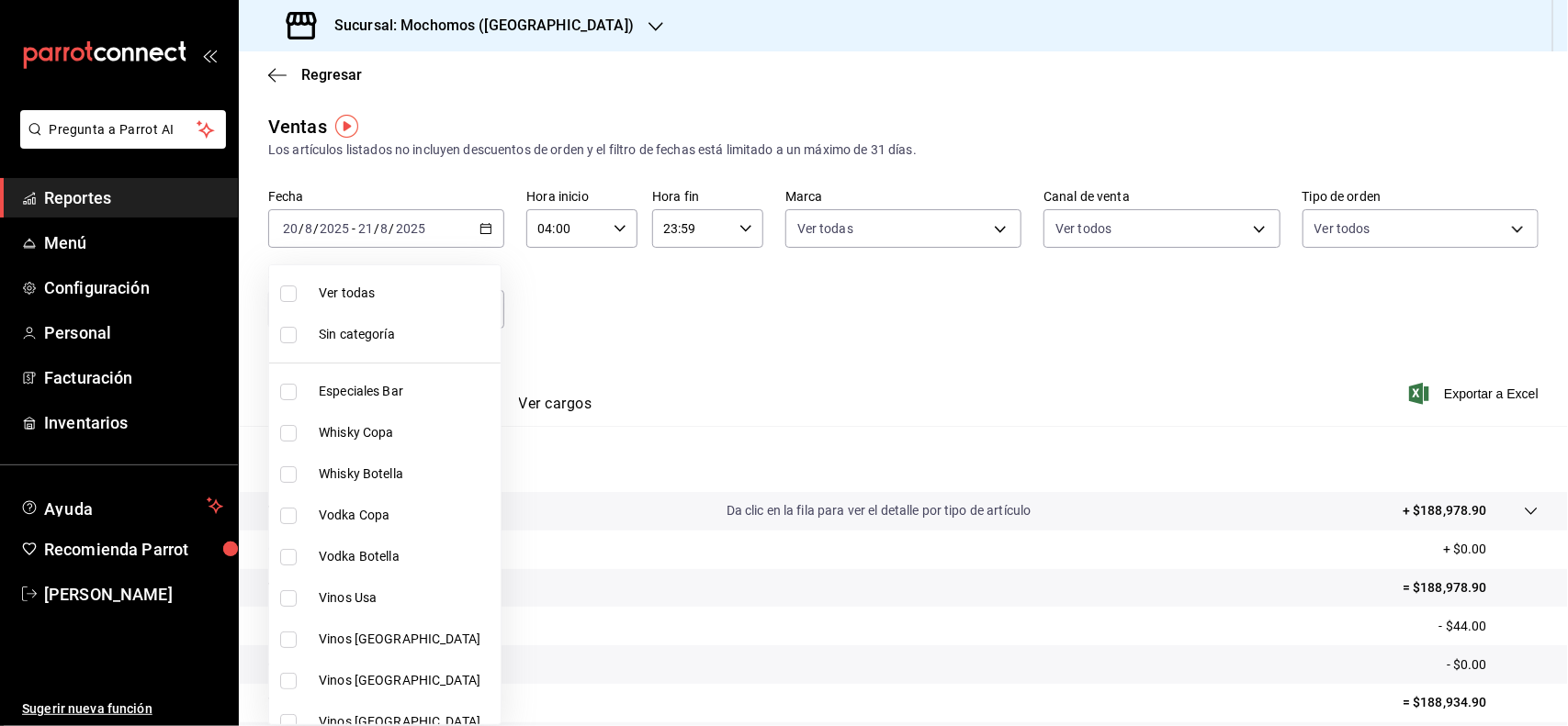
checkbox input "true"
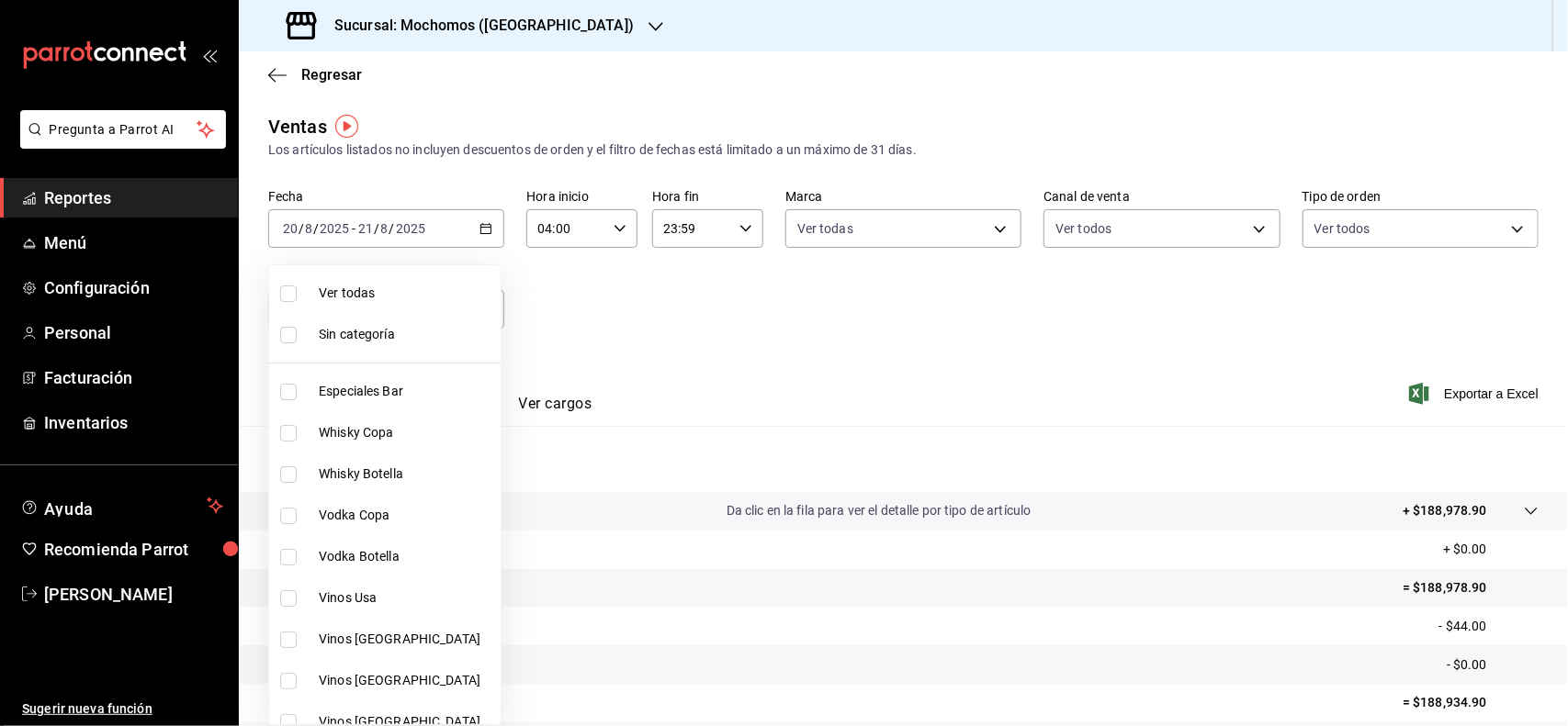
checkbox input "true"
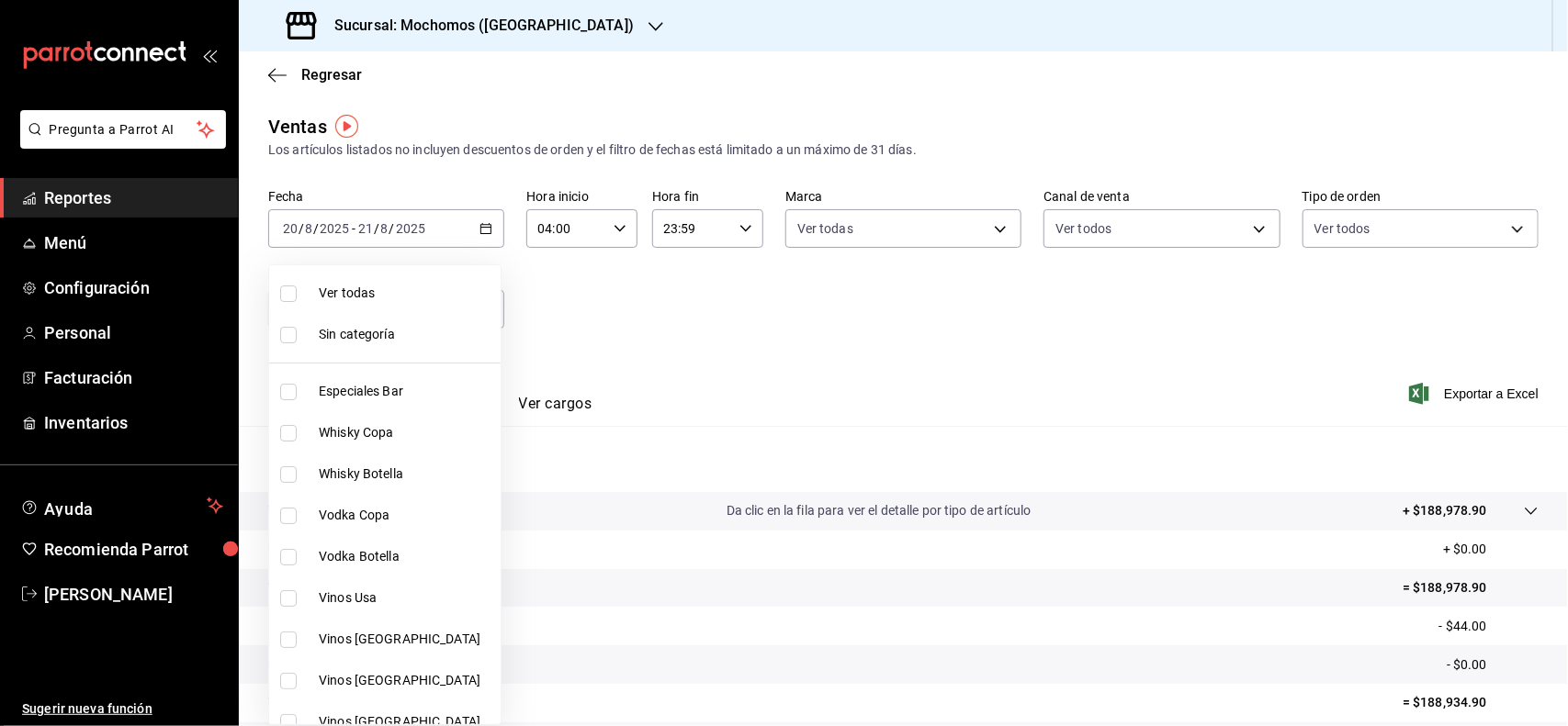
checkbox input "true"
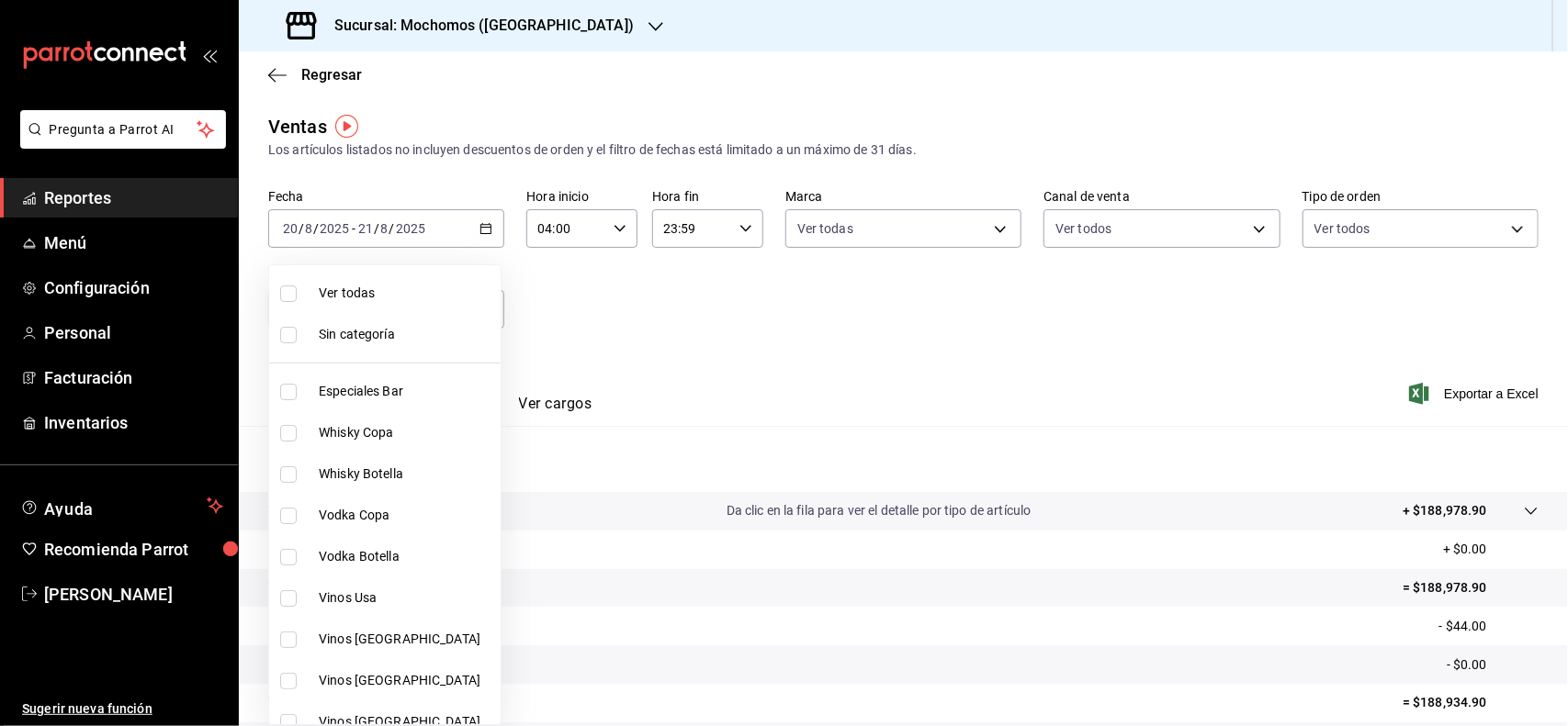
checkbox input "true"
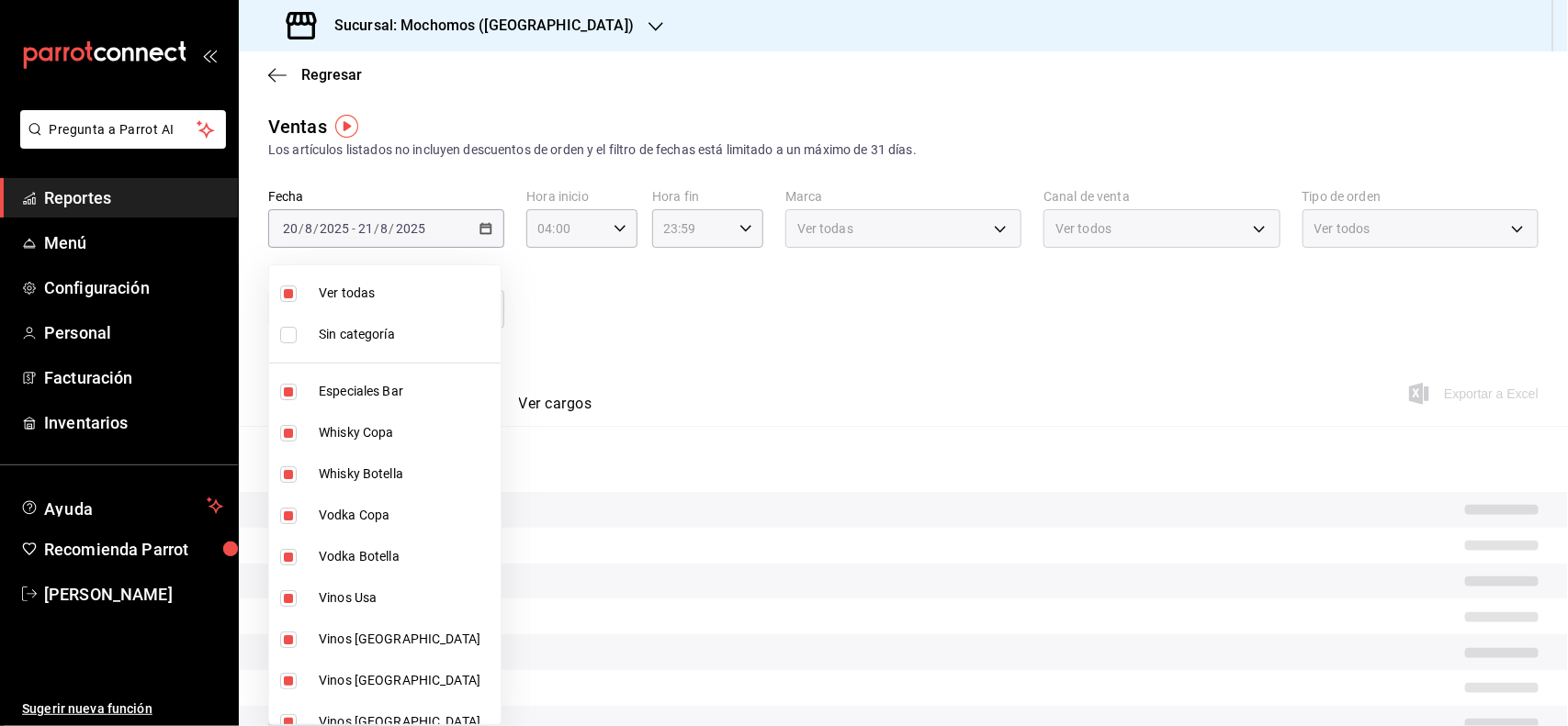
click at [610, 342] on div at bounding box center [784, 363] width 1568 height 726
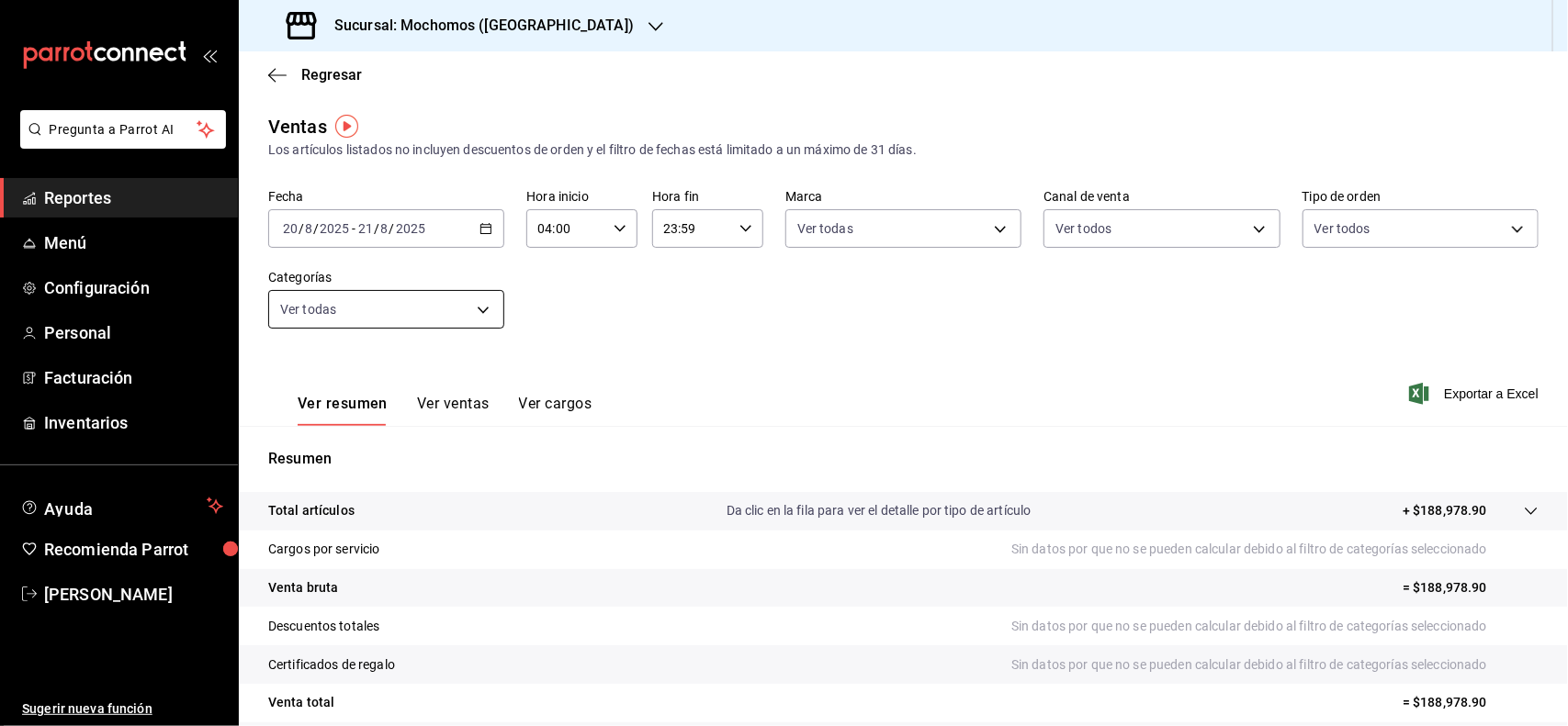
click at [485, 318] on body "Pregunta a Parrot AI Reportes Menú Configuración Personal Facturación Inventari…" at bounding box center [784, 363] width 1568 height 726
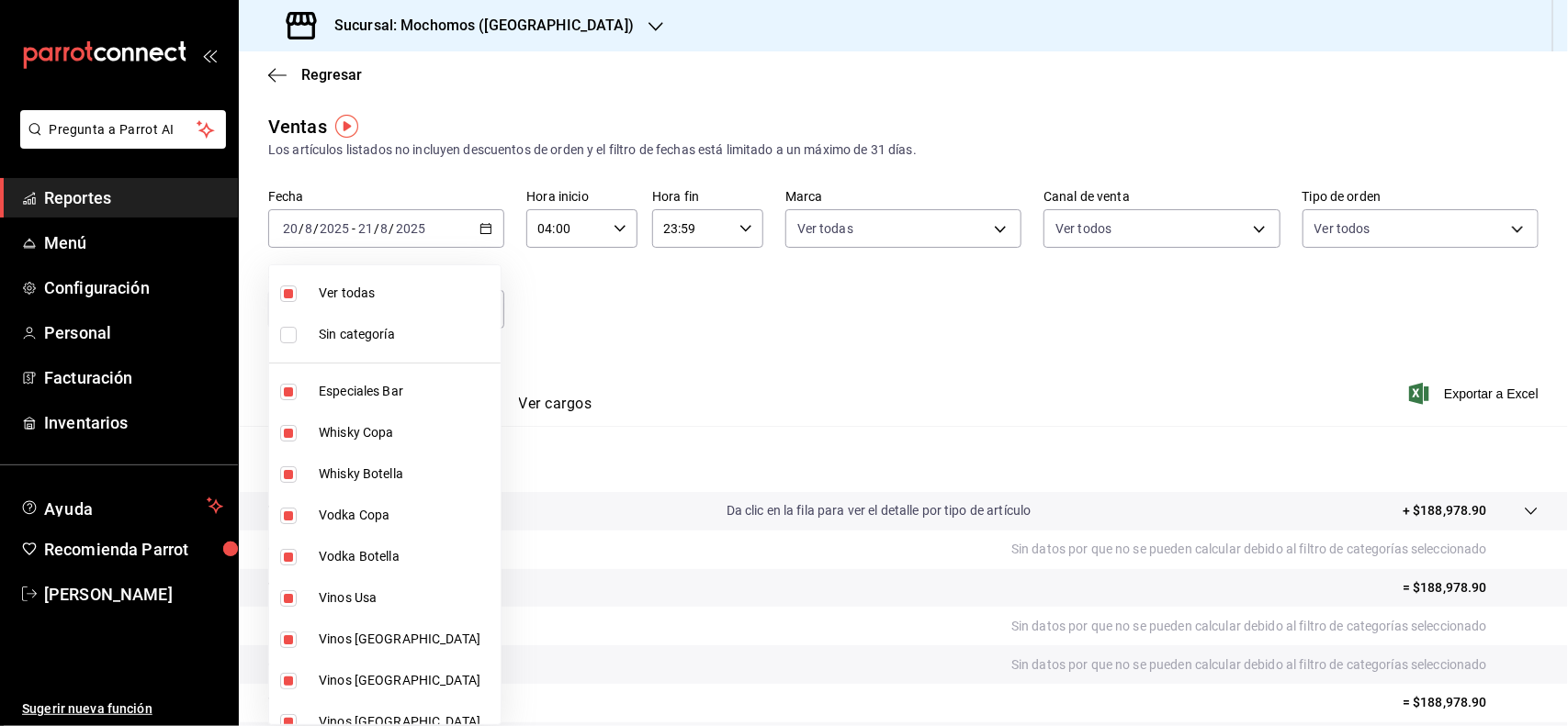
click at [818, 303] on div at bounding box center [784, 363] width 1568 height 726
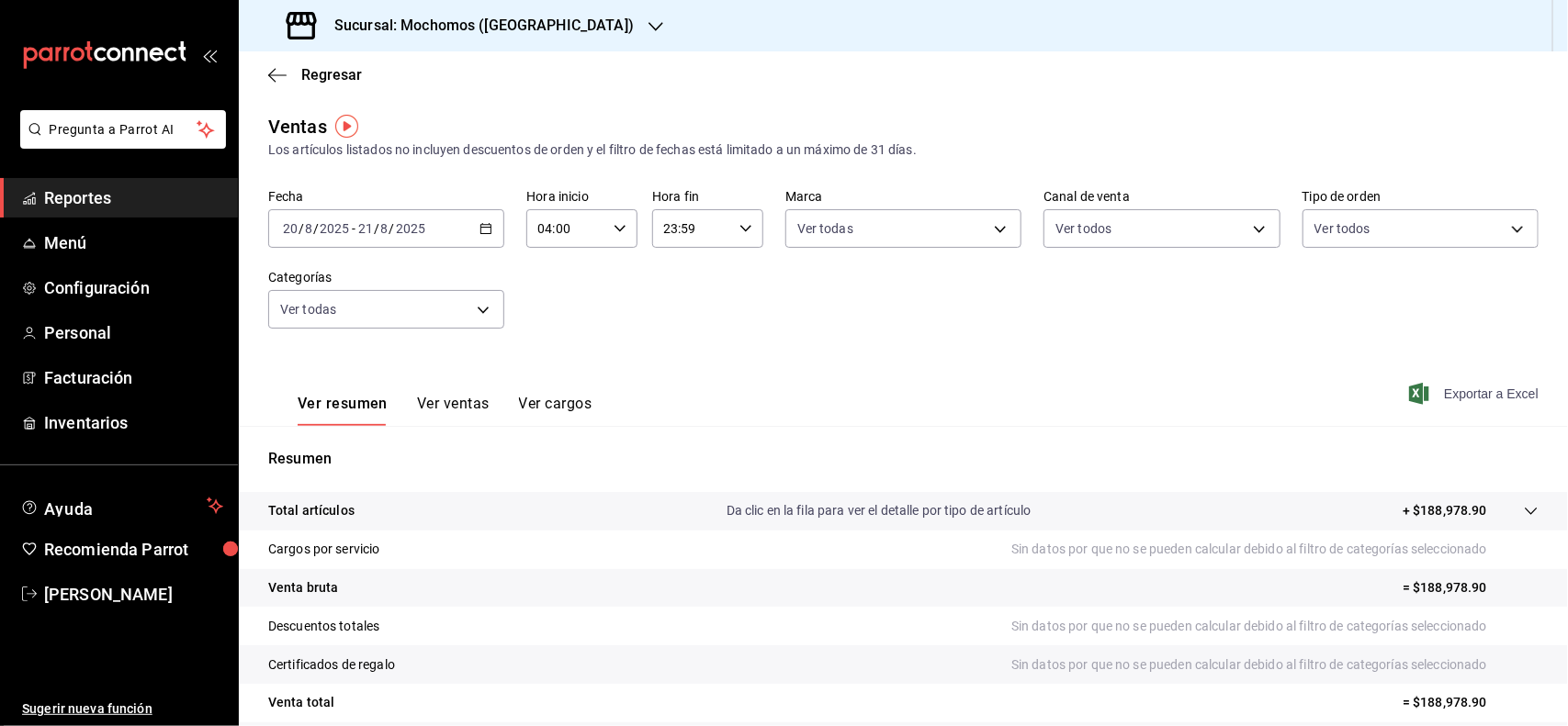
click at [1426, 388] on span "Exportar a Excel" at bounding box center [1475, 394] width 126 height 22
click at [126, 184] on link "Reportes" at bounding box center [119, 198] width 237 height 40
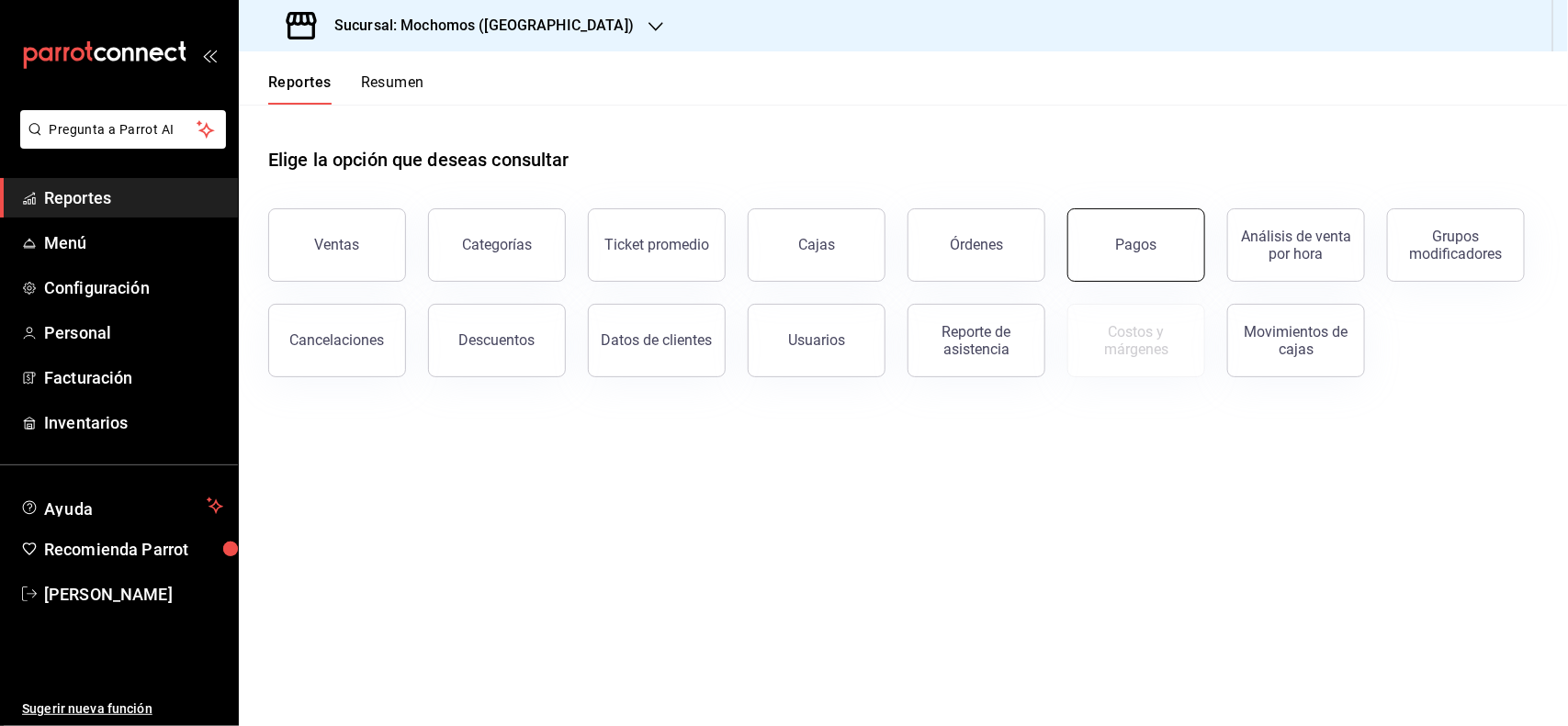
click at [1135, 254] on button "Pagos" at bounding box center [1136, 245] width 138 height 73
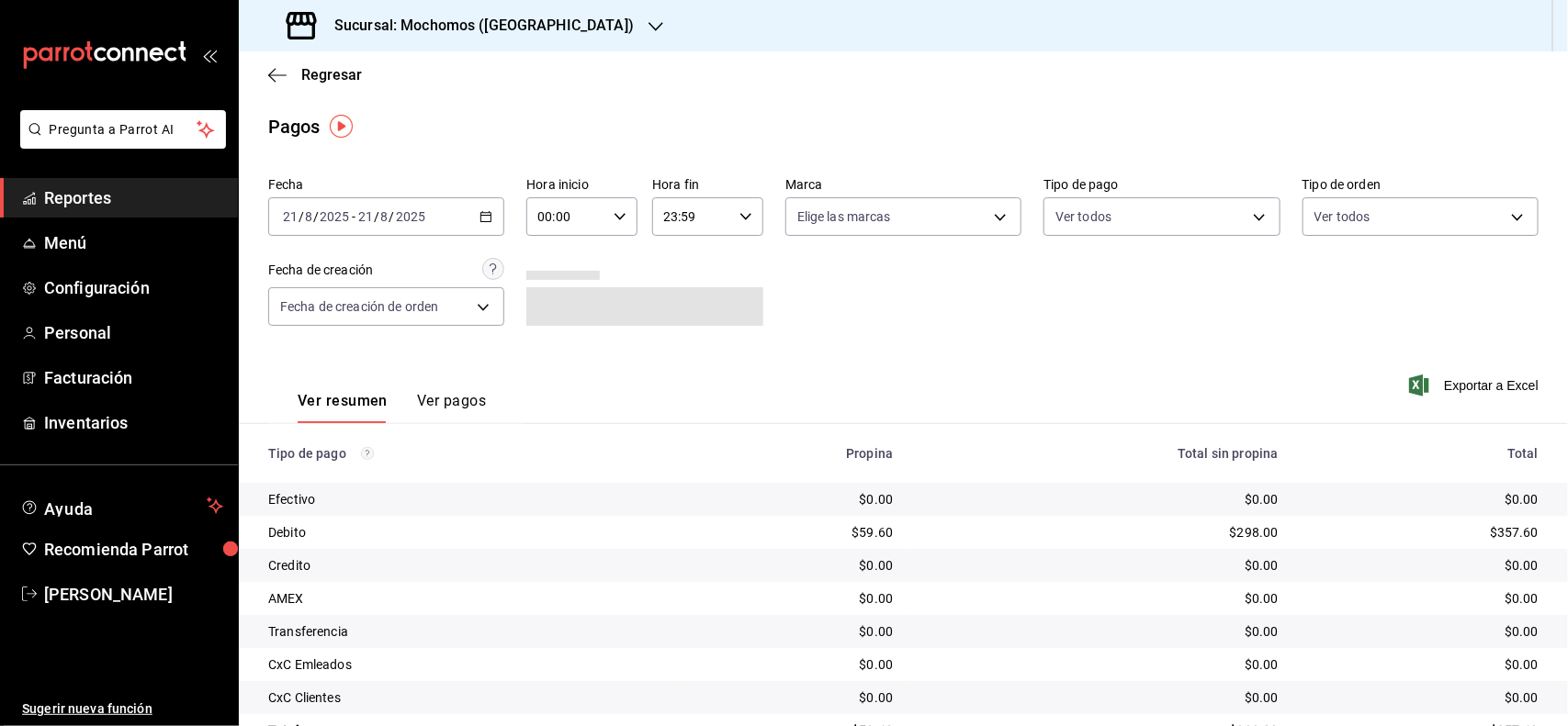
click at [480, 217] on icon "button" at bounding box center [486, 217] width 13 height 13
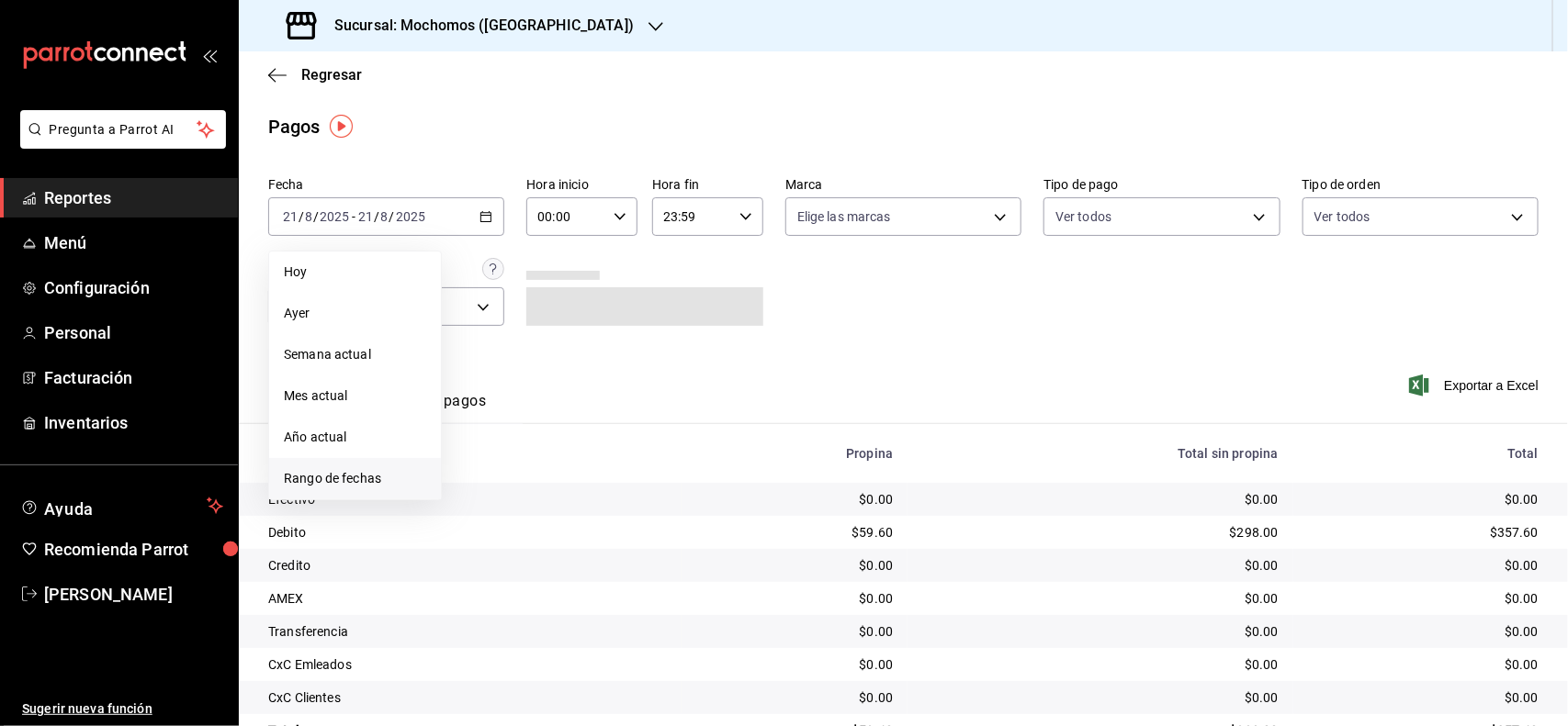
click at [398, 460] on li "Rango de fechas" at bounding box center [355, 479] width 172 height 42
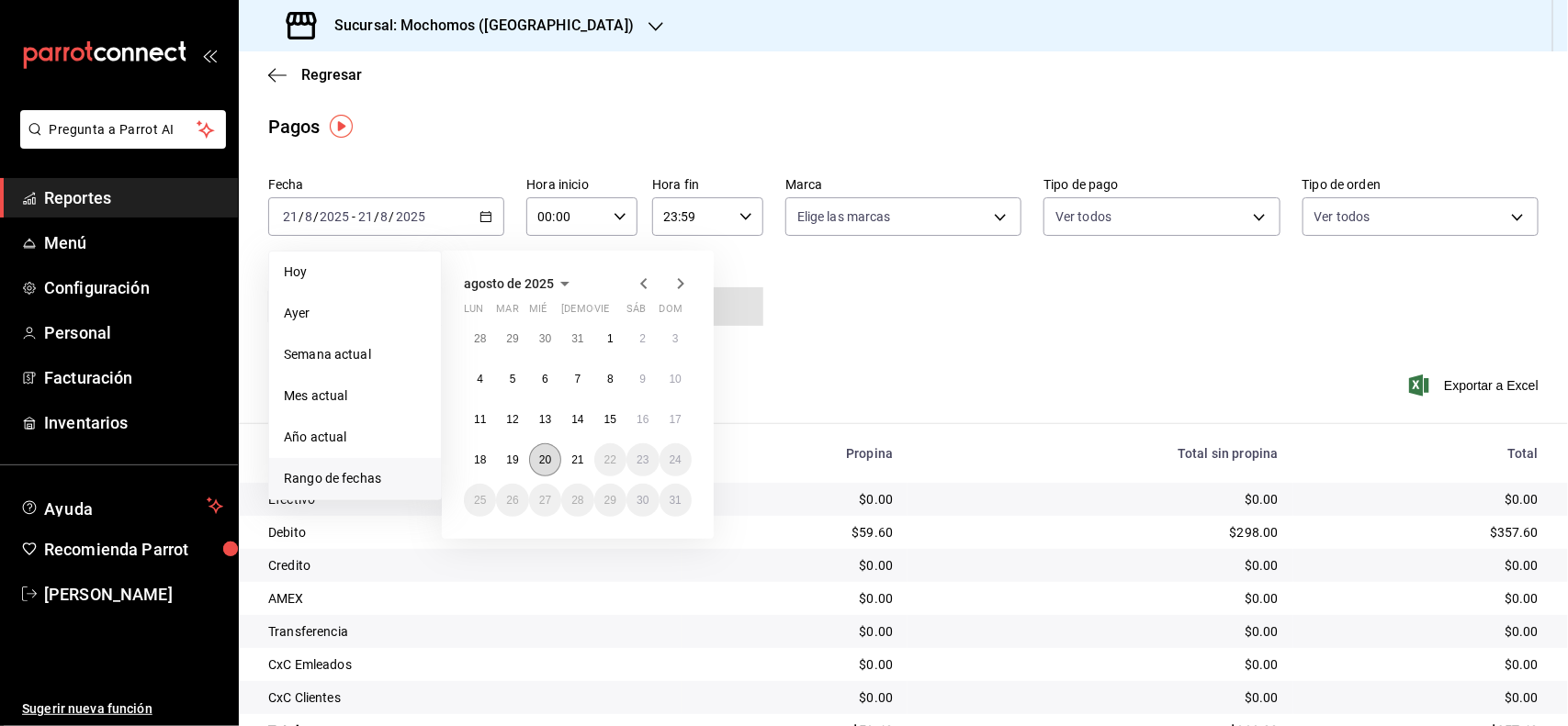
click at [546, 454] on abbr "20" at bounding box center [545, 460] width 12 height 13
click at [577, 460] on abbr "21" at bounding box center [577, 460] width 12 height 13
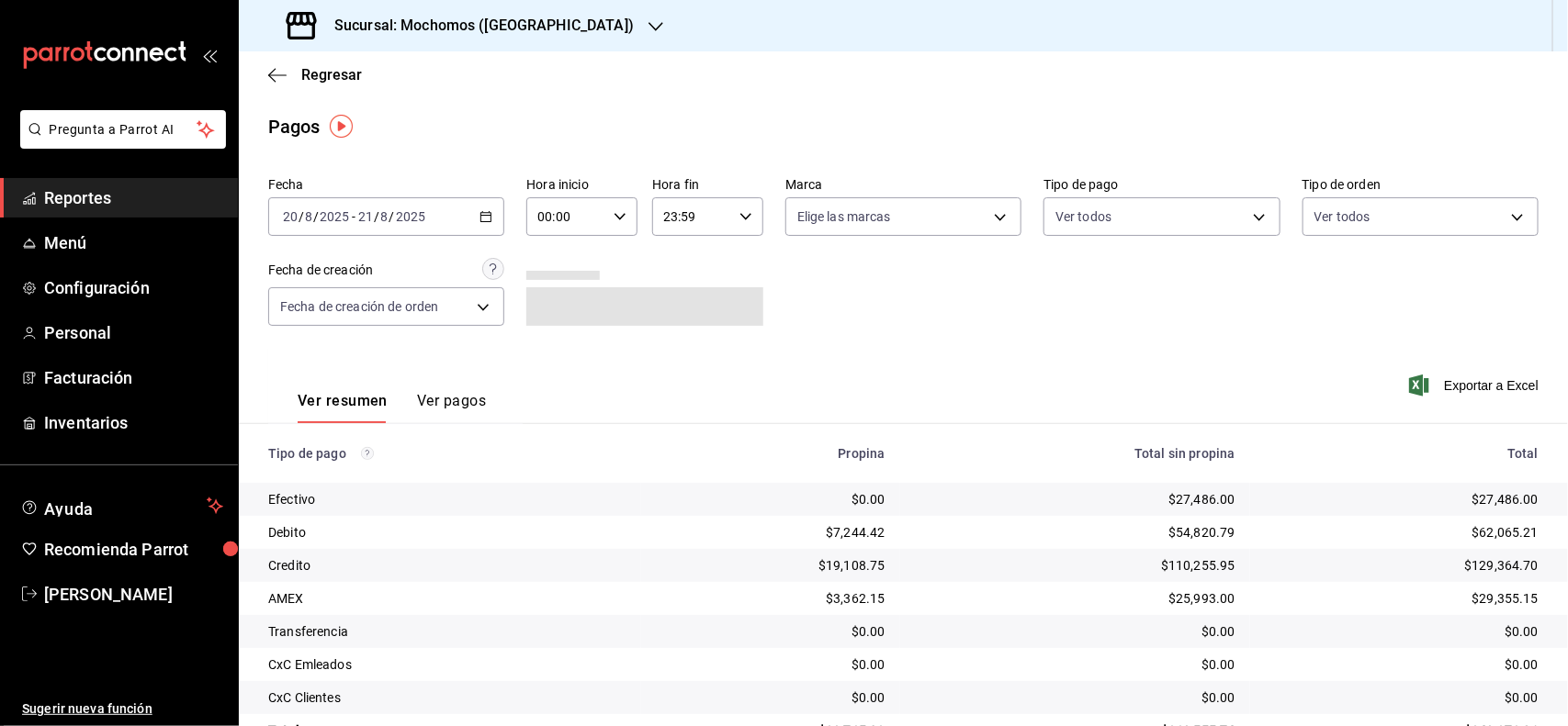
click at [613, 223] on icon "button" at bounding box center [619, 217] width 13 height 13
click at [558, 303] on button "06" at bounding box center [551, 298] width 47 height 37
type input "06:00"
drag, startPoint x: 1556, startPoint y: 470, endPoint x: 1556, endPoint y: 552, distance: 82.0
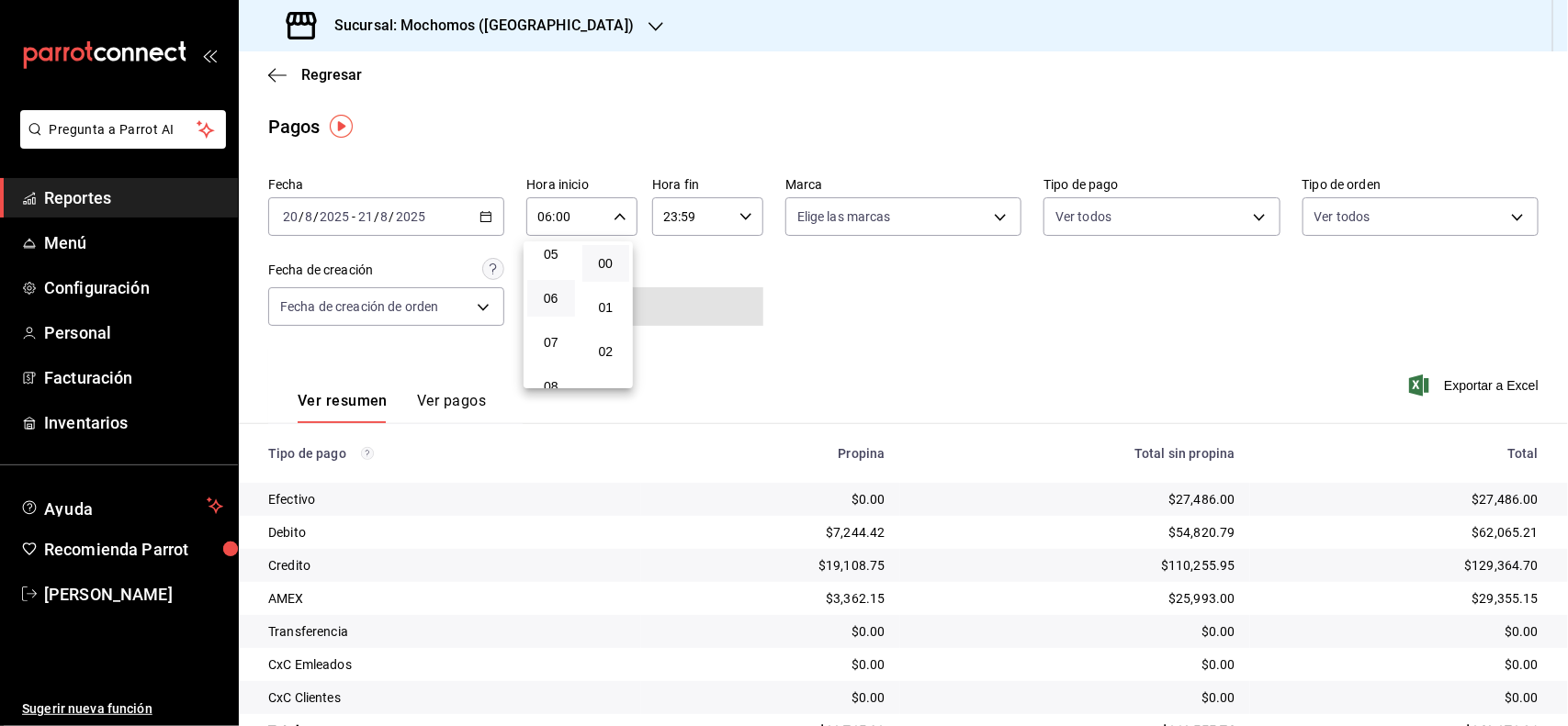
click at [1556, 552] on div at bounding box center [784, 363] width 1568 height 726
drag, startPoint x: 1562, startPoint y: 531, endPoint x: 1558, endPoint y: 570, distance: 39.2
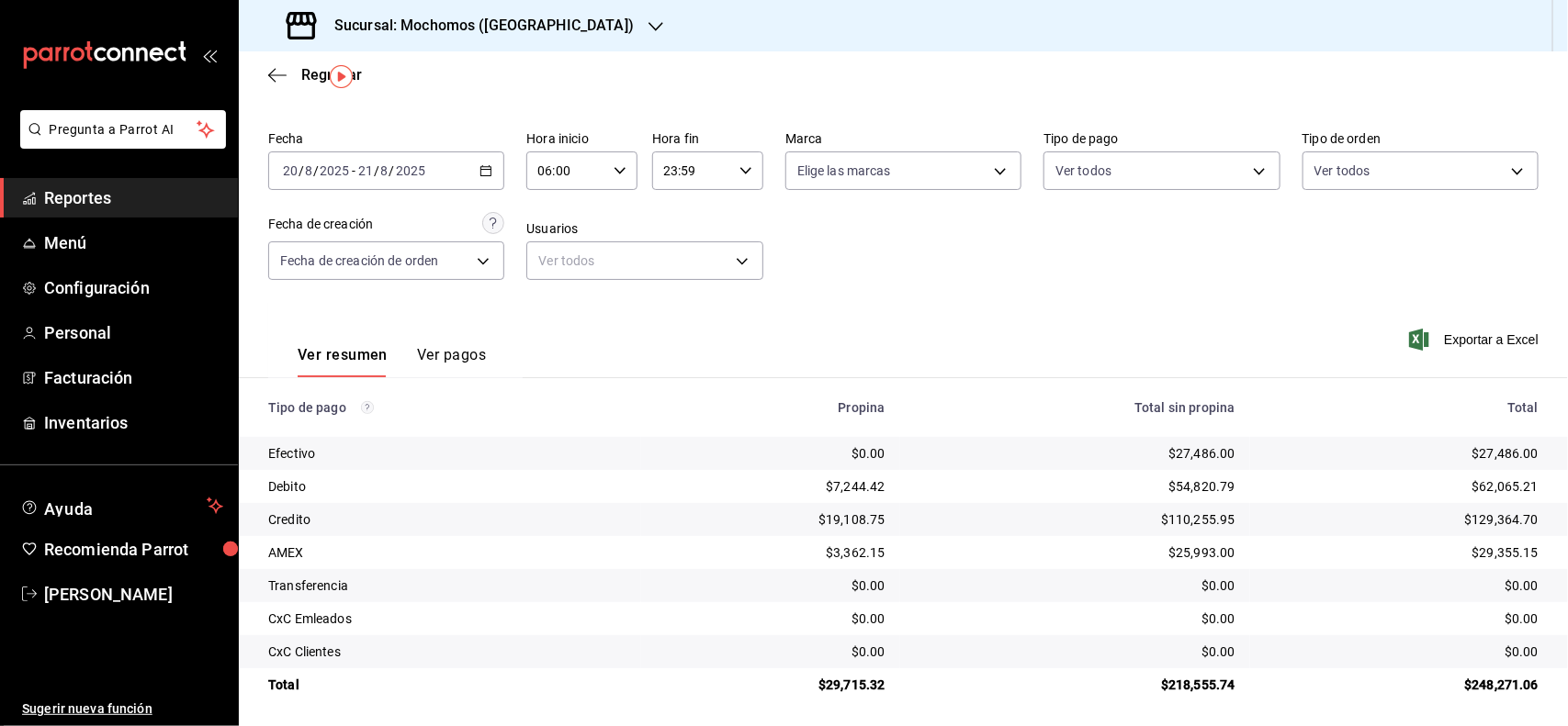
scroll to position [51, 0]
click at [69, 195] on span "Reportes" at bounding box center [134, 198] width 179 height 25
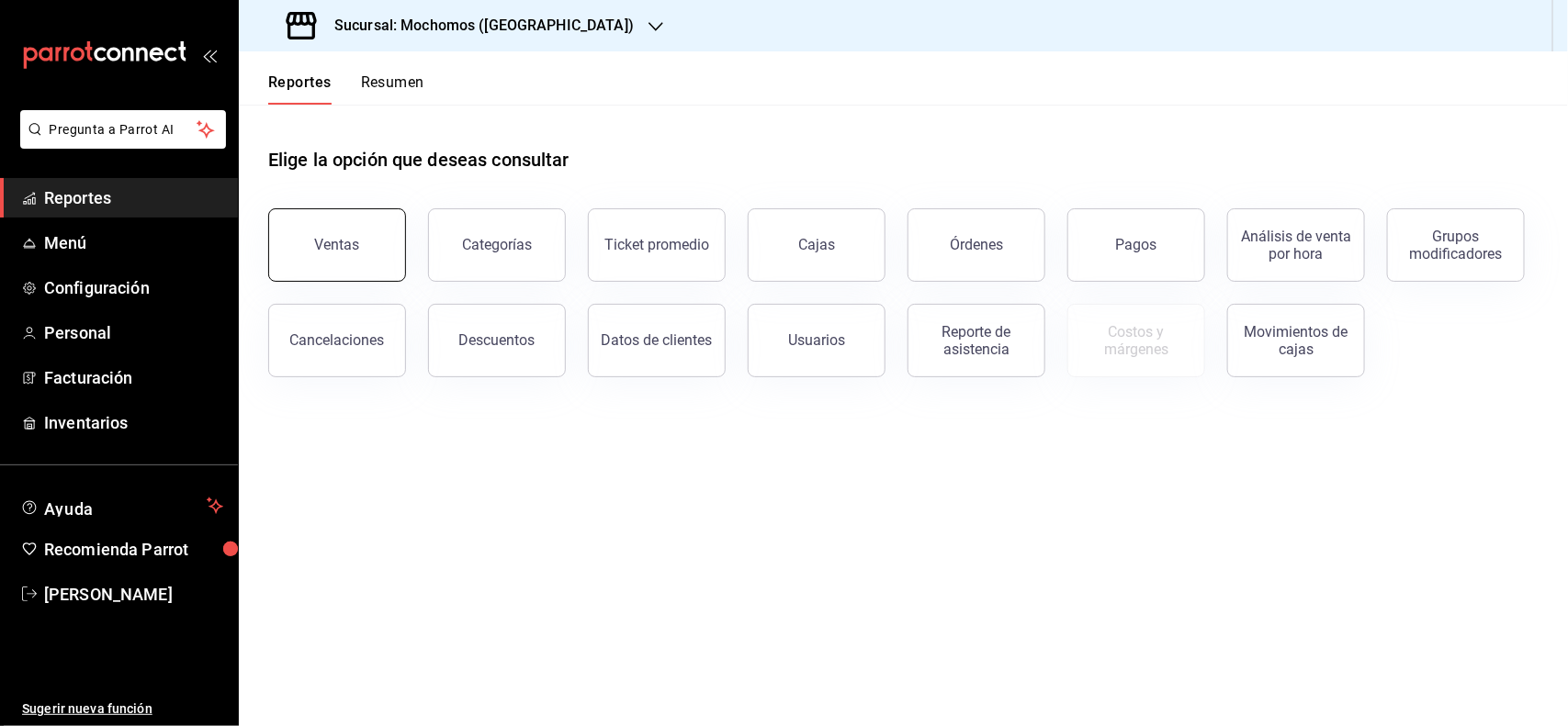
click at [349, 243] on div "Ventas" at bounding box center [336, 245] width 45 height 18
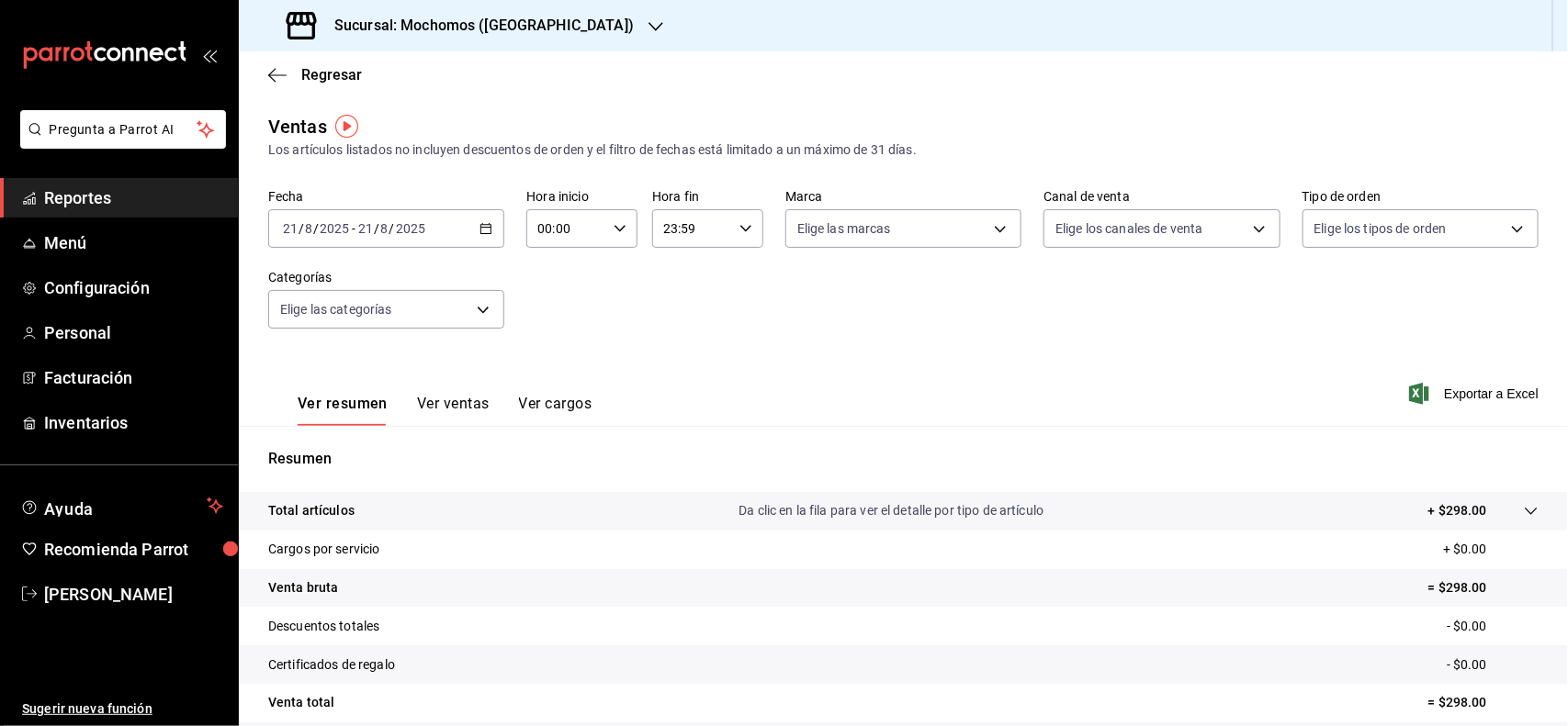
click at [480, 231] on \(Stroke\) "button" at bounding box center [485, 229] width 11 height 10
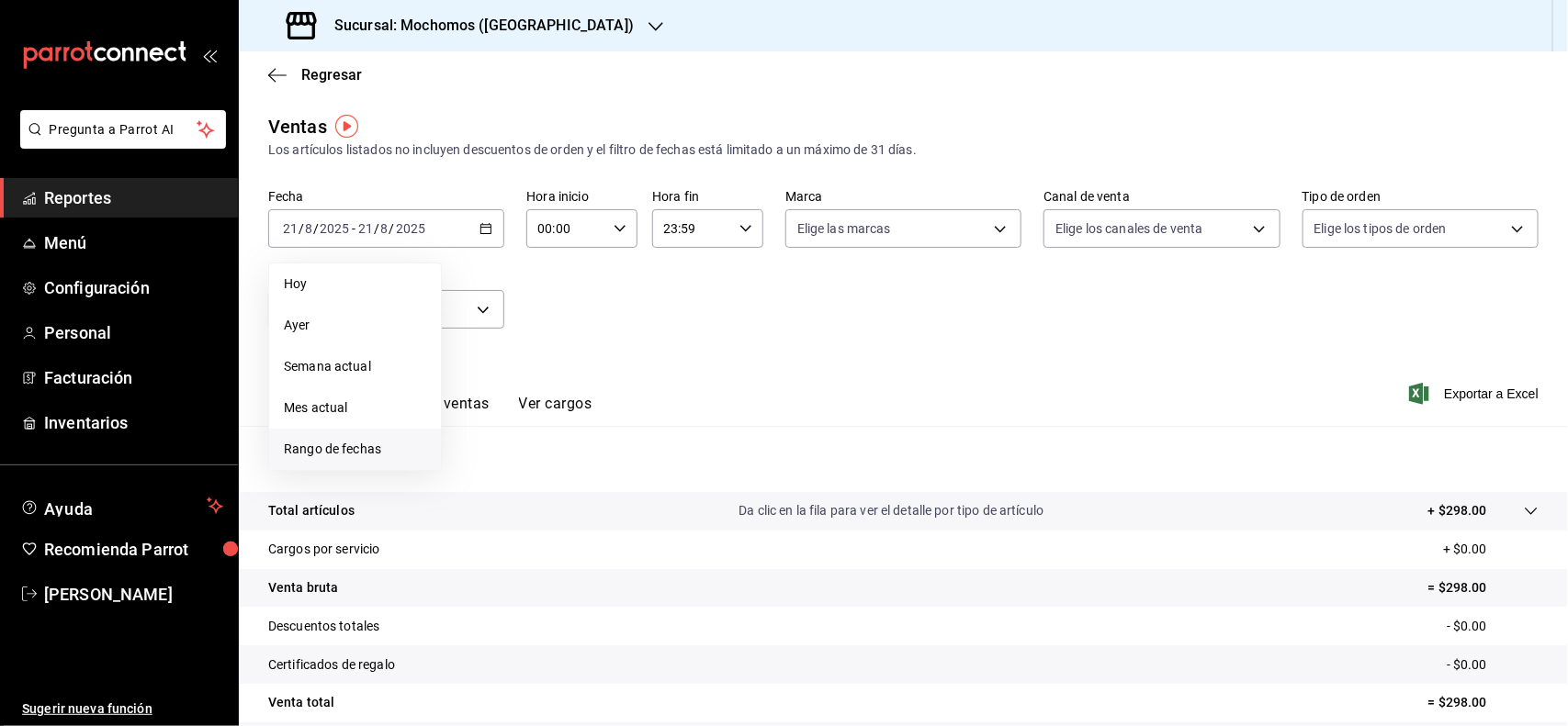
click at [369, 447] on span "Rango de fechas" at bounding box center [355, 449] width 142 height 19
click at [551, 461] on button "20" at bounding box center [545, 471] width 32 height 33
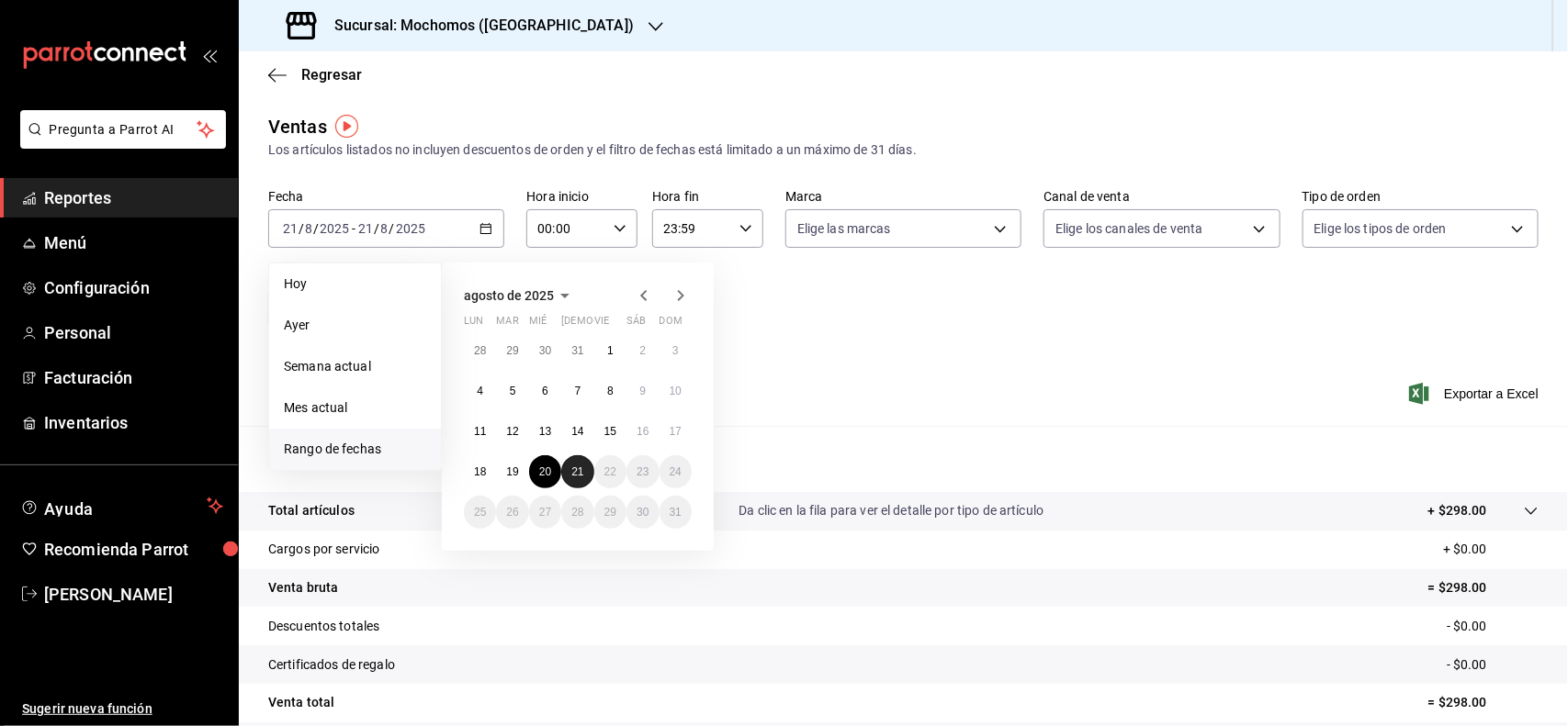
click at [565, 467] on button "21" at bounding box center [577, 471] width 32 height 33
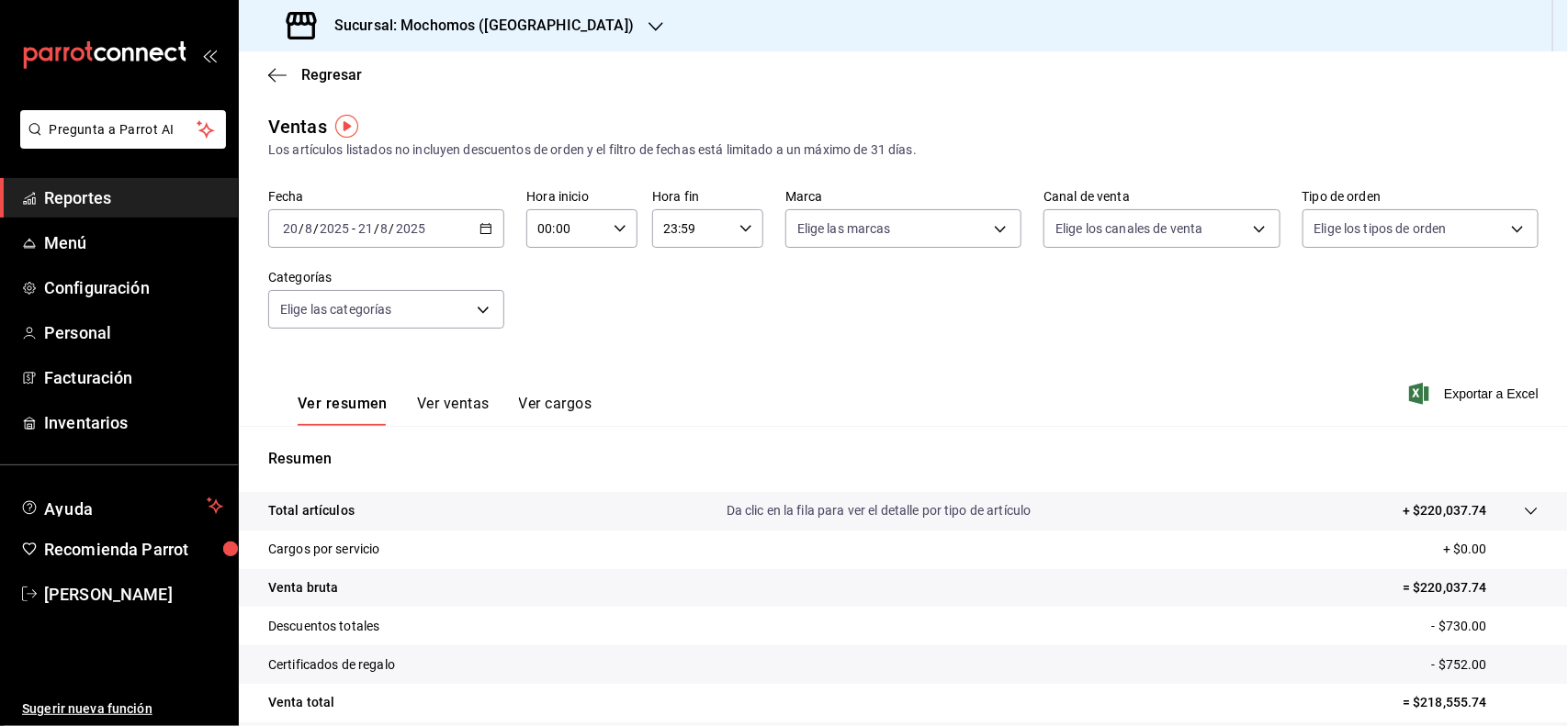
click at [615, 230] on \(Stroke\) "button" at bounding box center [619, 227] width 11 height 6
click at [560, 305] on span "06" at bounding box center [551, 310] width 26 height 15
type input "06:00"
drag, startPoint x: 1556, startPoint y: 474, endPoint x: 1567, endPoint y: 557, distance: 83.7
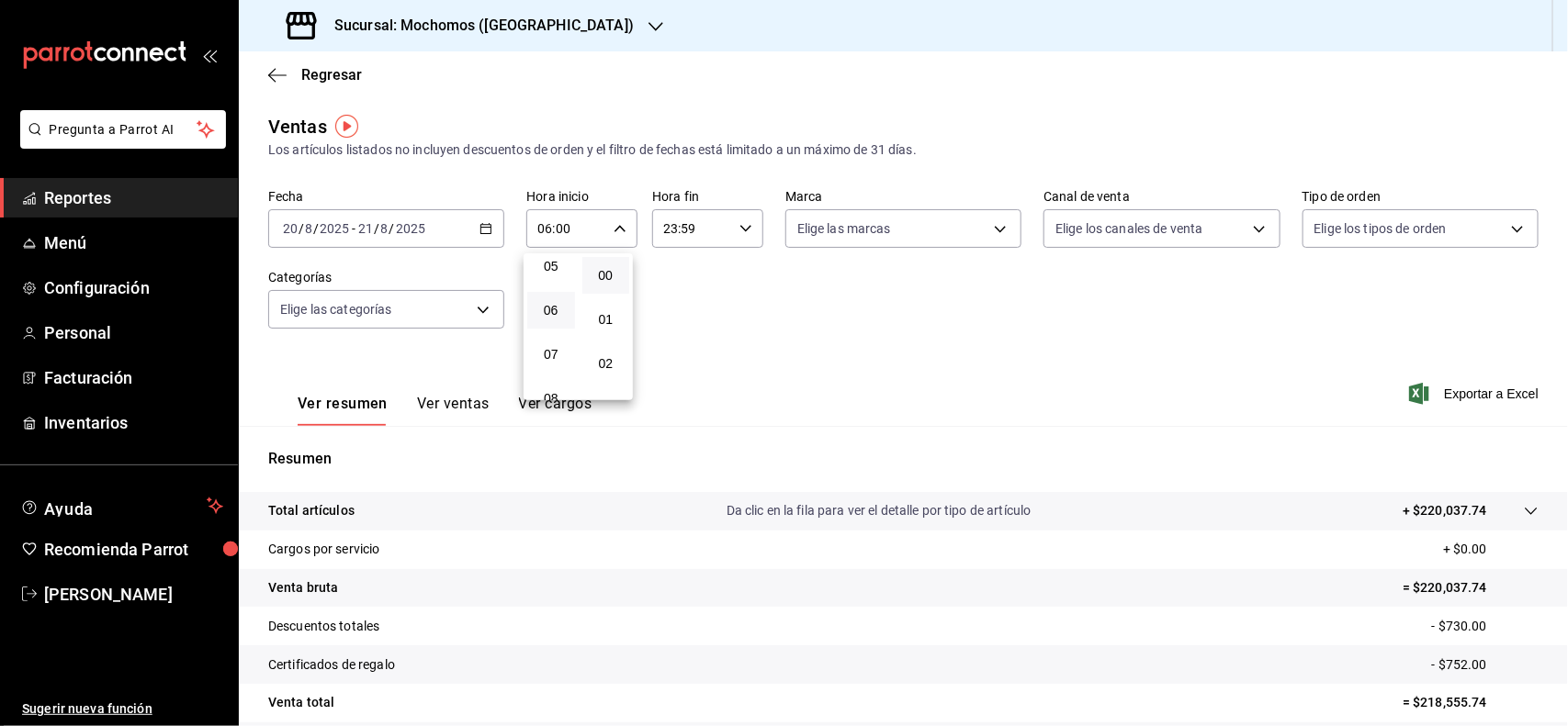
click at [1567, 557] on div at bounding box center [784, 363] width 1568 height 726
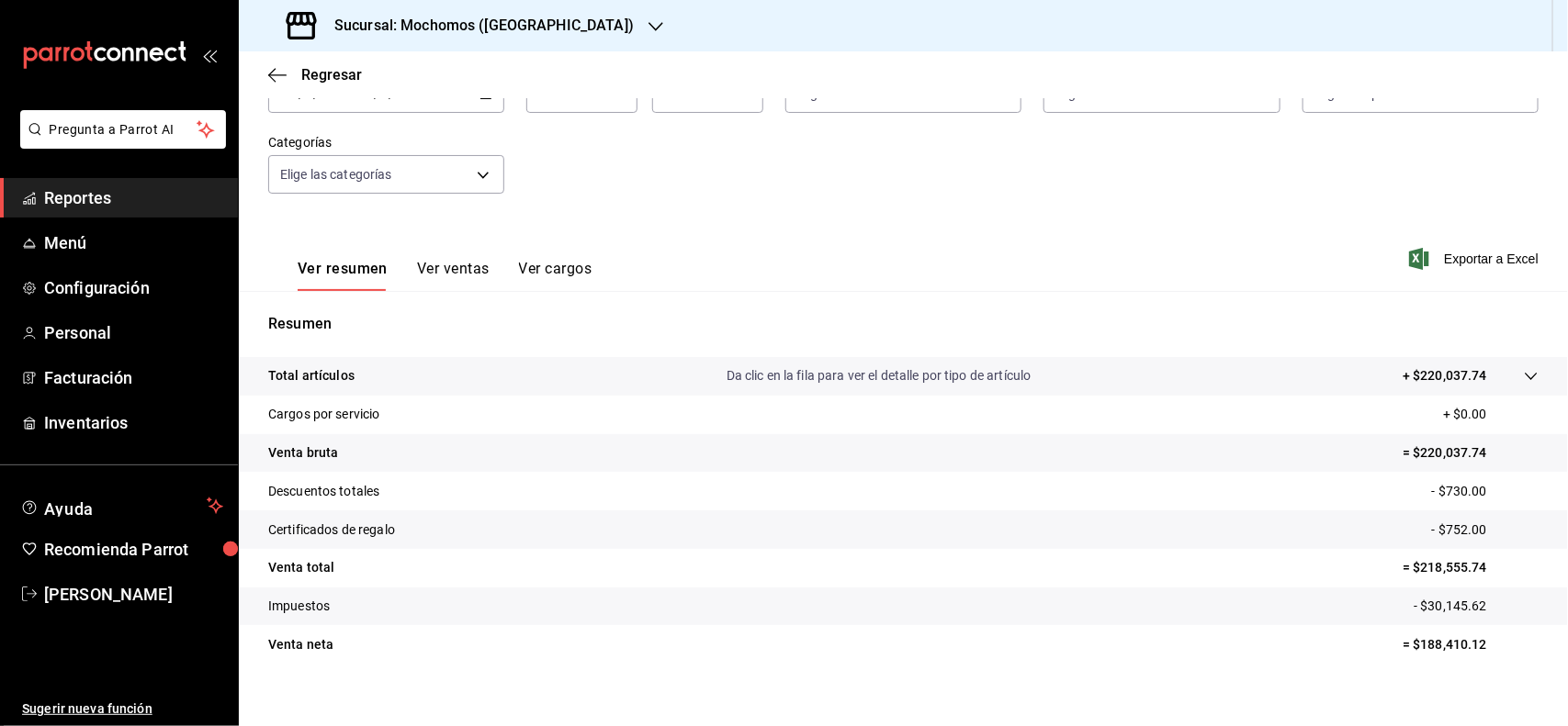
scroll to position [143, 0]
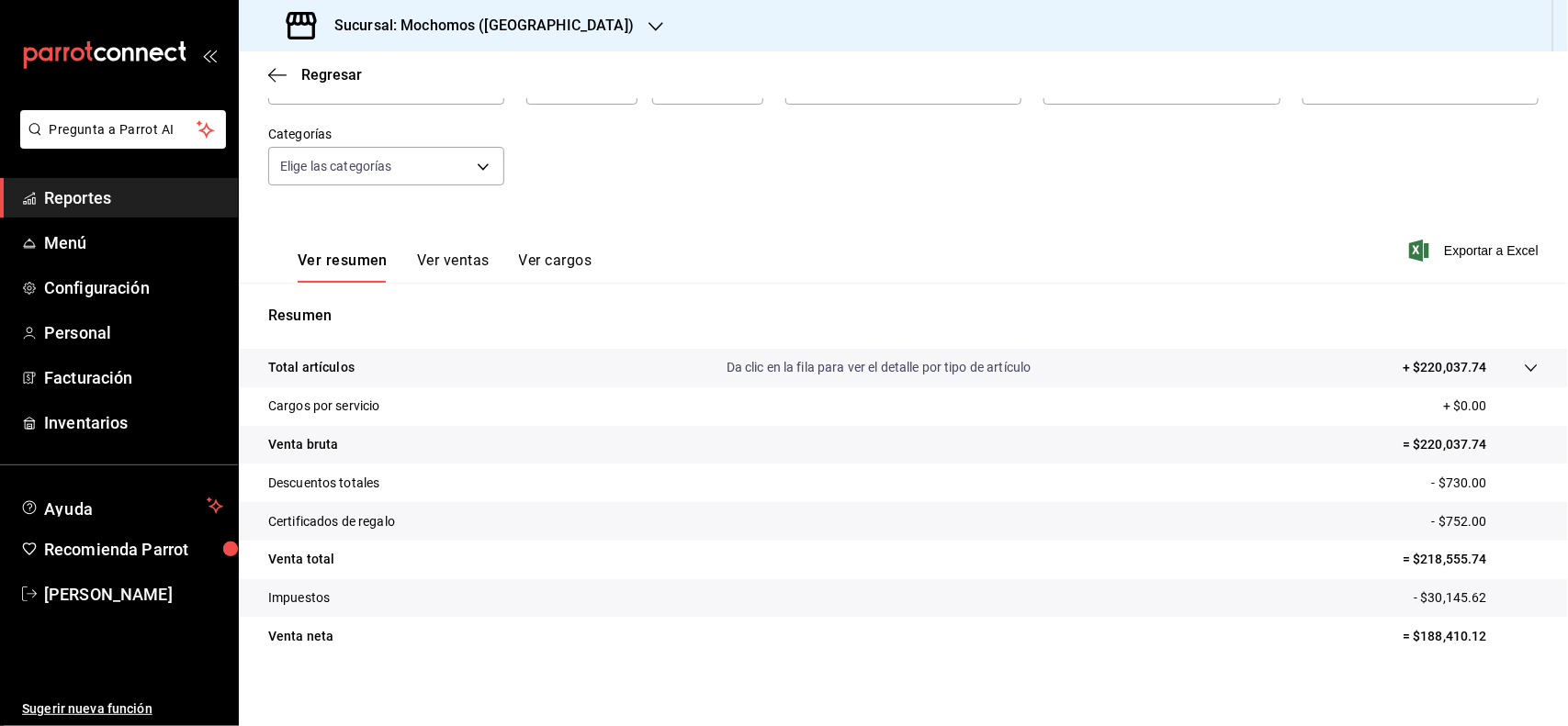
click at [195, 195] on span "Reportes" at bounding box center [134, 198] width 179 height 25
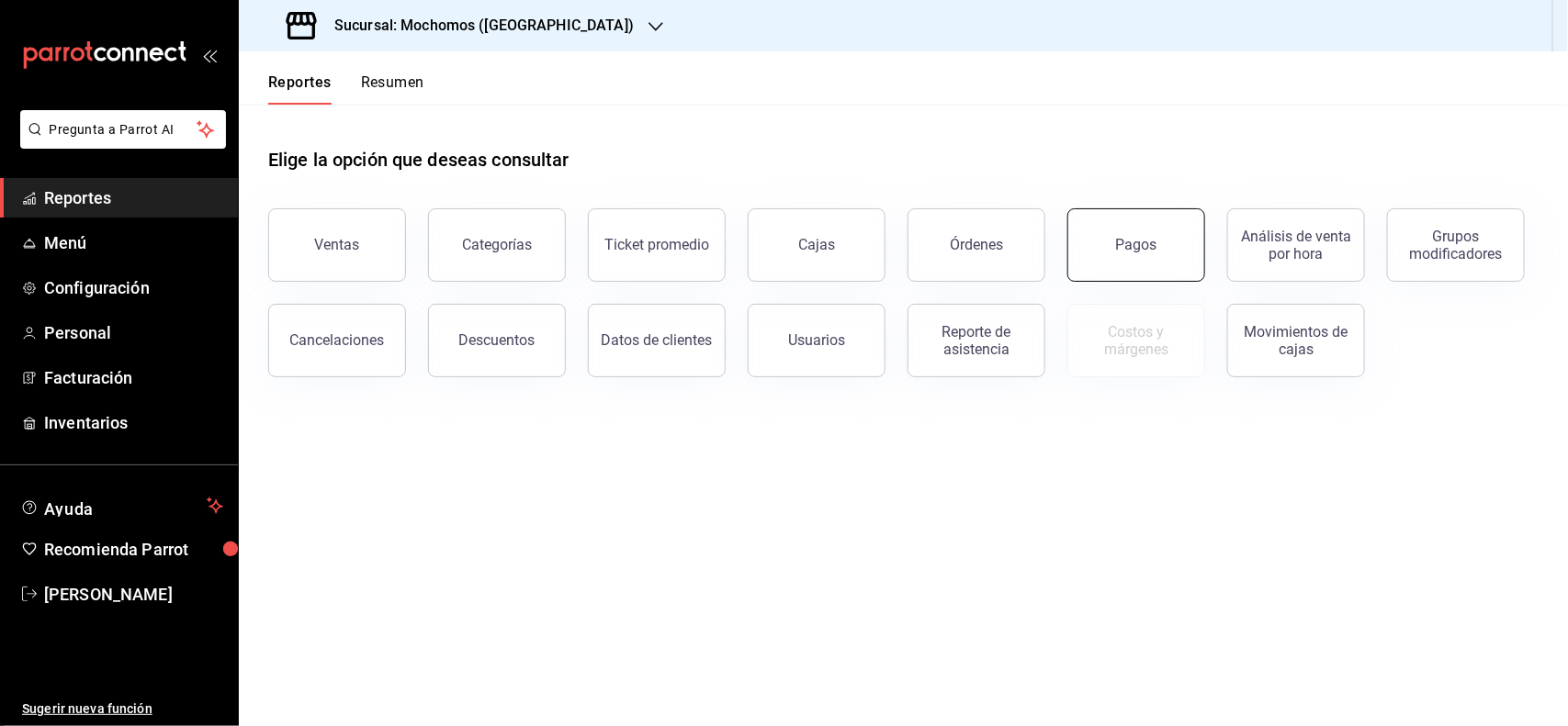
click at [1162, 245] on button "Pagos" at bounding box center [1136, 245] width 138 height 73
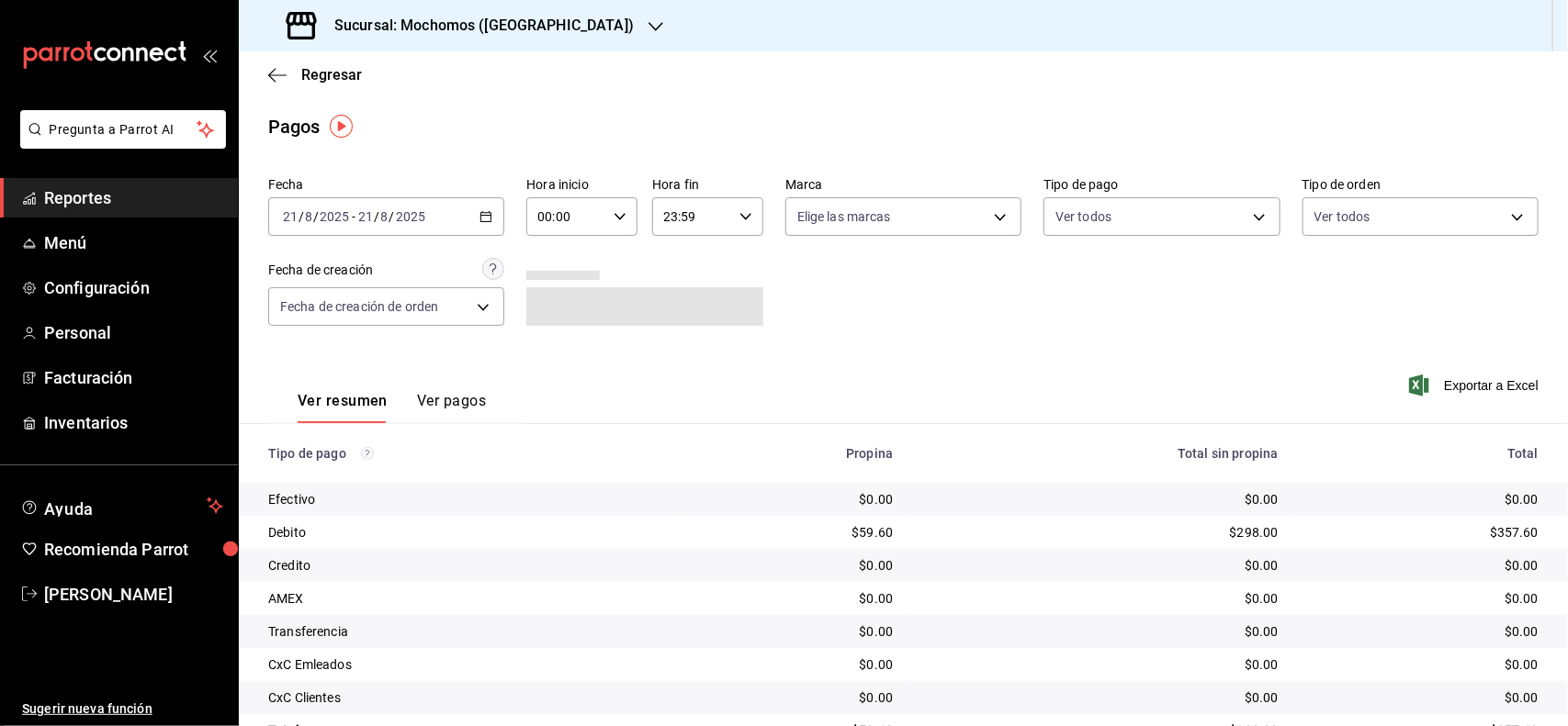
click at [480, 211] on icon "button" at bounding box center [486, 217] width 13 height 13
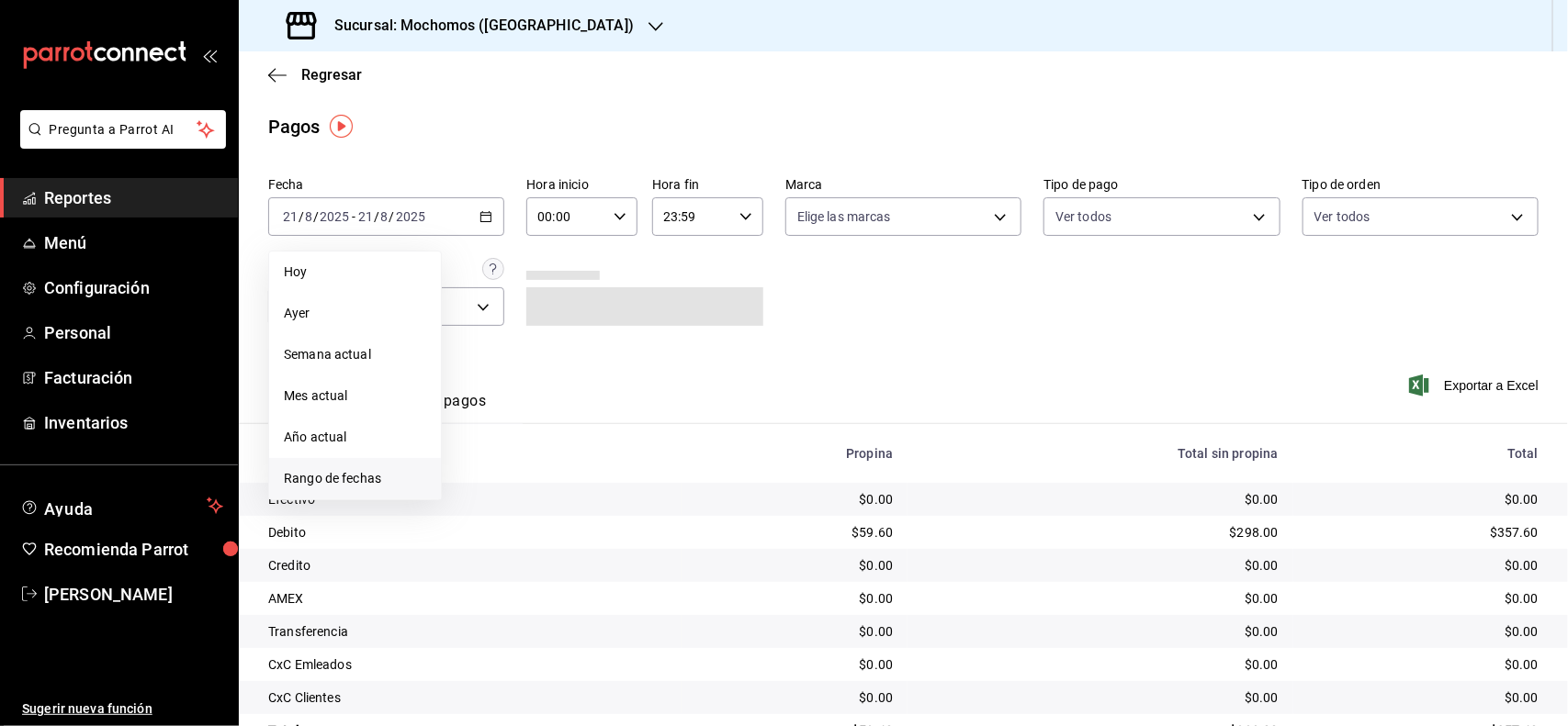
click at [365, 473] on span "Rango de fechas" at bounding box center [355, 478] width 142 height 19
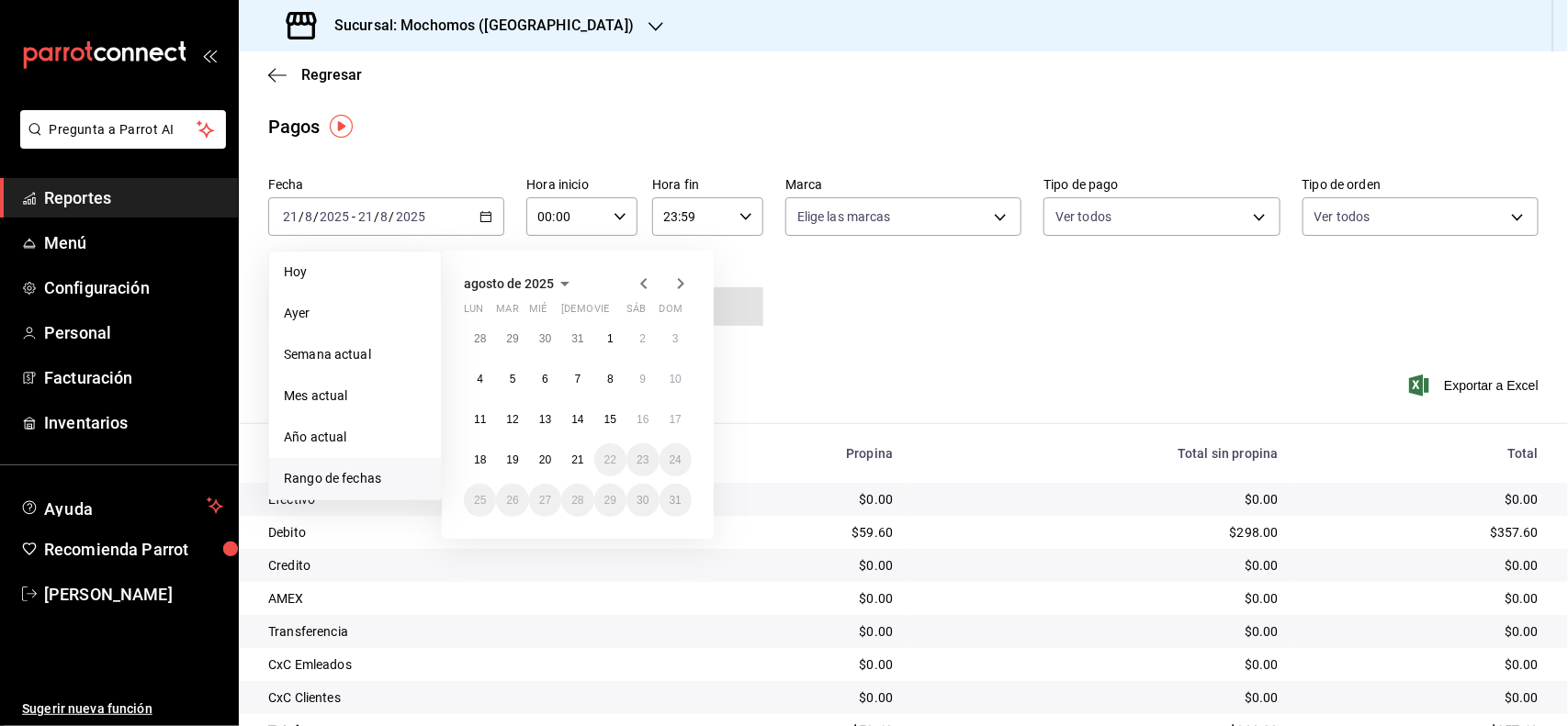
click at [554, 443] on div "28 29 30 31 1 2 3 4 5 6 7 8 9 10 11 12 13 14 15 16 17 18 19 20 21 22 23 24 25 2…" at bounding box center [578, 419] width 228 height 195
click at [548, 461] on abbr "20" at bounding box center [545, 460] width 12 height 13
click at [562, 461] on button "21" at bounding box center [577, 459] width 32 height 33
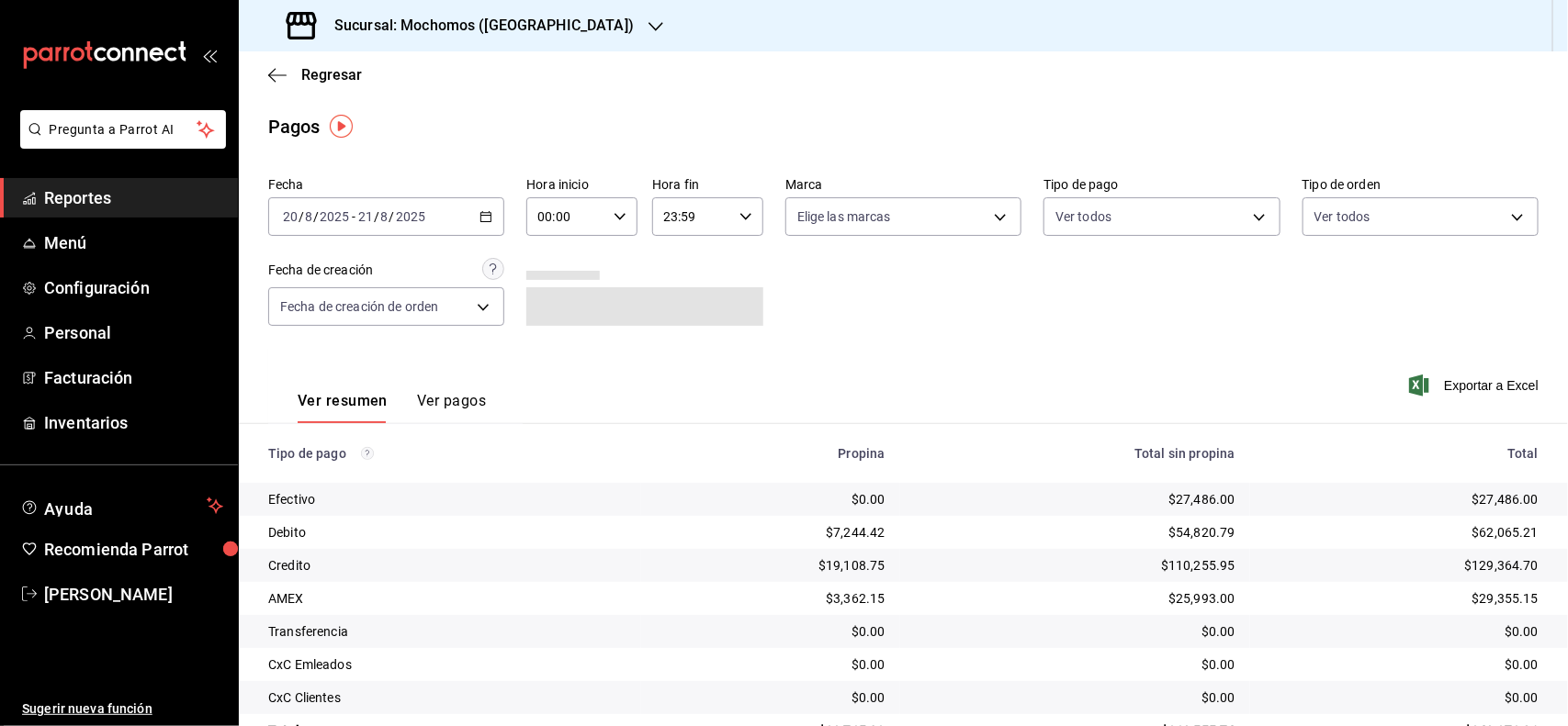
click at [613, 221] on icon "button" at bounding box center [619, 217] width 13 height 13
click at [543, 291] on span "06" at bounding box center [551, 298] width 26 height 15
type input "06:00"
drag, startPoint x: 1562, startPoint y: 271, endPoint x: 1562, endPoint y: 296, distance: 25.0
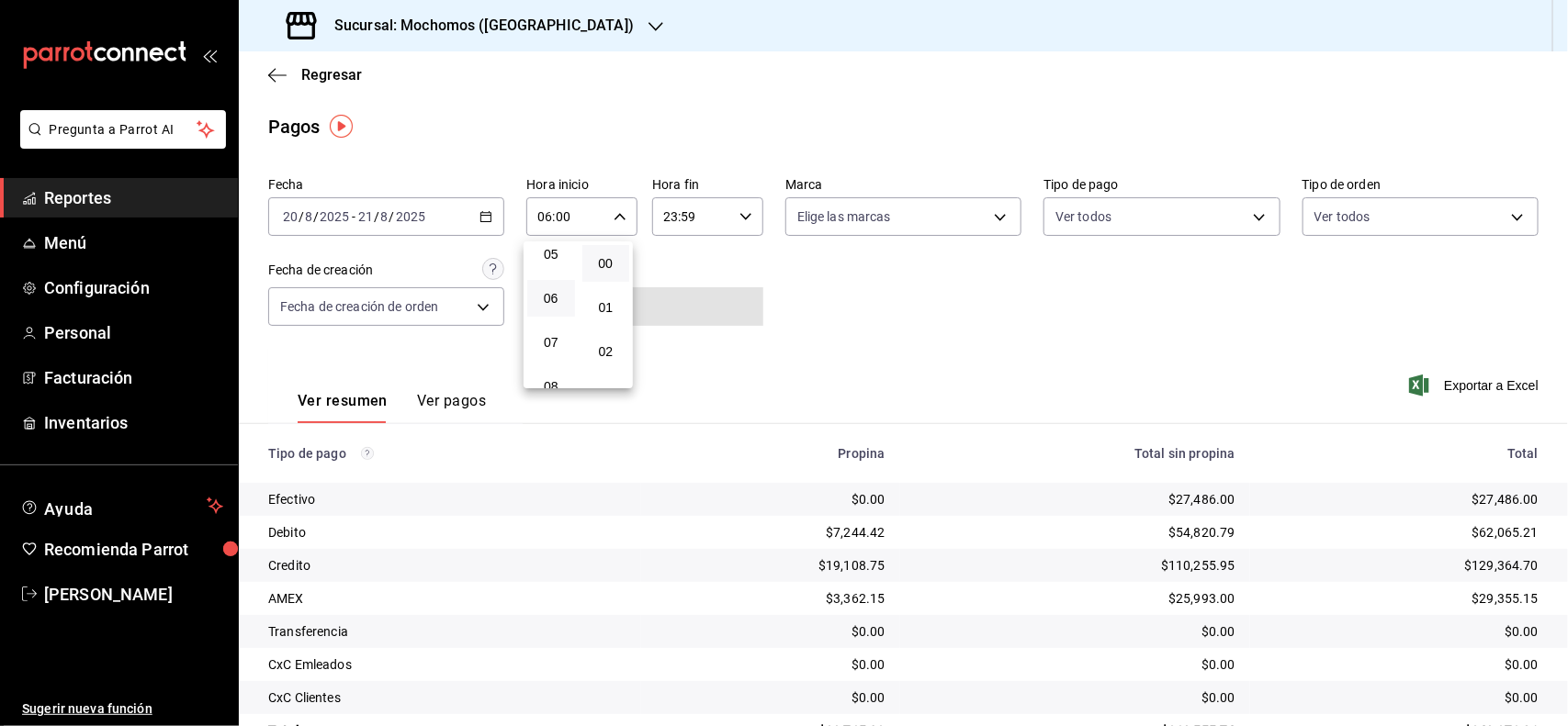
click at [1562, 296] on div at bounding box center [784, 363] width 1568 height 726
click at [147, 205] on span "Reportes" at bounding box center [134, 198] width 179 height 25
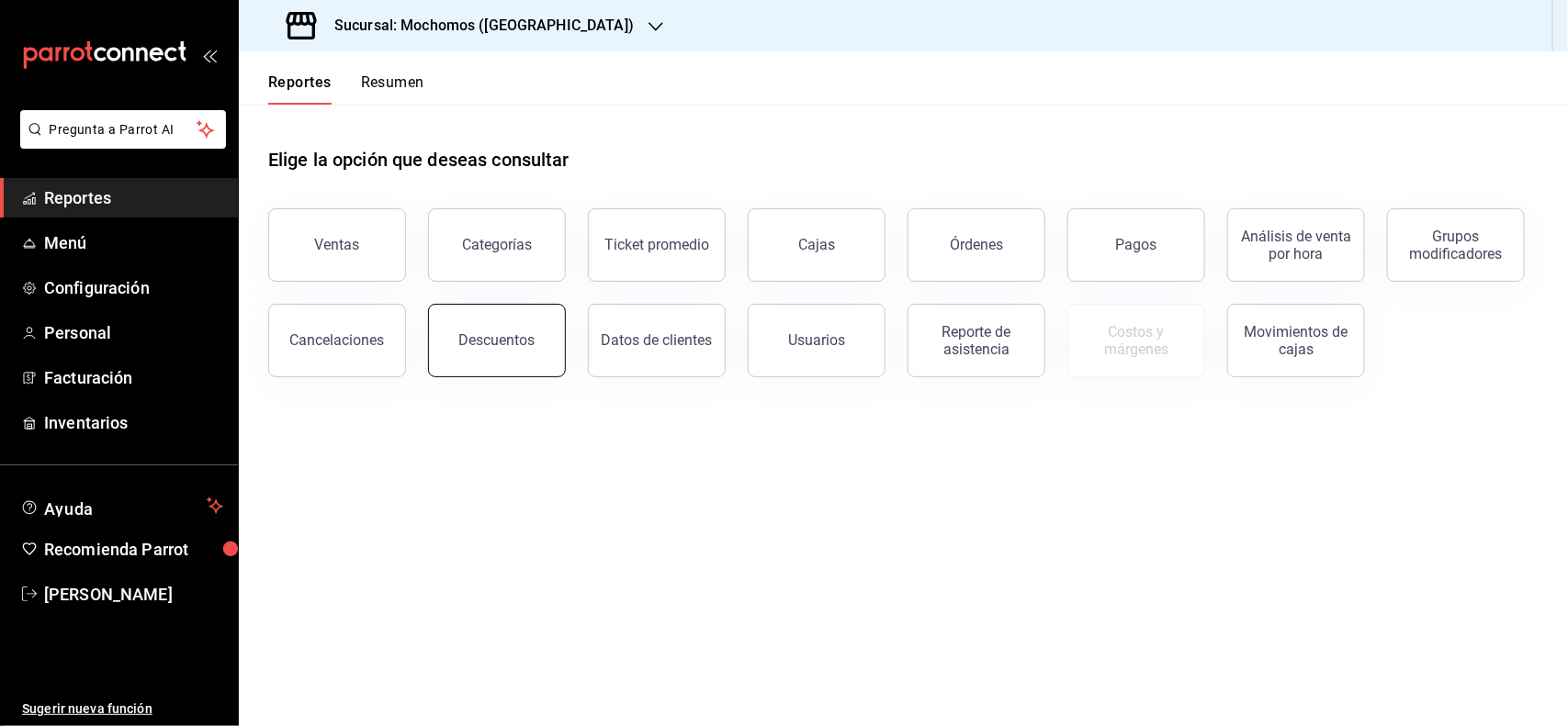
click at [504, 341] on div "Descuentos" at bounding box center [497, 340] width 76 height 18
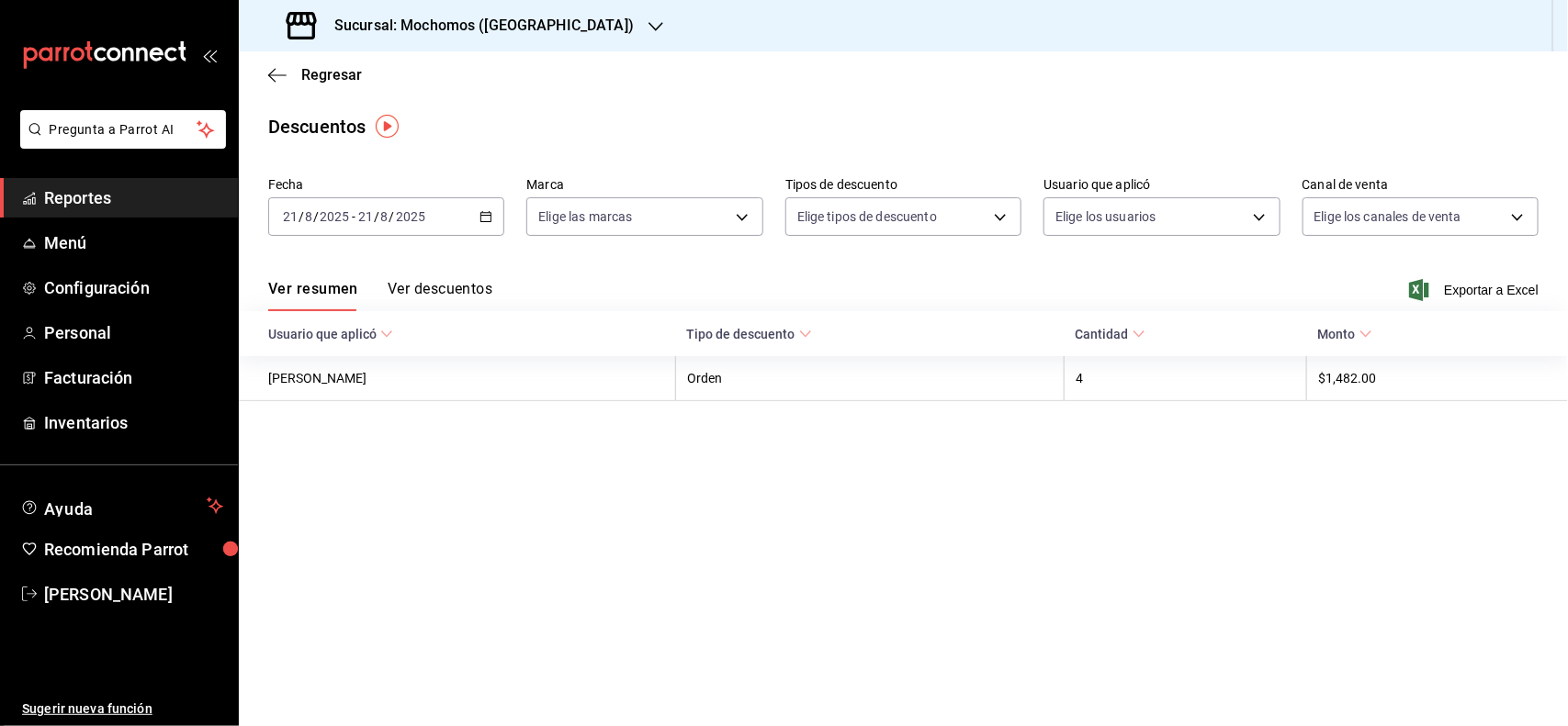
click at [484, 208] on div "2025-08-21 21 / 8 / 2025 - 2025-08-21 21 / 8 / 2025" at bounding box center [386, 217] width 236 height 39
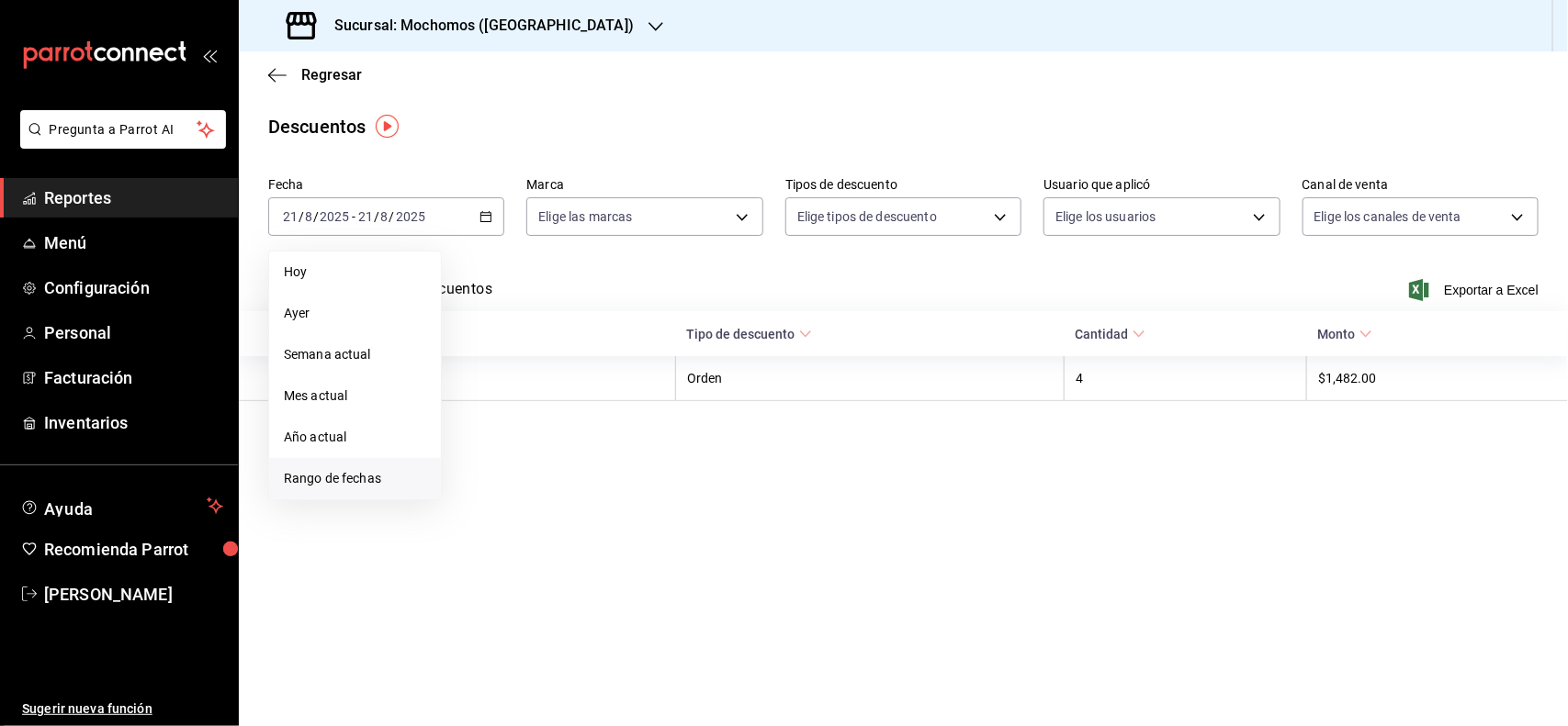
click at [339, 484] on span "Rango de fechas" at bounding box center [355, 478] width 142 height 19
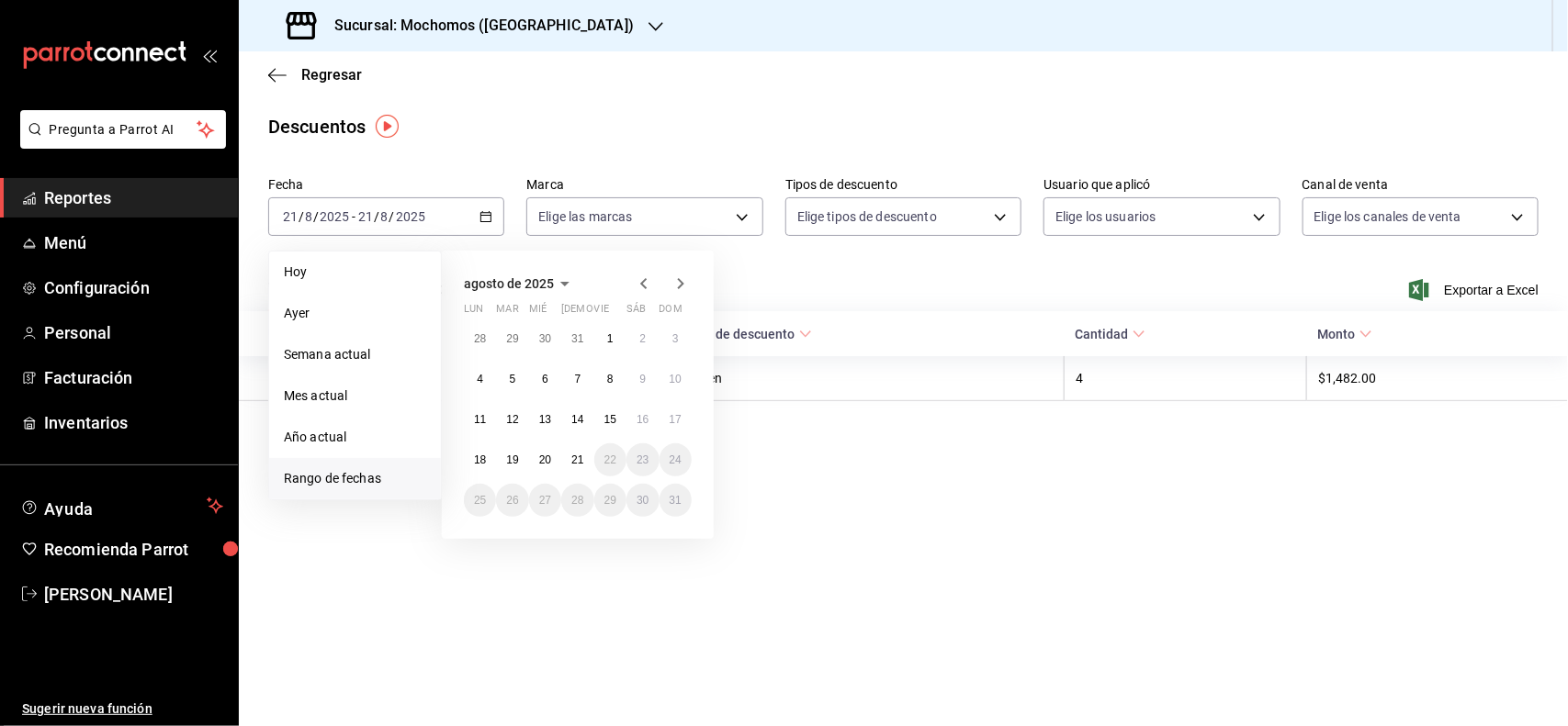
click at [548, 475] on div "28 29 30 31 1 2 3 4 5 6 7 8 9 10 11 12 13 14 15 16 17 18 19 20 21 22 23 24 25 2…" at bounding box center [578, 419] width 228 height 195
click at [540, 459] on abbr "20" at bounding box center [545, 460] width 12 height 13
click at [562, 455] on button "21" at bounding box center [577, 459] width 32 height 33
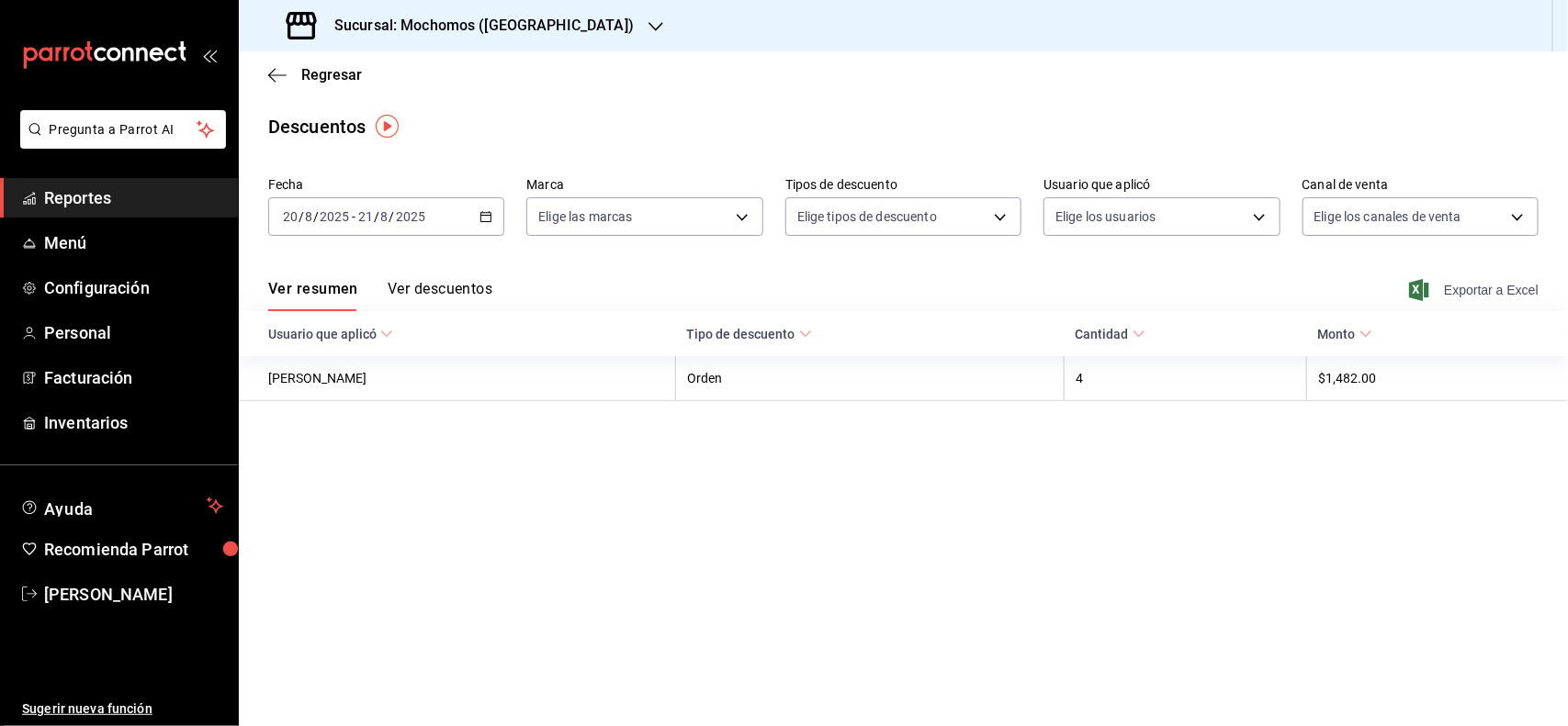
click at [1440, 279] on span "Exportar a Excel" at bounding box center [1475, 290] width 126 height 22
